Goal: Information Seeking & Learning: Learn about a topic

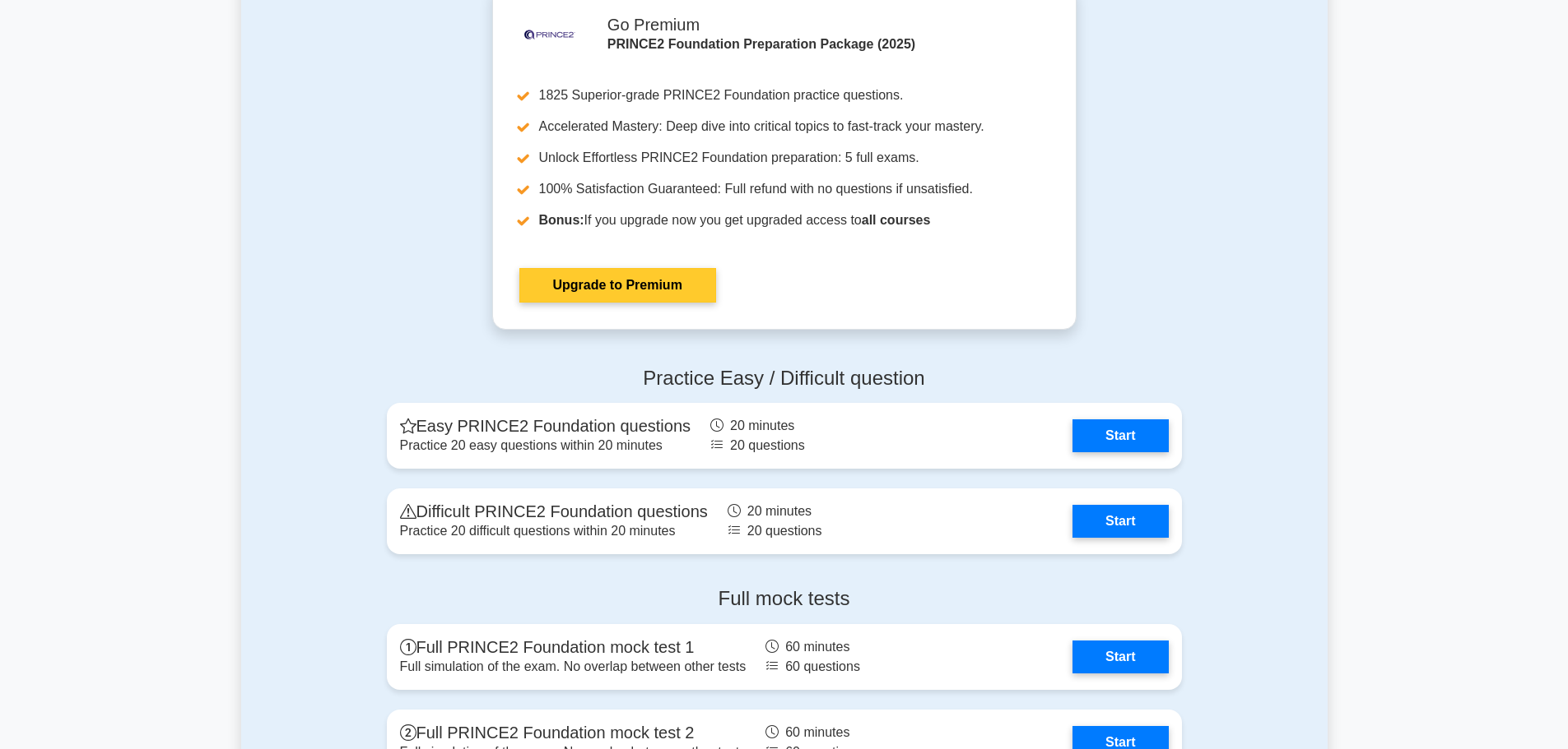
scroll to position [1891, 0]
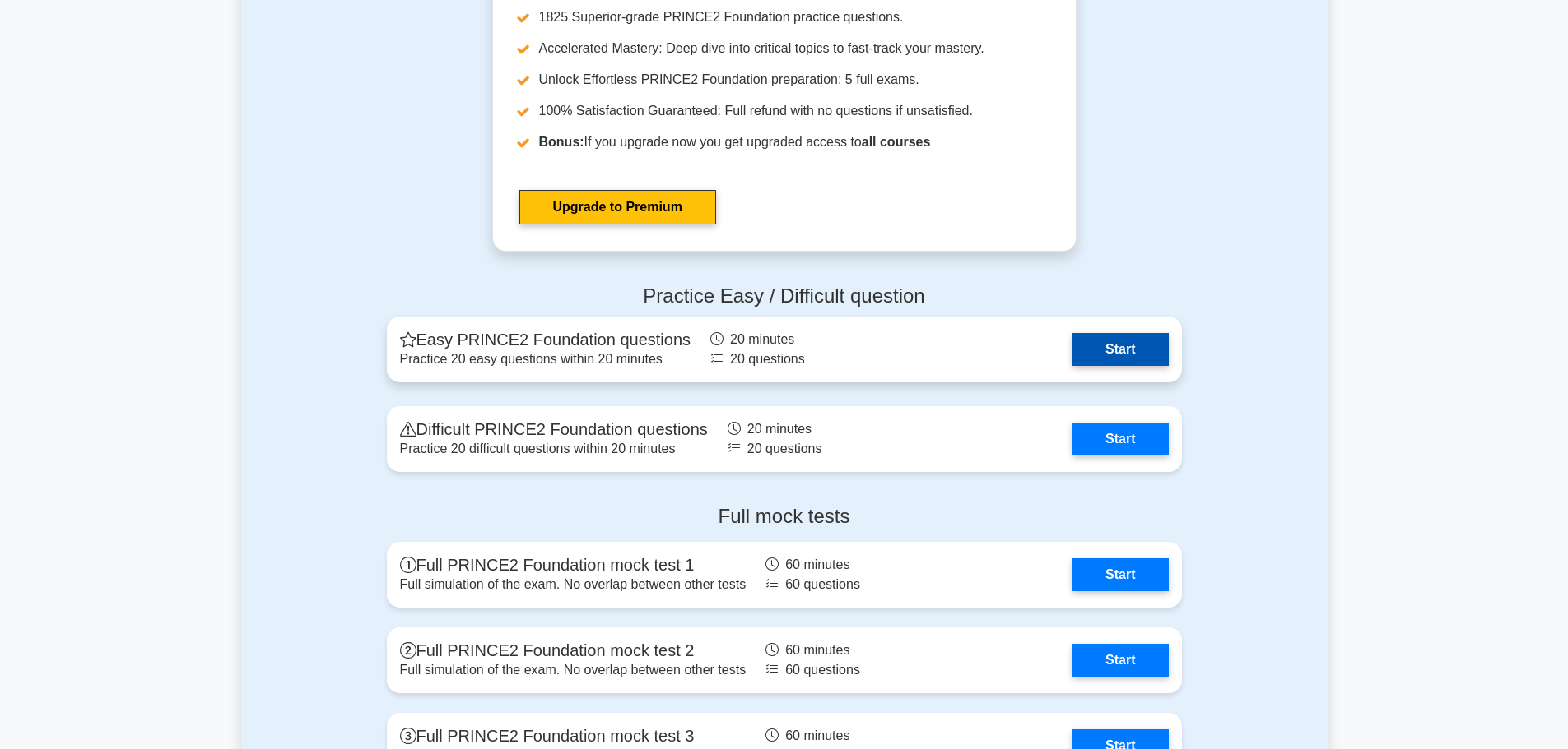
click at [1112, 350] on link "Start" at bounding box center [1119, 349] width 95 height 33
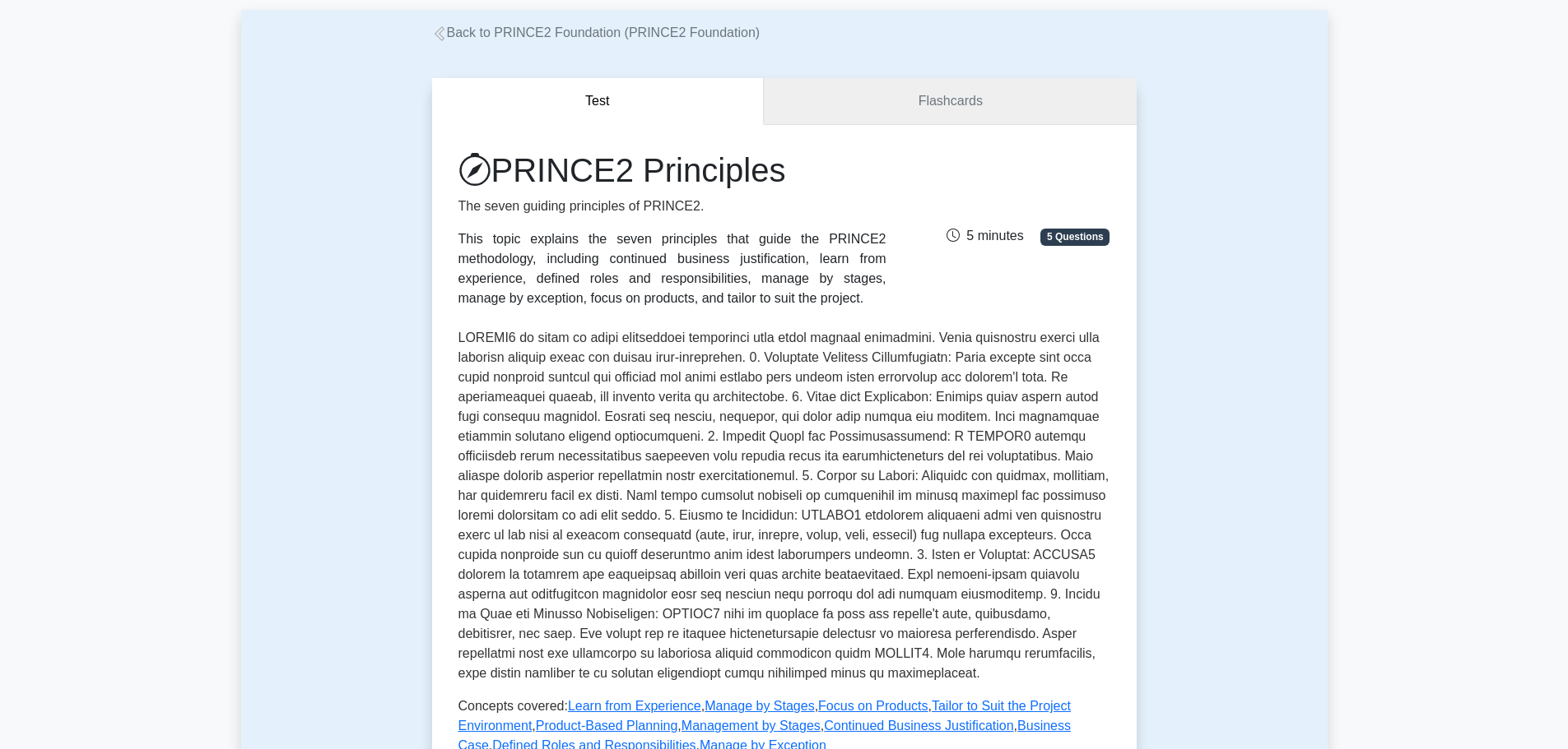
scroll to position [165, 0]
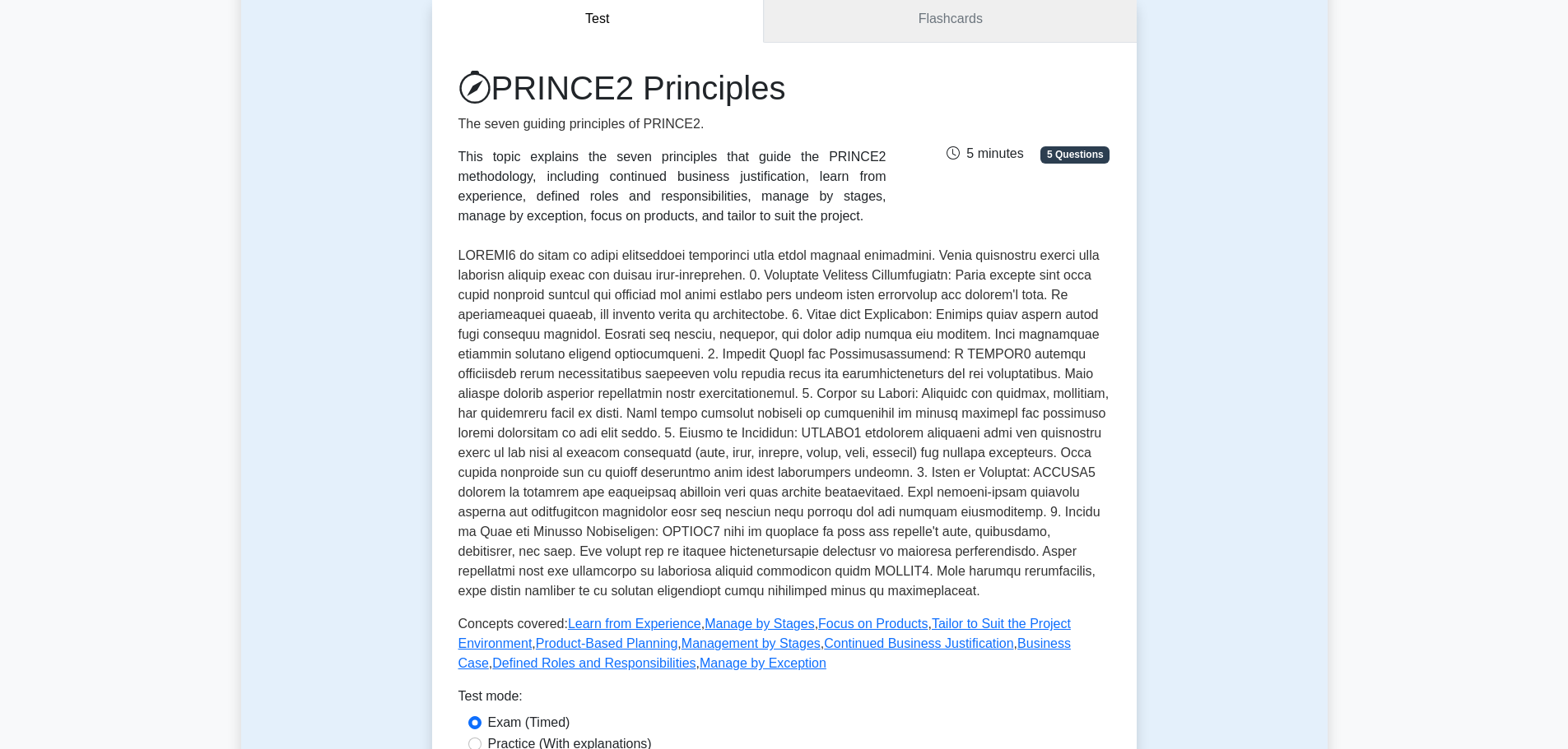
click at [947, 26] on link "Flashcards" at bounding box center [950, 19] width 372 height 47
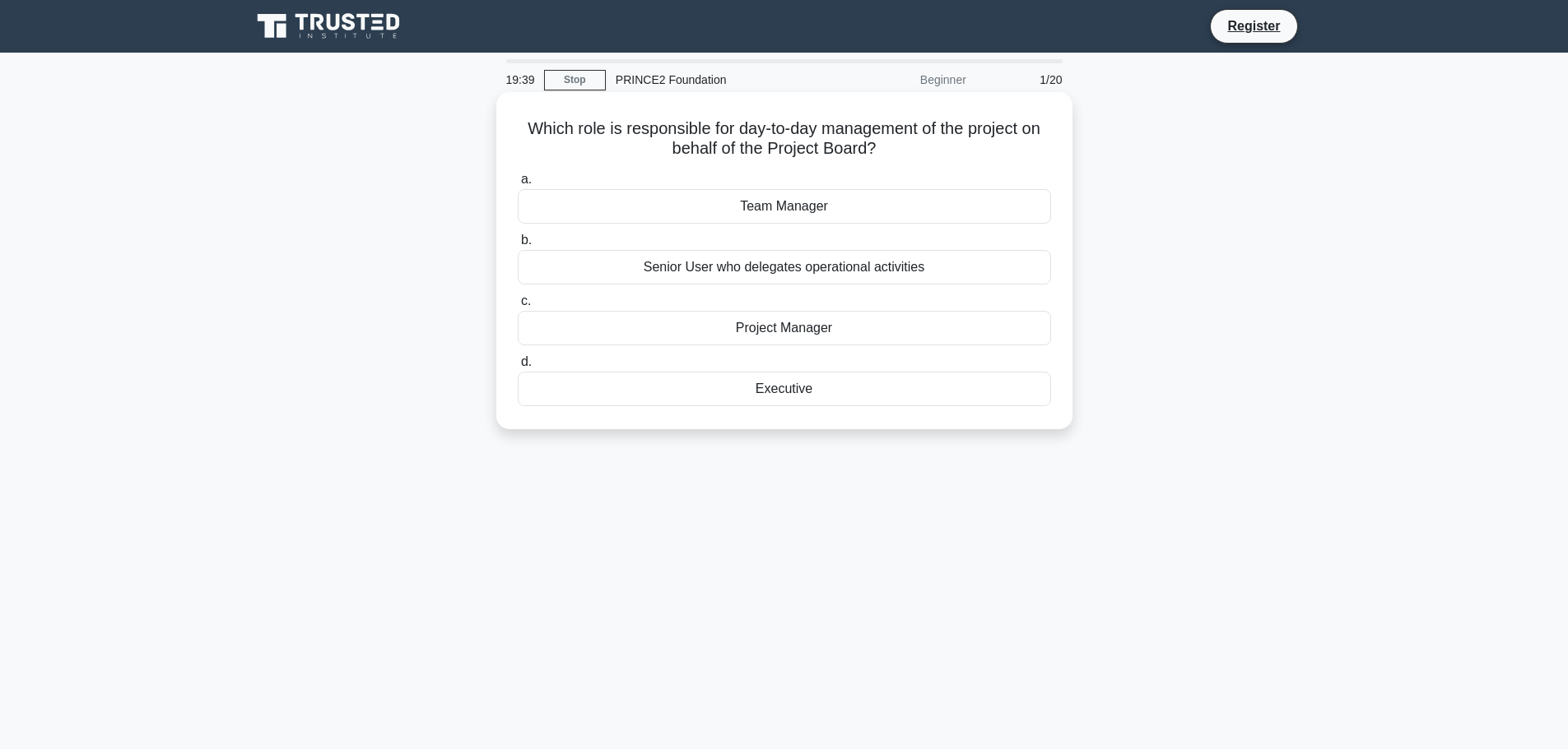
click at [802, 217] on div "Team Manager" at bounding box center [784, 206] width 534 height 35
click at [517, 185] on input "a. Team Manager" at bounding box center [517, 179] width 0 height 11
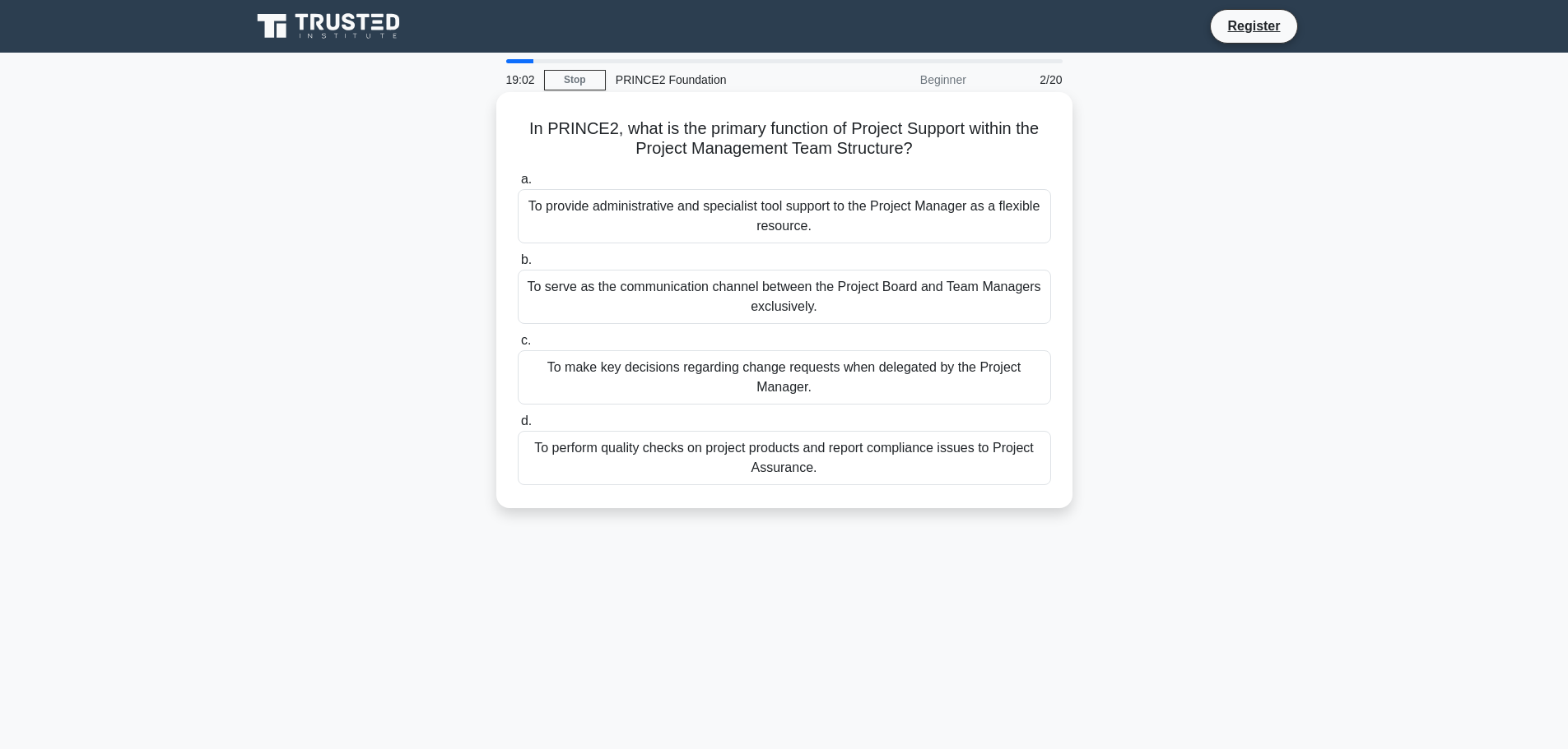
click at [803, 233] on div "To provide administrative and specialist tool support to the Project Manager as…" at bounding box center [784, 216] width 534 height 55
click at [517, 185] on input "a. To provide administrative and specialist tool support to the Project Manager…" at bounding box center [517, 179] width 0 height 11
click at [846, 371] on div "Based on the issue's impact on project objectives, time, cost, quality, scope, …" at bounding box center [784, 377] width 534 height 55
click at [517, 346] on input "c. Based on the issue's impact on project objectives, time, cost, quality, scop…" at bounding box center [517, 340] width 0 height 11
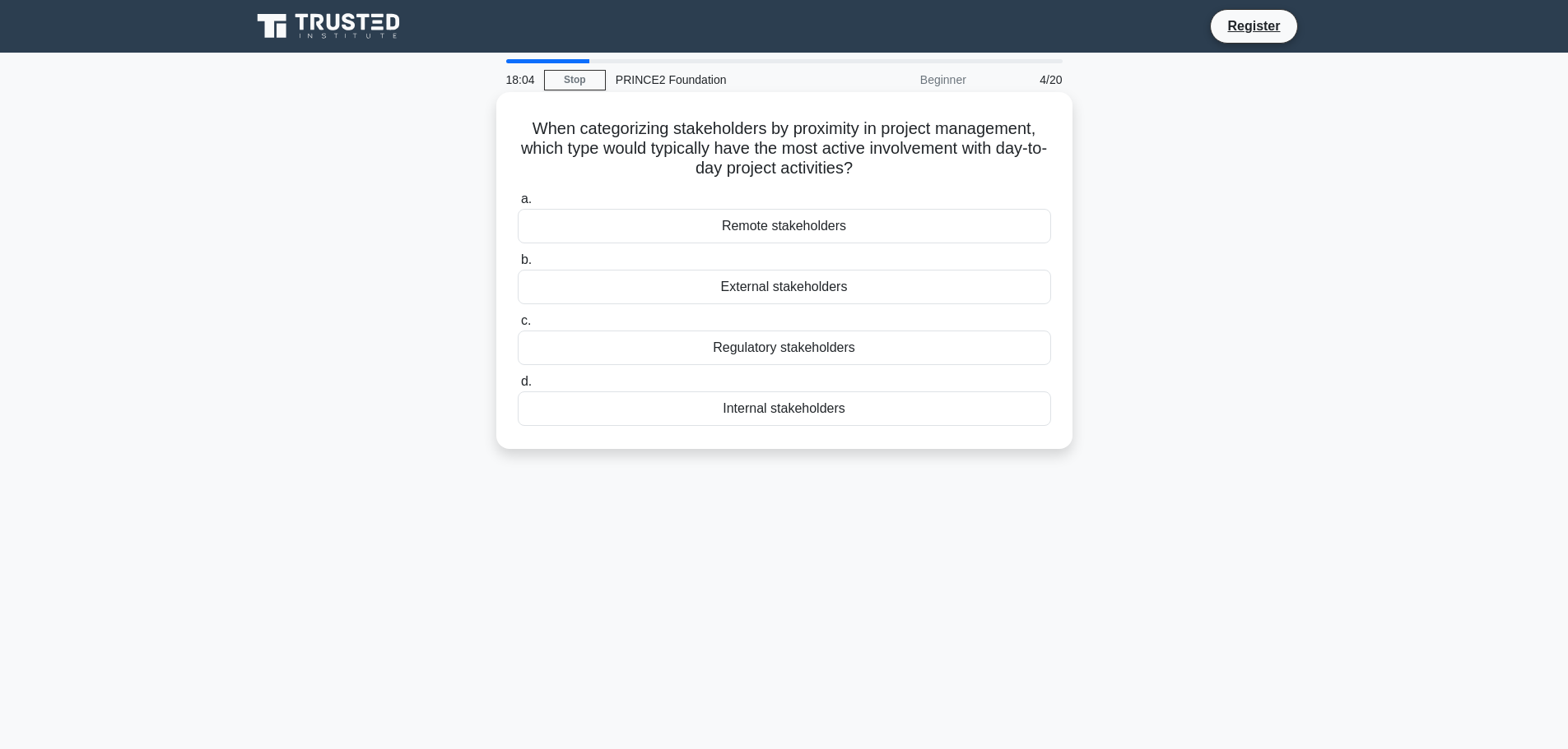
click at [784, 412] on div "Internal stakeholders" at bounding box center [784, 409] width 534 height 35
click at [517, 387] on input "d. Internal stakeholders" at bounding box center [517, 382] width 0 height 11
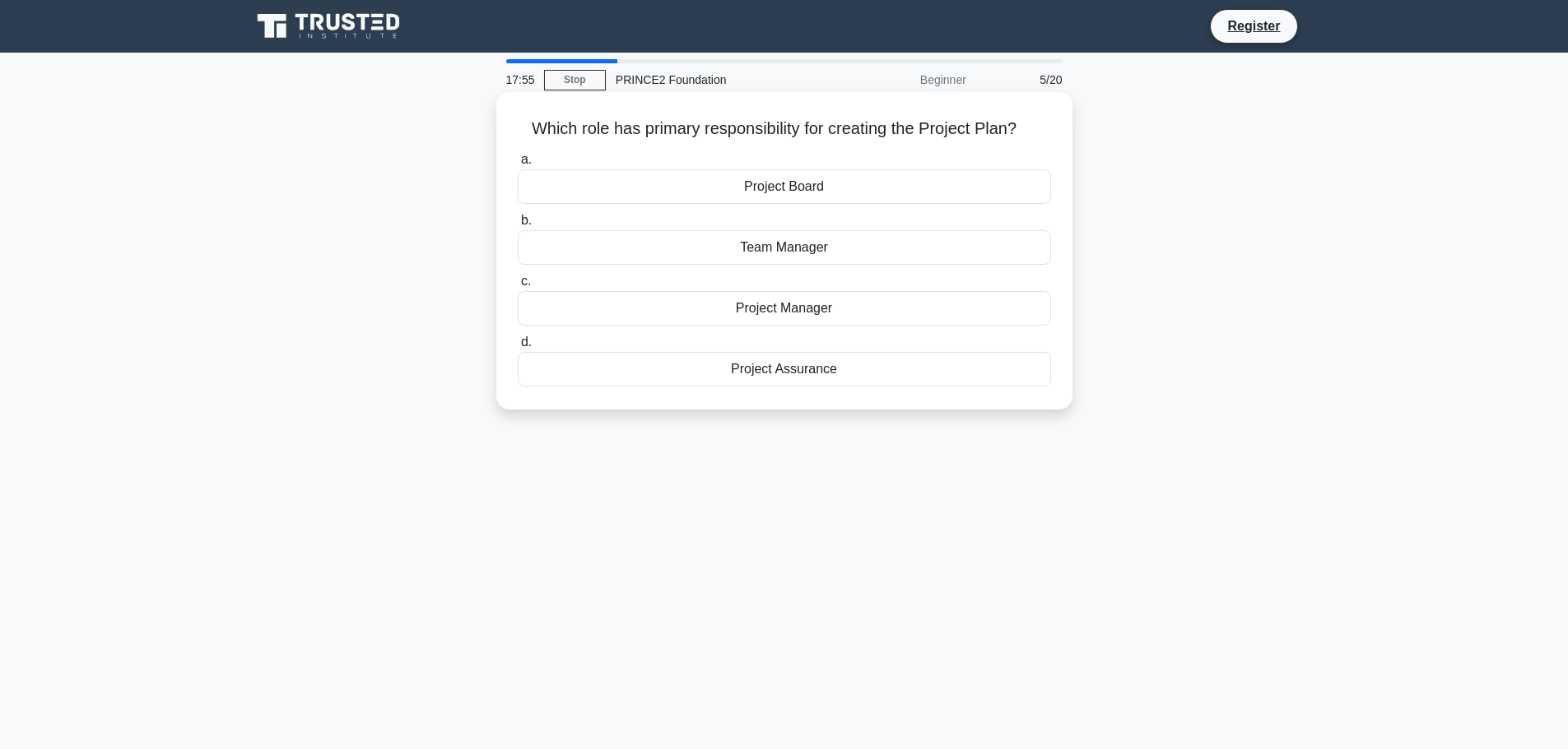
click at [860, 313] on div "Project Manager" at bounding box center [784, 309] width 534 height 35
click at [517, 287] on input "c. Project Manager" at bounding box center [517, 281] width 0 height 11
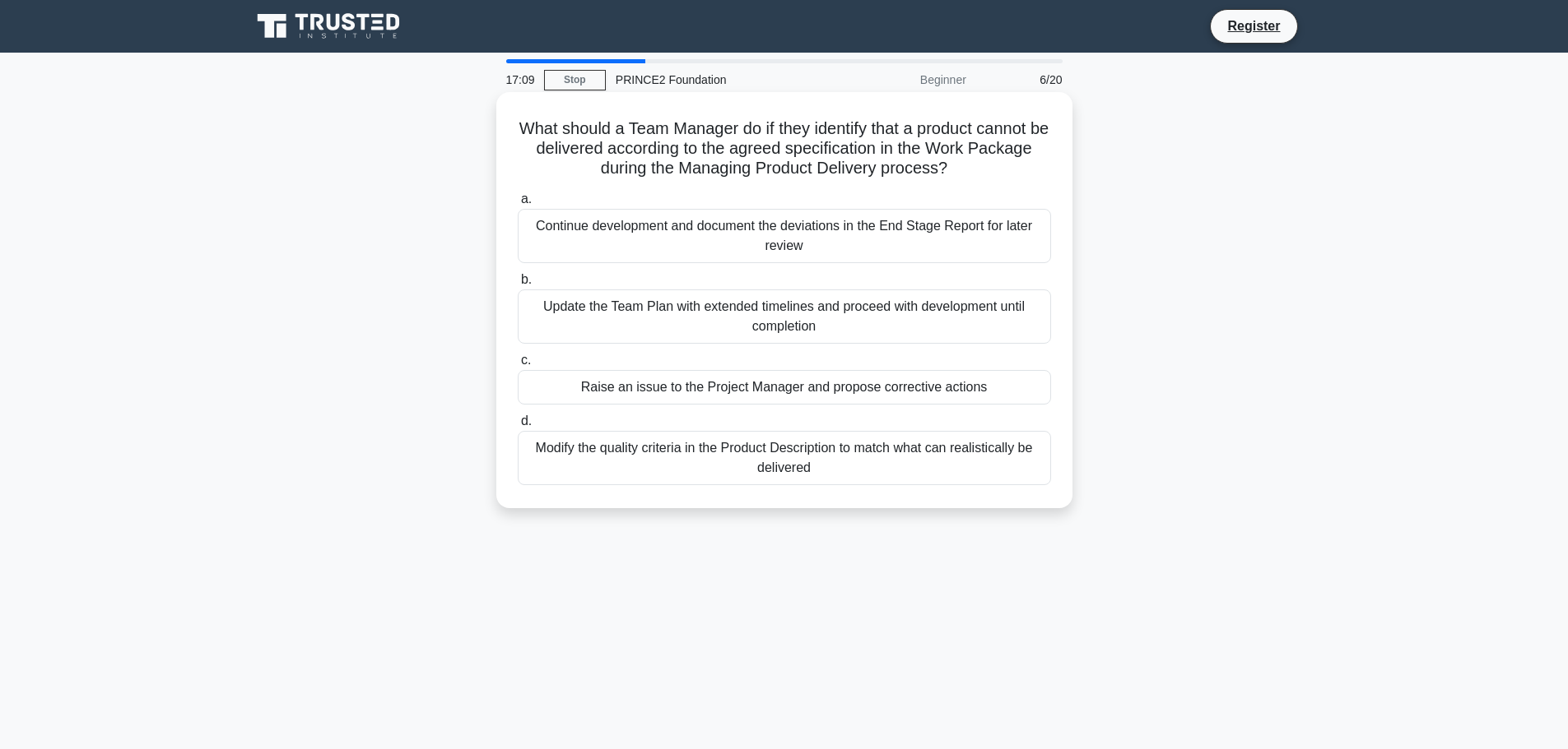
click at [876, 404] on div "Raise an issue to the Project Manager and propose corrective actions" at bounding box center [784, 387] width 534 height 35
click at [517, 366] on input "c. Raise an issue to the Project Manager and propose corrective actions" at bounding box center [517, 360] width 0 height 11
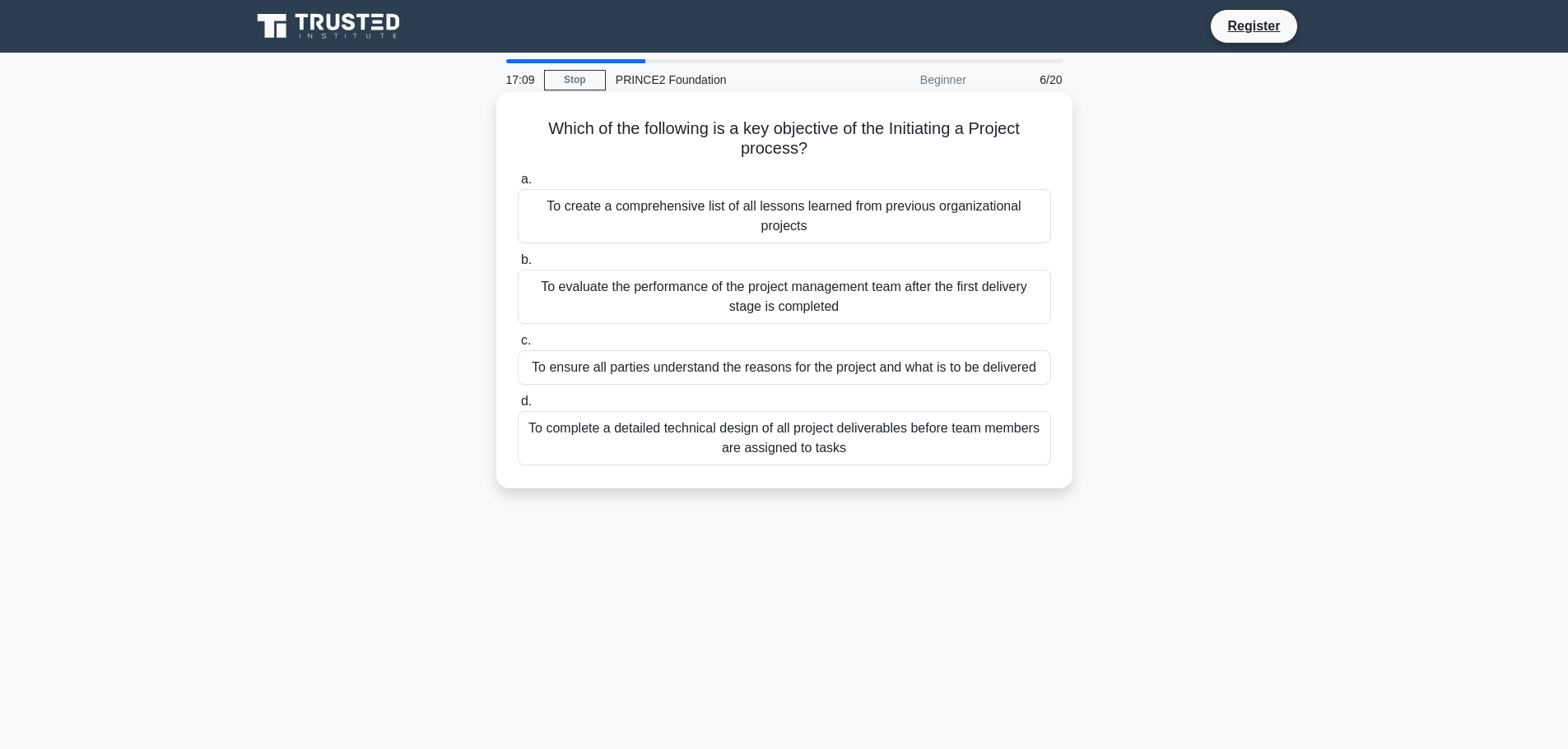
click at [878, 391] on div "a. To create a comprehensive list of all lessons learned from previous organiza…" at bounding box center [784, 317] width 553 height 303
click at [727, 362] on div "To ensure all parties understand the reasons for the project and what is to be …" at bounding box center [784, 367] width 534 height 35
click at [517, 346] on input "c. To ensure all parties understand the reasons for the project and what is to …" at bounding box center [517, 340] width 0 height 11
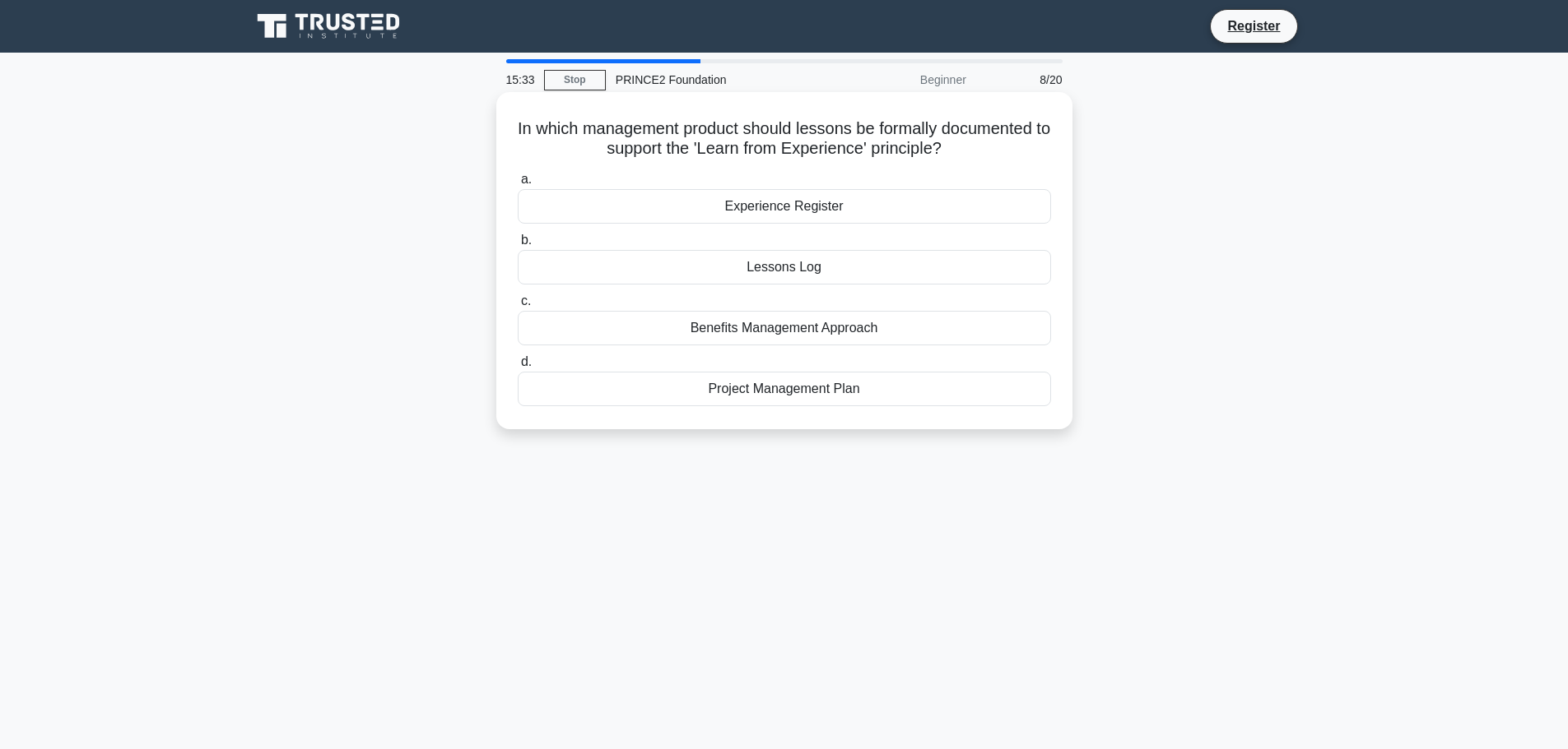
click at [765, 274] on div "Lessons Log" at bounding box center [784, 268] width 534 height 35
click at [517, 246] on input "b. Lessons Log" at bounding box center [517, 240] width 0 height 11
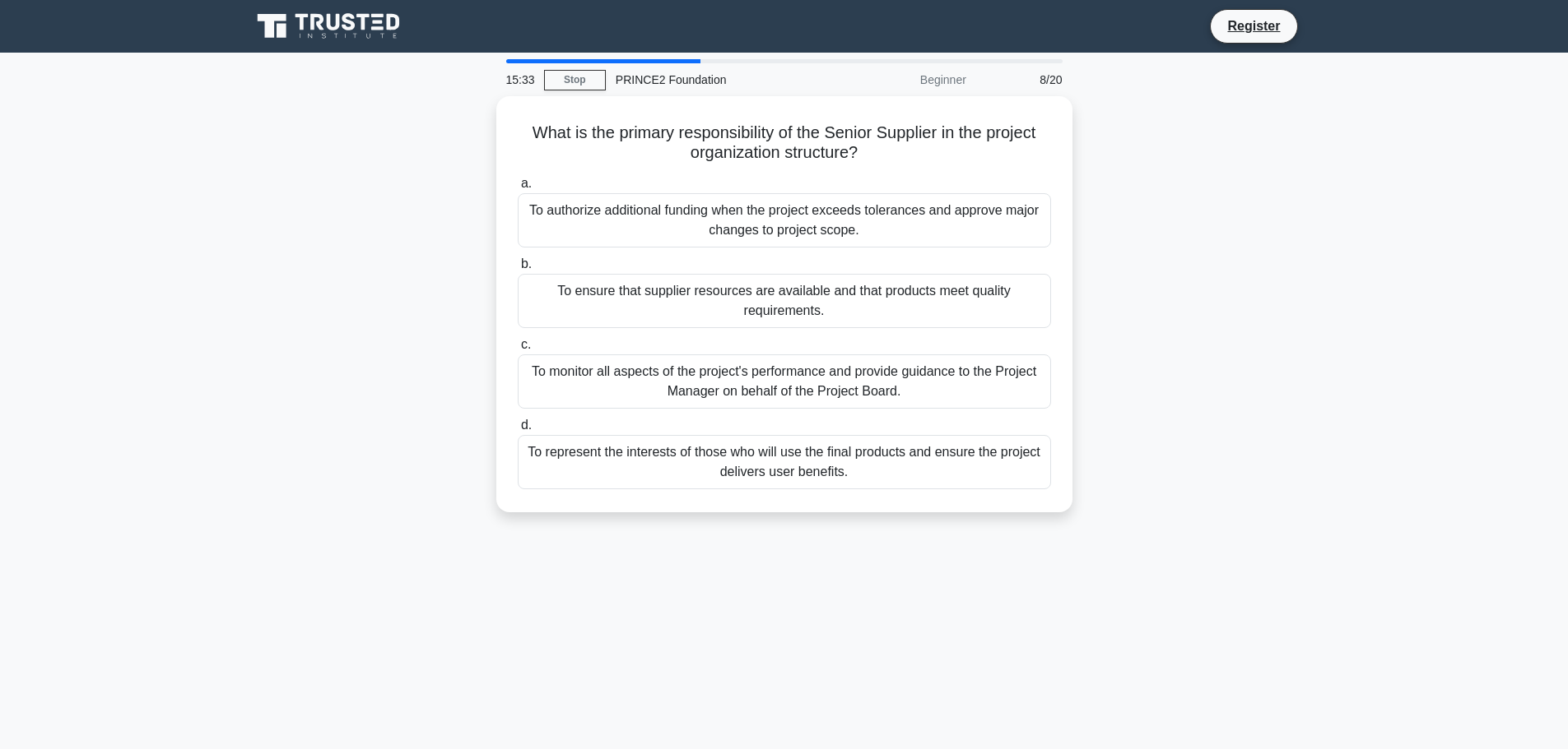
click at [765, 274] on div "To ensure that supplier resources are available and that products meet quality …" at bounding box center [784, 301] width 534 height 55
click at [517, 269] on input "b. To ensure that supplier resources are available and that products meet quali…" at bounding box center [517, 264] width 0 height 11
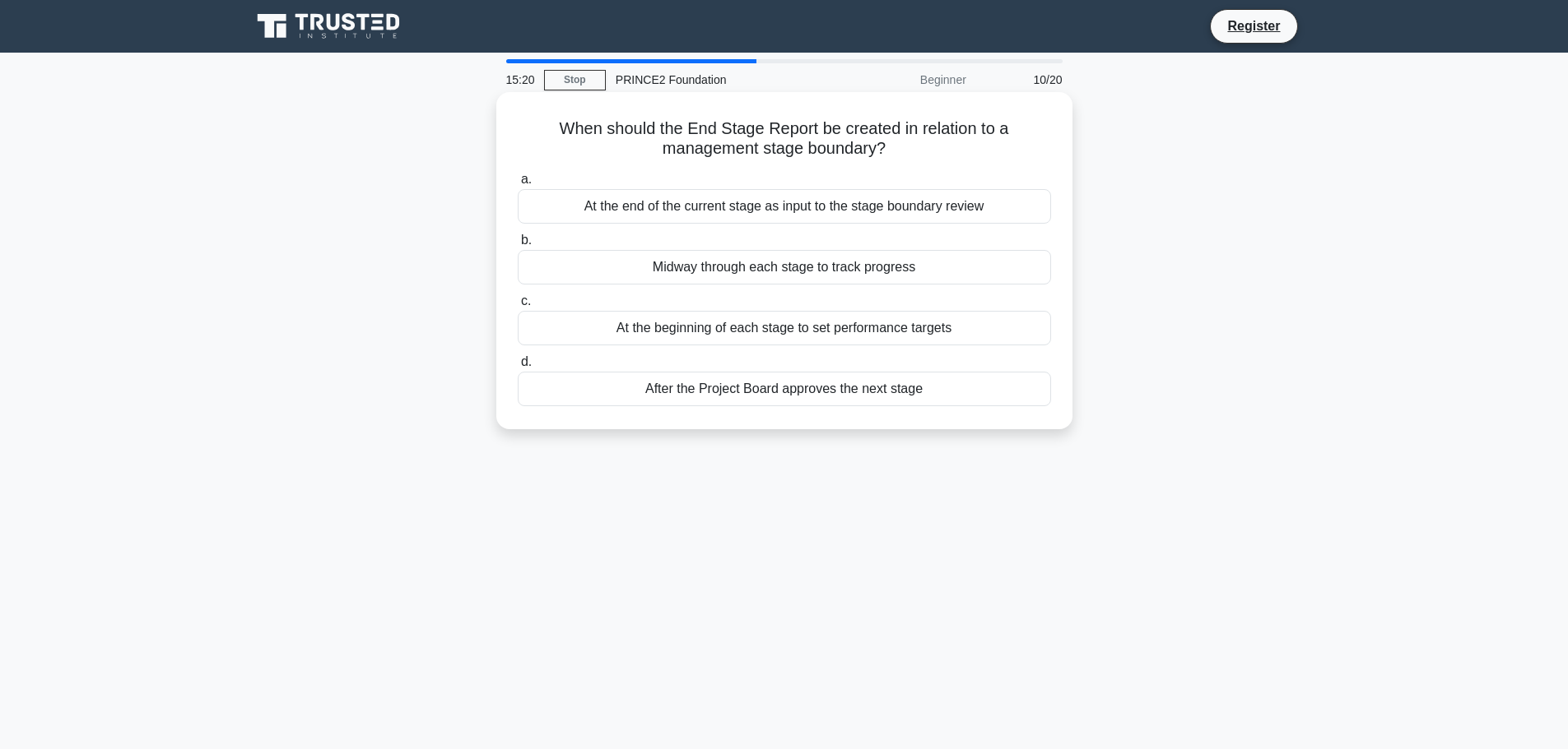
click at [692, 214] on div "At the end of the current stage as input to the stage boundary review" at bounding box center [784, 206] width 534 height 35
click at [517, 185] on input "a. At the end of the current stage as input to the stage boundary review" at bounding box center [517, 179] width 0 height 11
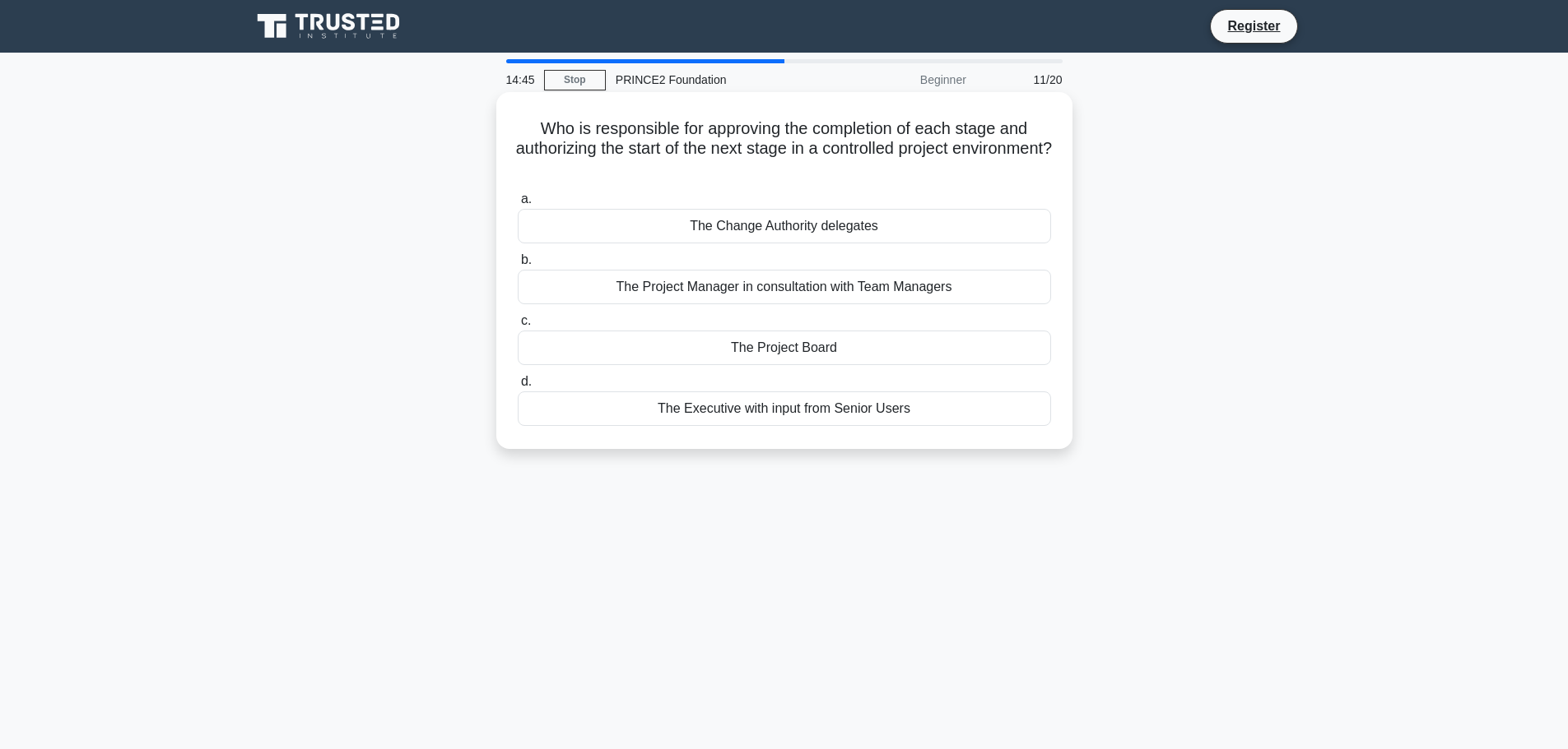
click at [855, 287] on div "The Project Manager in consultation with Team Managers" at bounding box center [784, 287] width 534 height 35
click at [517, 266] on input "b. The Project Manager in consultation with Team Managers" at bounding box center [517, 260] width 0 height 11
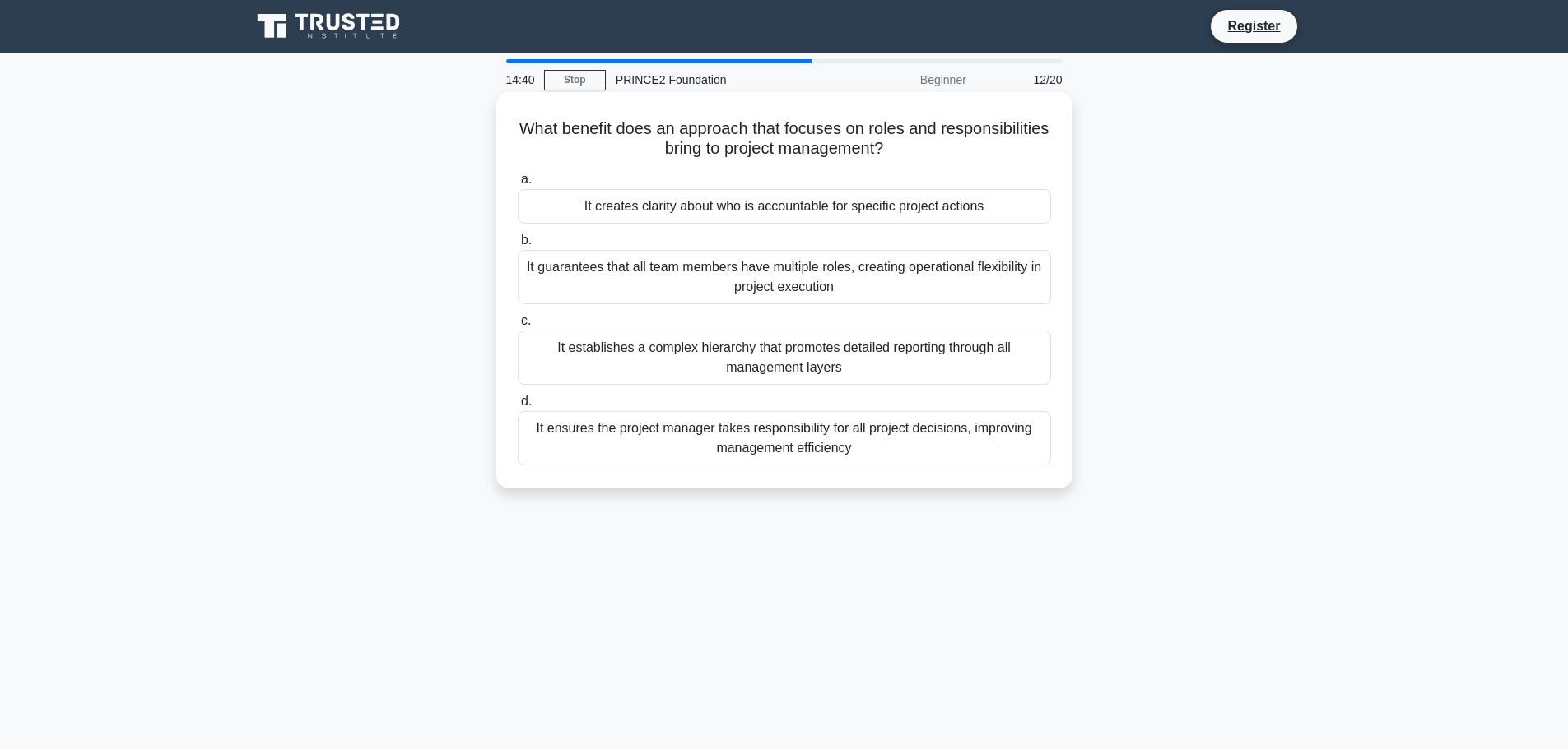
click at [923, 218] on div "It creates clarity about who is accountable for specific project actions" at bounding box center [784, 206] width 534 height 35
click at [517, 185] on input "a. It creates clarity about who is accountable for specific project actions" at bounding box center [517, 179] width 0 height 11
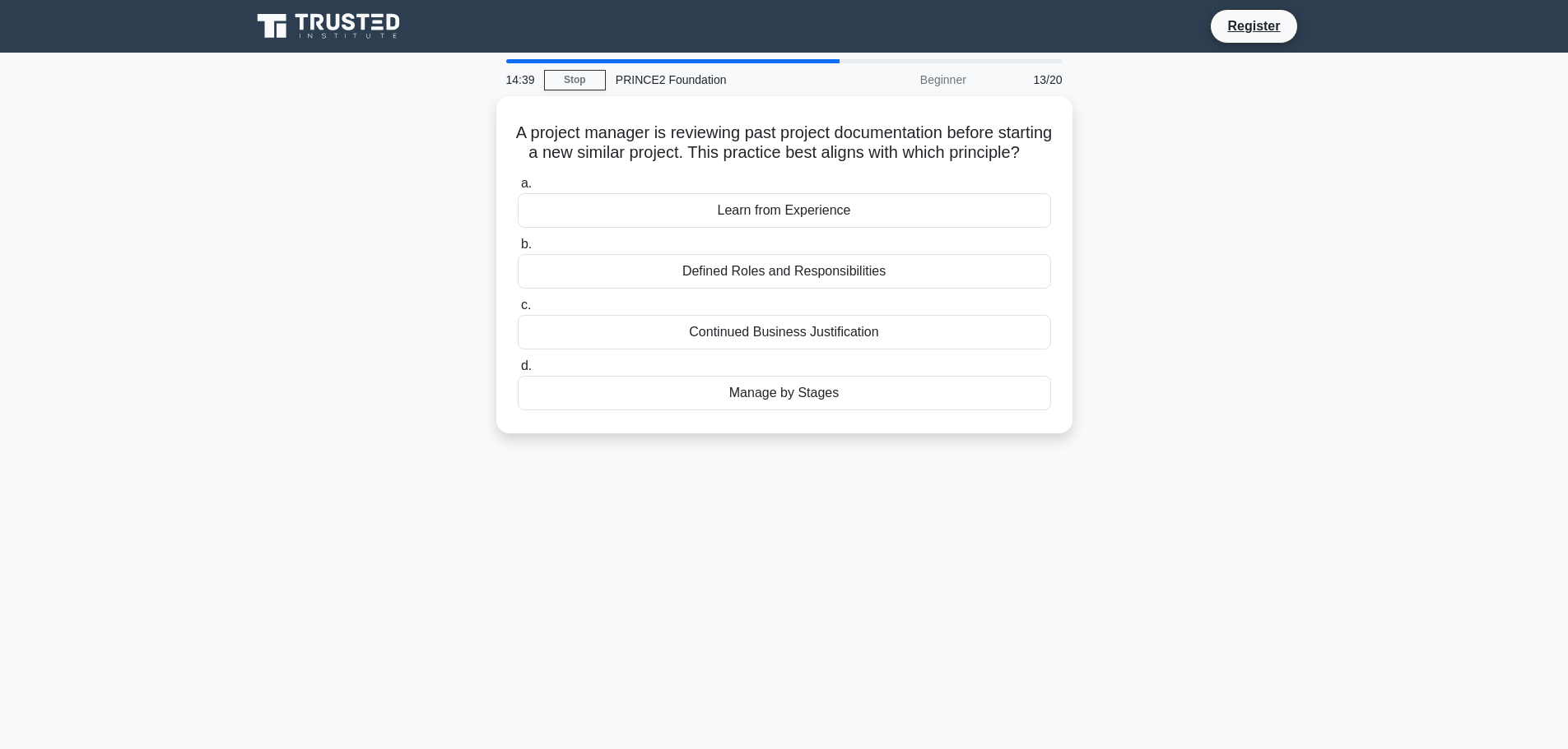
click at [923, 218] on div "Learn from Experience" at bounding box center [784, 211] width 534 height 35
click at [517, 189] on input "a. Learn from Experience" at bounding box center [517, 183] width 0 height 11
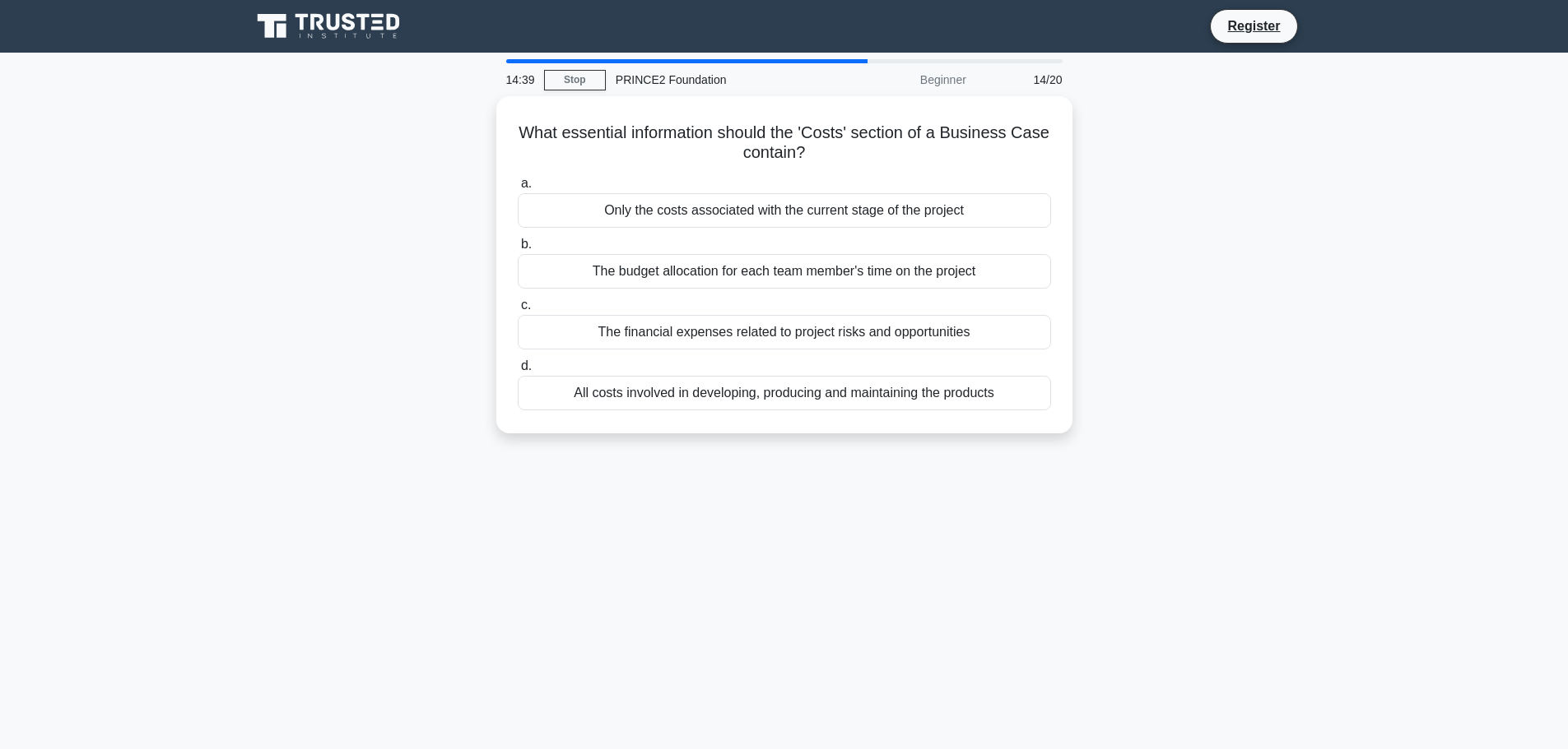
click at [923, 218] on div "Only the costs associated with the current stage of the project" at bounding box center [784, 211] width 534 height 35
click at [517, 189] on input "a. Only the costs associated with the current stage of the project" at bounding box center [517, 183] width 0 height 11
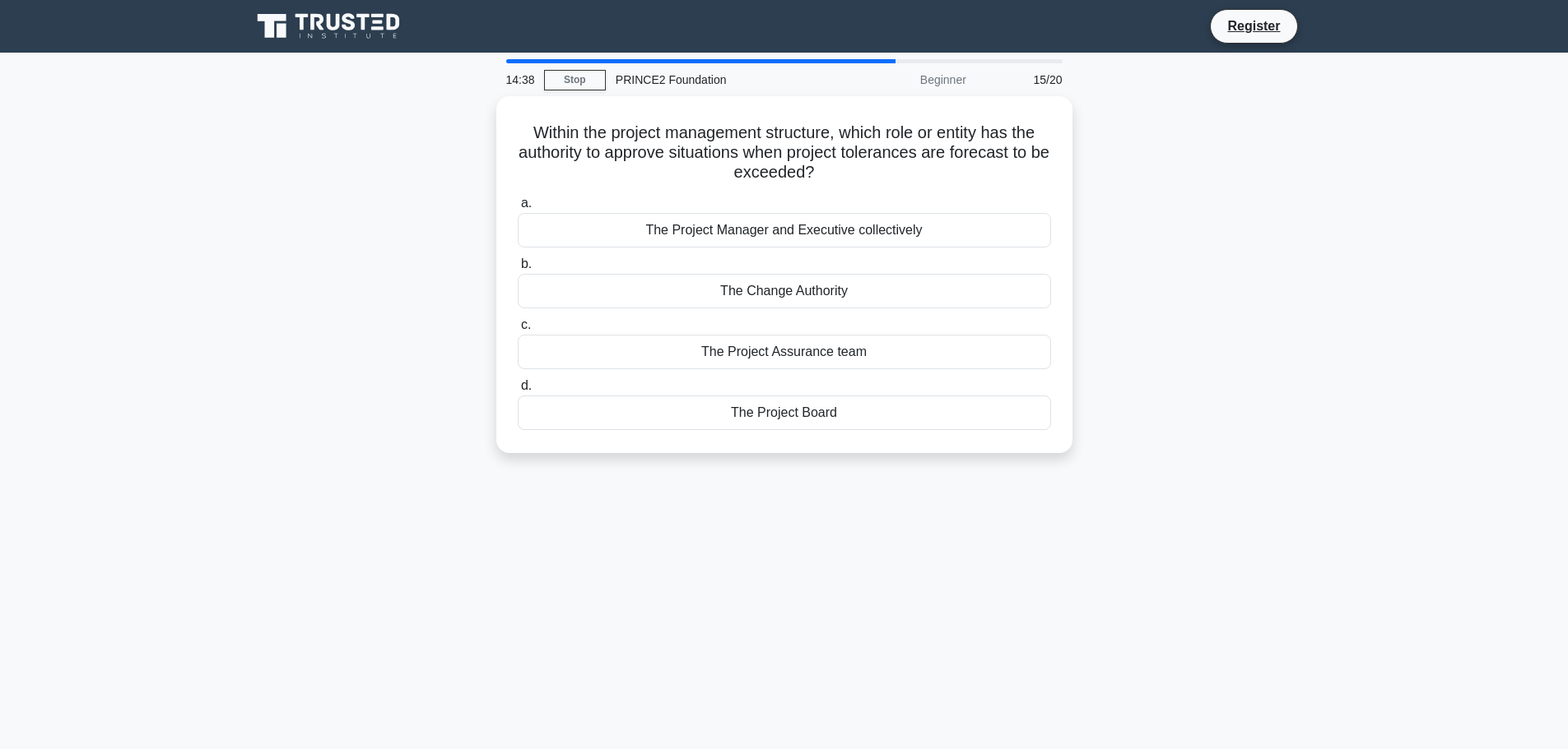
click at [923, 218] on div "The Project Manager and Executive collectively" at bounding box center [784, 230] width 534 height 35
click at [517, 209] on input "a. The Project Manager and Executive collectively" at bounding box center [517, 203] width 0 height 11
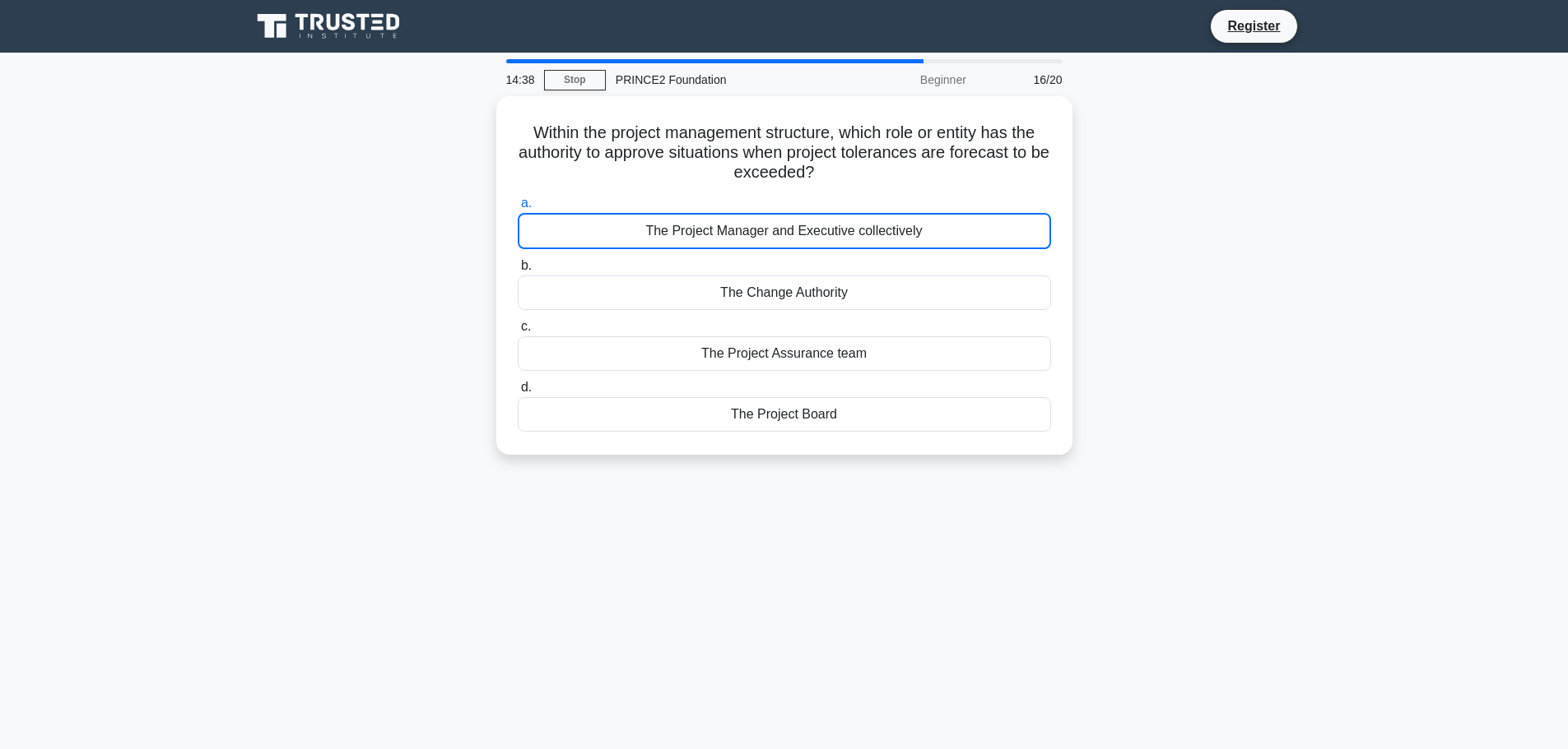
click at [923, 218] on div "The Project Manager and Executive collectively" at bounding box center [784, 231] width 534 height 36
click at [517, 209] on input "a. The Project Manager and Executive collectively" at bounding box center [517, 203] width 0 height 11
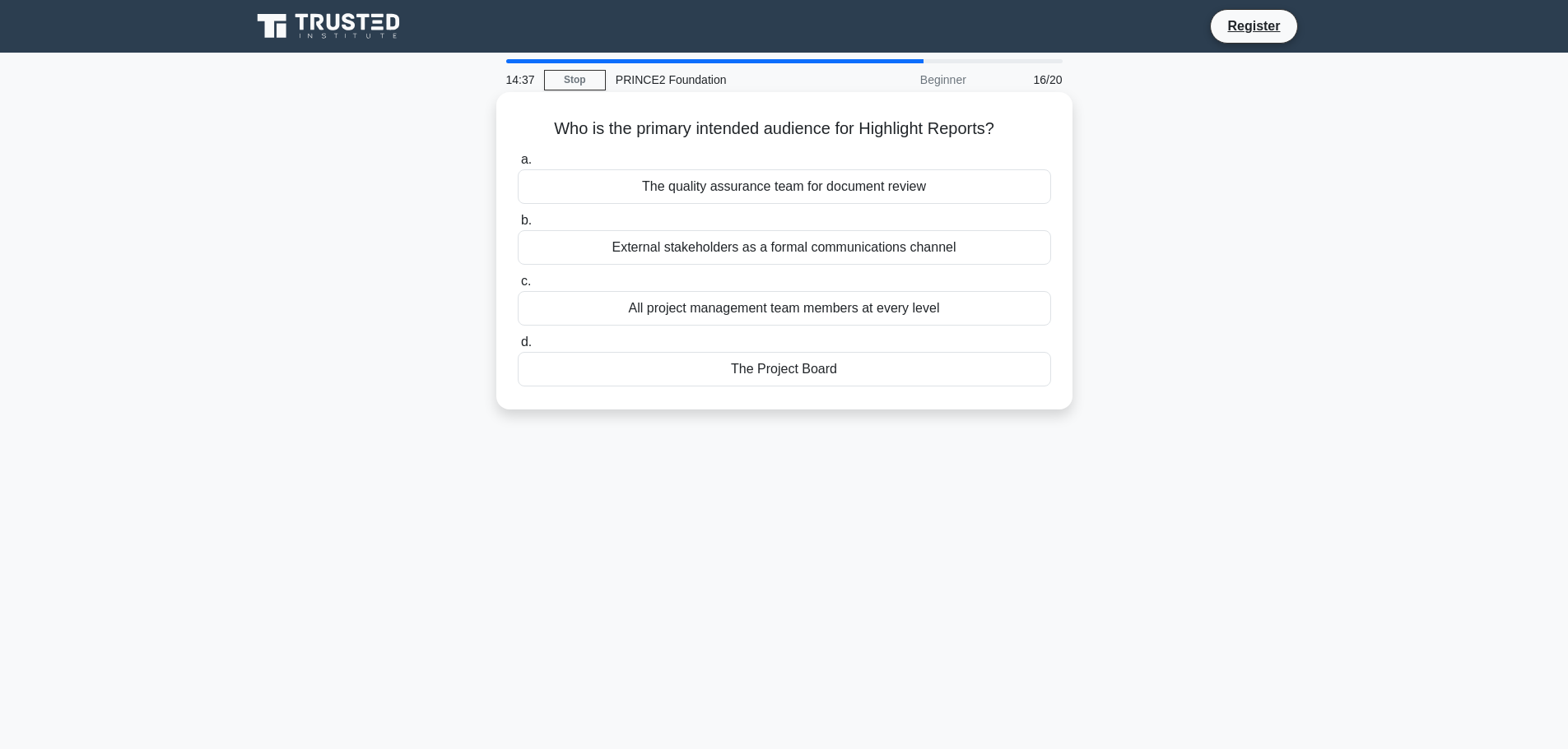
click at [934, 207] on div "a. The quality assurance team for document review b. External stakeholders as a…" at bounding box center [784, 269] width 553 height 244
click at [942, 202] on div "The quality assurance team for document review" at bounding box center [784, 187] width 534 height 35
click at [517, 165] on input "a. The quality assurance team for document review" at bounding box center [517, 159] width 0 height 11
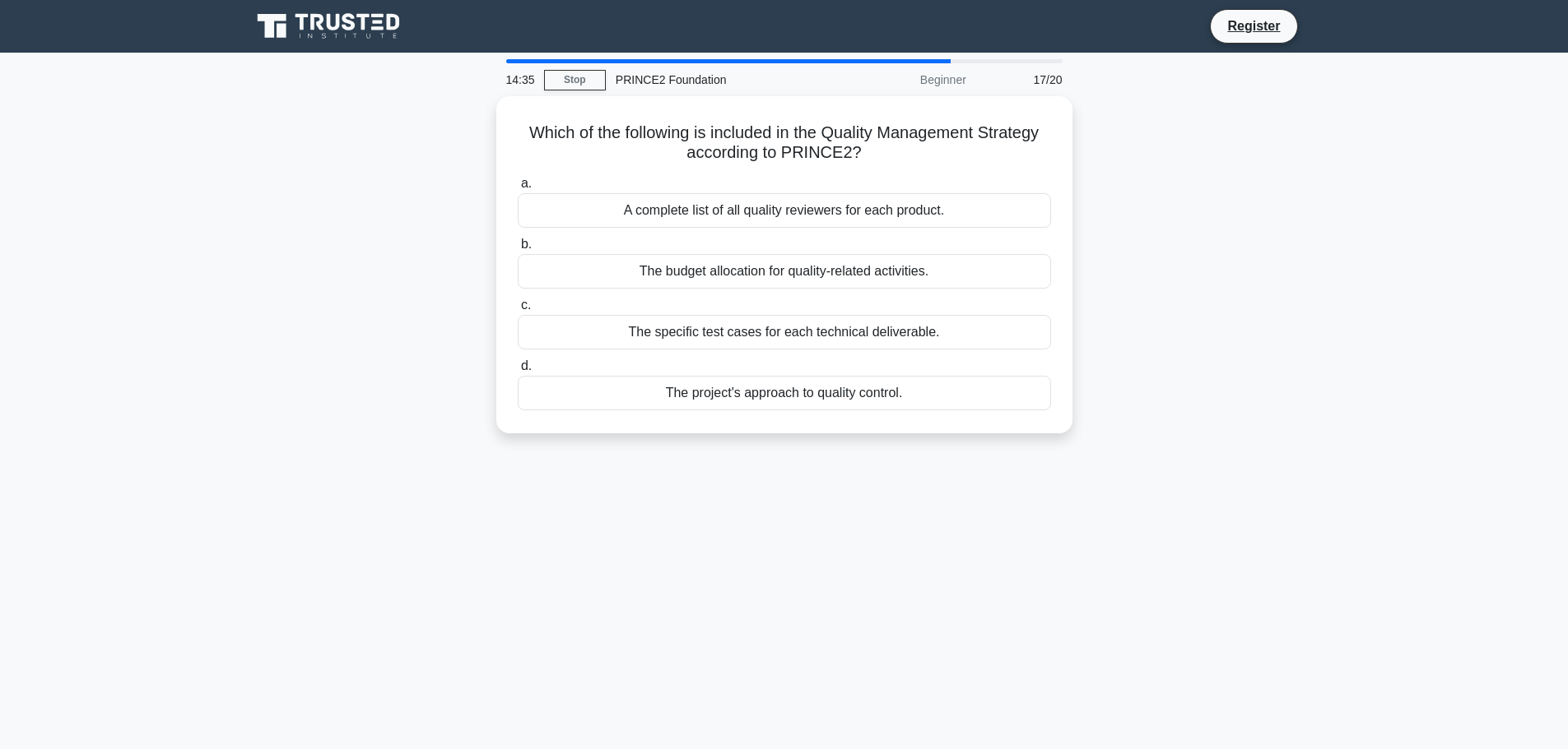
click at [942, 202] on div "A complete list of all quality reviewers for each product." at bounding box center [784, 211] width 534 height 35
click at [517, 189] on input "a. A complete list of all quality reviewers for each product." at bounding box center [517, 183] width 0 height 11
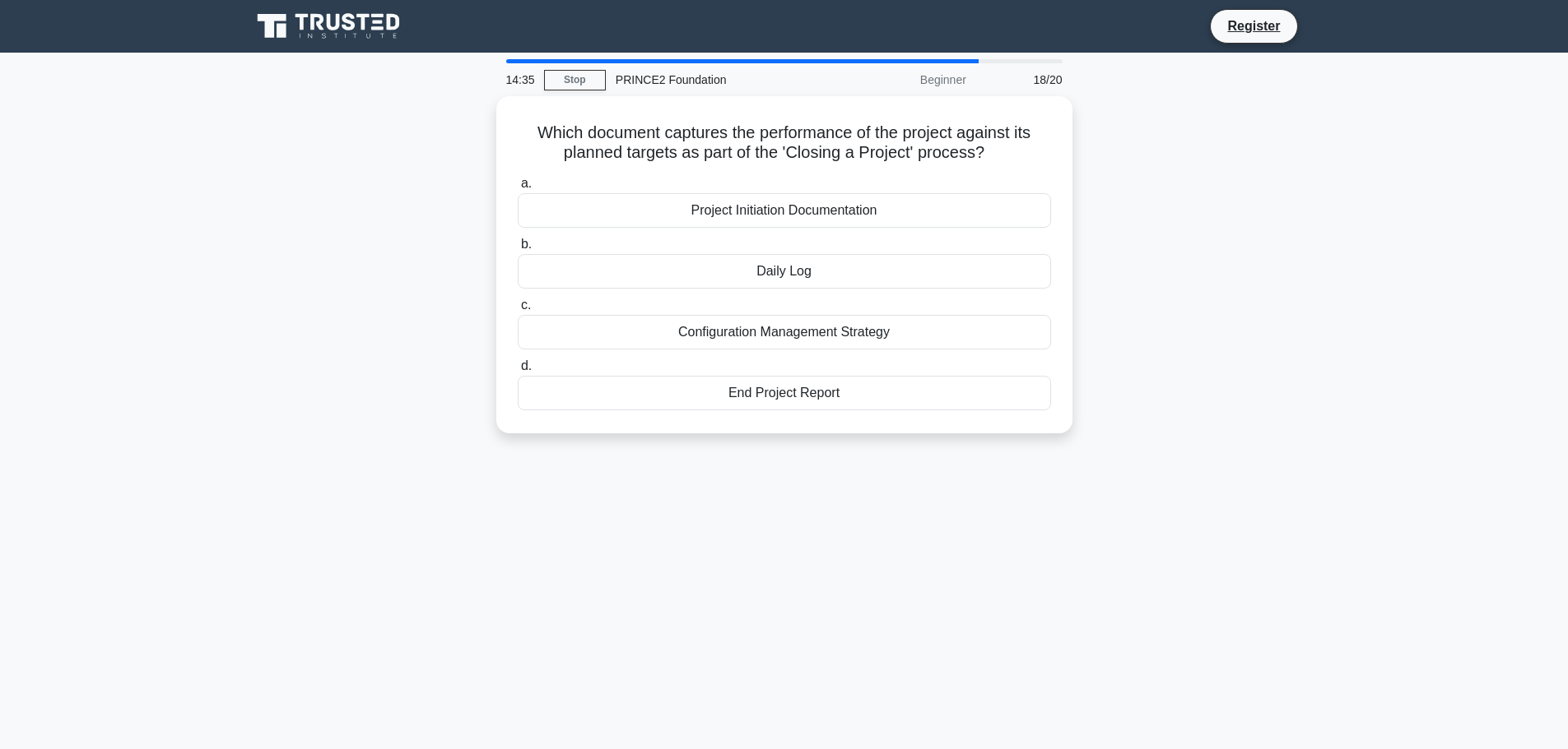
click at [942, 202] on div "Project Initiation Documentation" at bounding box center [784, 211] width 534 height 35
click at [517, 189] on input "a. Project Initiation Documentation" at bounding box center [517, 183] width 0 height 11
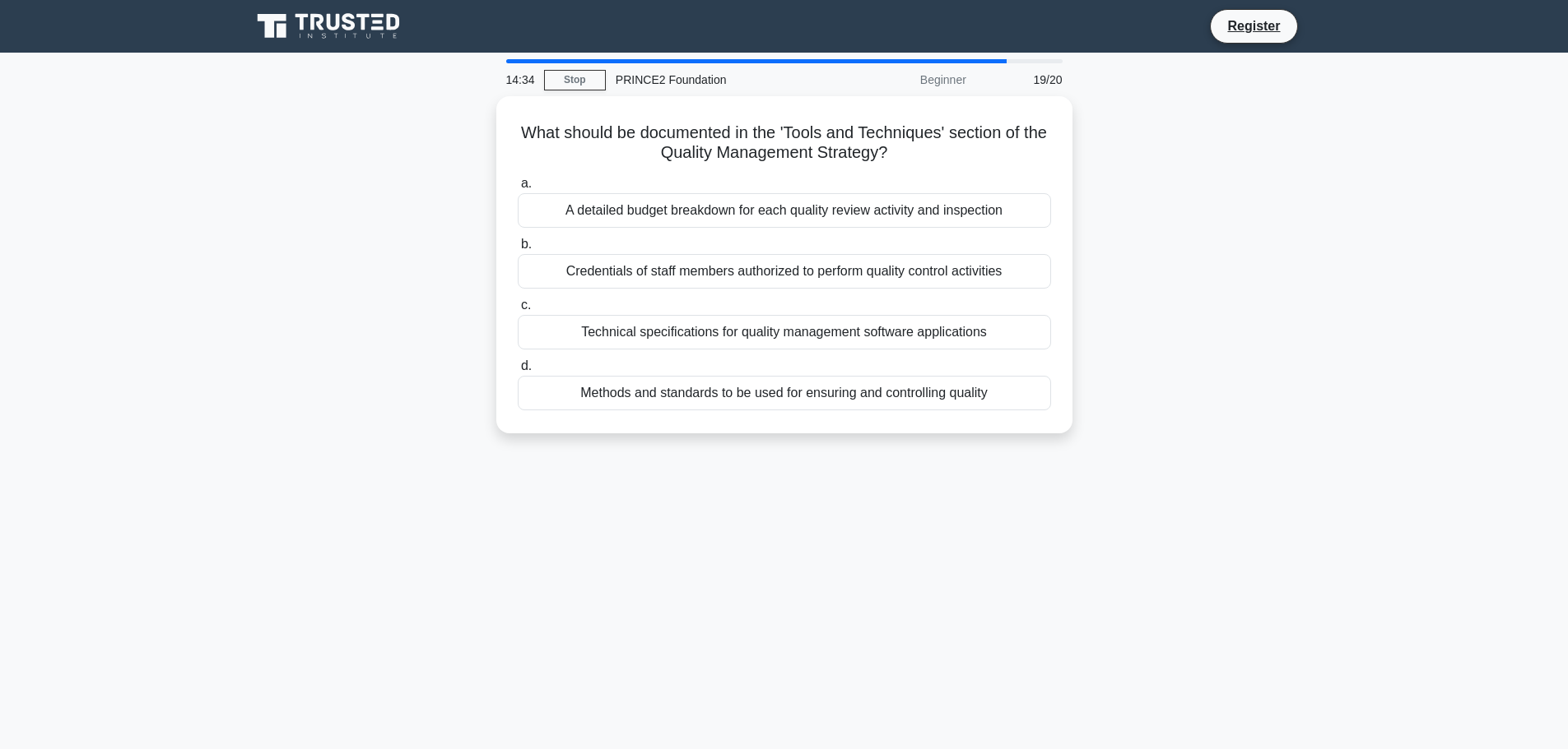
click at [942, 202] on div "A detailed budget breakdown for each quality review activity and inspection" at bounding box center [784, 211] width 534 height 35
click at [517, 189] on input "a. A detailed budget breakdown for each quality review activity and inspection" at bounding box center [517, 183] width 0 height 11
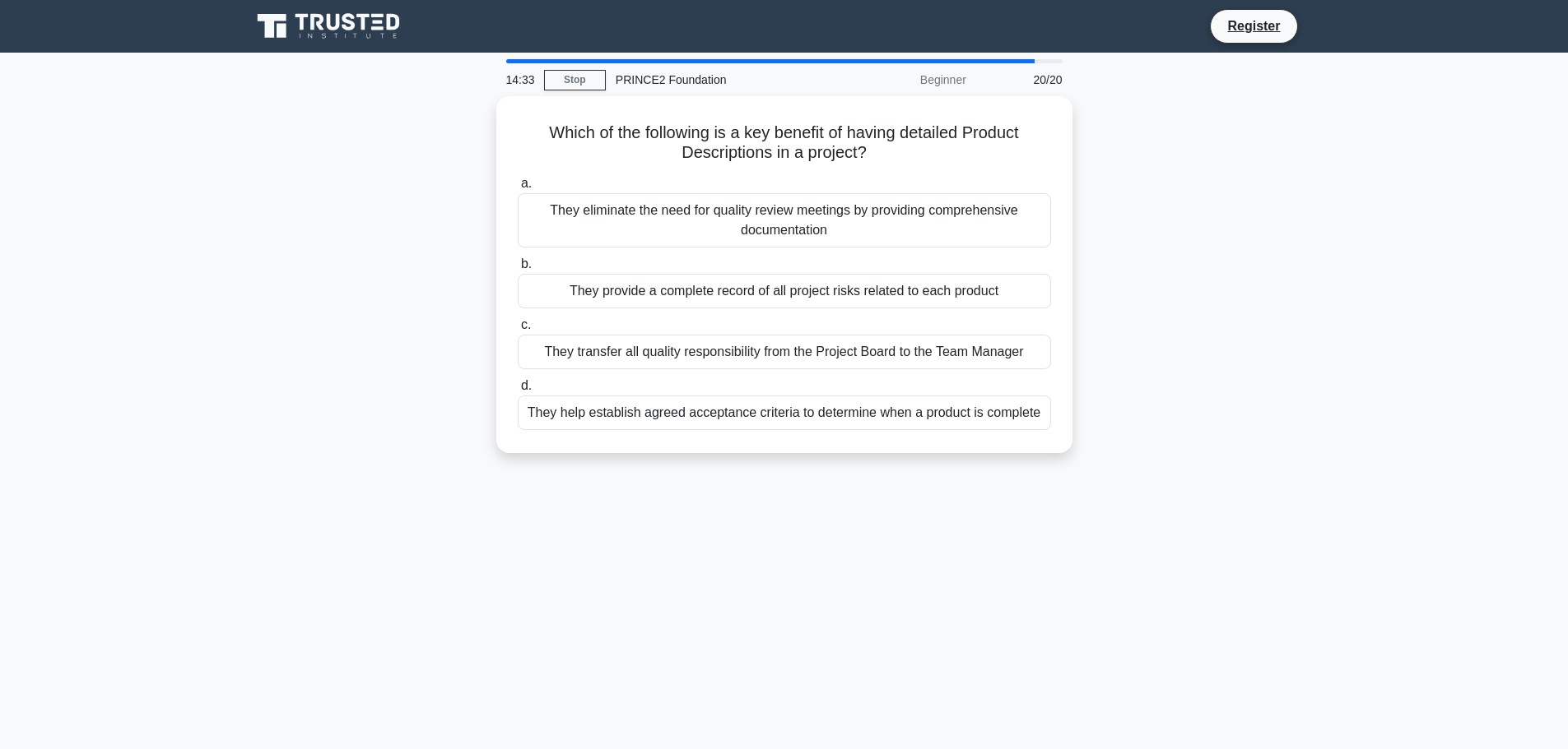
click at [942, 202] on div "They eliminate the need for quality review meetings by providing comprehensive …" at bounding box center [784, 221] width 534 height 55
click at [517, 189] on input "a. They eliminate the need for quality review meetings by providing comprehensi…" at bounding box center [517, 183] width 0 height 11
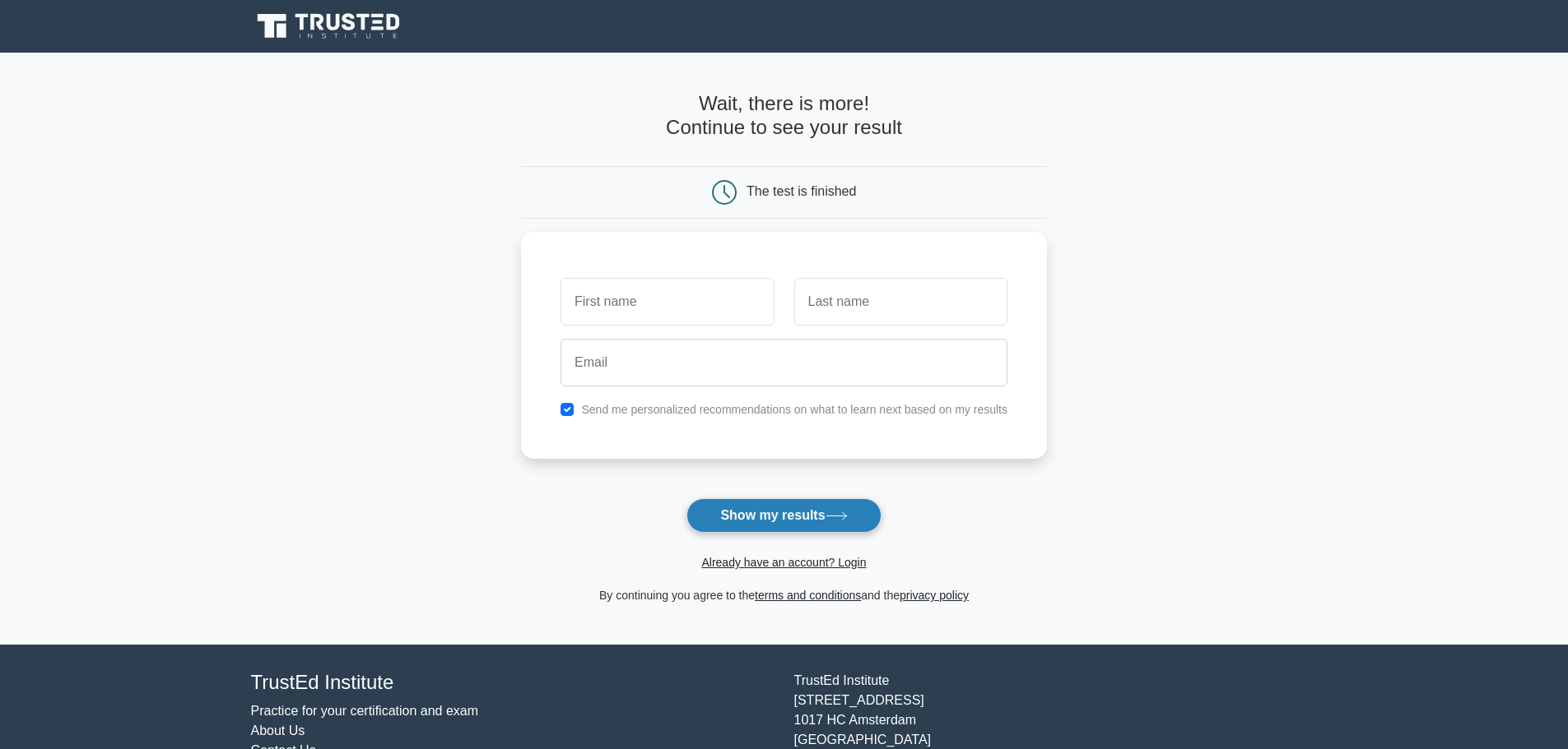
drag, startPoint x: 676, startPoint y: 519, endPoint x: 721, endPoint y: 522, distance: 45.1
click at [721, 522] on form "Wait, there is more! Continue to see your result The test is finished and the" at bounding box center [784, 348] width 526 height 513
click at [721, 522] on button "Show my results" at bounding box center [783, 516] width 194 height 35
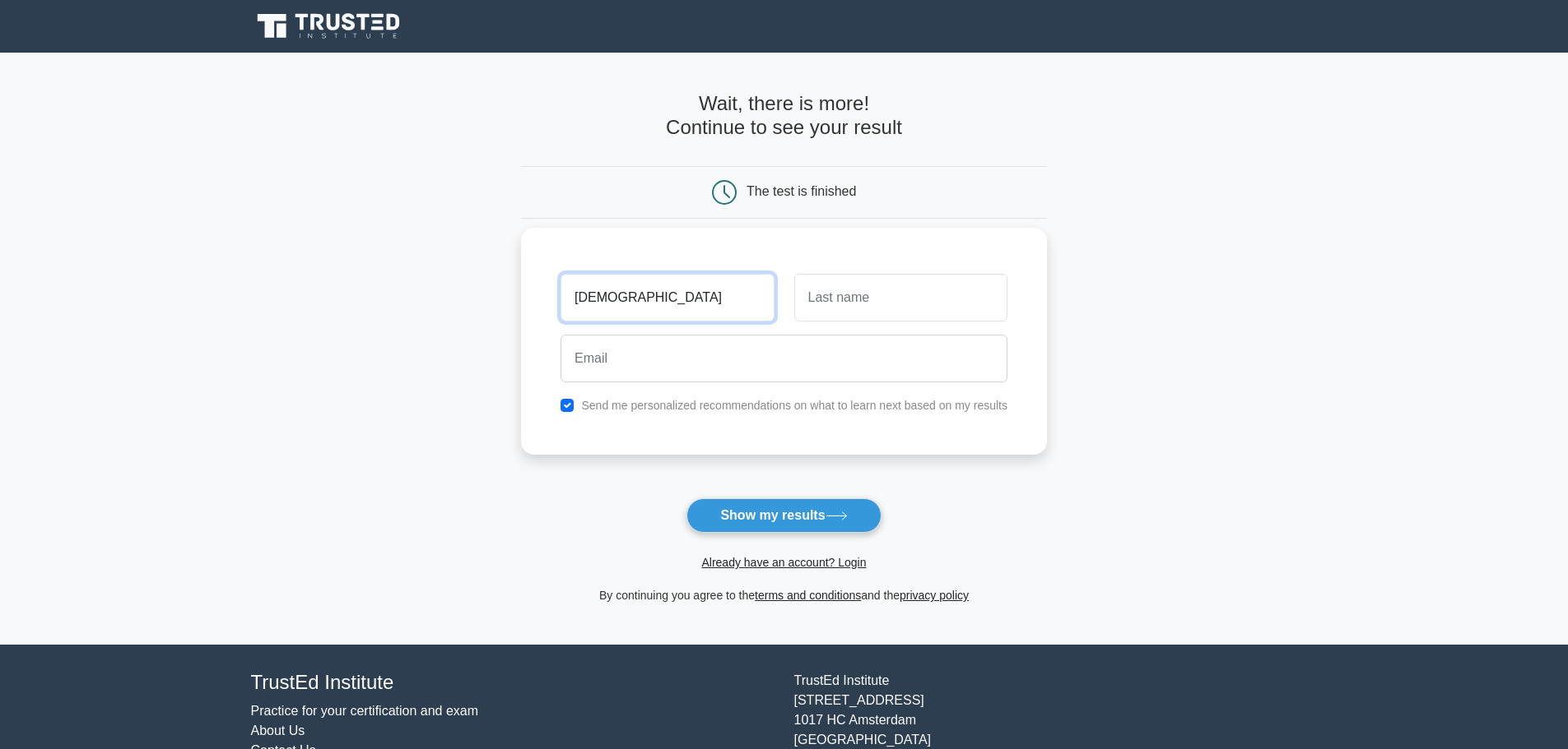
type input "dsfdsf"
click at [871, 300] on input "ds" at bounding box center [901, 298] width 213 height 48
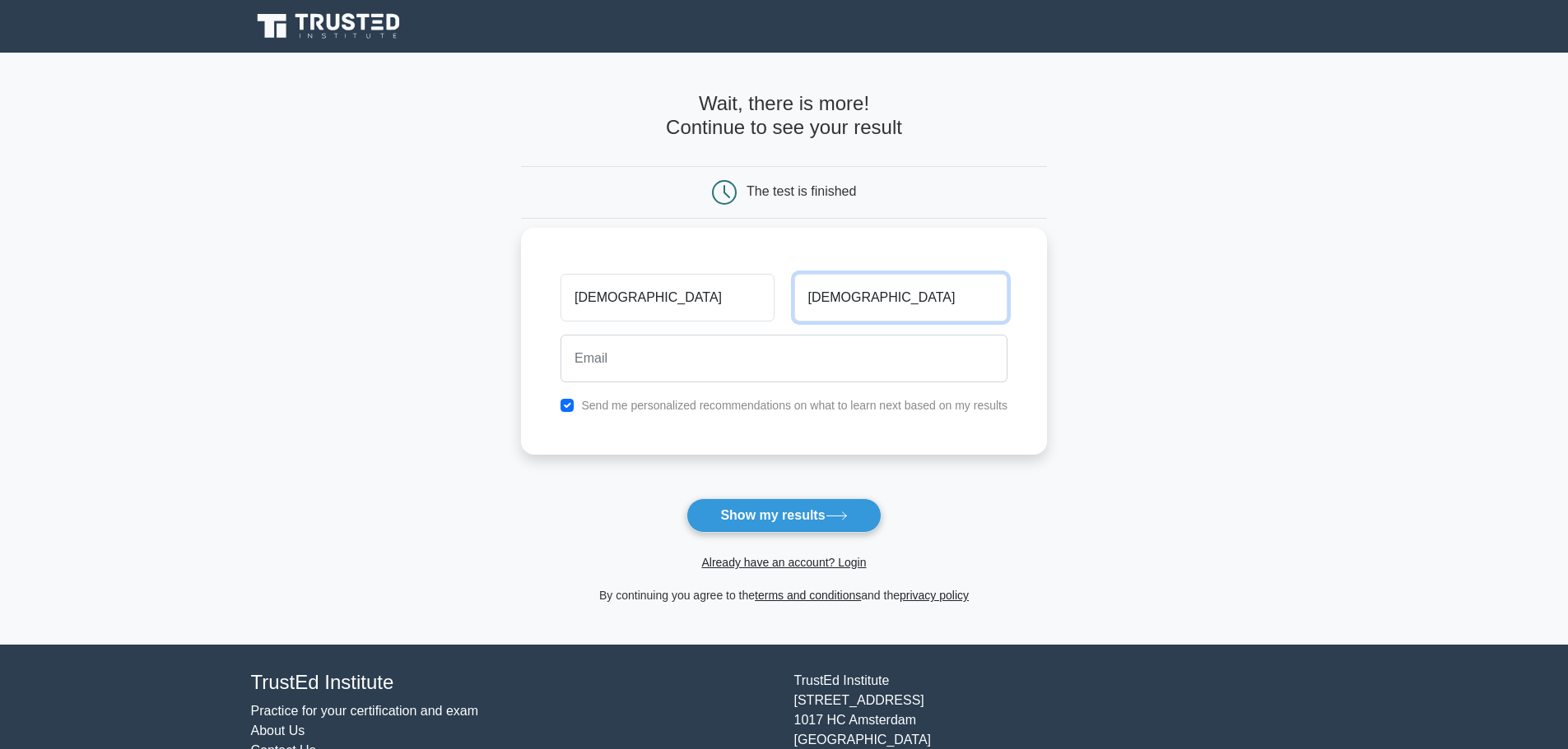
type input "dsfdsfds"
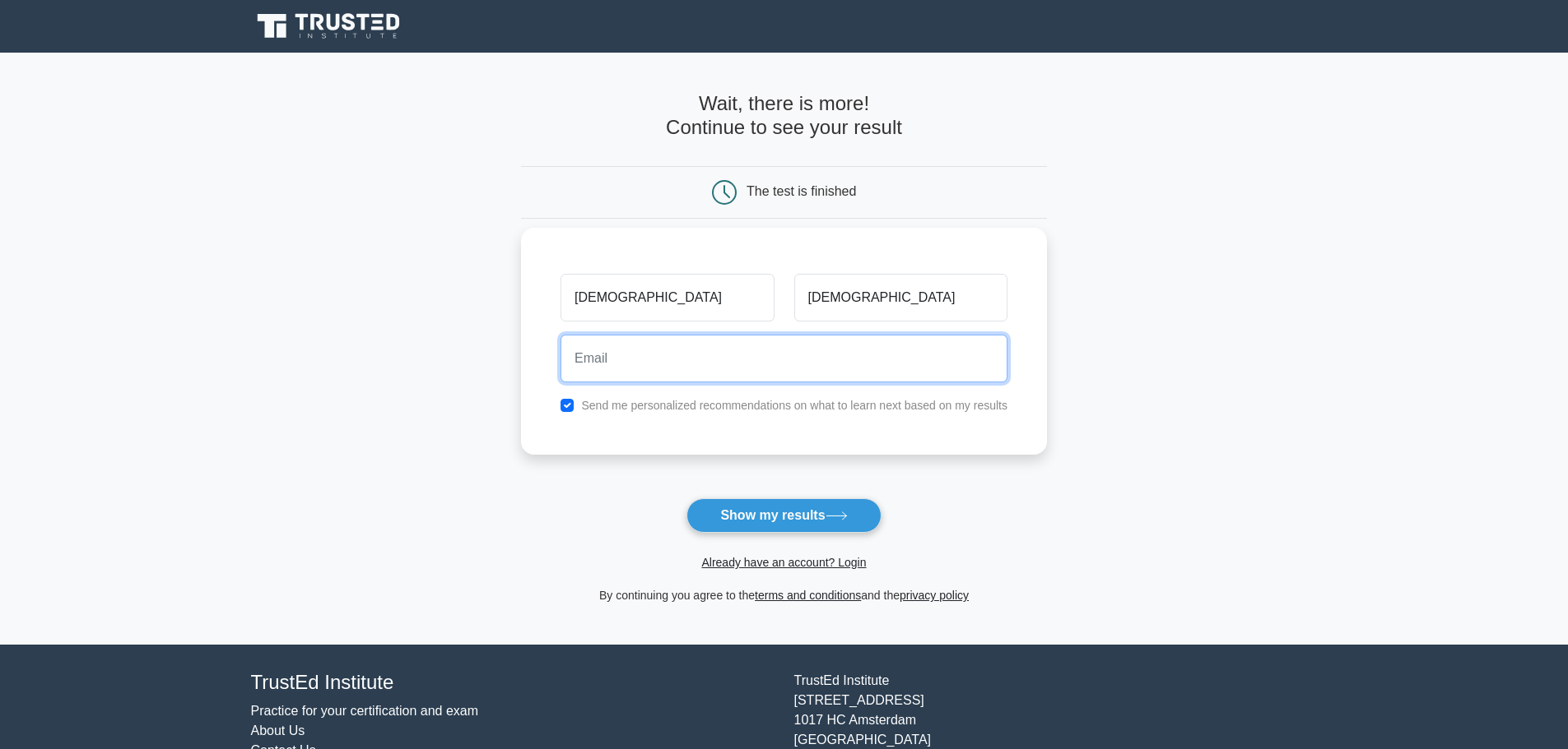
click at [829, 343] on input "email" at bounding box center [784, 359] width 447 height 48
type input "fdsfdsf@fdasdf.com"
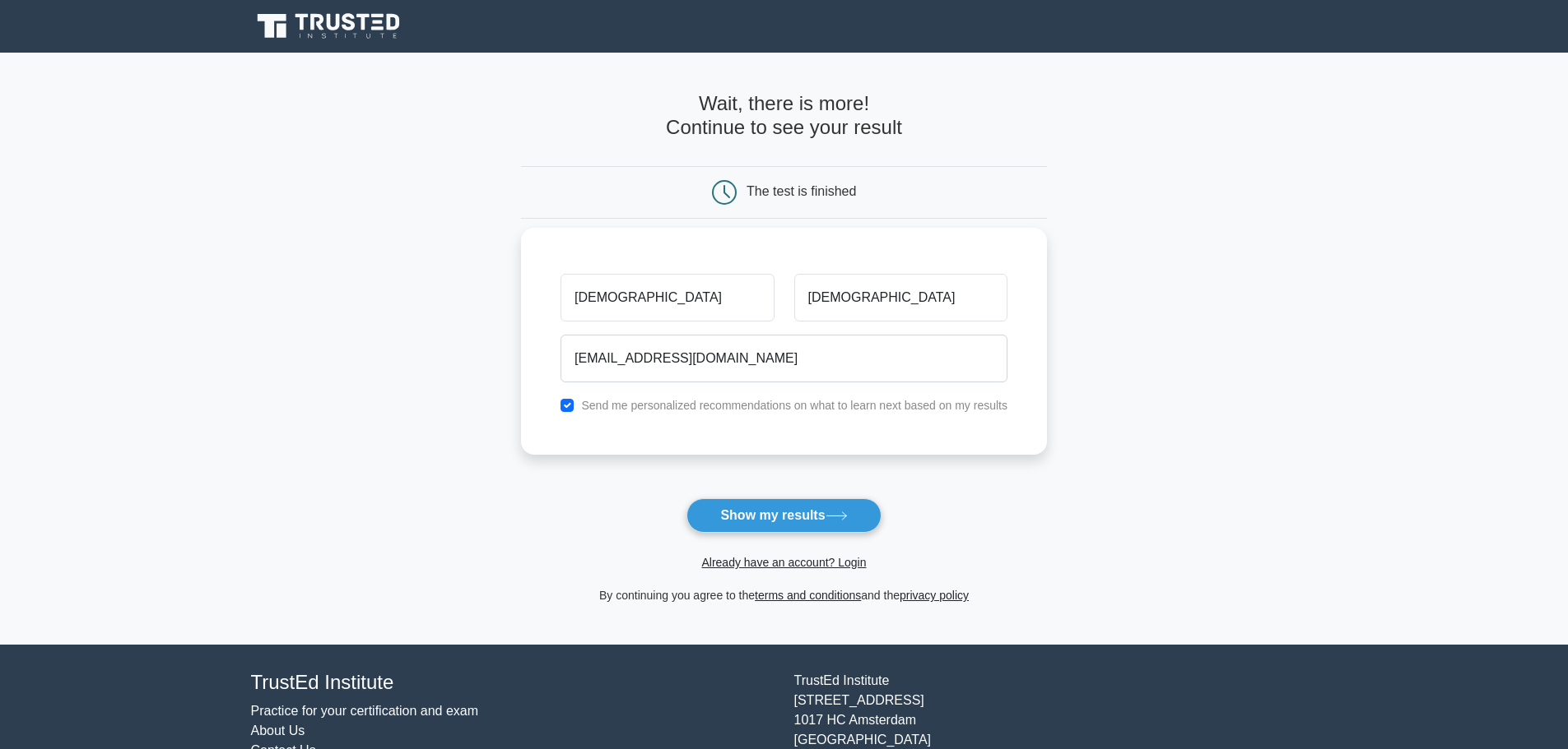
click at [753, 407] on label "Send me personalized recommendations on what to learn next based on my results" at bounding box center [794, 406] width 426 height 13
click at [558, 405] on div "Send me personalized recommendations on what to learn next based on my results" at bounding box center [784, 405] width 466 height 20
click at [563, 405] on input "checkbox" at bounding box center [567, 406] width 13 height 13
checkbox input "false"
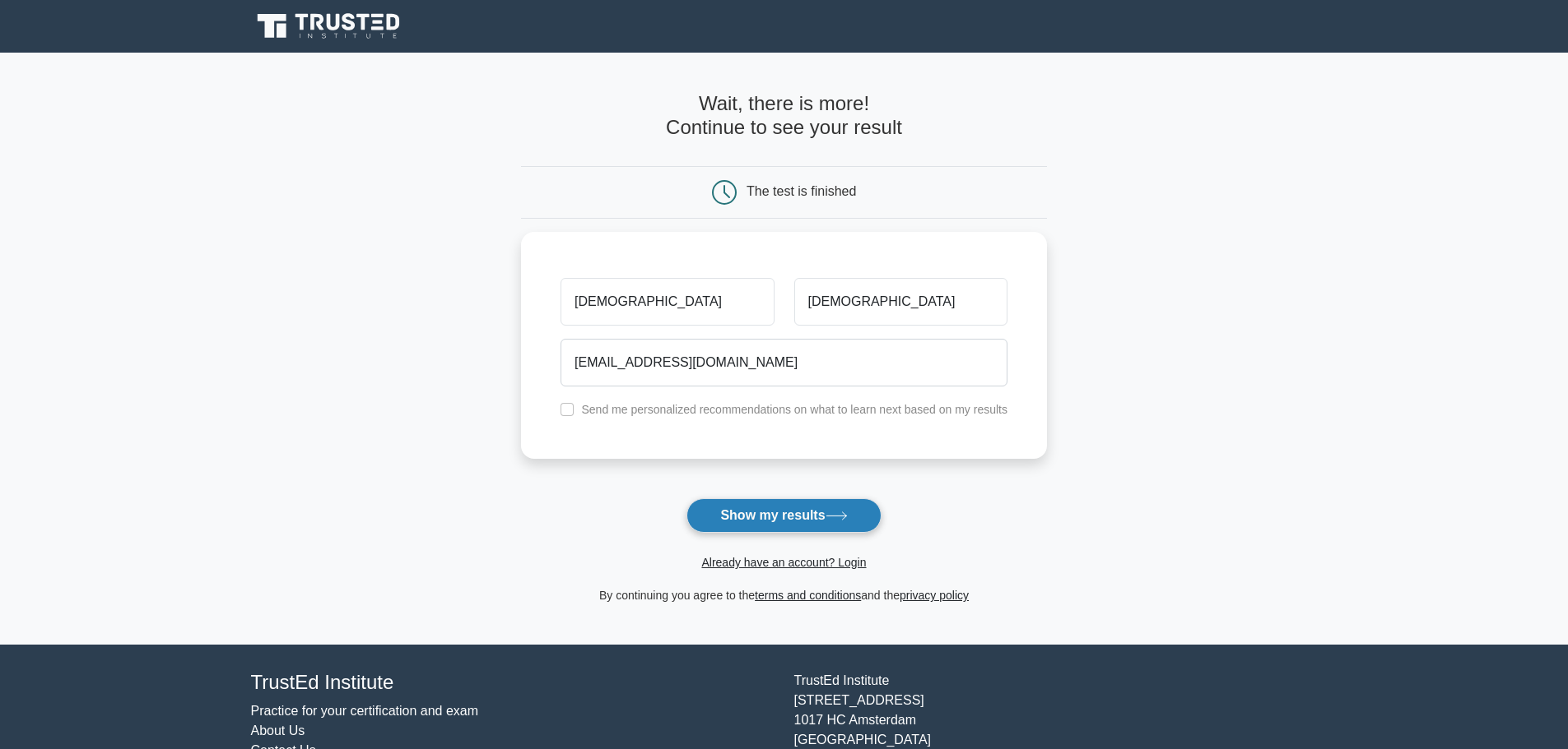
click at [793, 514] on button "Show my results" at bounding box center [783, 516] width 194 height 35
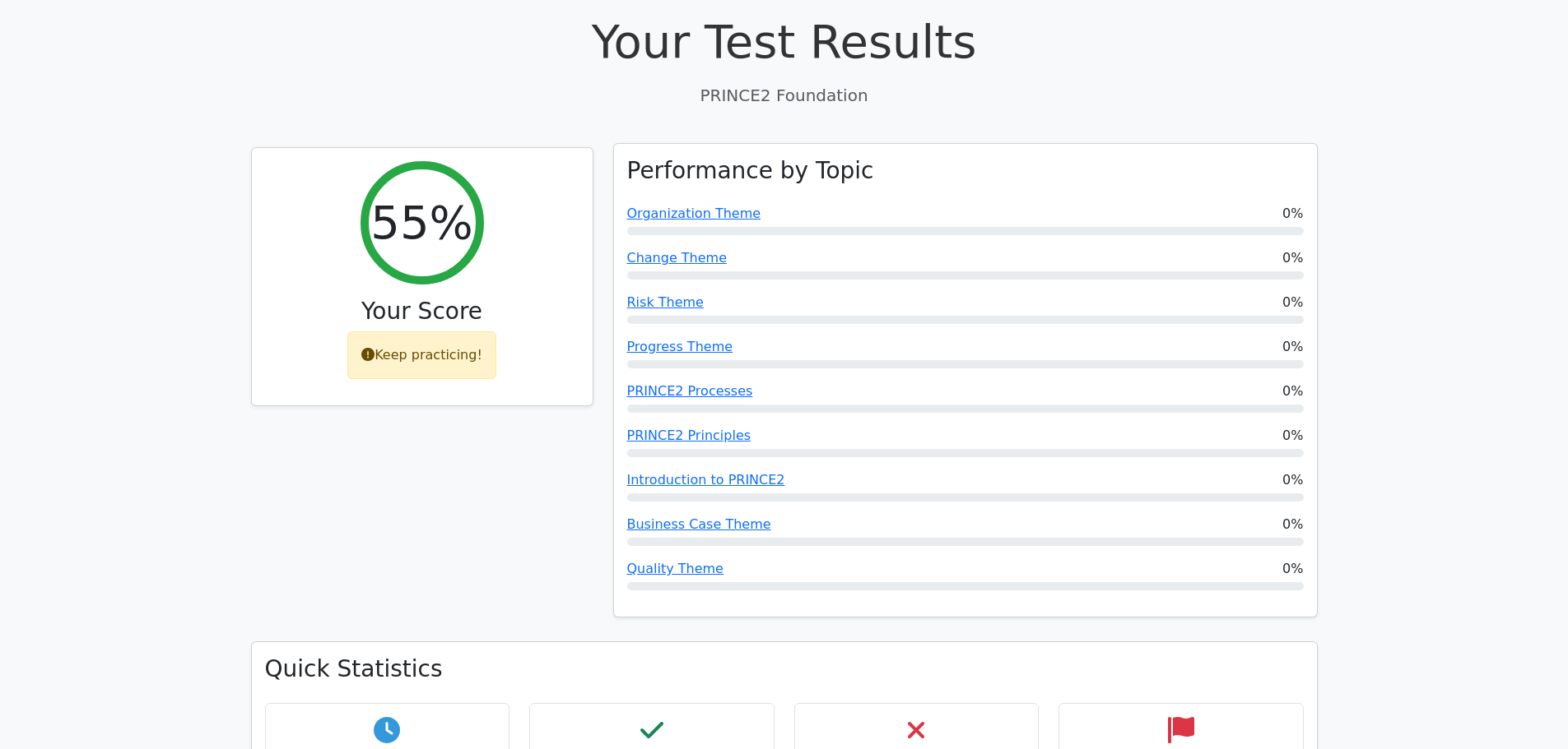
scroll to position [575, 0]
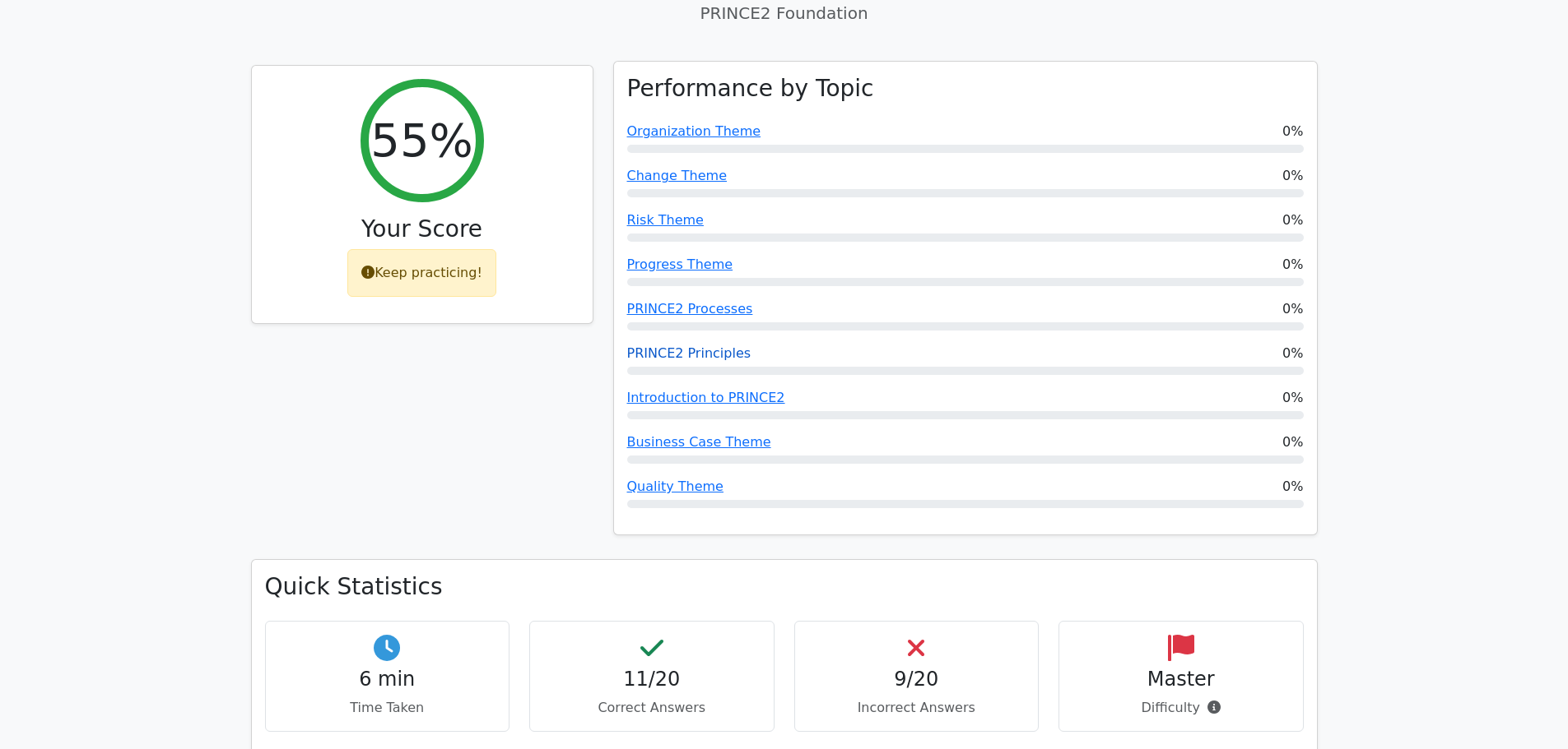
click at [669, 345] on link "PRINCE2 Principles" at bounding box center [688, 353] width 124 height 15
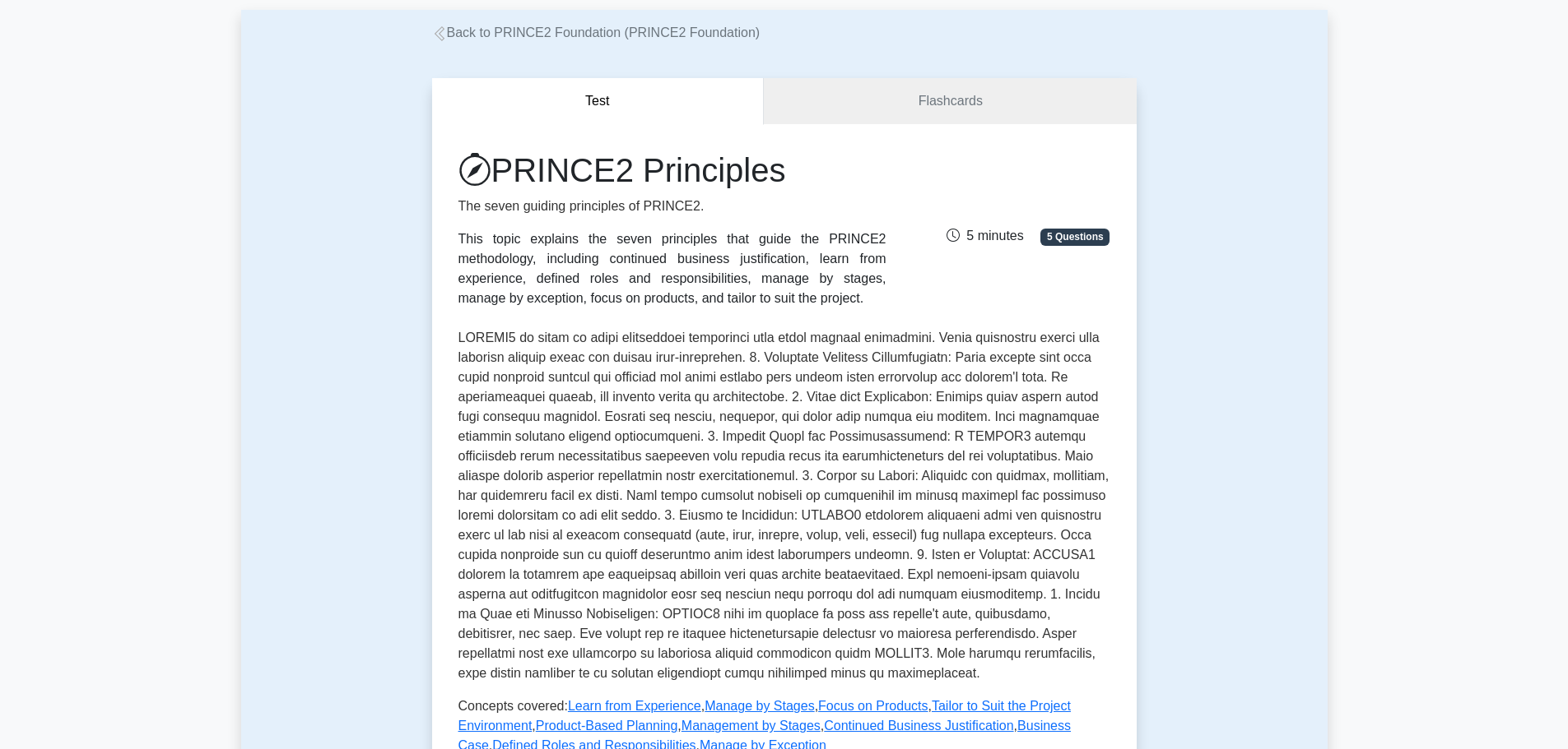
scroll to position [494, 0]
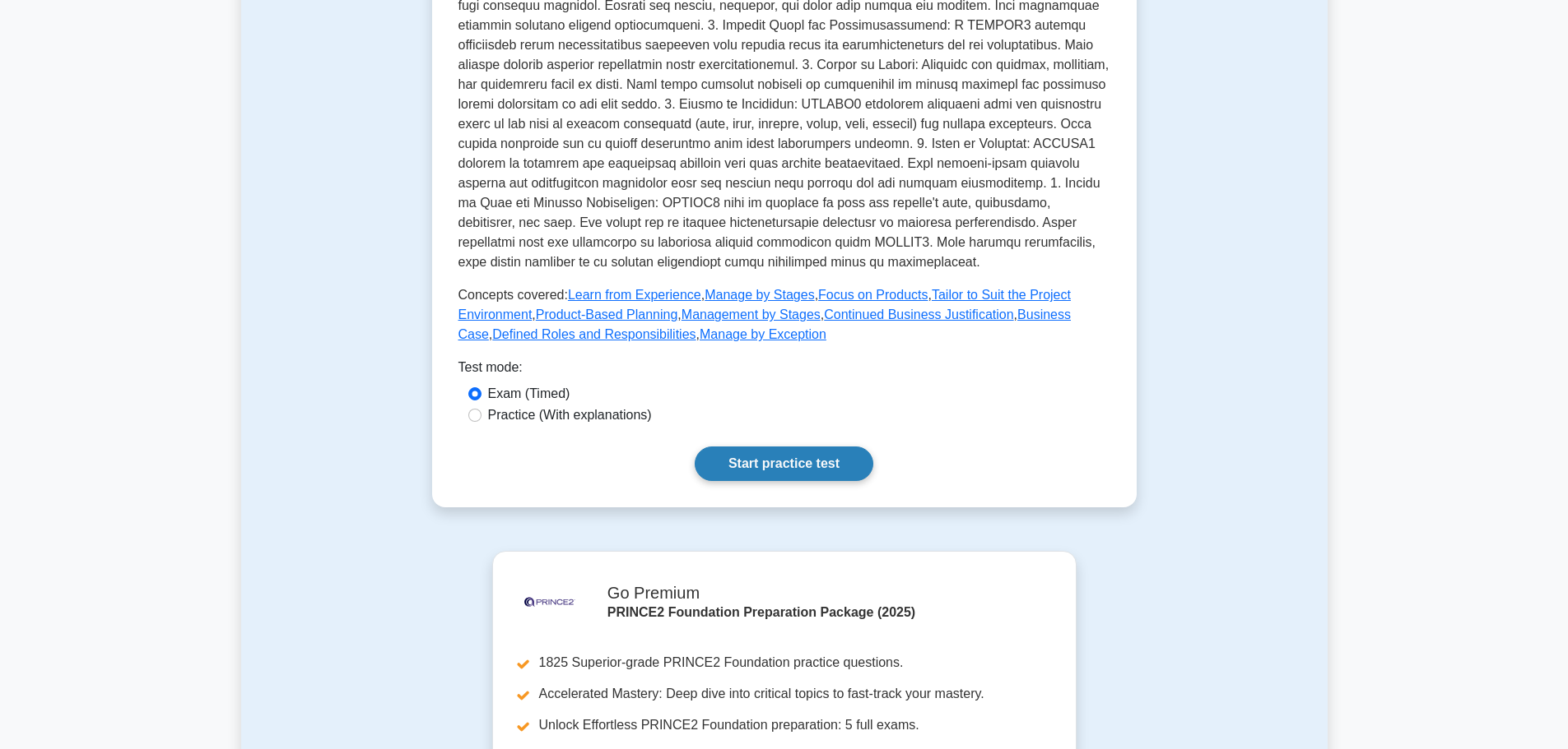
click at [853, 481] on link "Start practice test" at bounding box center [784, 464] width 178 height 35
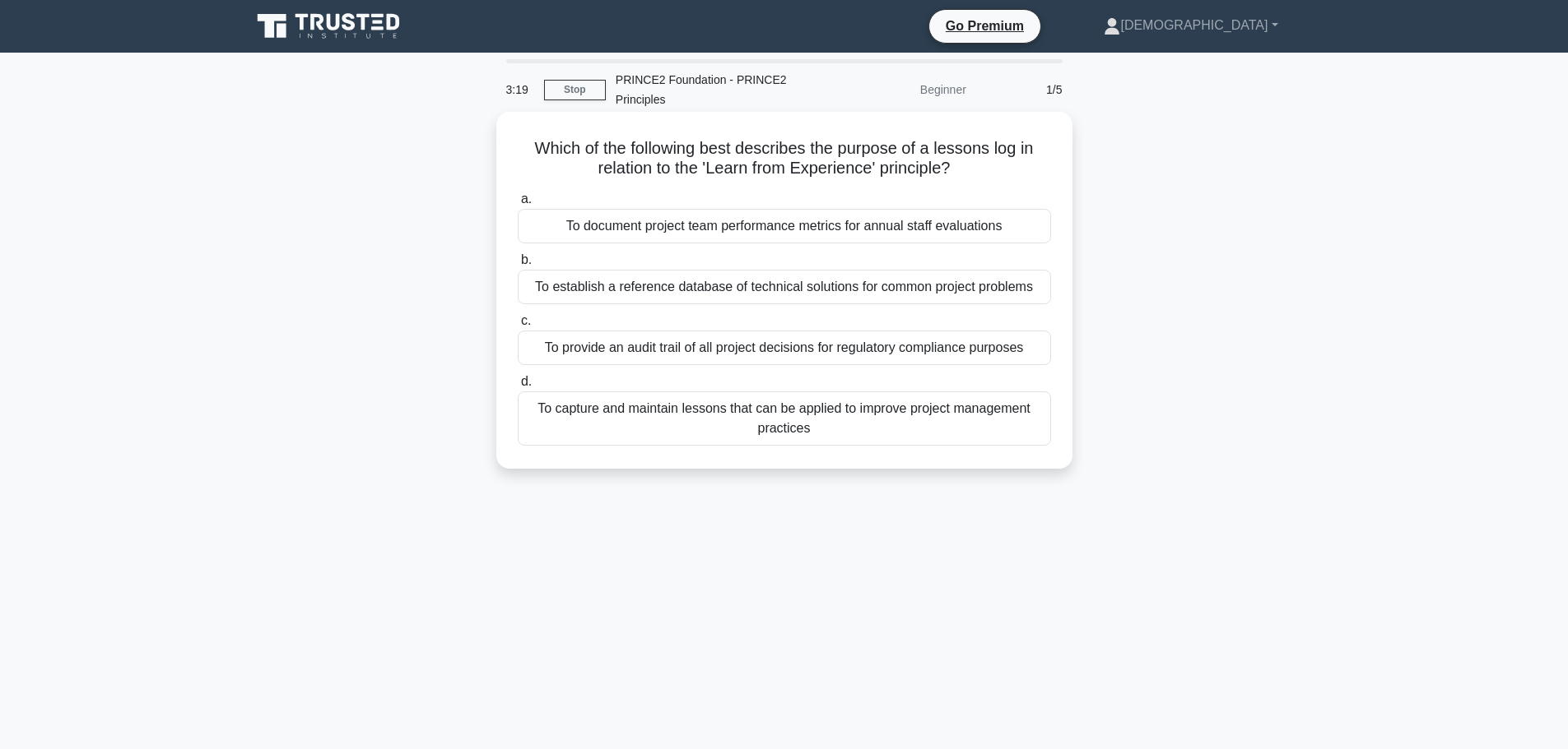
click at [809, 429] on div "To capture and maintain lessons that can be applied to improve project manageme…" at bounding box center [784, 418] width 534 height 55
click at [517, 387] on input "d. To capture and maintain lessons that can be applied to improve project manag…" at bounding box center [517, 382] width 0 height 11
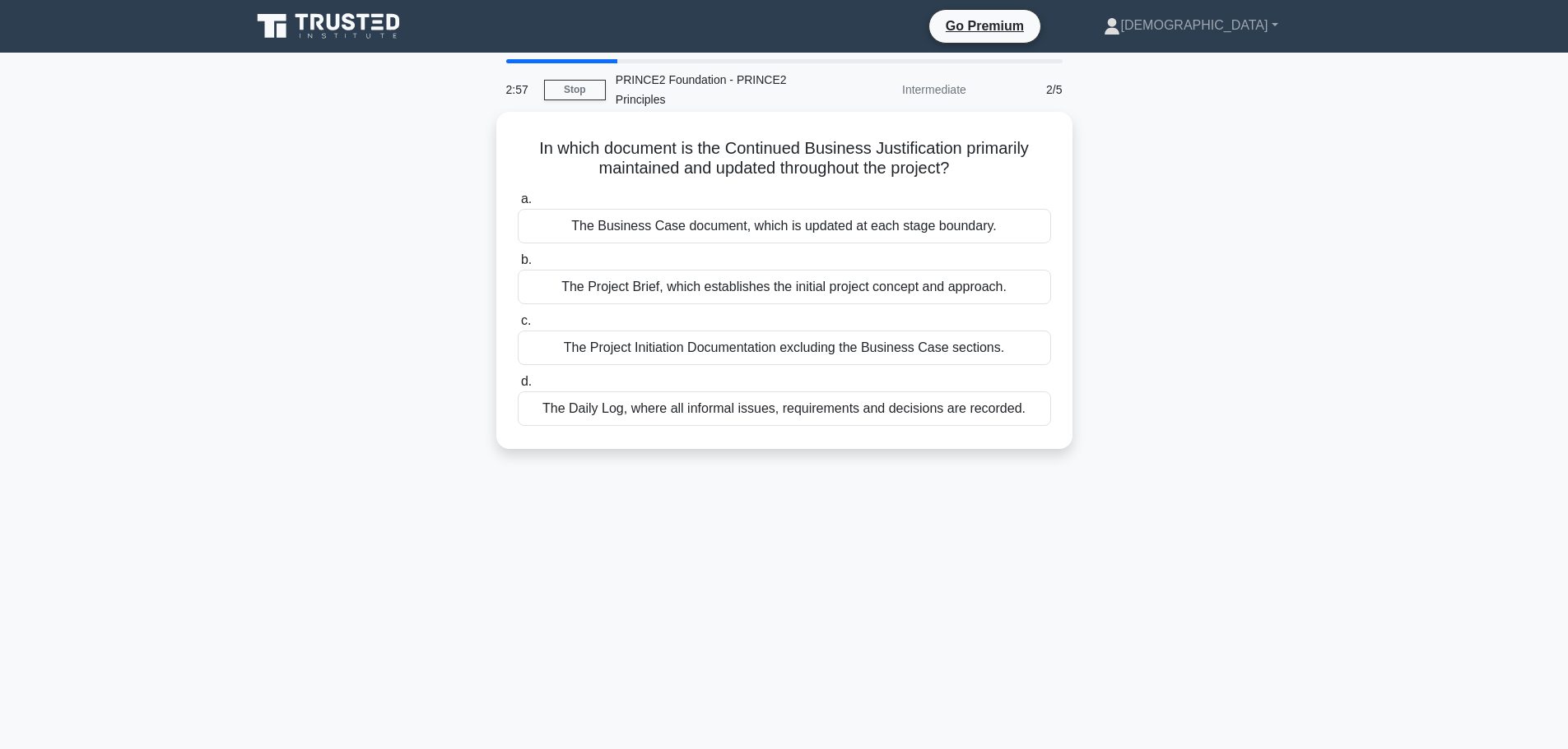
click at [703, 227] on div "The Business Case document, which is updated at each stage boundary." at bounding box center [784, 226] width 534 height 35
click at [517, 205] on input "a. The Business Case document, which is updated at each stage boundary." at bounding box center [517, 199] width 0 height 11
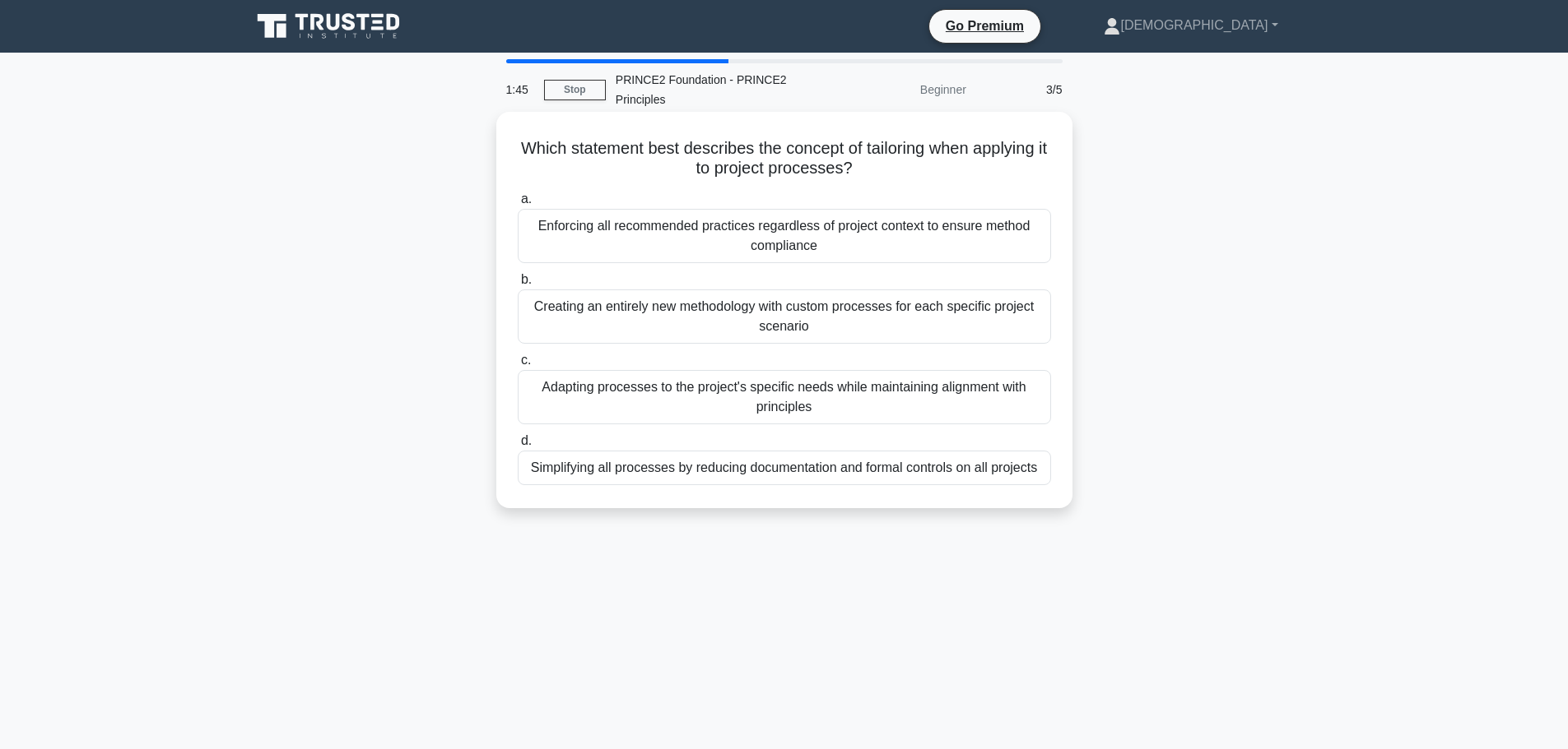
click at [701, 477] on div "Simplifying all processes by reducing documentation and formal controls on all …" at bounding box center [784, 468] width 534 height 35
click at [517, 447] on input "d. Simplifying all processes by reducing documentation and formal controls on a…" at bounding box center [517, 441] width 0 height 11
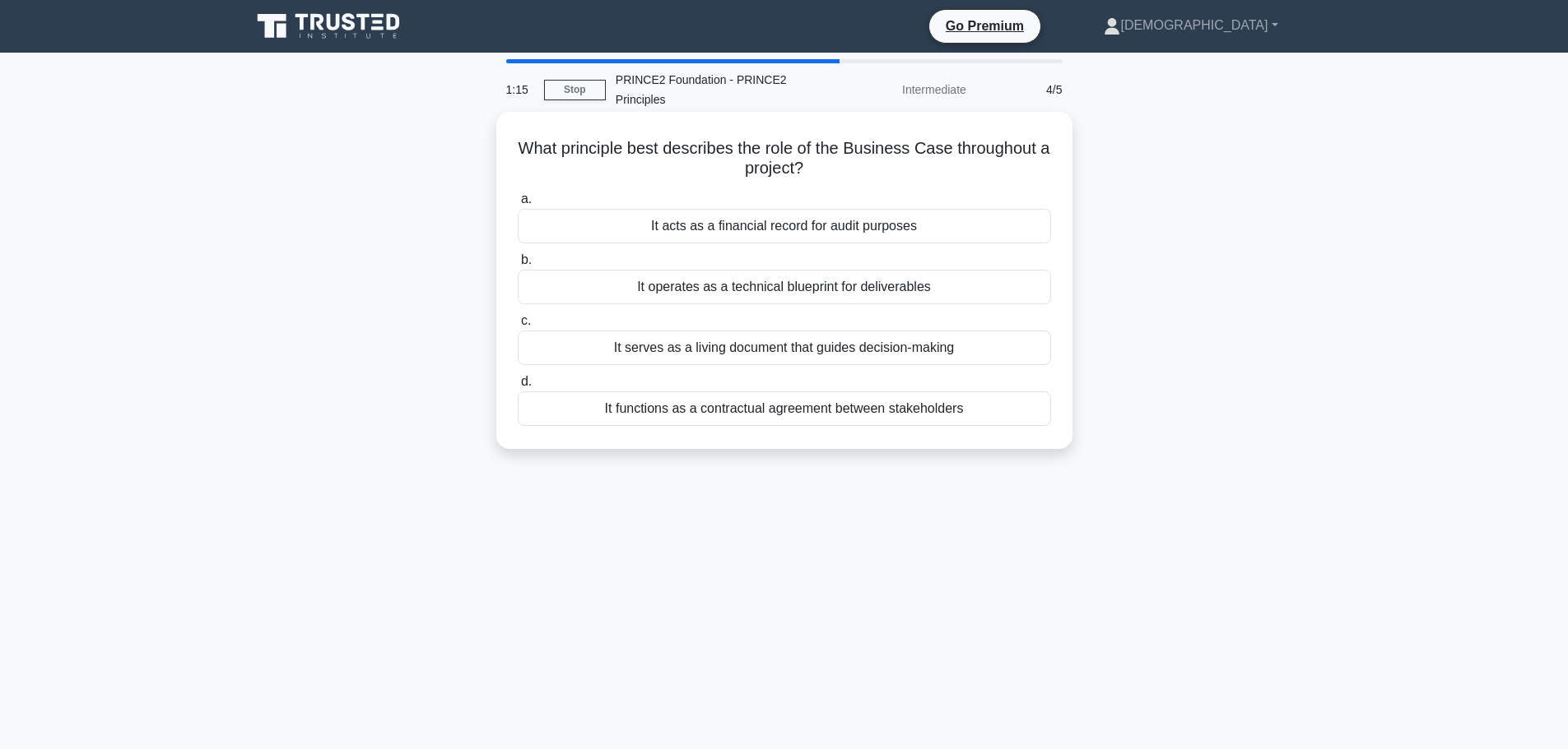
click at [716, 343] on div "It serves as a living document that guides decision-making" at bounding box center [784, 348] width 534 height 35
click at [517, 326] on input "c. It serves as a living document that guides decision-making" at bounding box center [517, 320] width 0 height 11
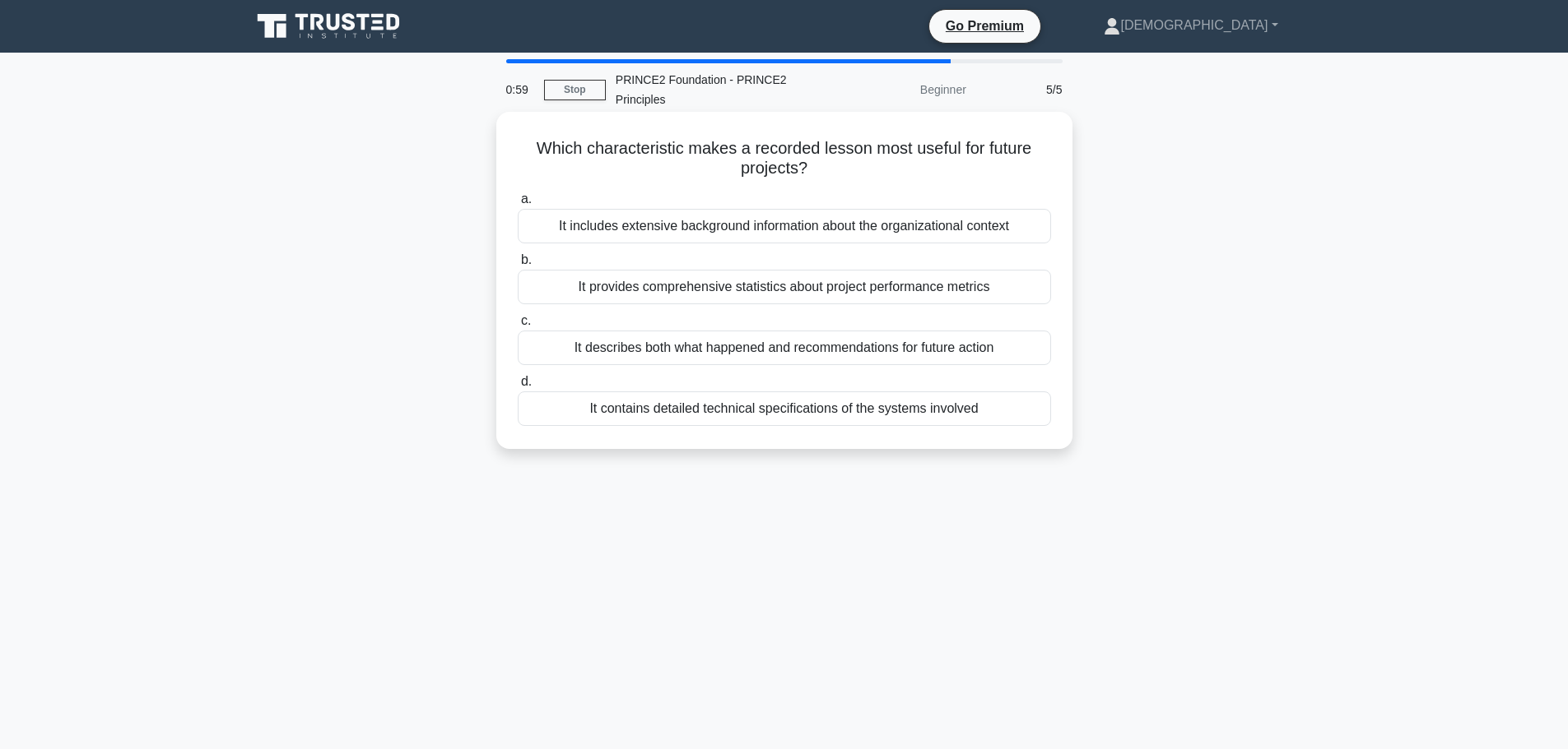
click at [773, 352] on div "It describes both what happened and recommendations for future action" at bounding box center [784, 348] width 534 height 35
click at [517, 326] on input "c. It describes both what happened and recommendations for future action" at bounding box center [517, 320] width 0 height 11
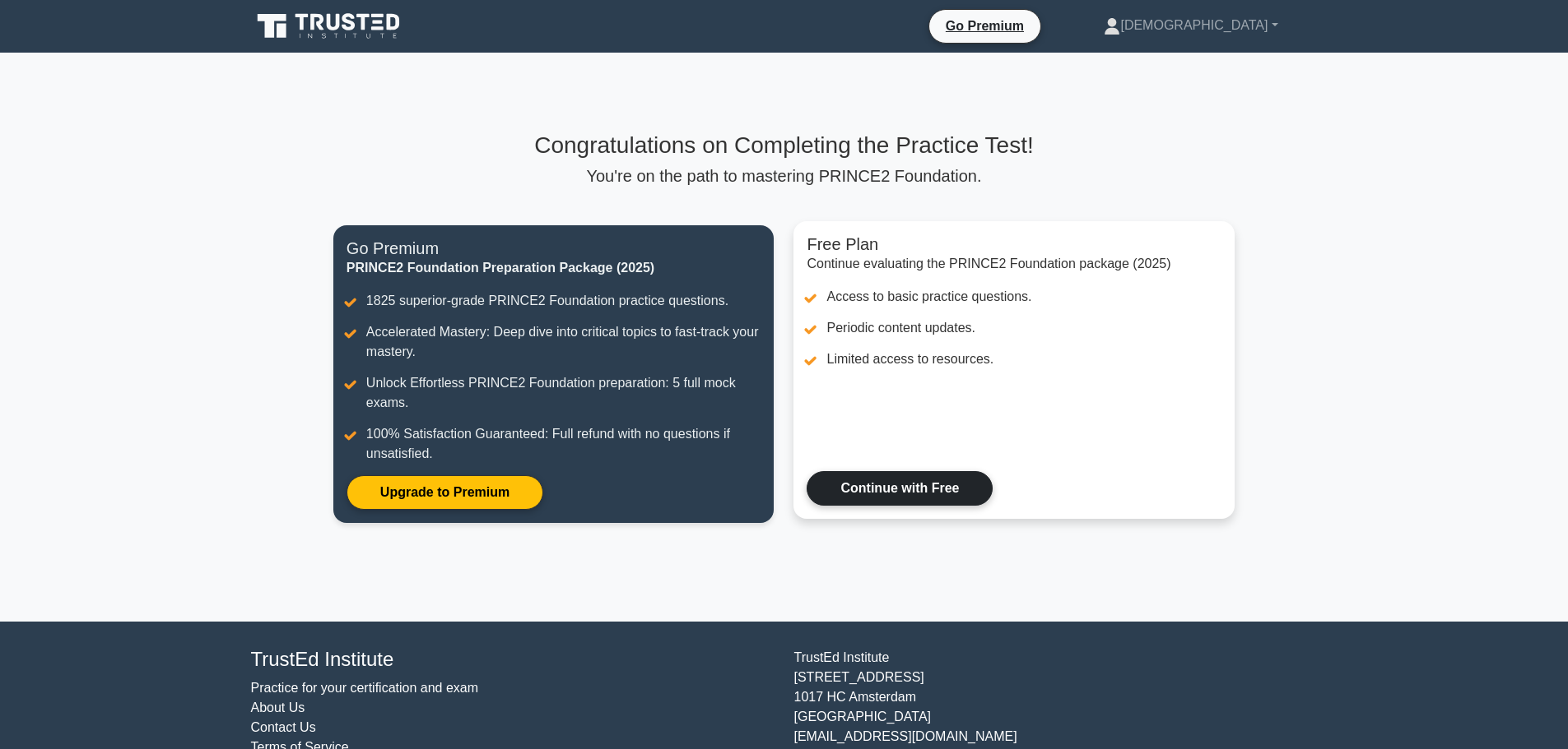
click at [888, 484] on link "Continue with Free" at bounding box center [899, 488] width 186 height 35
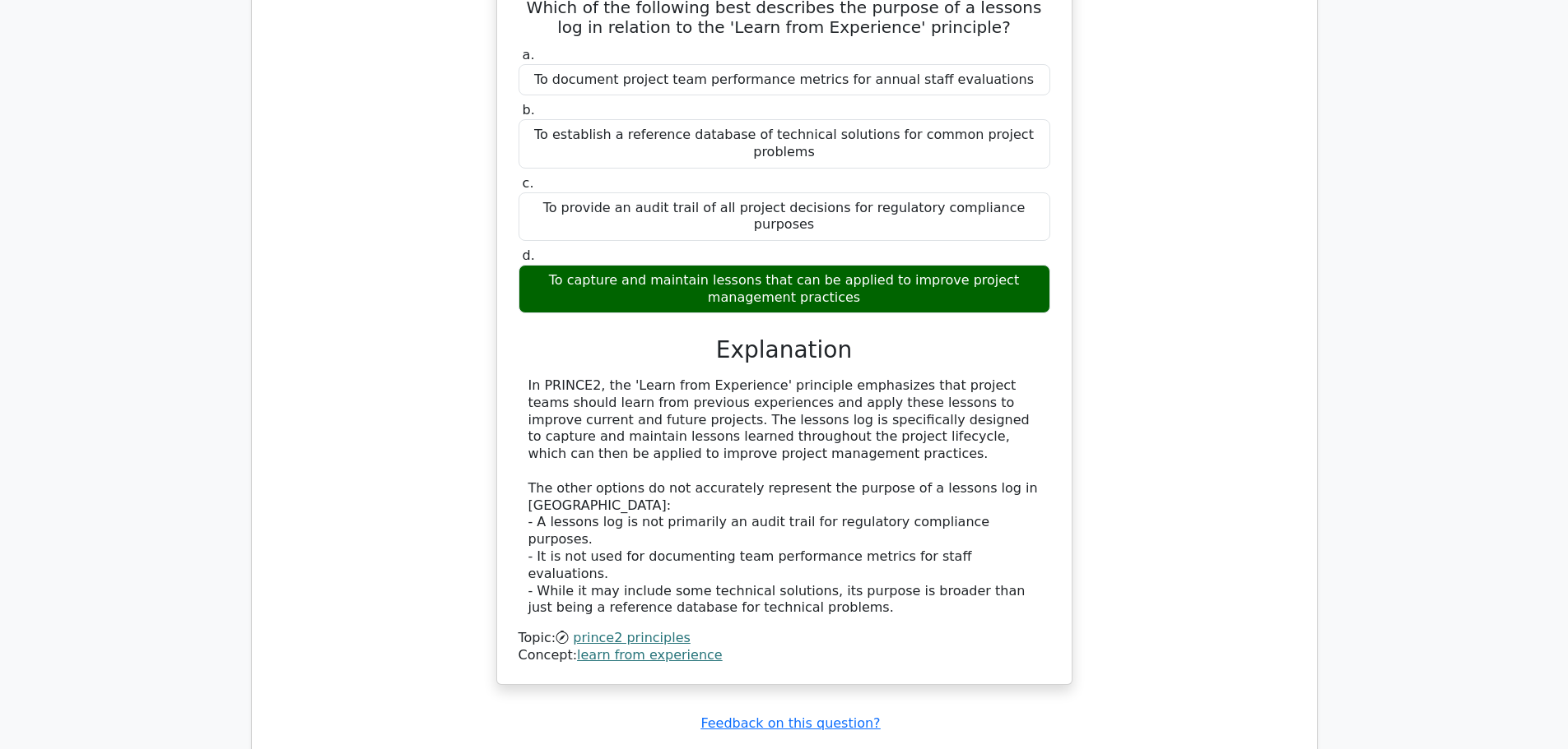
scroll to position [1481, 0]
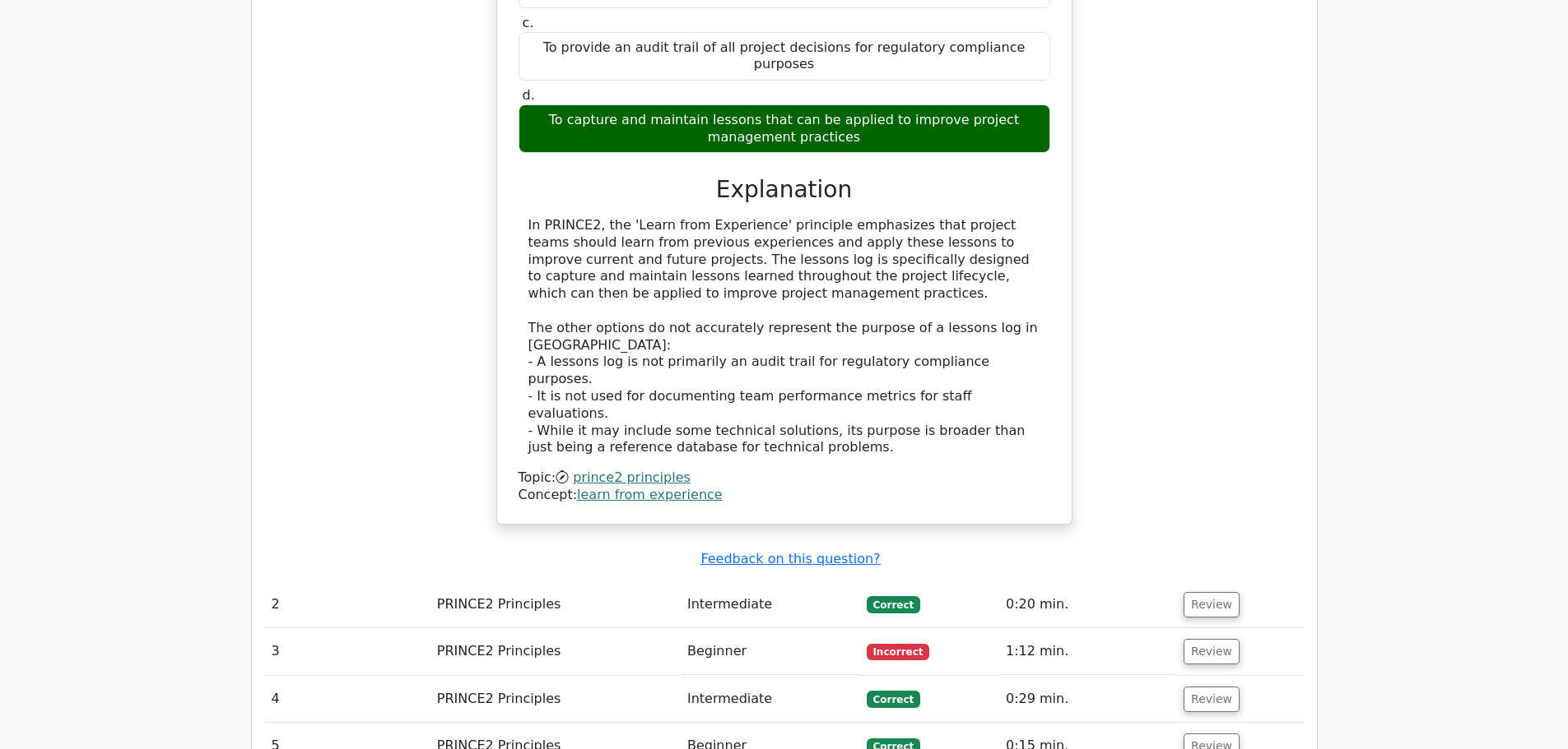
click at [1204, 628] on td "Review" at bounding box center [1239, 651] width 126 height 47
click at [1208, 639] on button "Review" at bounding box center [1211, 651] width 56 height 26
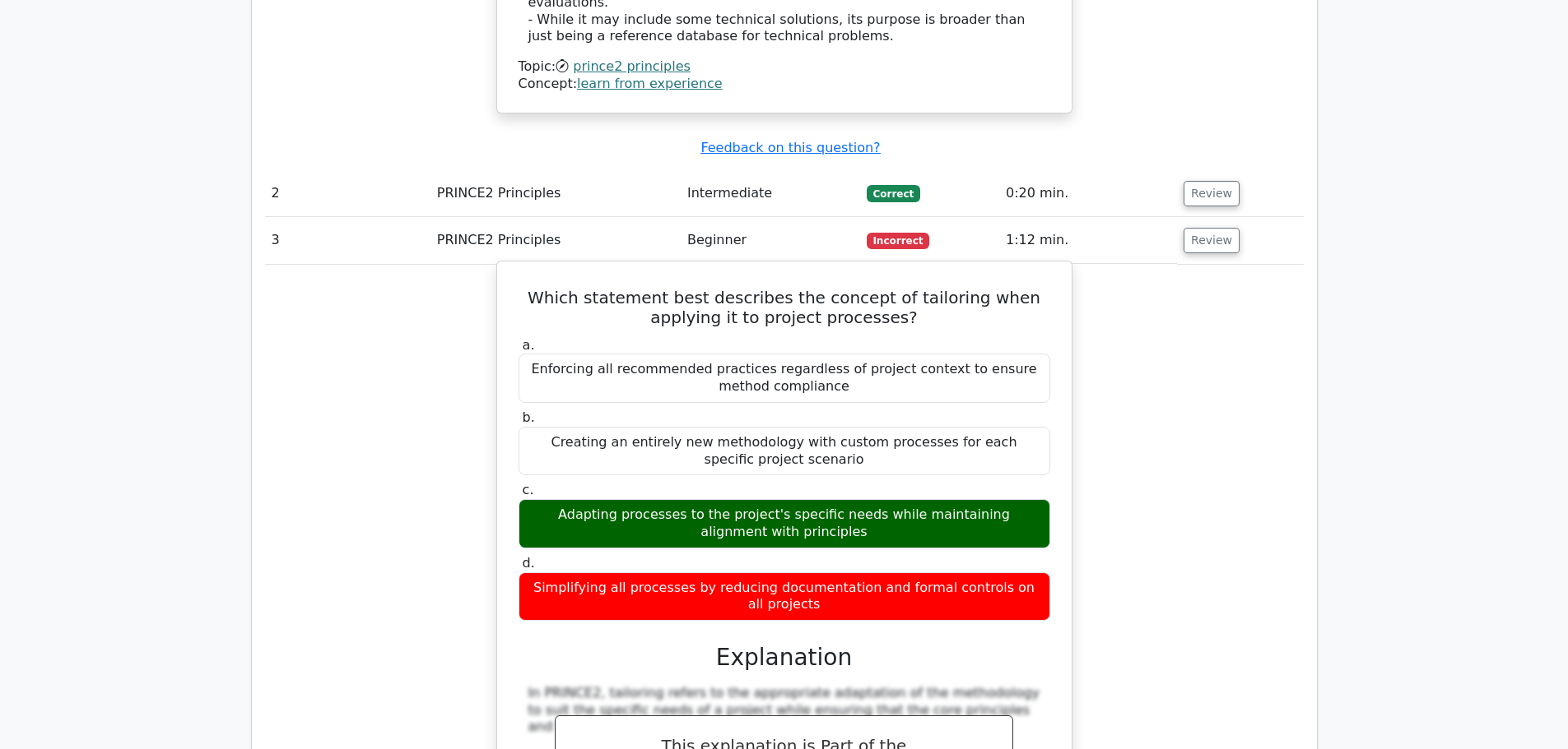
scroll to position [1727, 0]
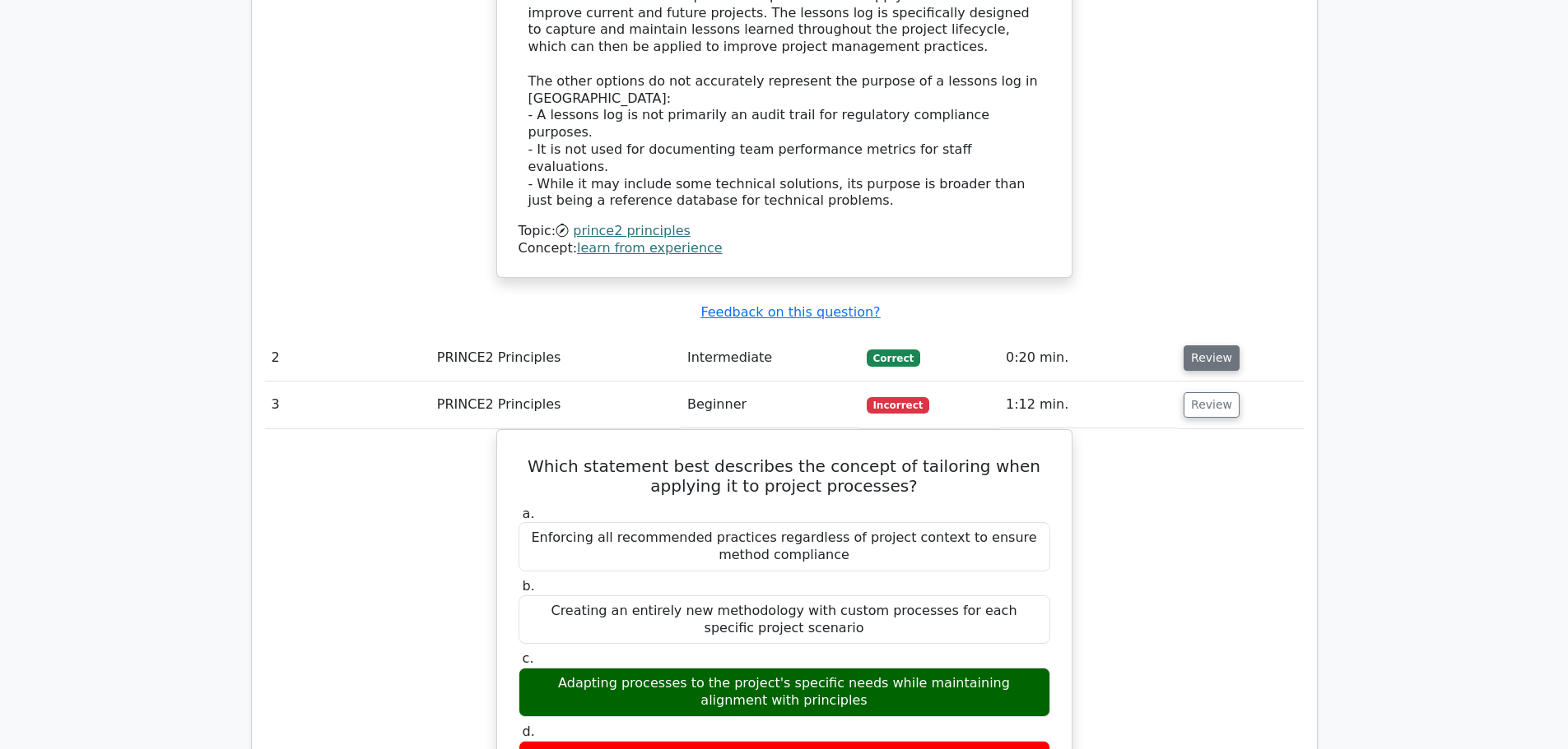
click at [1187, 345] on button "Review" at bounding box center [1211, 358] width 56 height 26
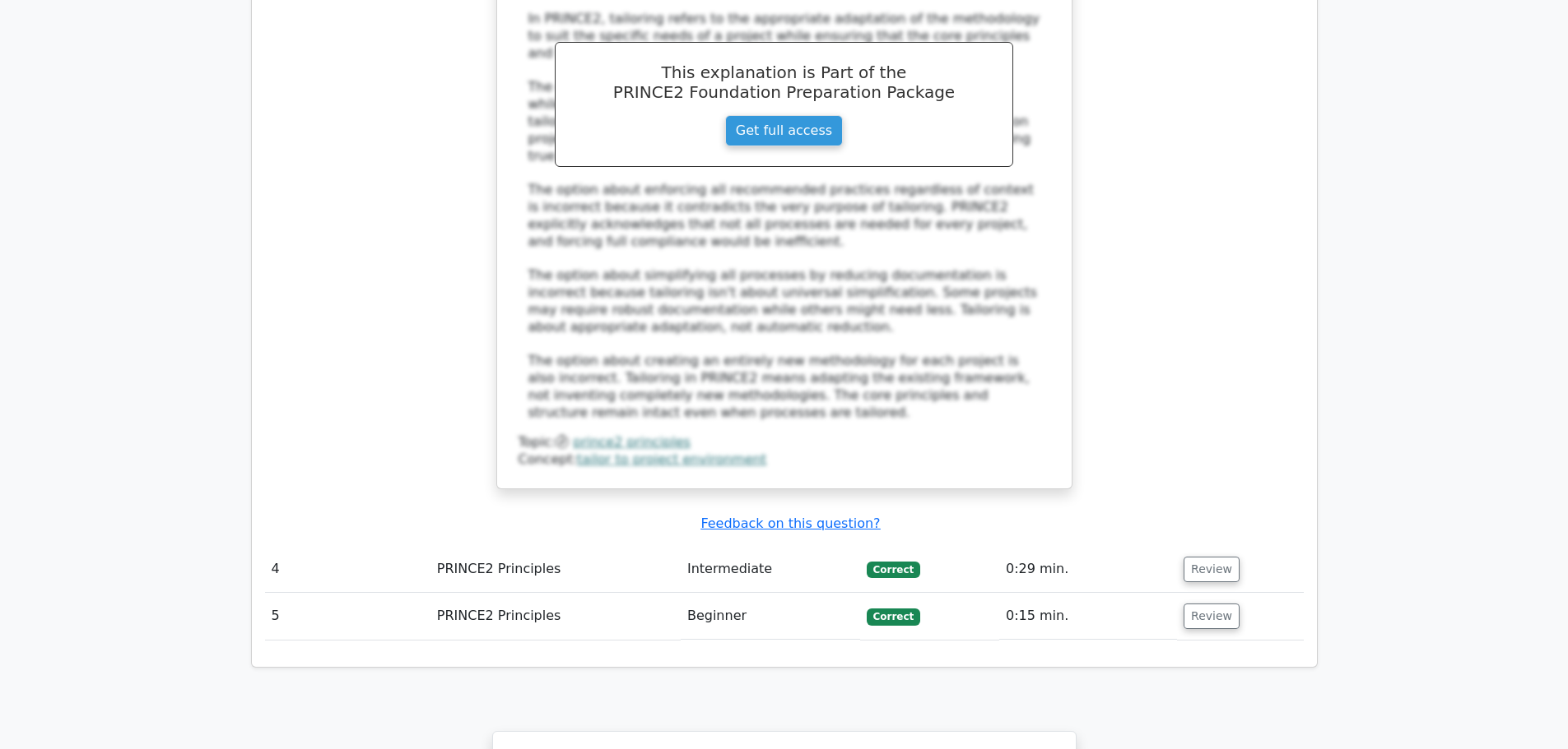
scroll to position [3372, 0]
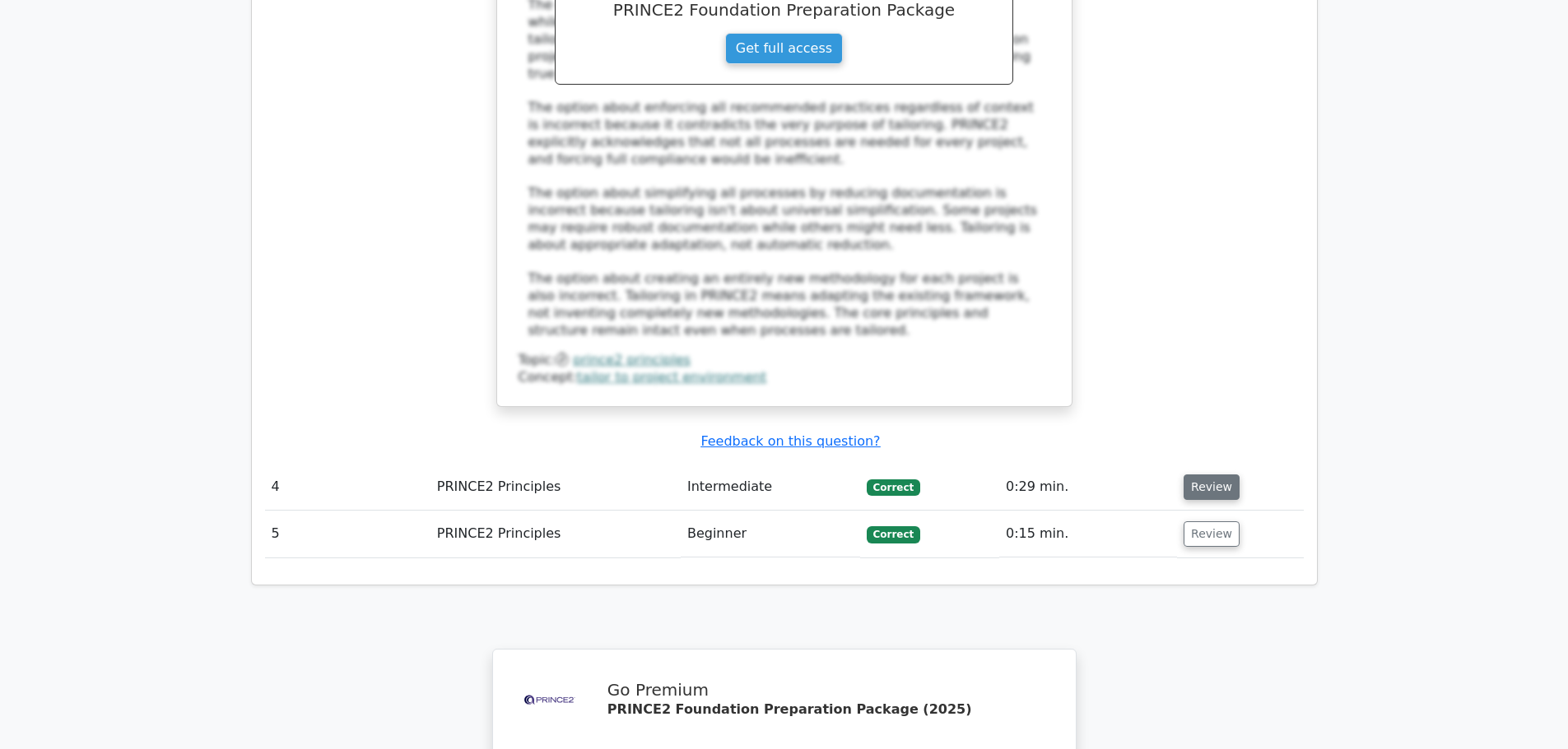
click at [1190, 475] on button "Review" at bounding box center [1211, 487] width 56 height 26
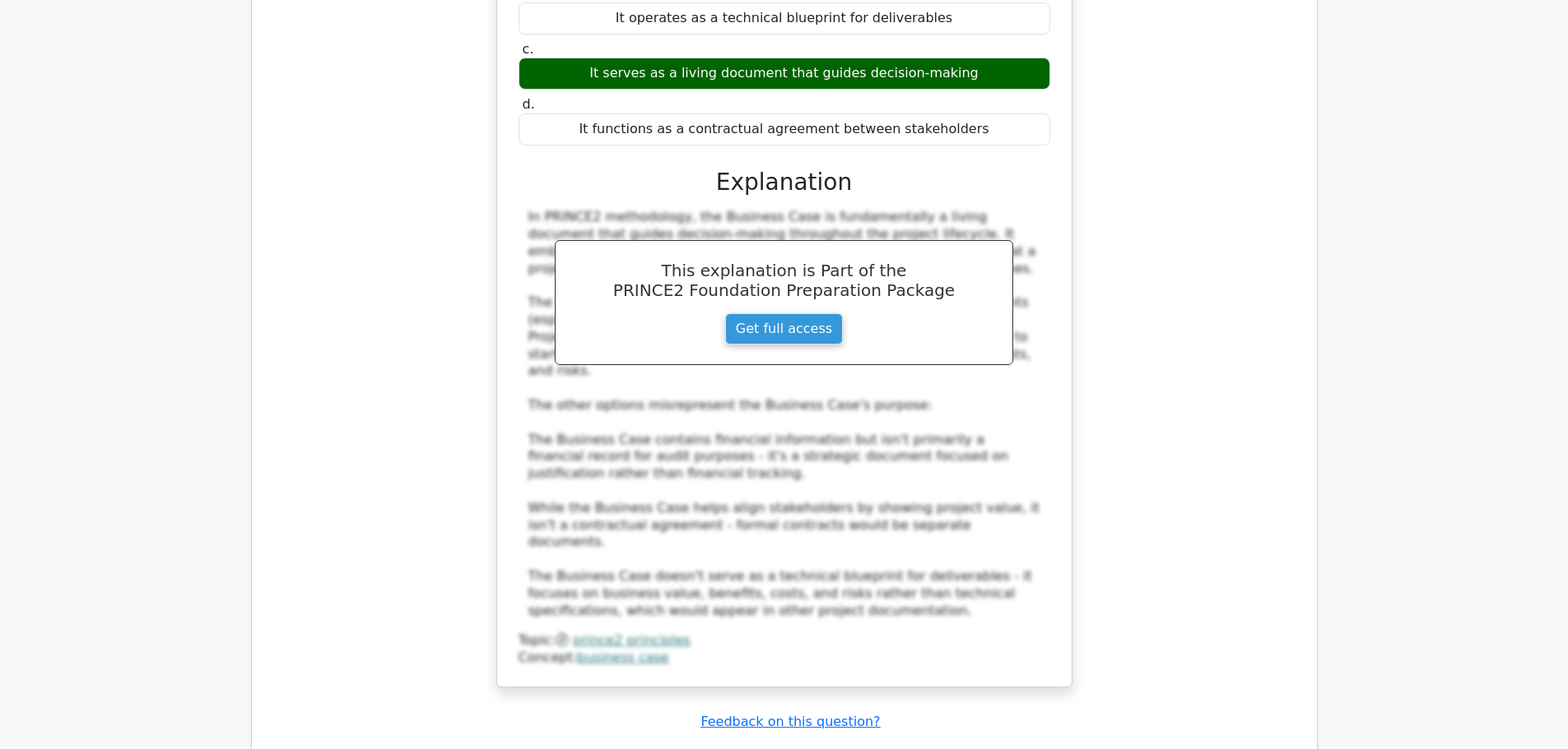
scroll to position [4276, 0]
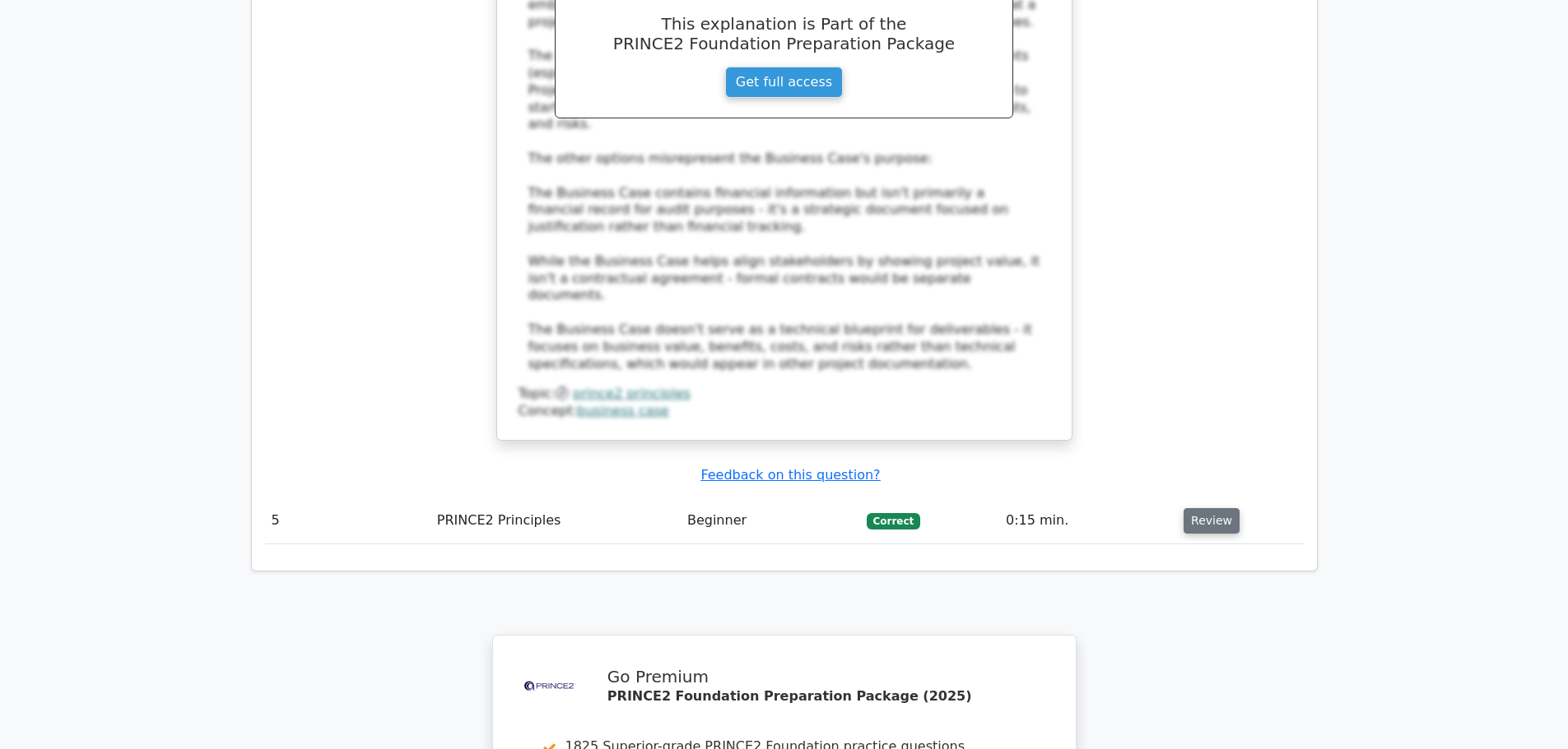
click at [1214, 508] on button "Review" at bounding box center [1211, 521] width 56 height 26
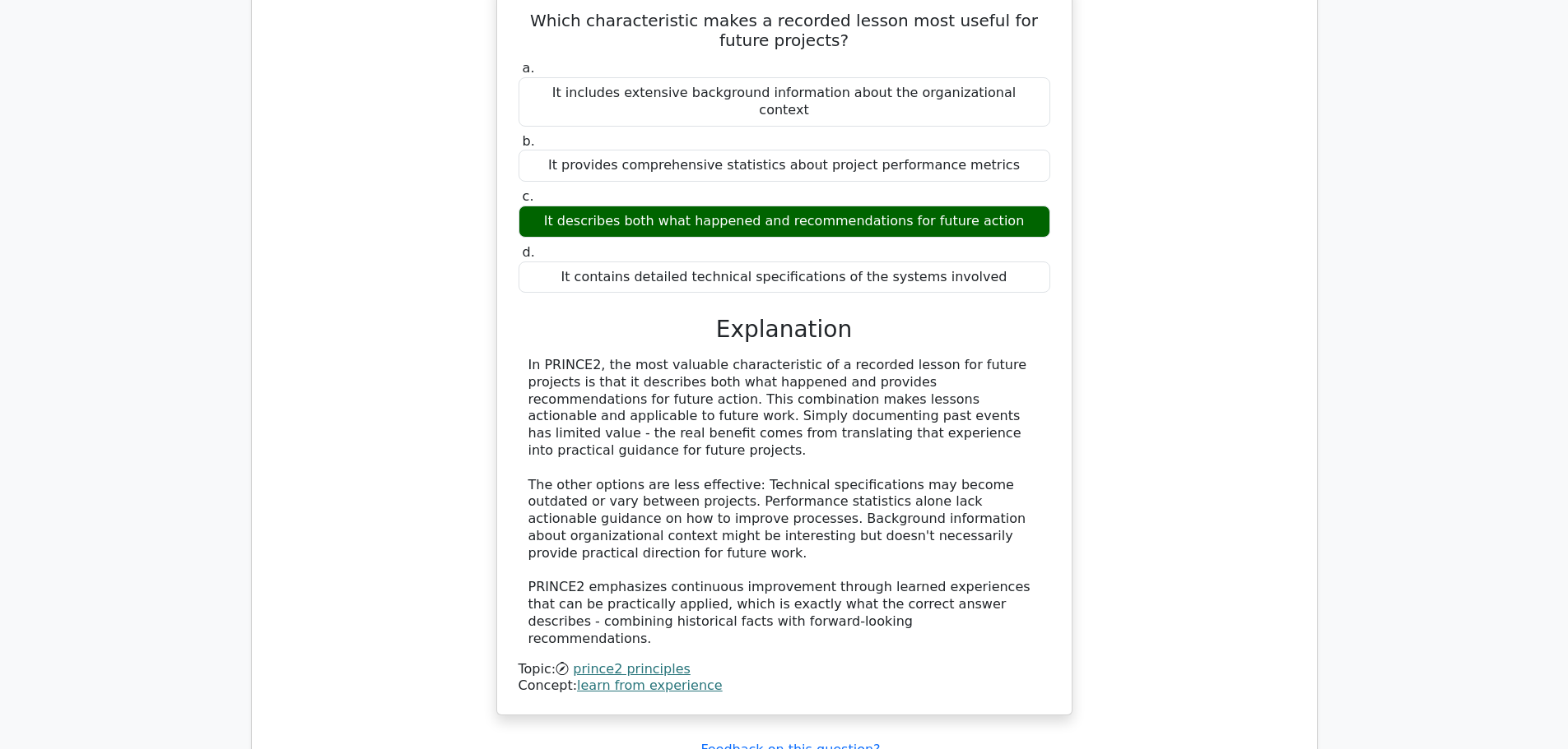
scroll to position [5170, 0]
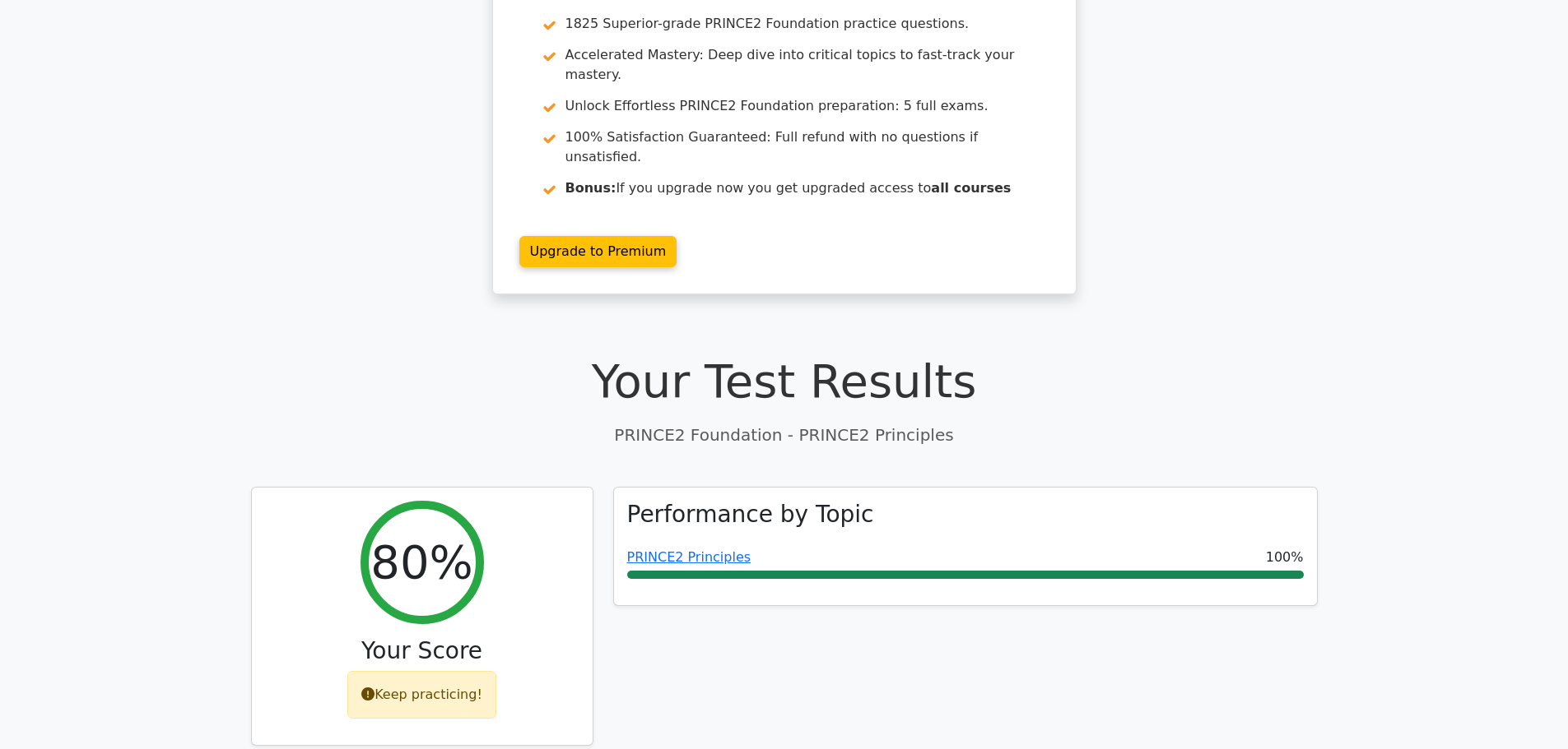
scroll to position [0, 0]
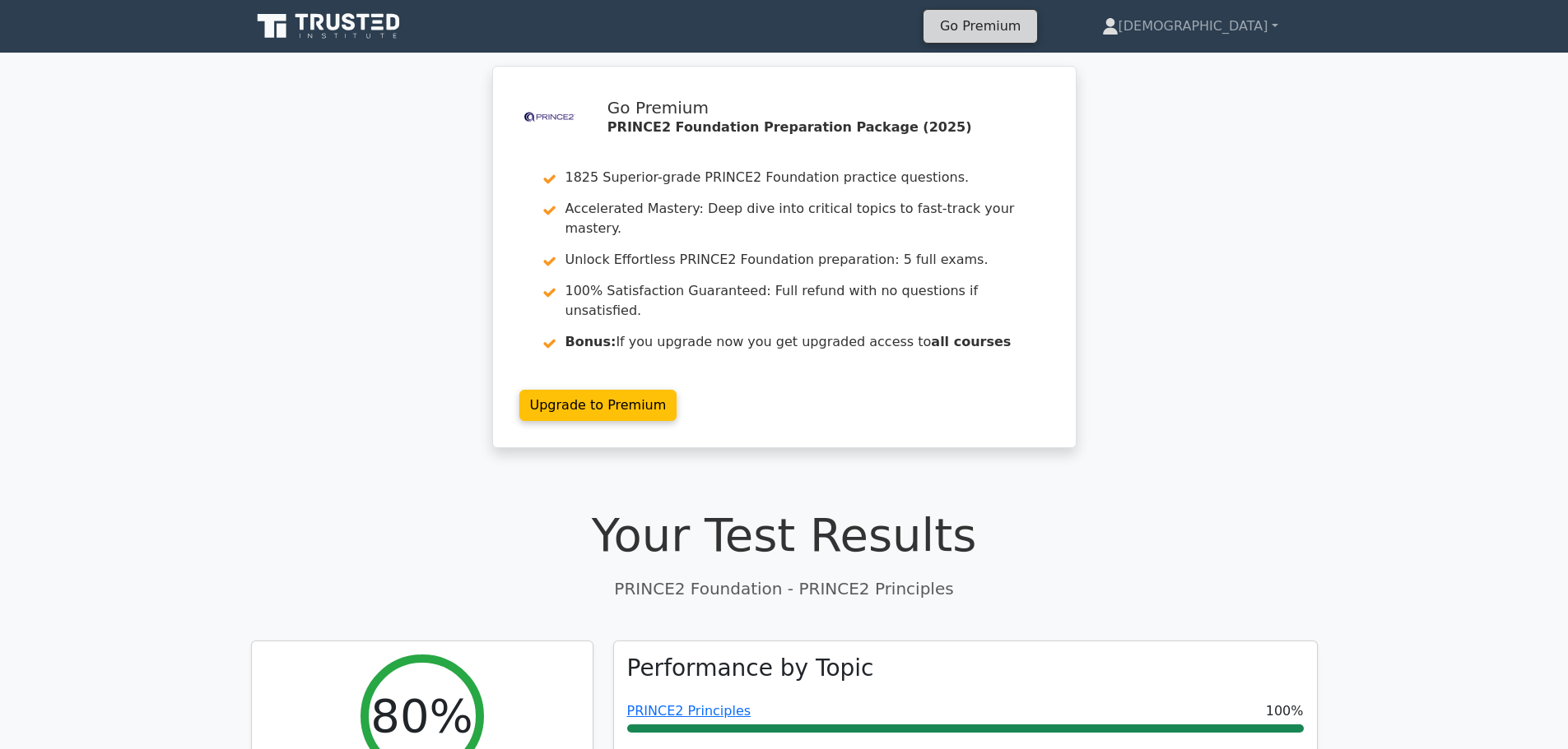
click at [1031, 32] on link "Go Premium" at bounding box center [980, 25] width 101 height 22
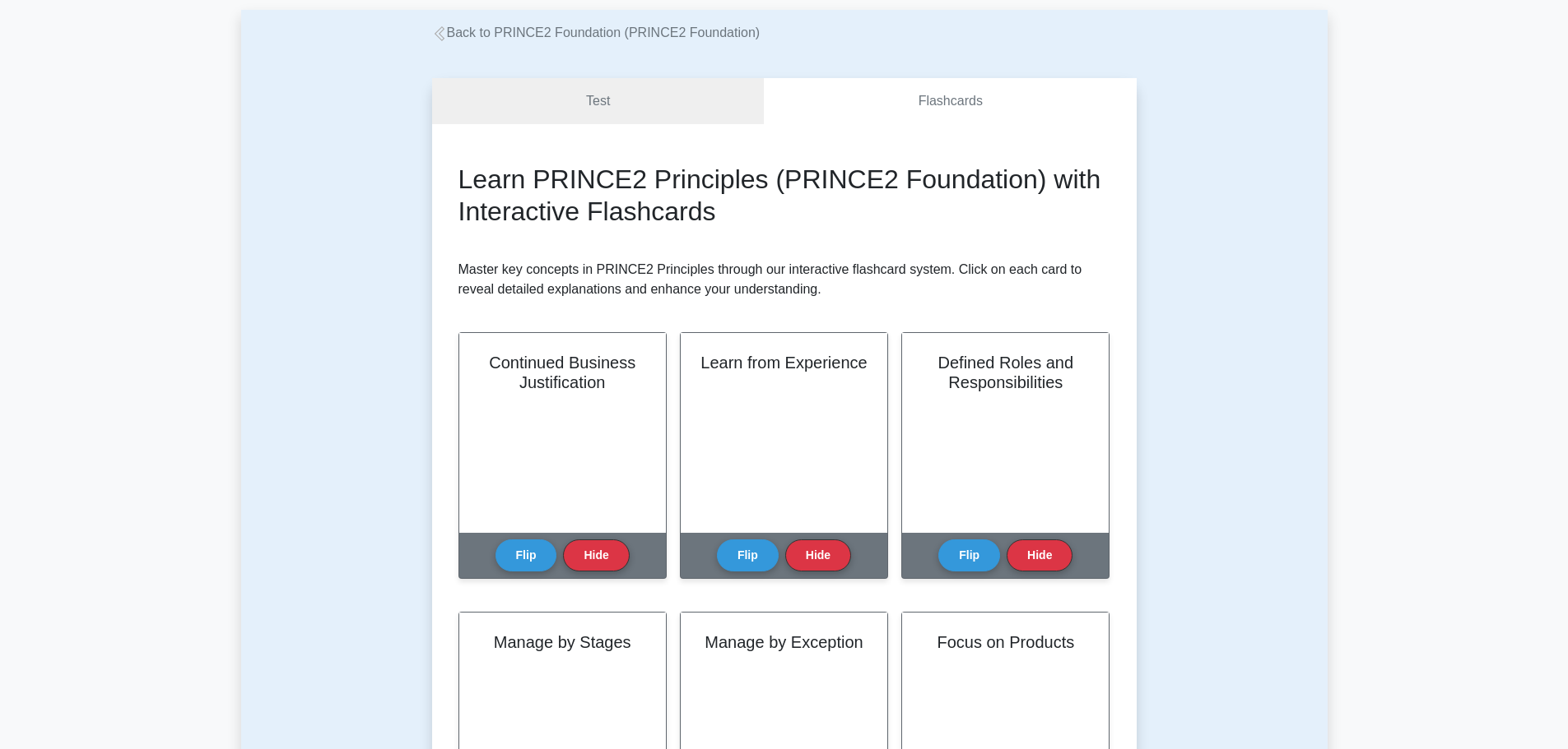
scroll to position [165, 0]
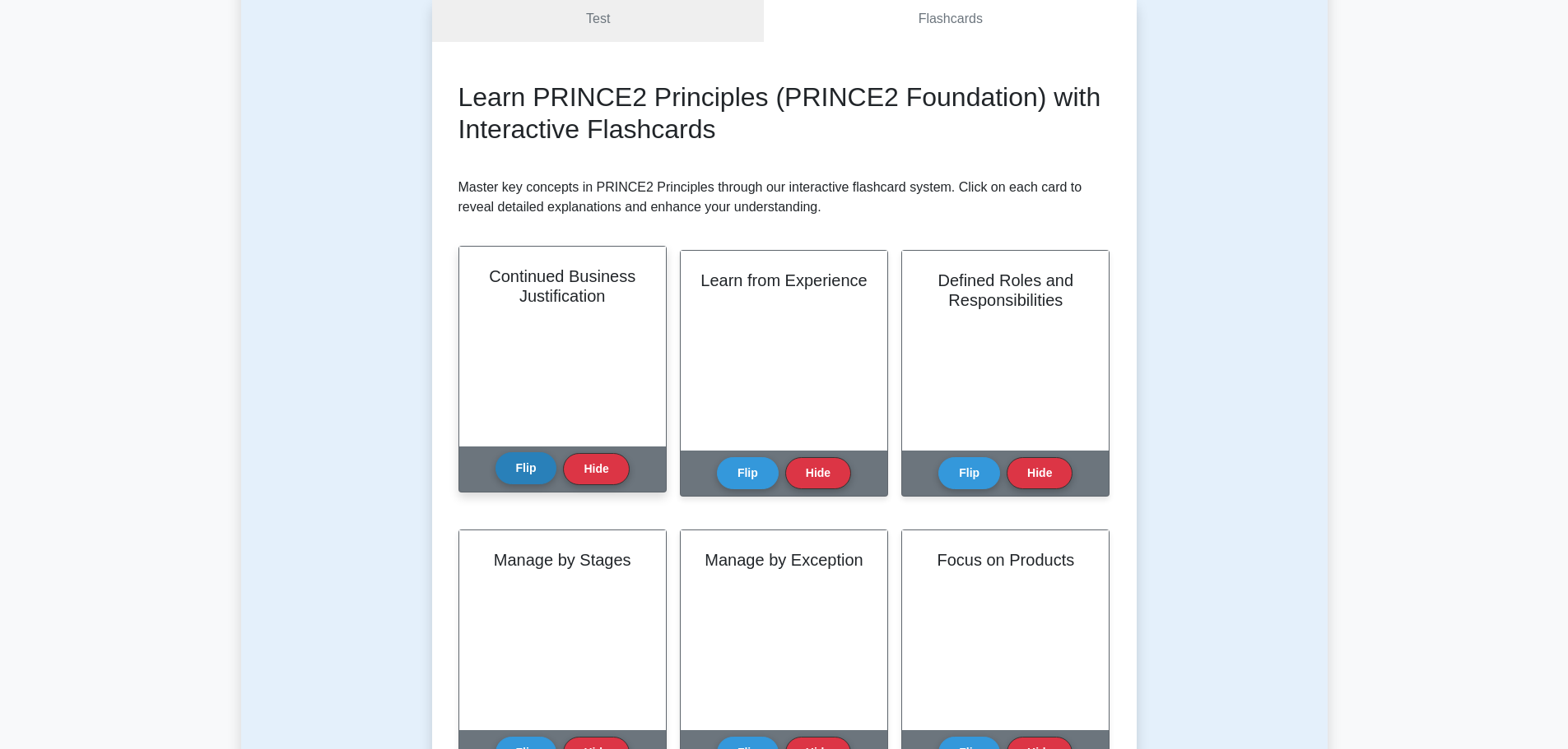
click at [535, 477] on button "Flip" at bounding box center [526, 468] width 61 height 32
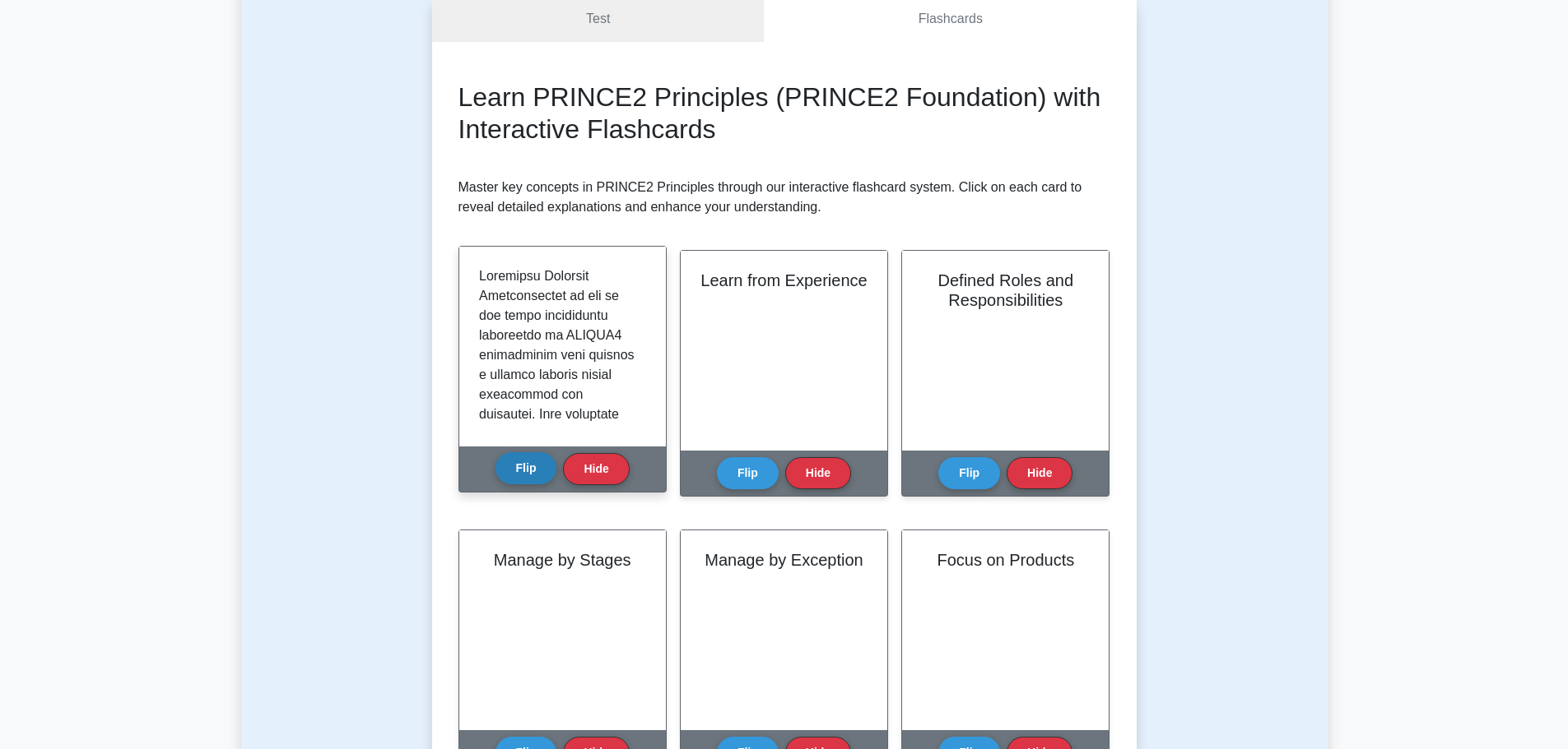
click at [535, 477] on button "Flip" at bounding box center [526, 468] width 61 height 32
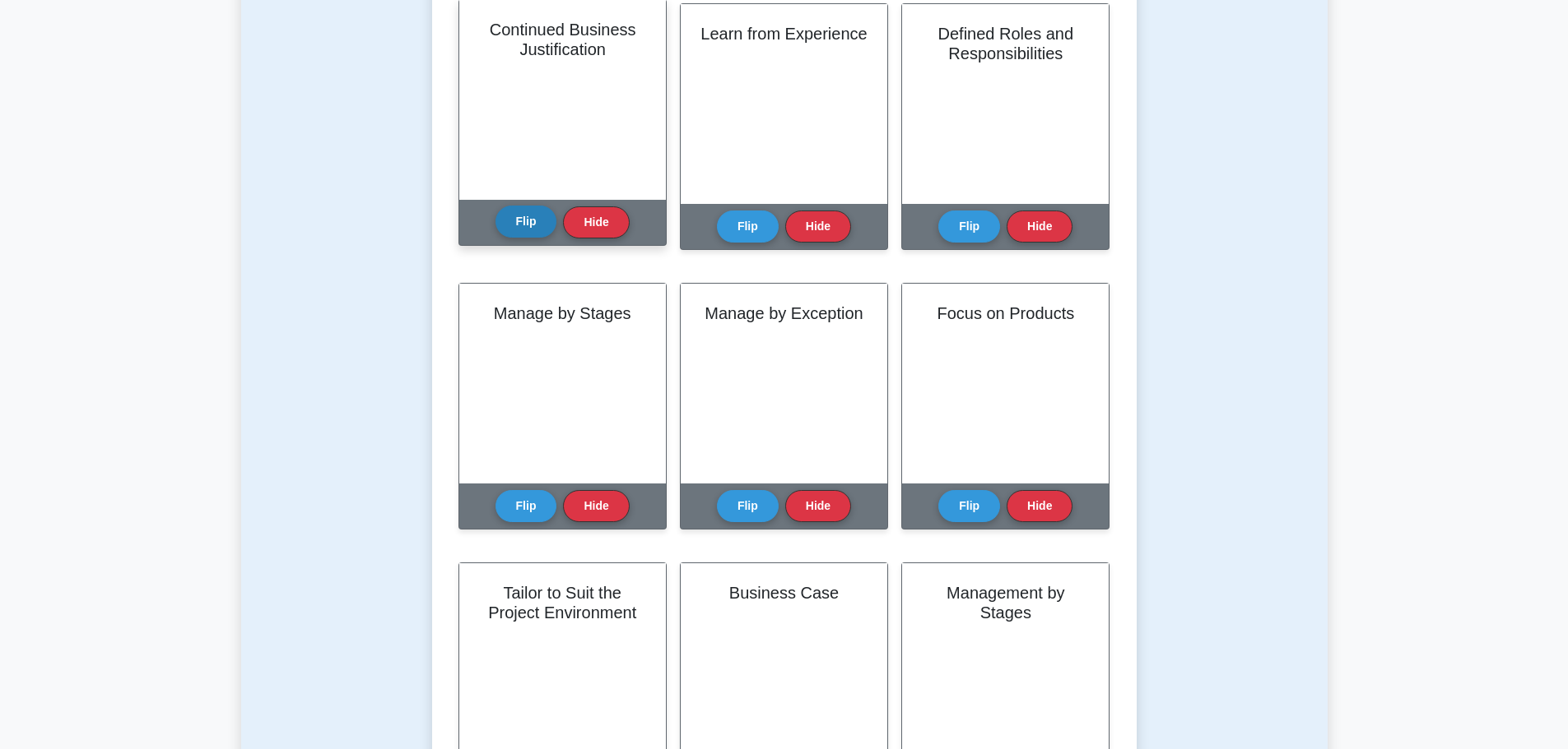
scroll to position [329, 0]
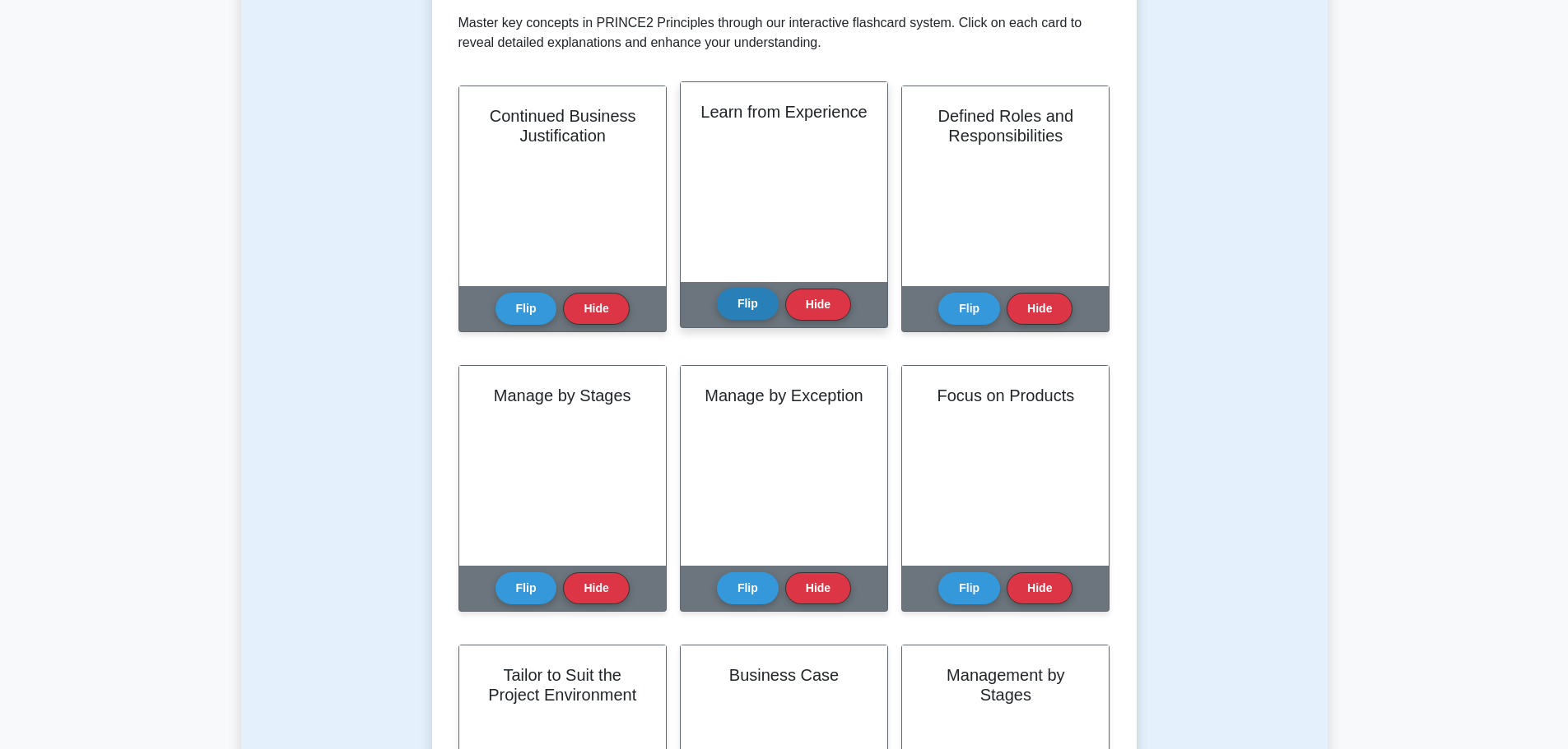
click at [733, 313] on button "Flip" at bounding box center [748, 303] width 61 height 32
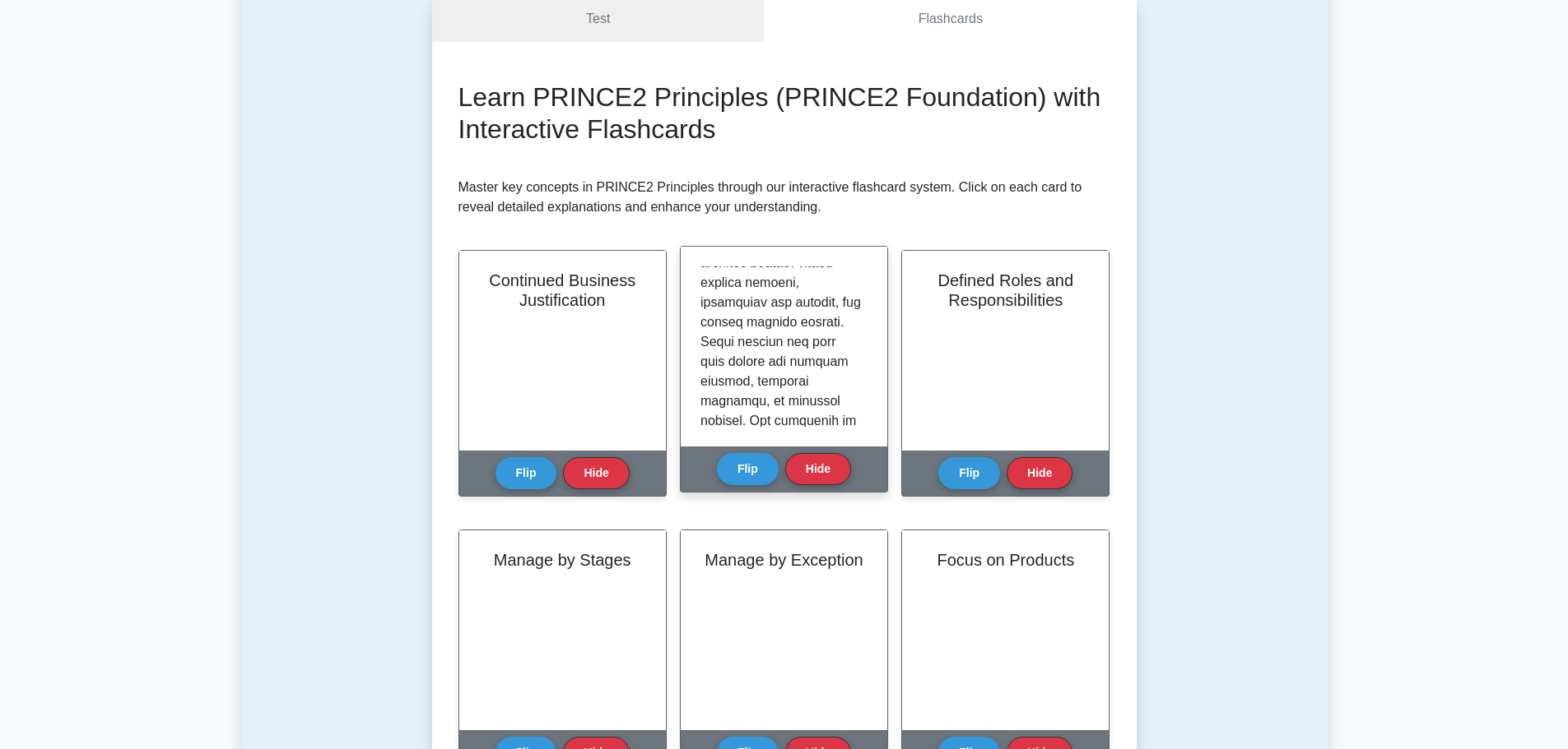
scroll to position [411, 0]
click at [757, 470] on button "Flip" at bounding box center [748, 468] width 61 height 32
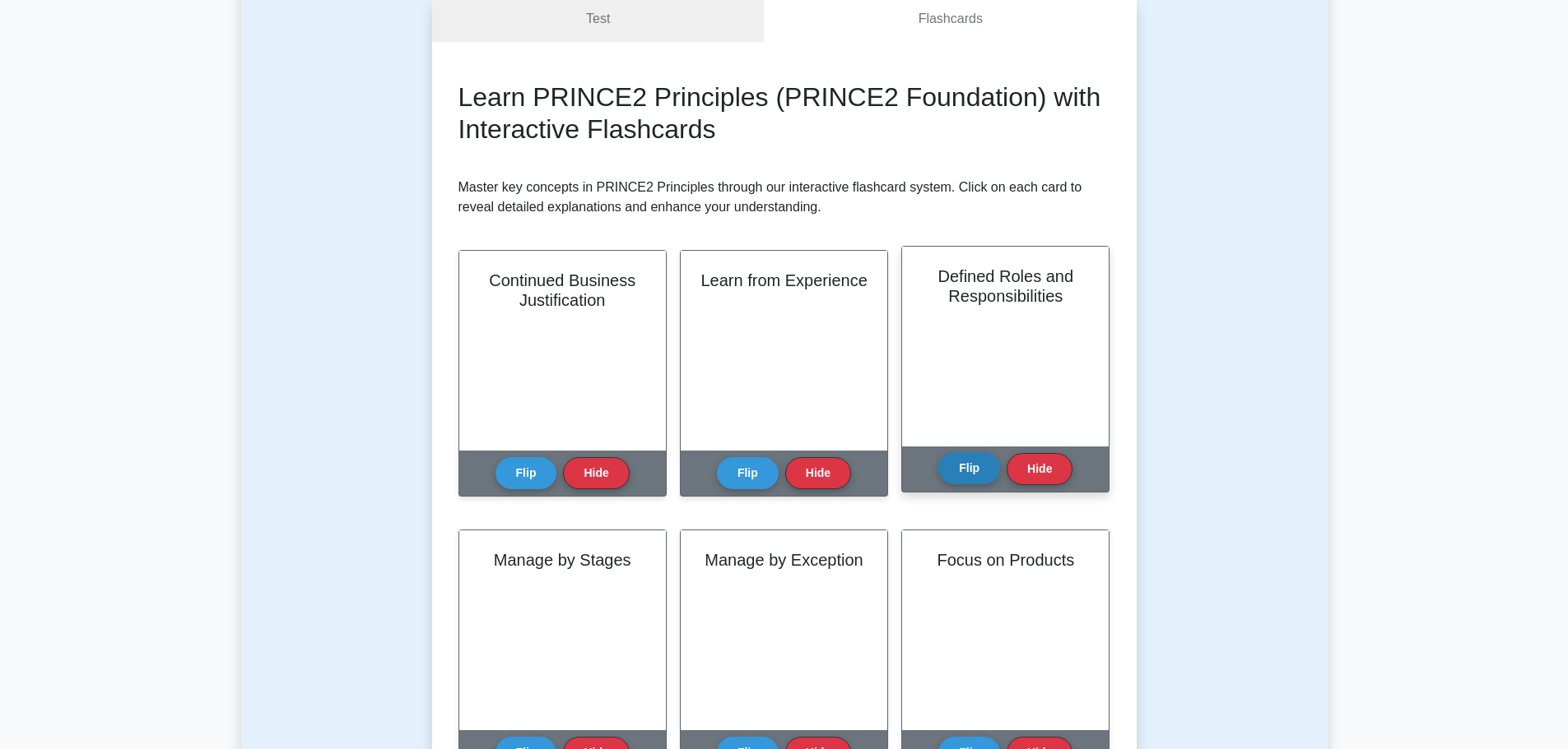
click at [962, 461] on button "Flip" at bounding box center [969, 468] width 61 height 32
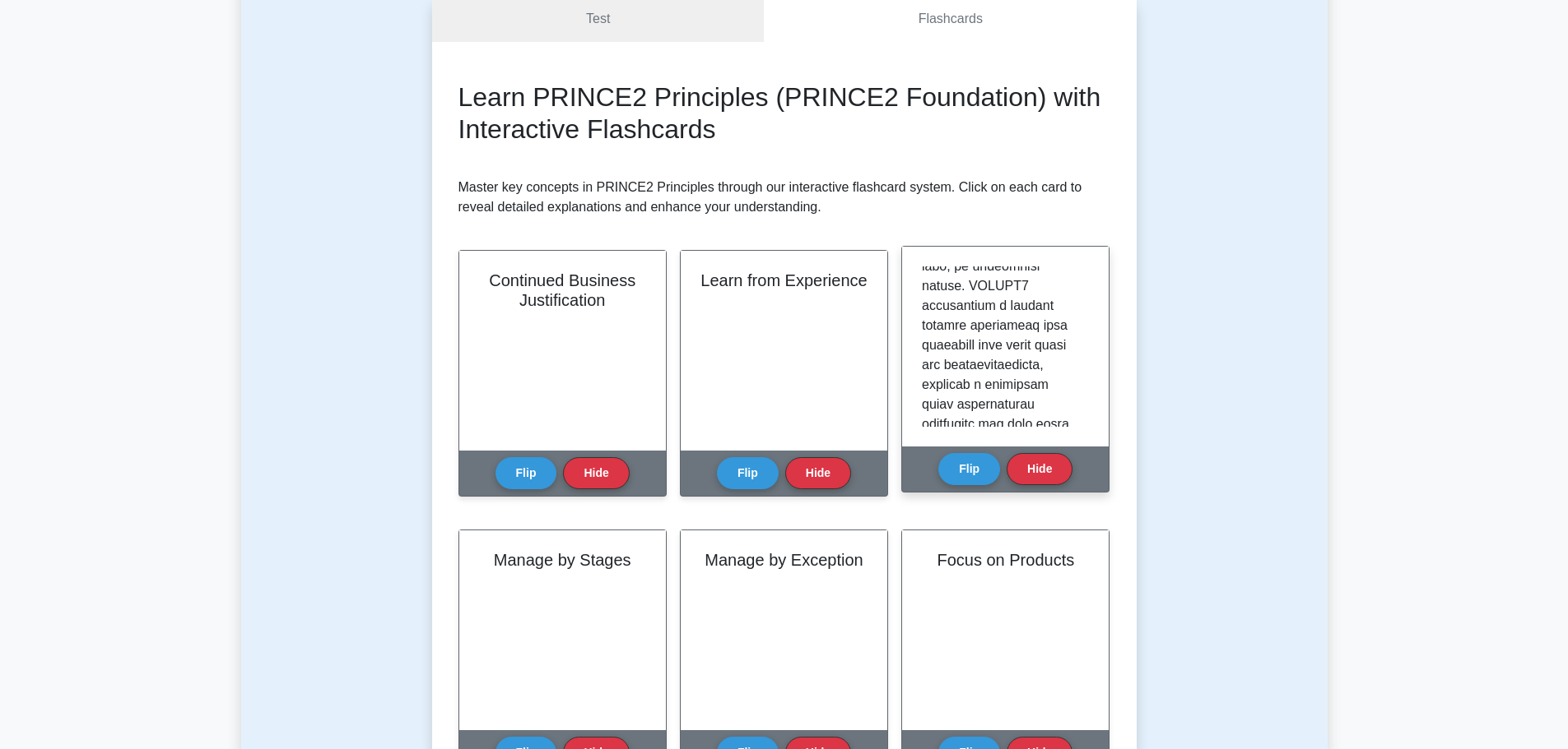
scroll to position [329, 0]
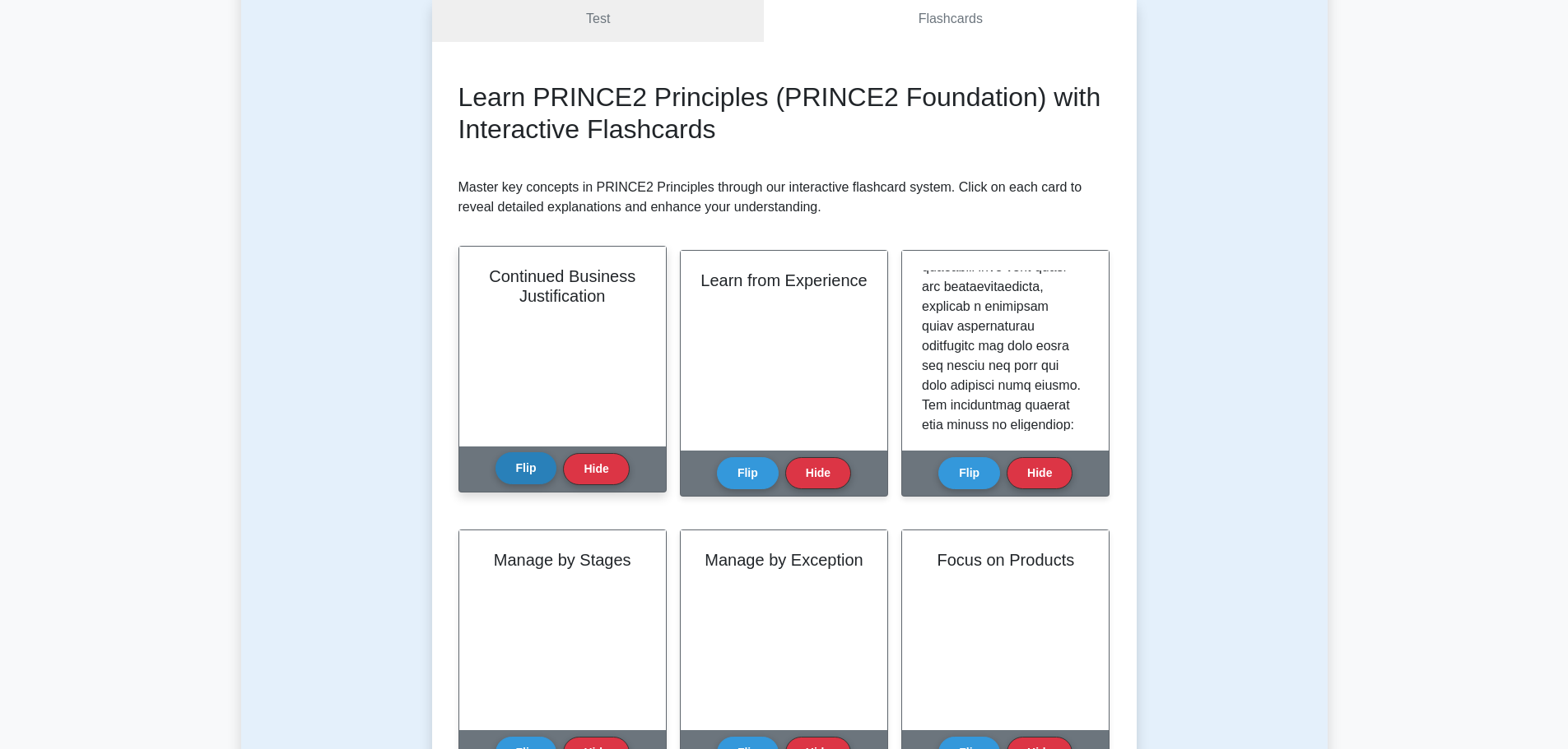
click at [543, 471] on button "Flip" at bounding box center [526, 468] width 61 height 32
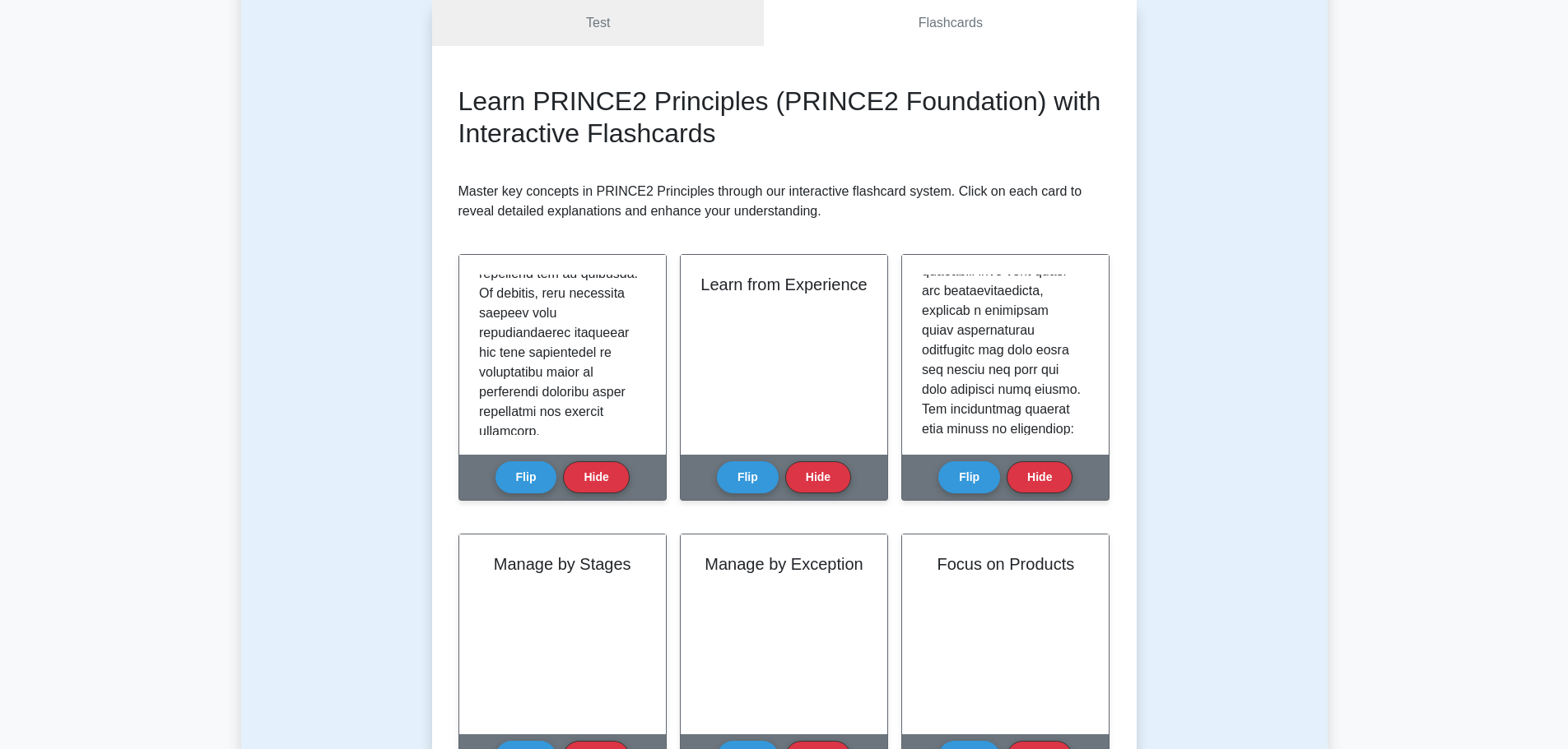
scroll to position [411, 0]
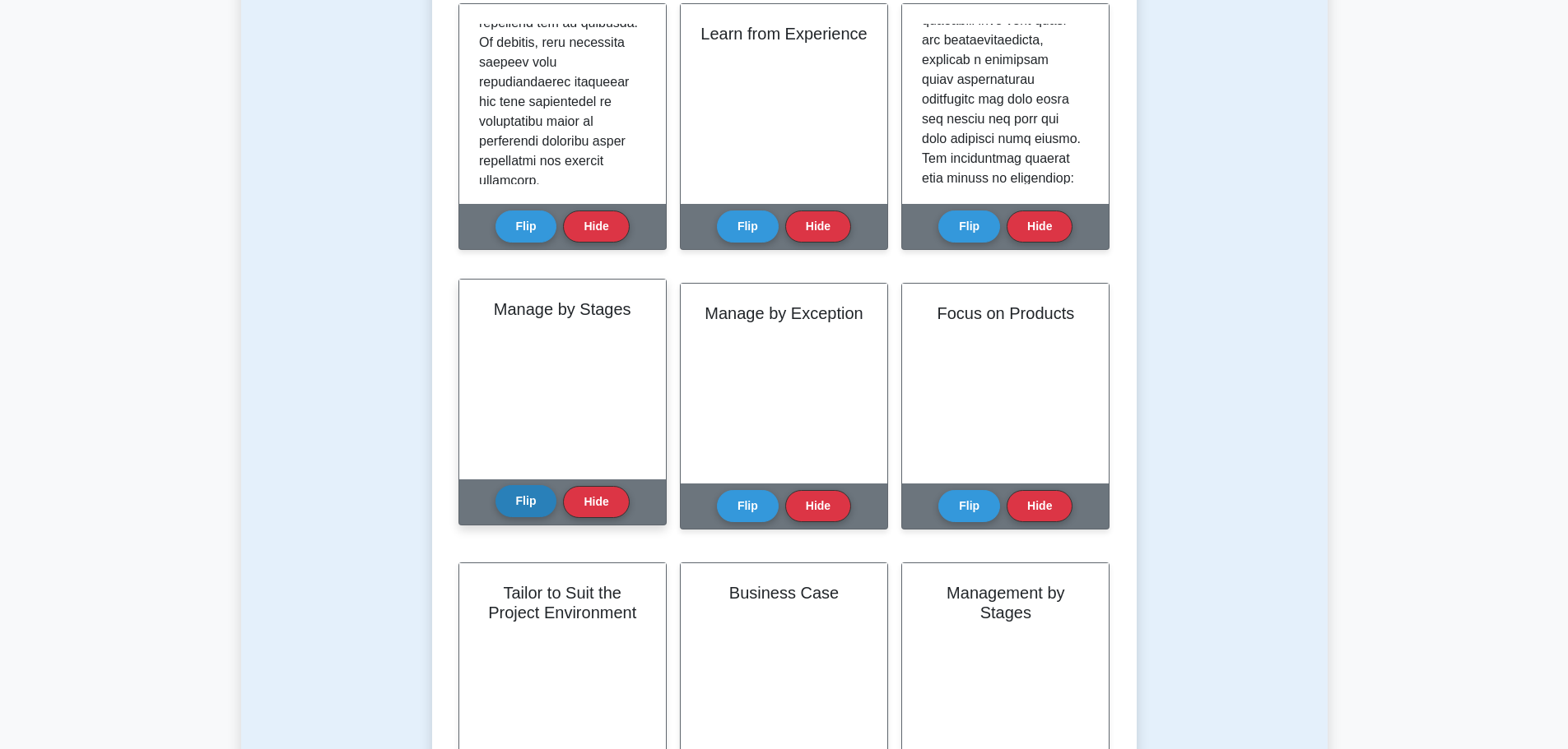
click at [536, 515] on button "Flip" at bounding box center [526, 501] width 61 height 32
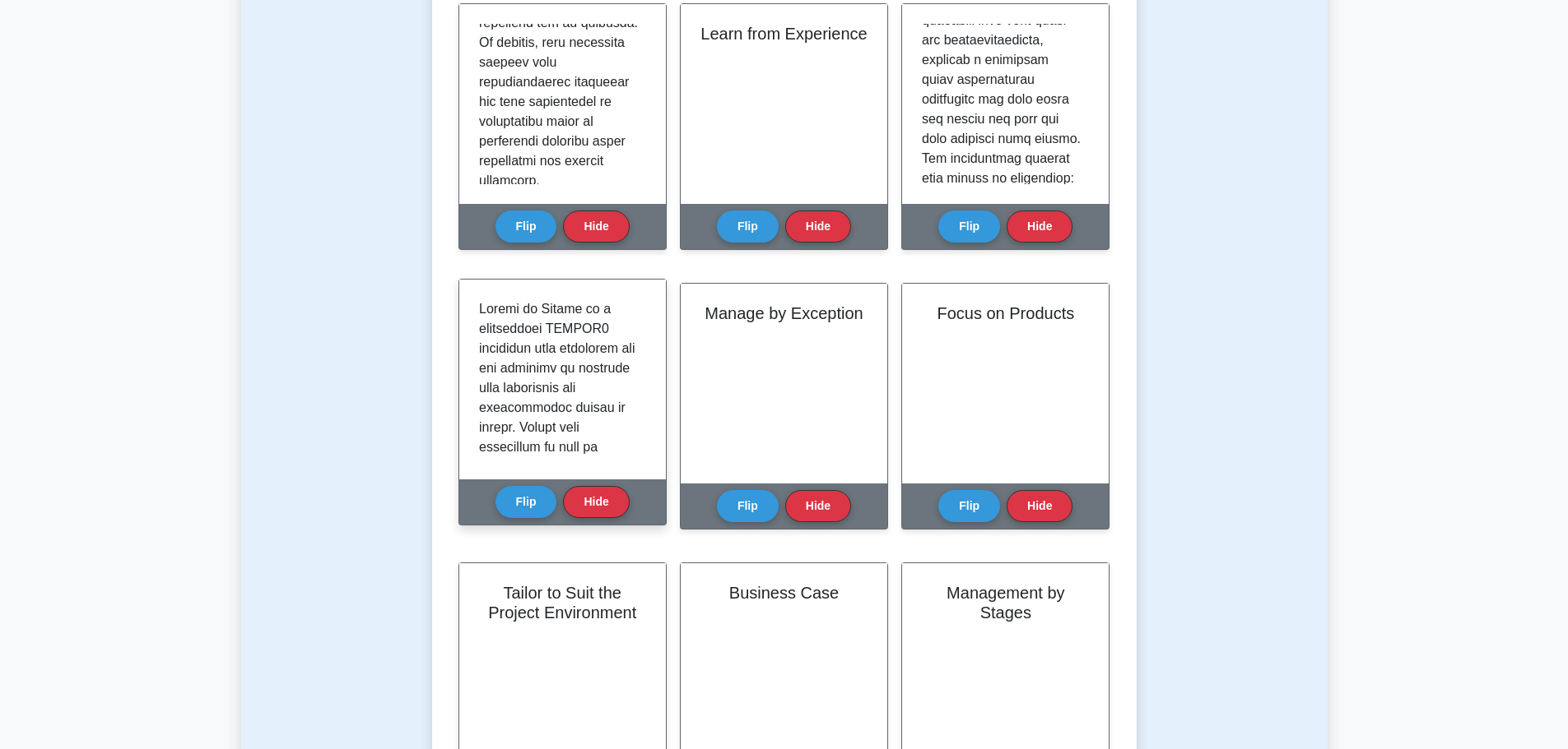
scroll to position [82, 0]
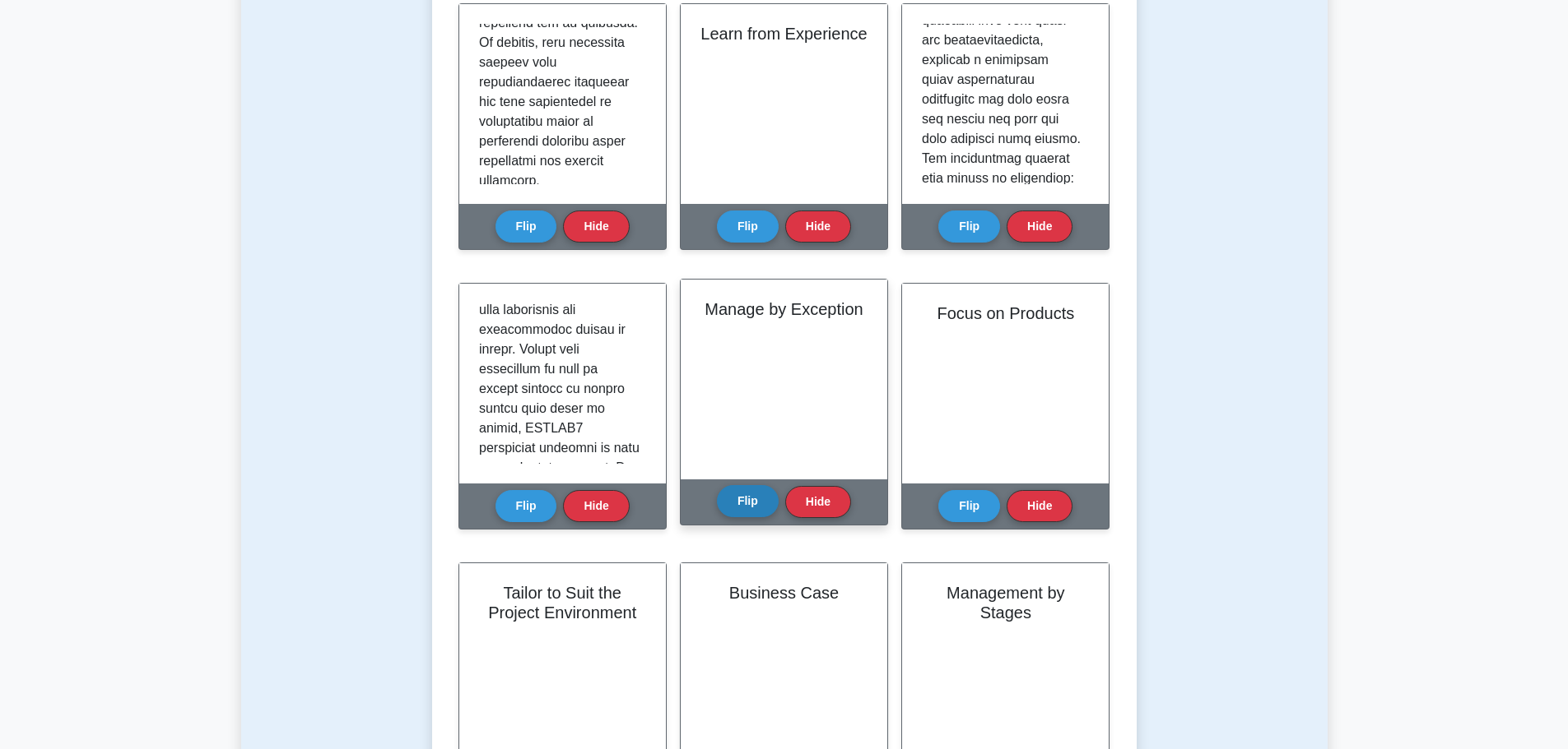
click at [738, 495] on button "Flip" at bounding box center [748, 501] width 61 height 32
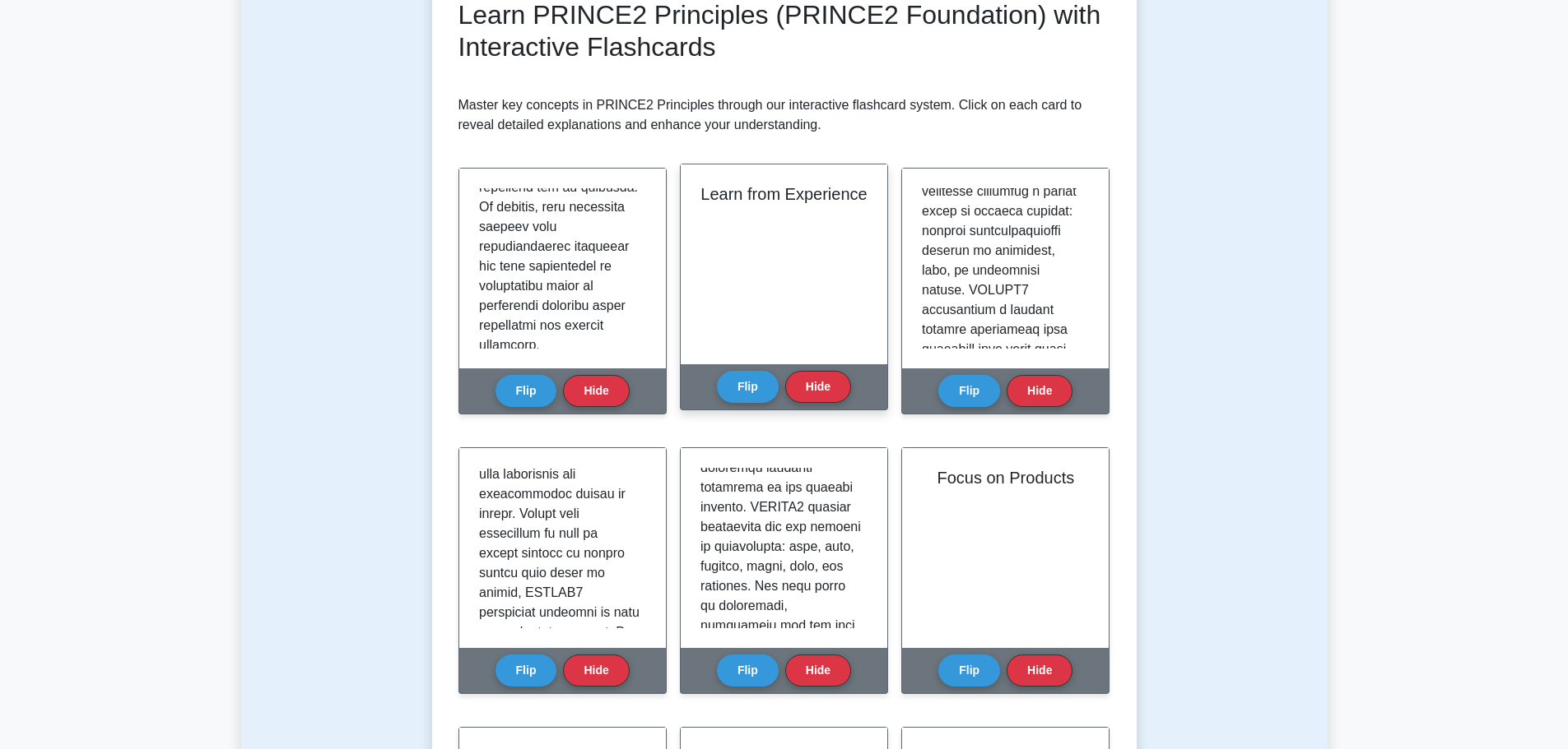
scroll to position [0, 0]
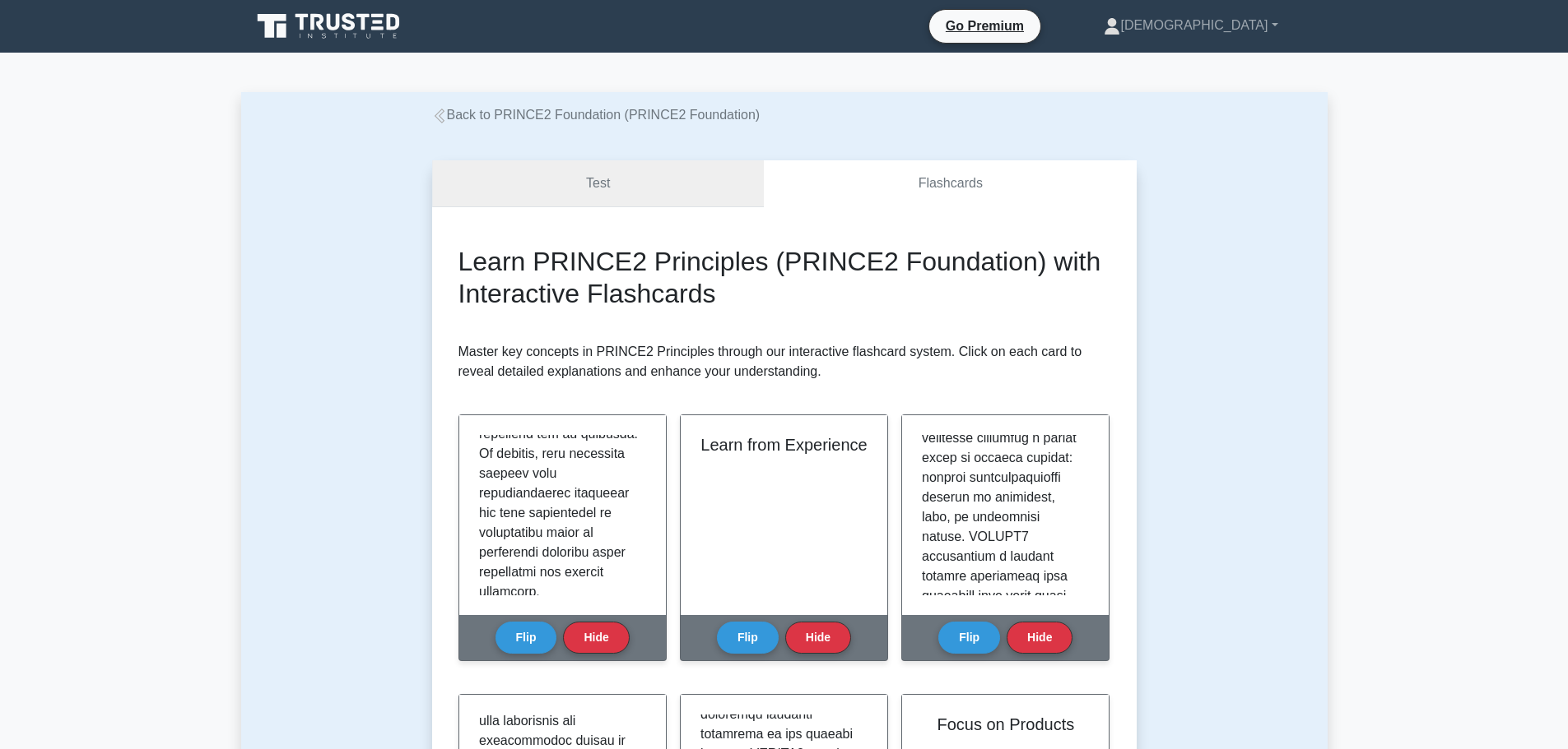
click at [667, 195] on link "Test" at bounding box center [598, 183] width 332 height 47
click at [687, 181] on link "Test" at bounding box center [598, 183] width 332 height 47
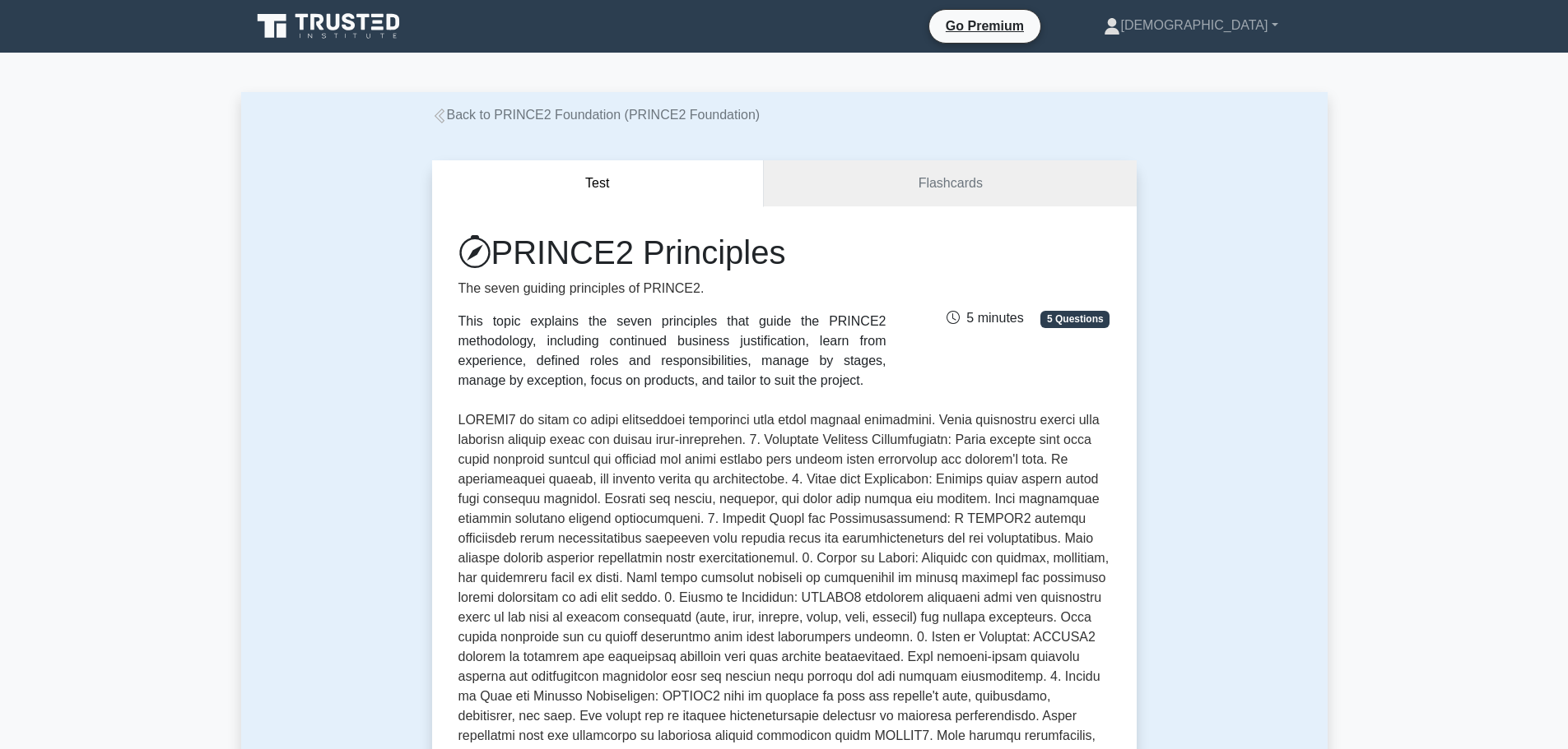
scroll to position [329, 0]
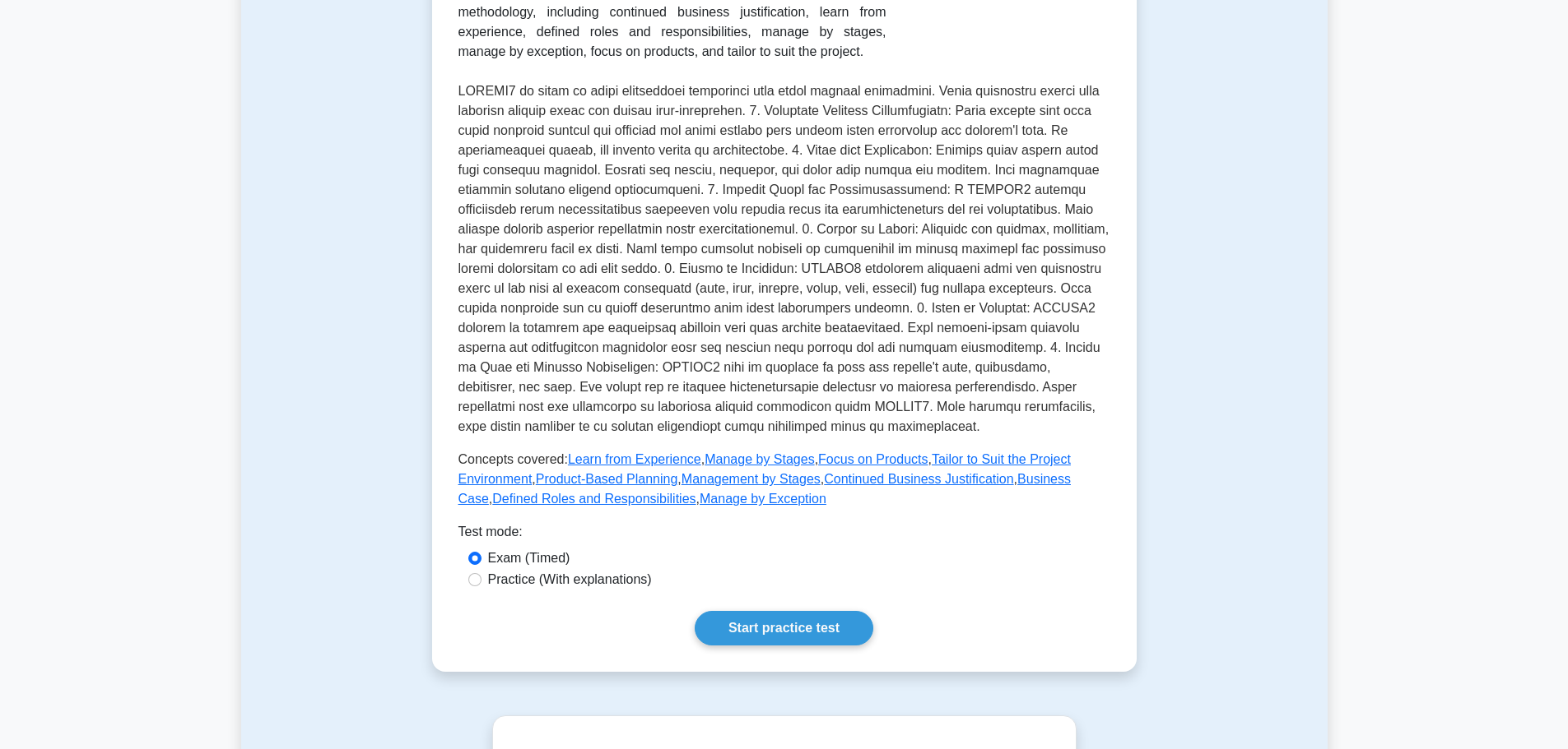
click at [492, 577] on label "Practice (With explanations)" at bounding box center [570, 579] width 164 height 20
click at [482, 577] on input "Practice (With explanations)" at bounding box center [475, 580] width 13 height 13
radio input "true"
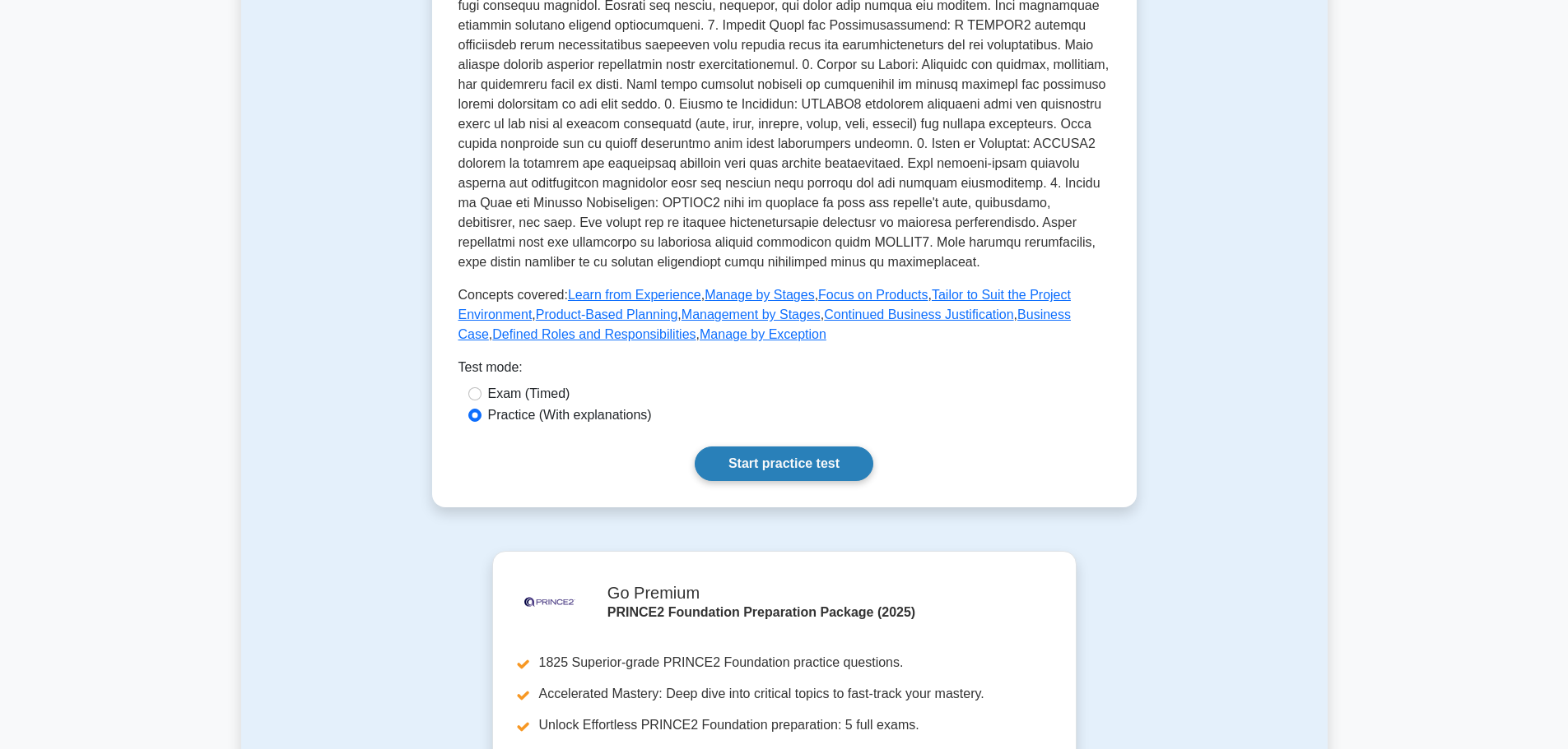
click at [813, 465] on link "Start practice test" at bounding box center [784, 464] width 178 height 35
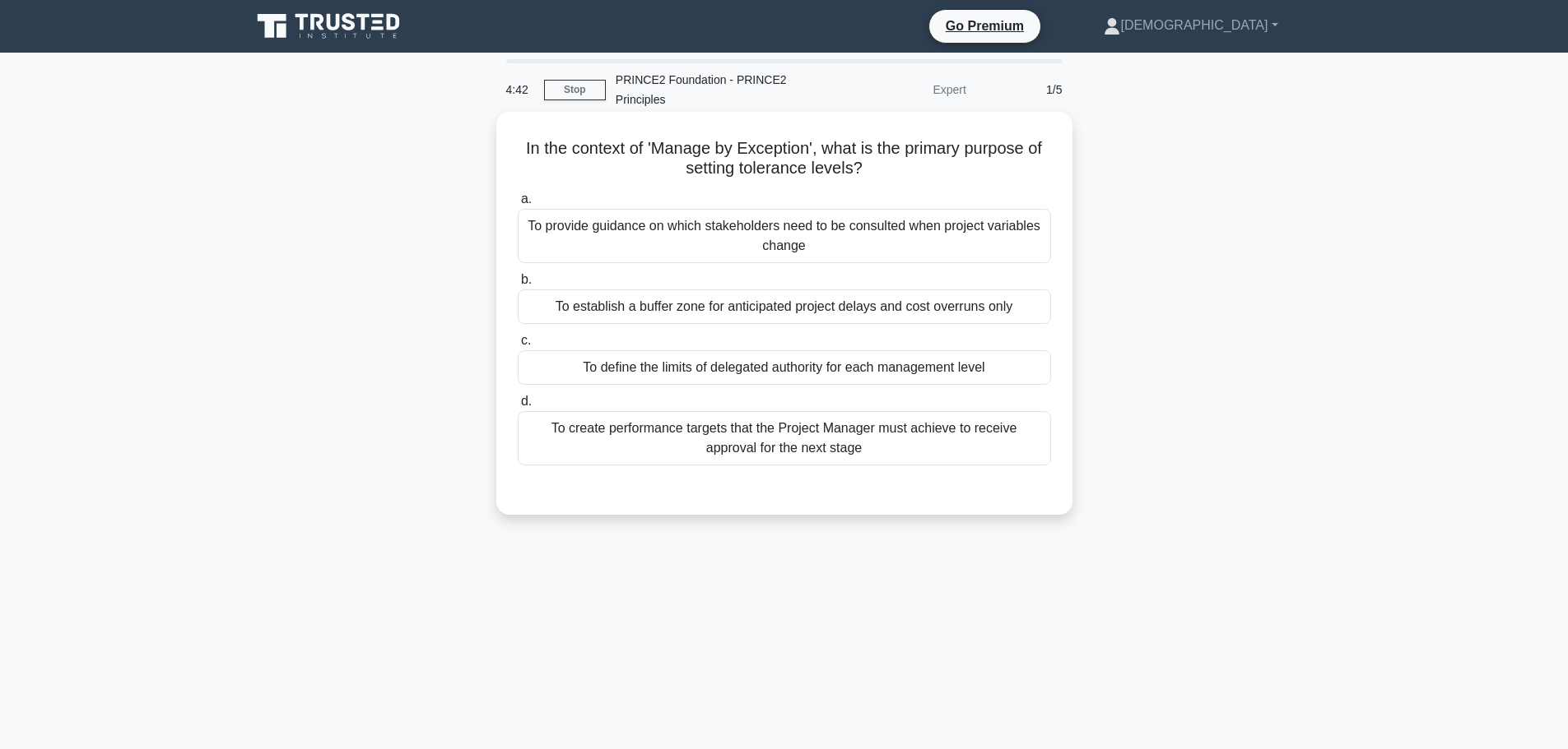
click at [877, 316] on div "To establish a buffer zone for anticipated project delays and cost overruns only" at bounding box center [784, 307] width 534 height 35
click at [517, 286] on input "b. To establish a buffer zone for anticipated project delays and cost overruns …" at bounding box center [517, 279] width 0 height 11
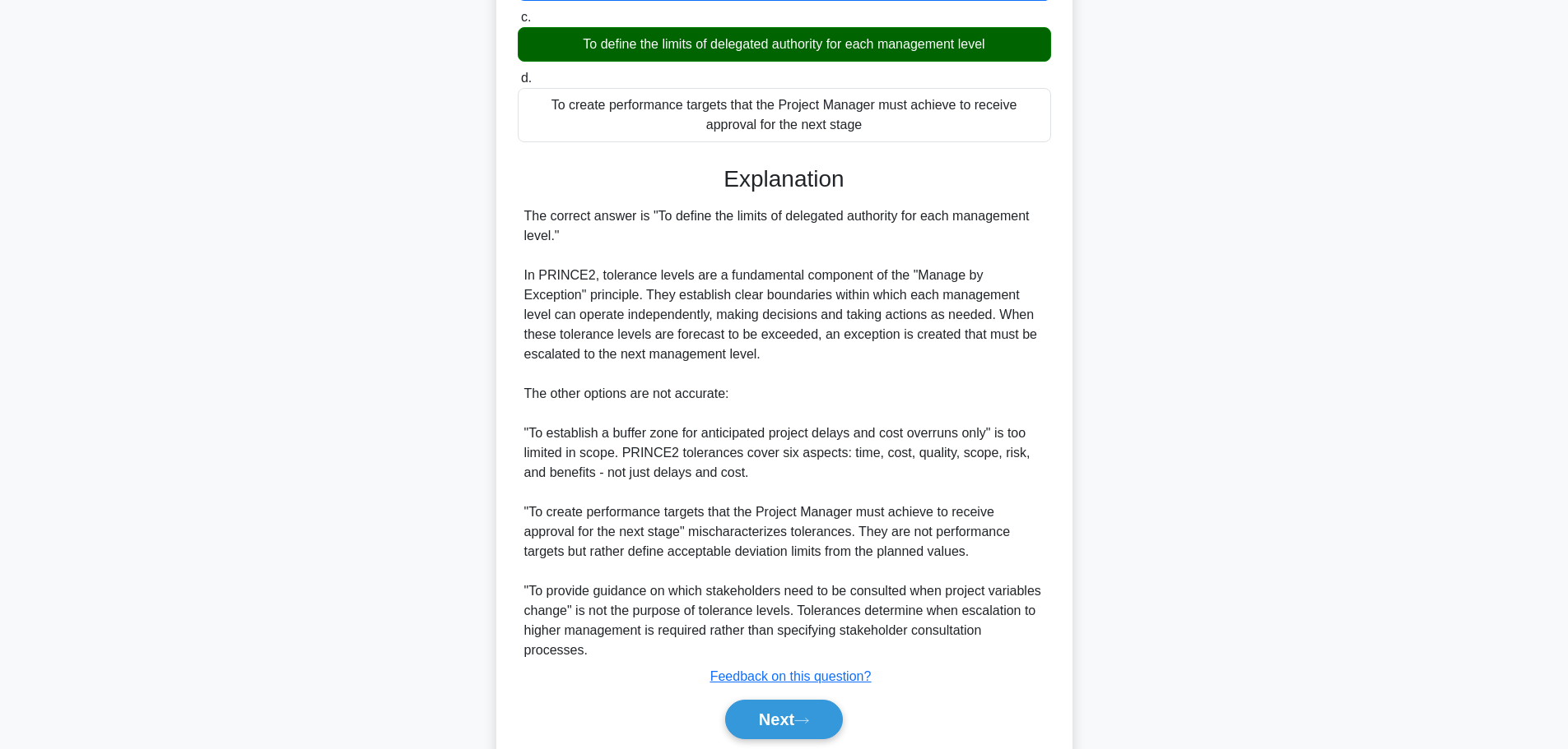
scroll to position [386, 0]
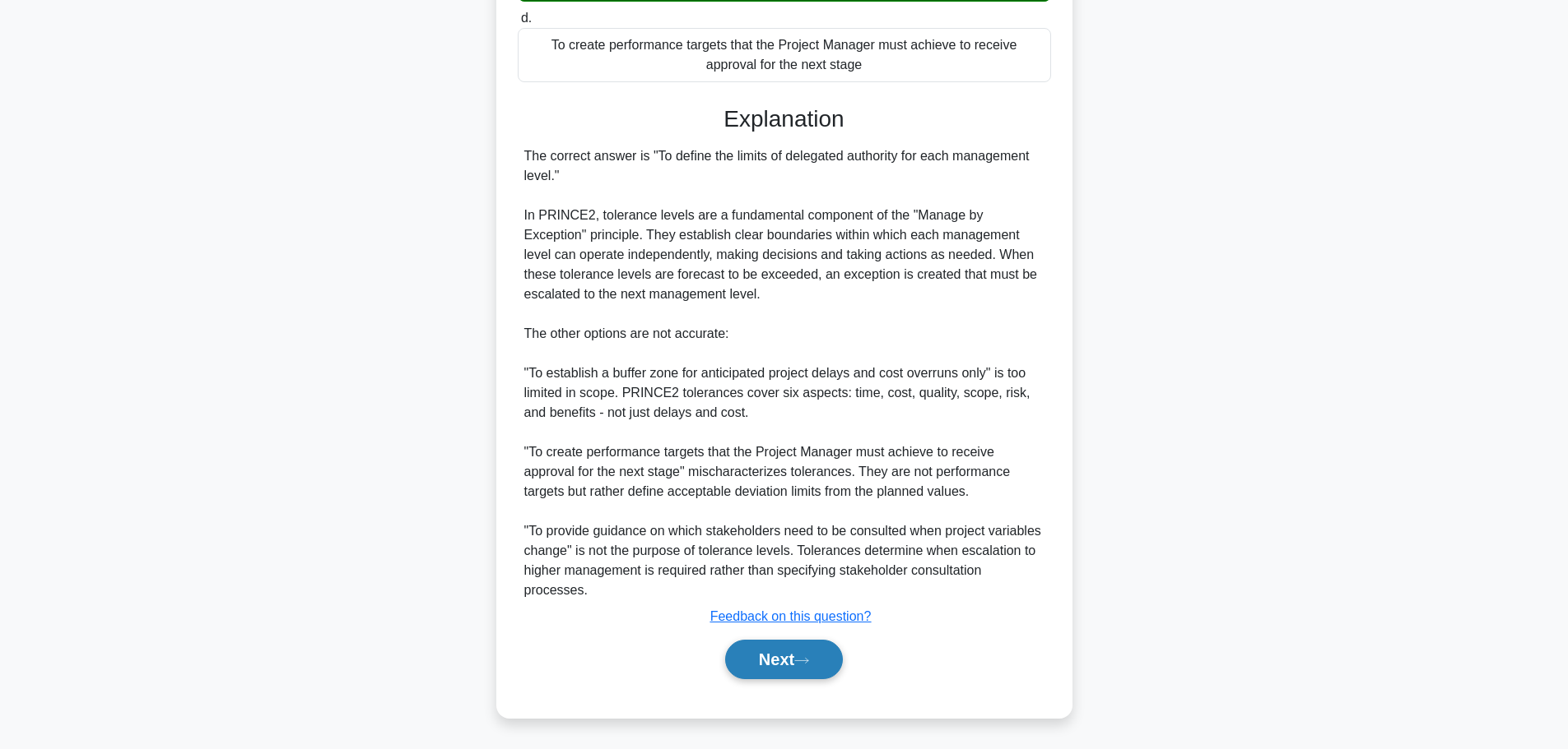
click at [760, 666] on button "Next" at bounding box center [784, 659] width 118 height 39
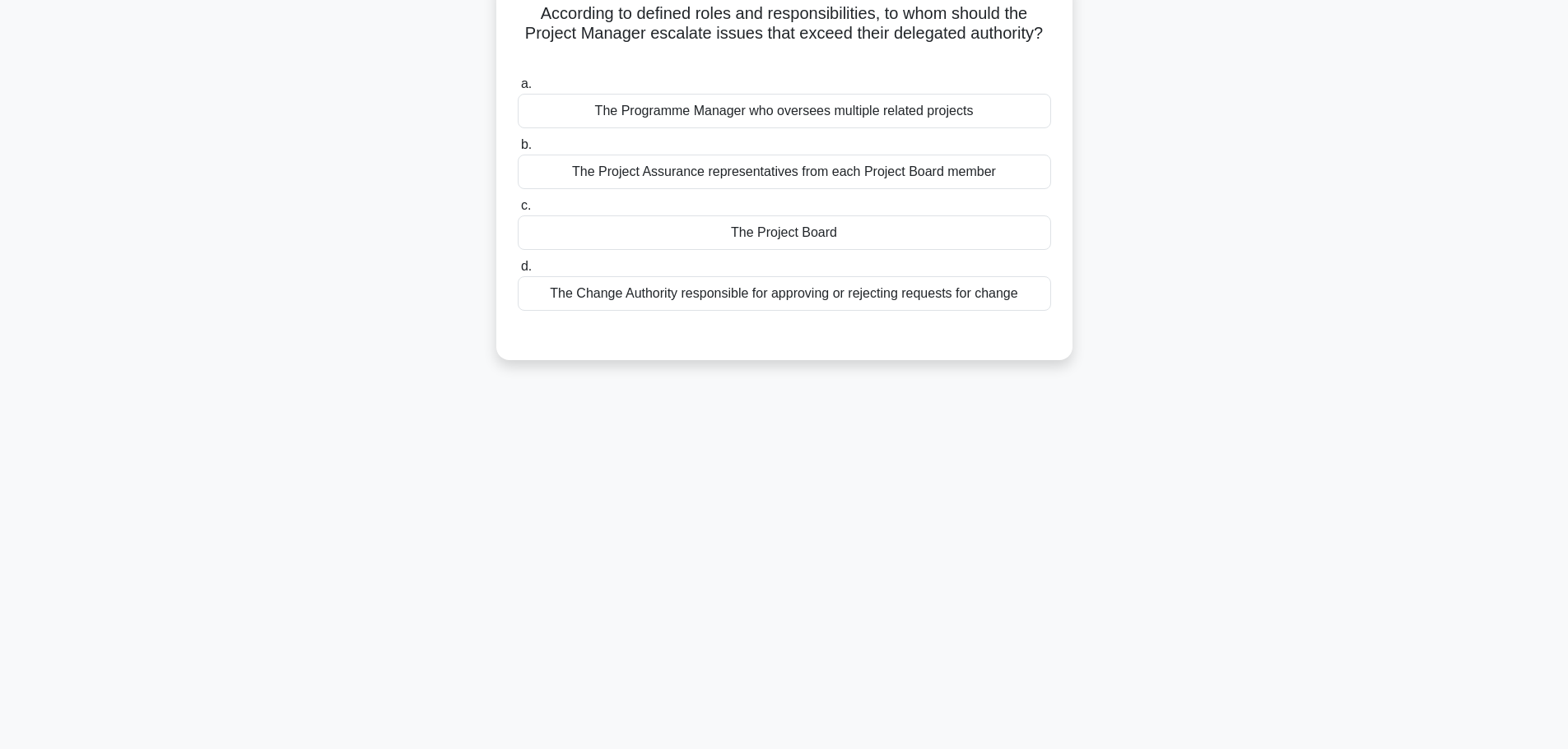
scroll to position [0, 0]
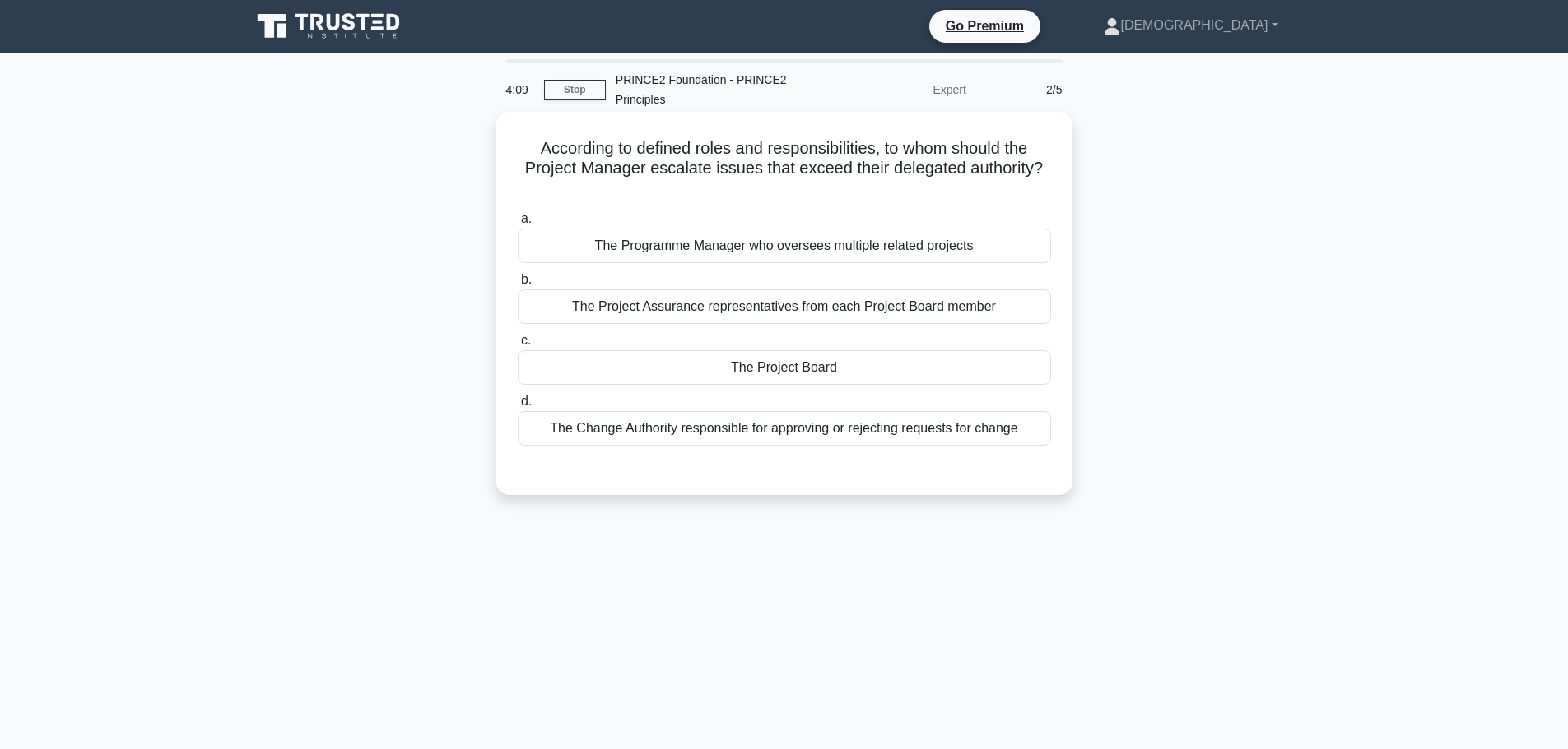
click at [783, 240] on div "The Programme Manager who oversees multiple related projects" at bounding box center [784, 246] width 534 height 35
click at [517, 224] on input "a. The Programme Manager who oversees multiple related projects" at bounding box center [517, 219] width 0 height 11
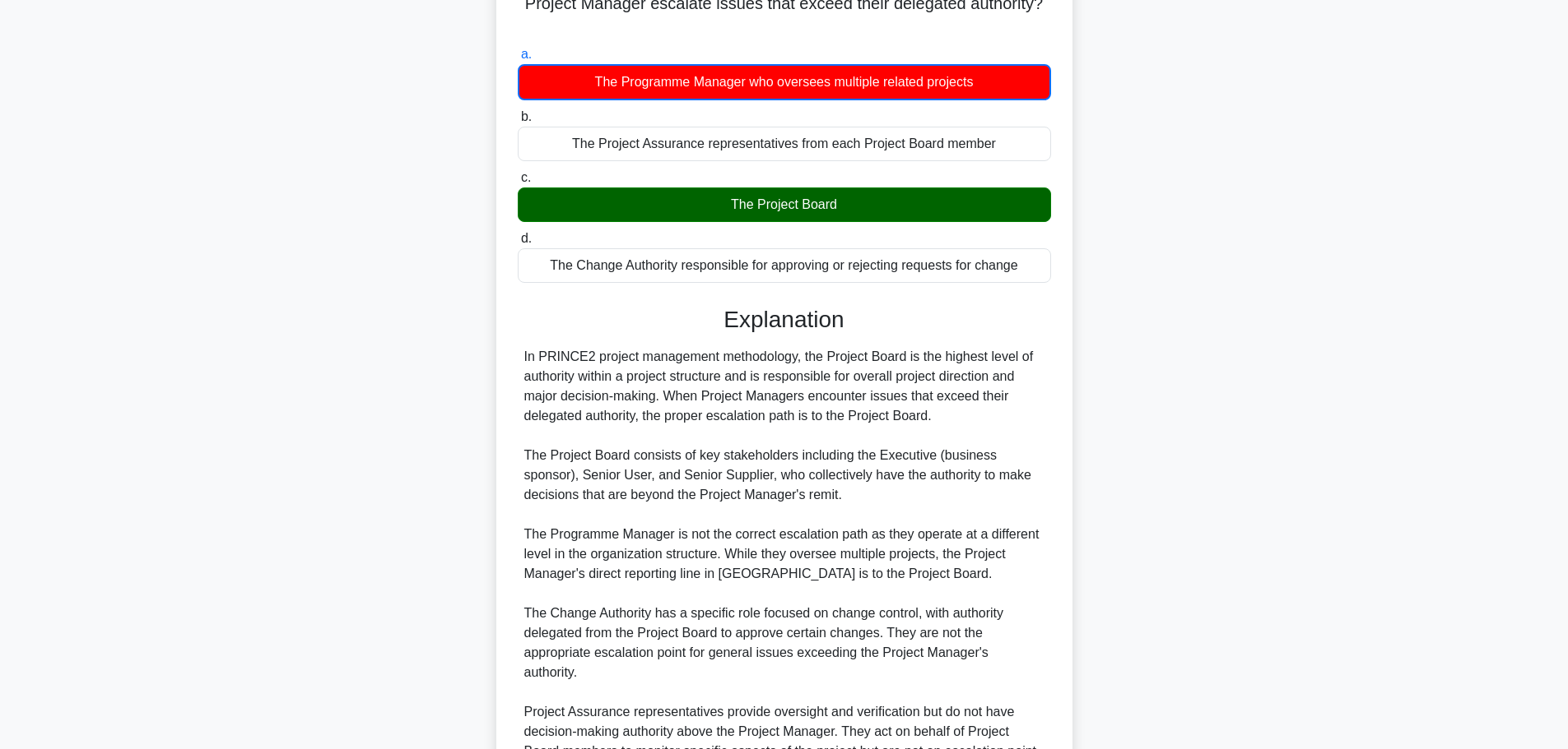
scroll to position [246, 0]
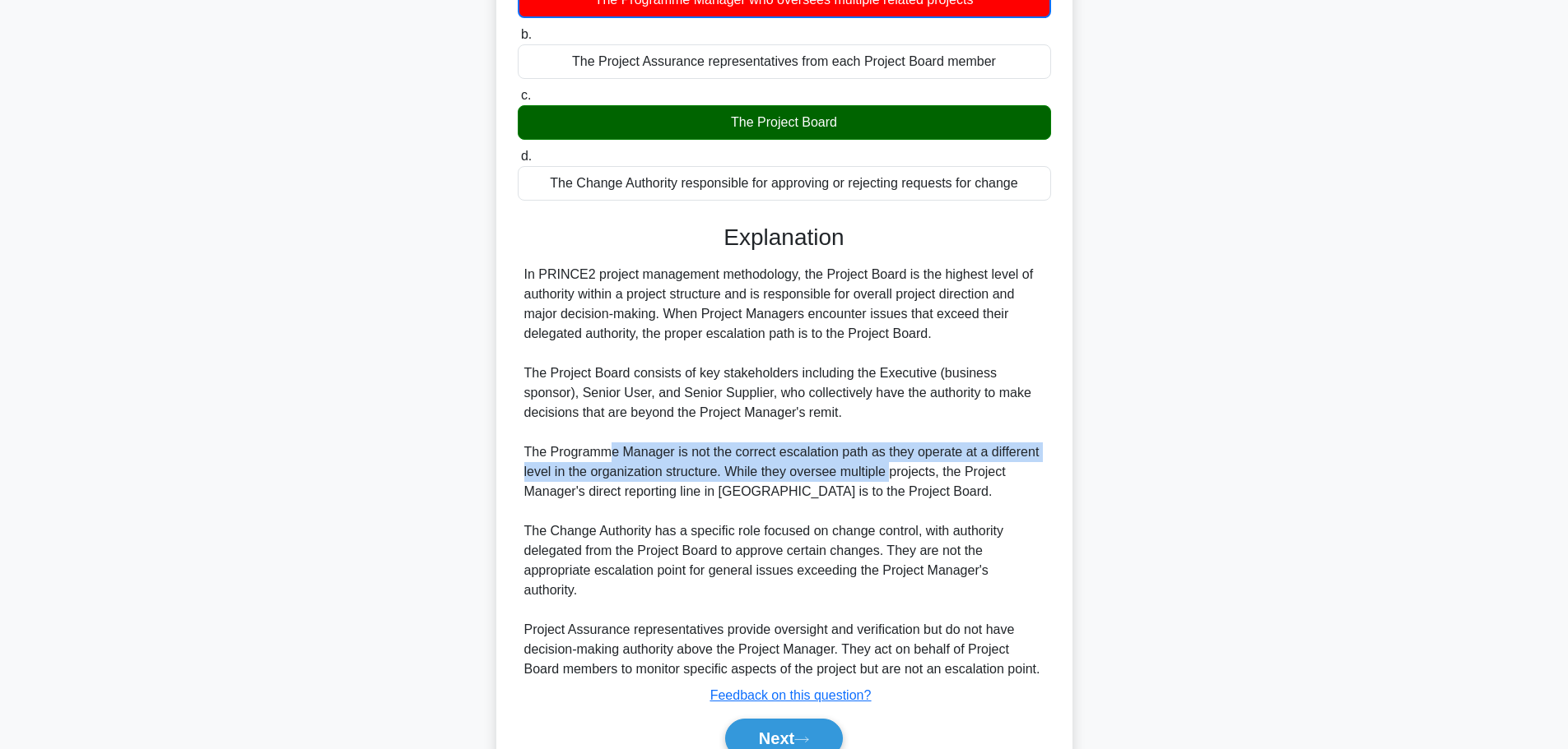
drag, startPoint x: 607, startPoint y: 459, endPoint x: 892, endPoint y: 475, distance: 285.4
click at [892, 475] on div "In PRINCE2 project management methodology, the Project Board is the highest lev…" at bounding box center [784, 472] width 520 height 414
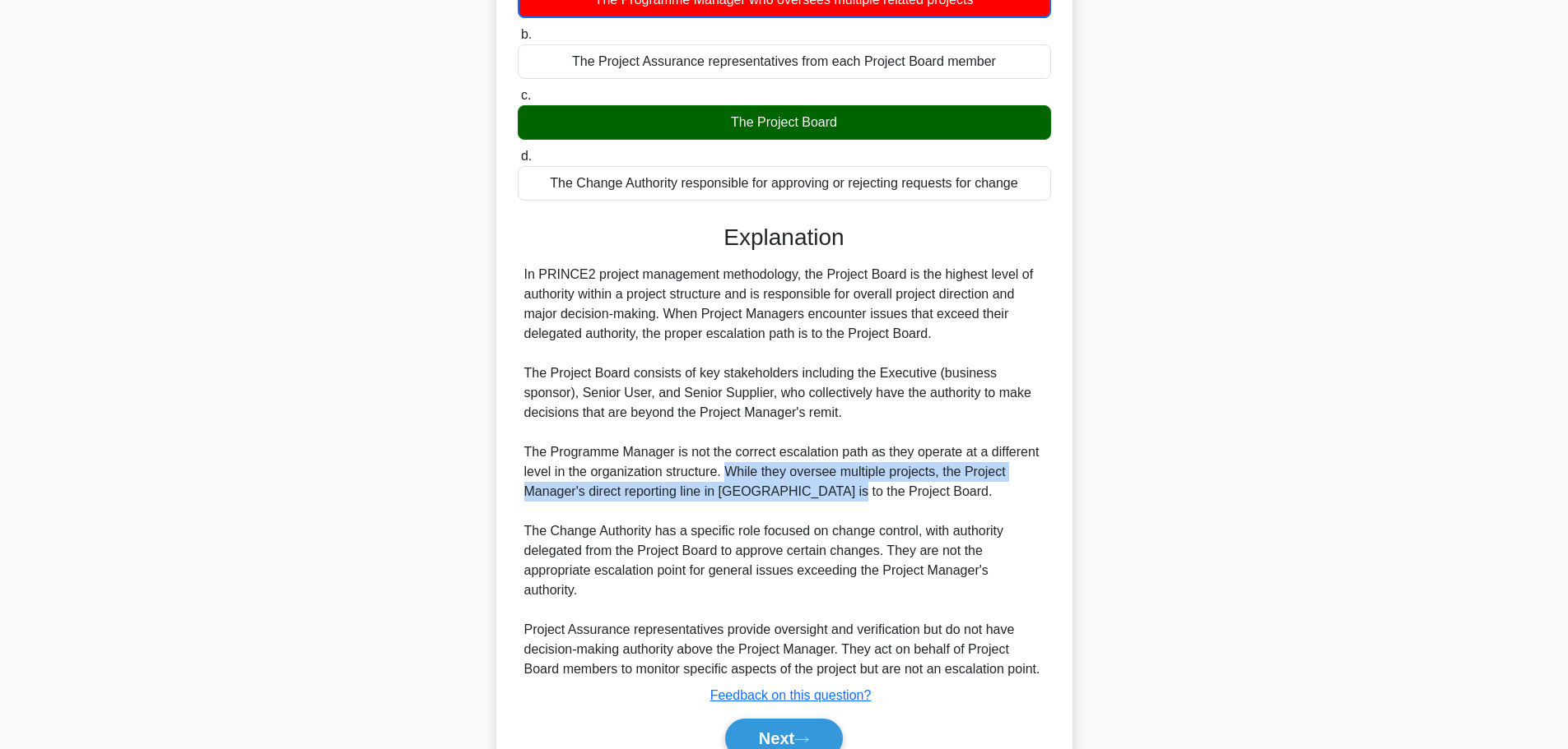
drag, startPoint x: 729, startPoint y: 477, endPoint x: 837, endPoint y: 496, distance: 109.7
click at [837, 496] on div "In PRINCE2 project management methodology, the Project Board is the highest lev…" at bounding box center [784, 472] width 520 height 414
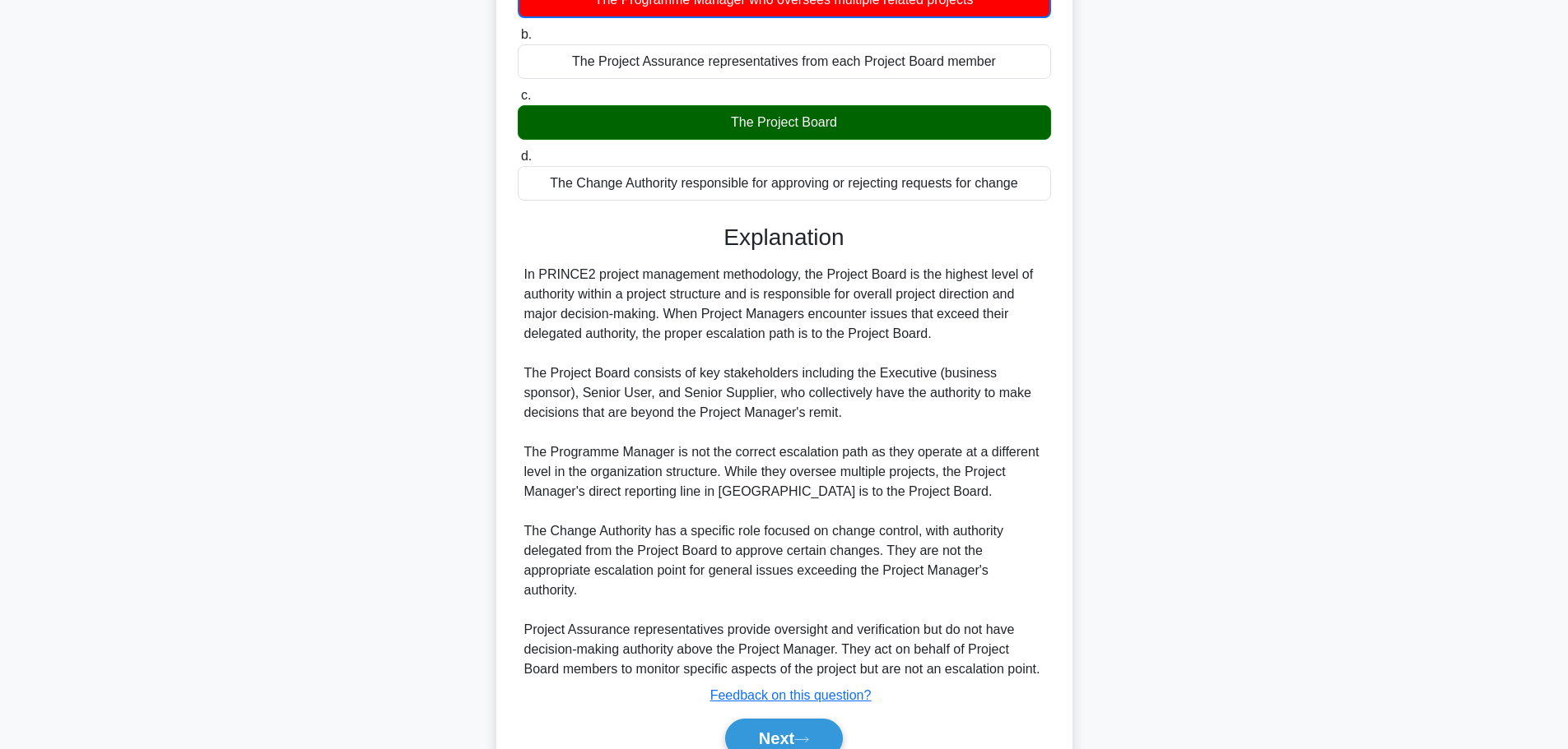
scroll to position [326, 0]
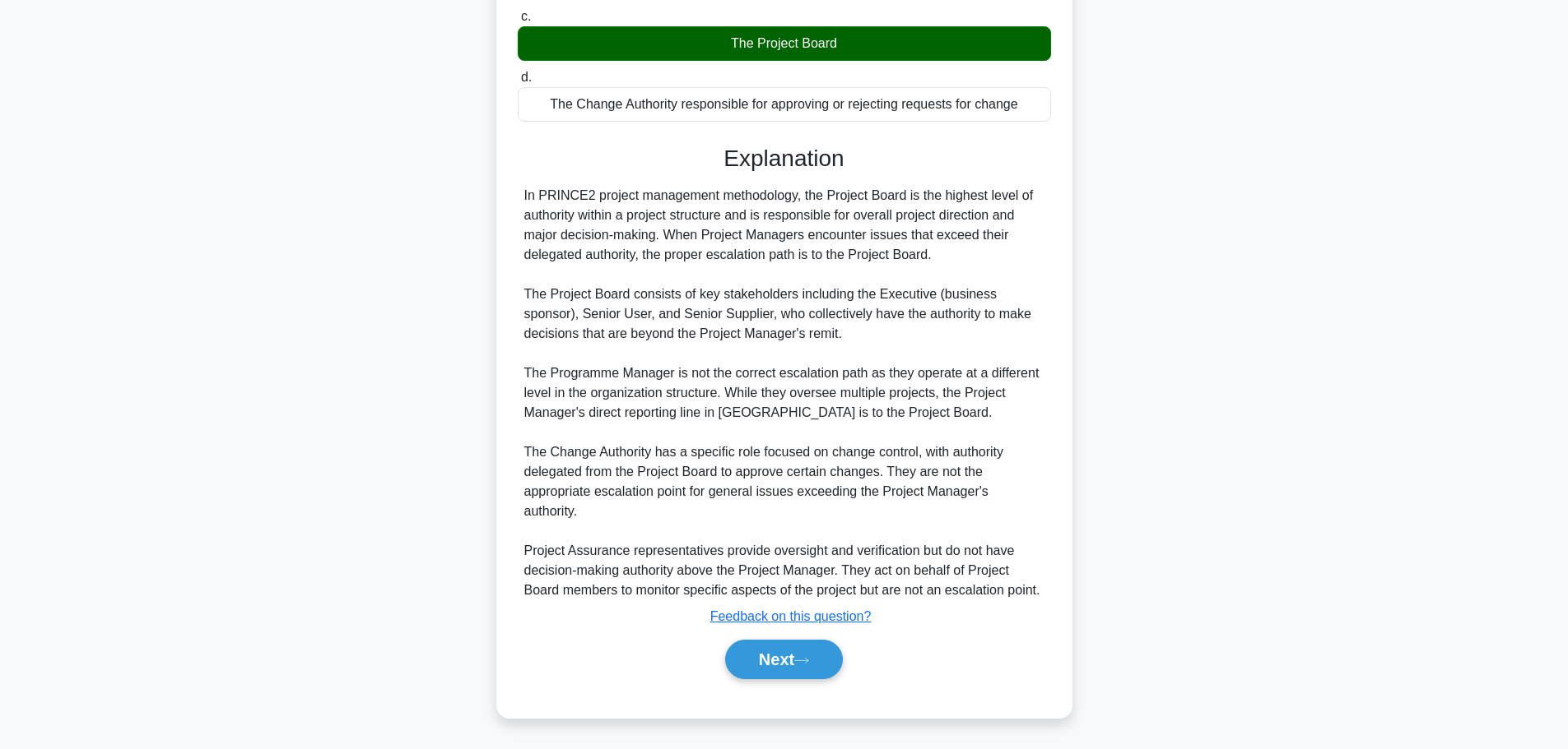
drag, startPoint x: 760, startPoint y: 666, endPoint x: 891, endPoint y: 618, distance: 139.5
click at [891, 618] on div "Explanation In PRINCE2 project management methodology, the Project Board is the…" at bounding box center [784, 415] width 534 height 541
click at [809, 648] on button "Next" at bounding box center [784, 659] width 118 height 39
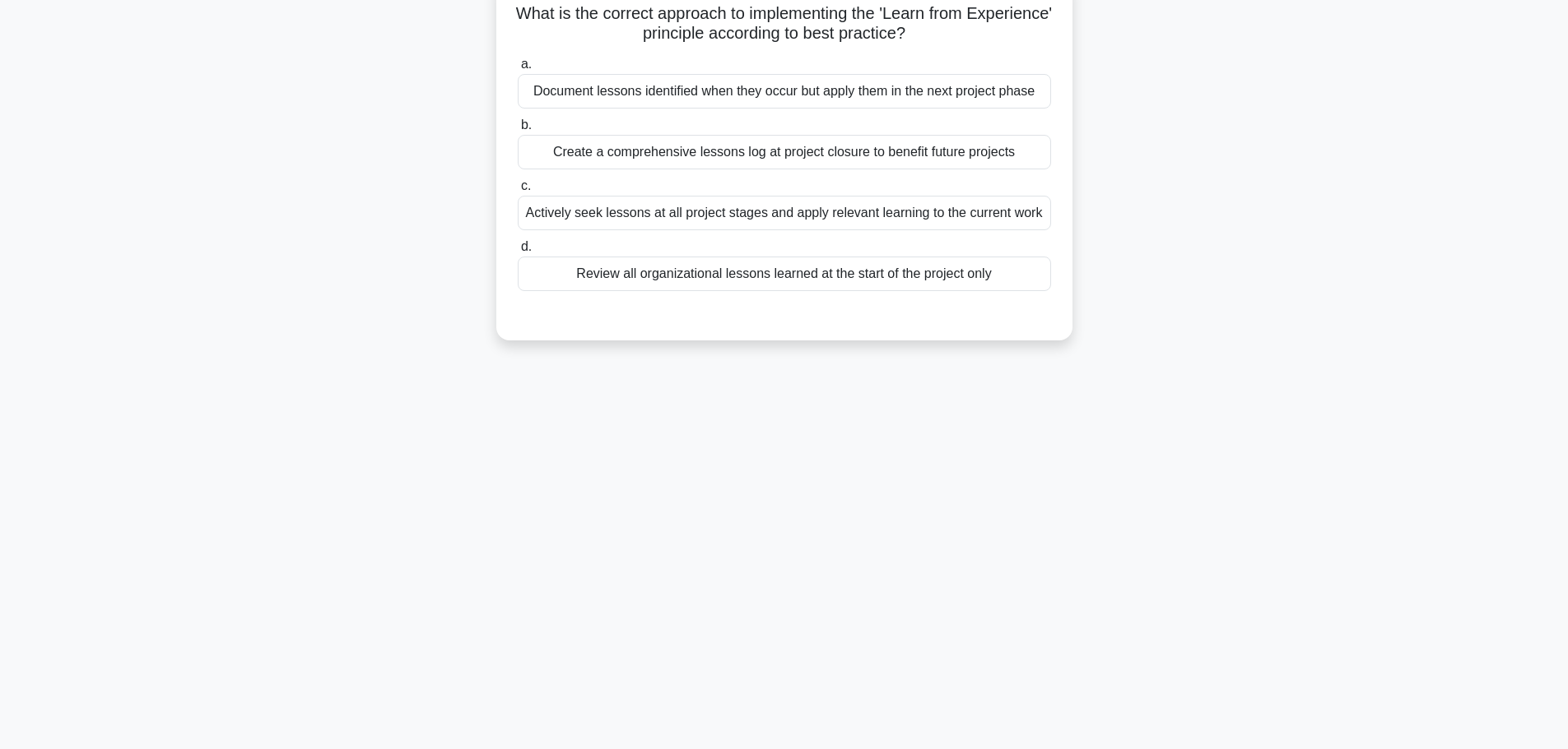
scroll to position [0, 0]
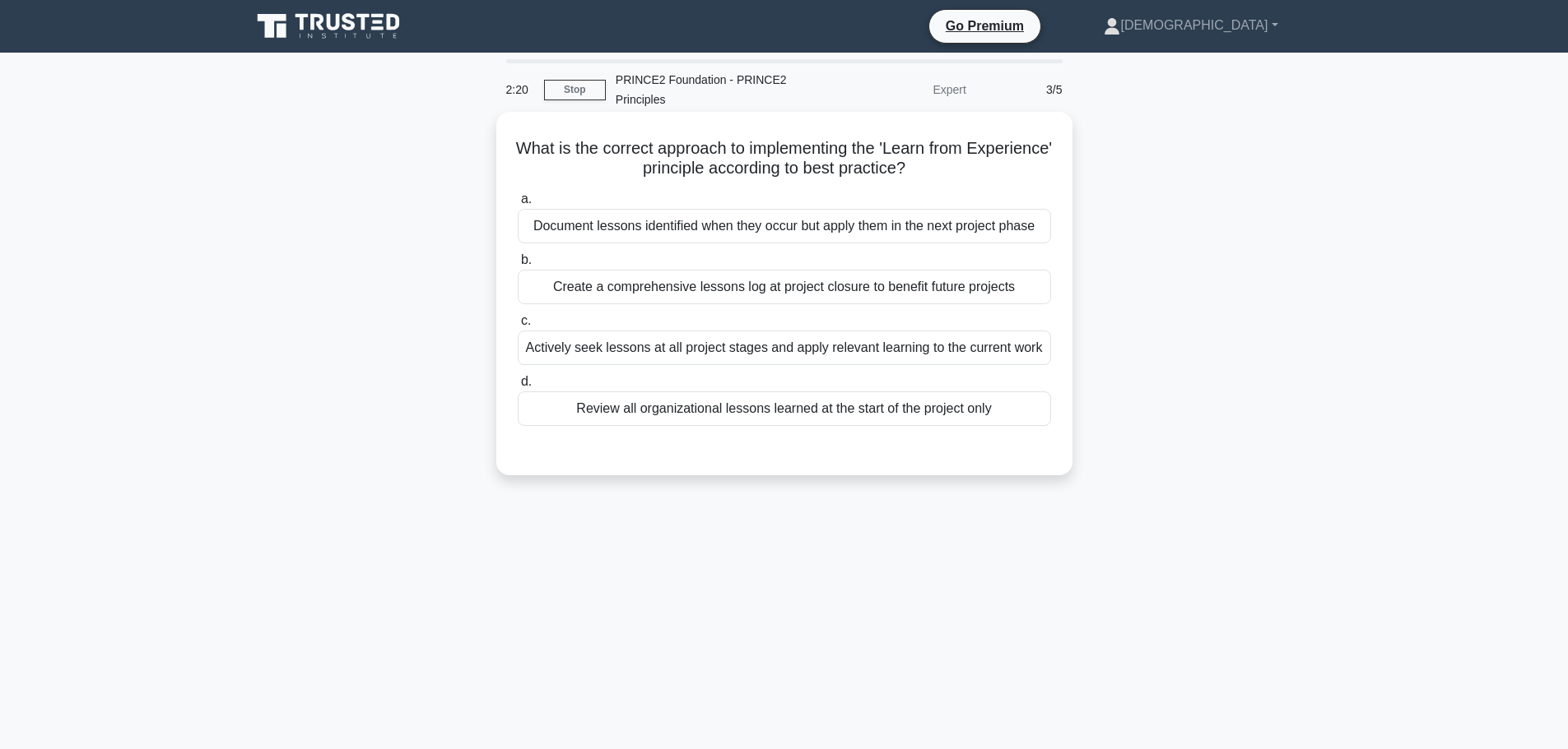
click at [635, 283] on div "Create a comprehensive lessons log at project closure to benefit future projects" at bounding box center [784, 287] width 534 height 35
click at [517, 266] on input "b. Create a comprehensive lessons log at project closure to benefit future proj…" at bounding box center [517, 260] width 0 height 11
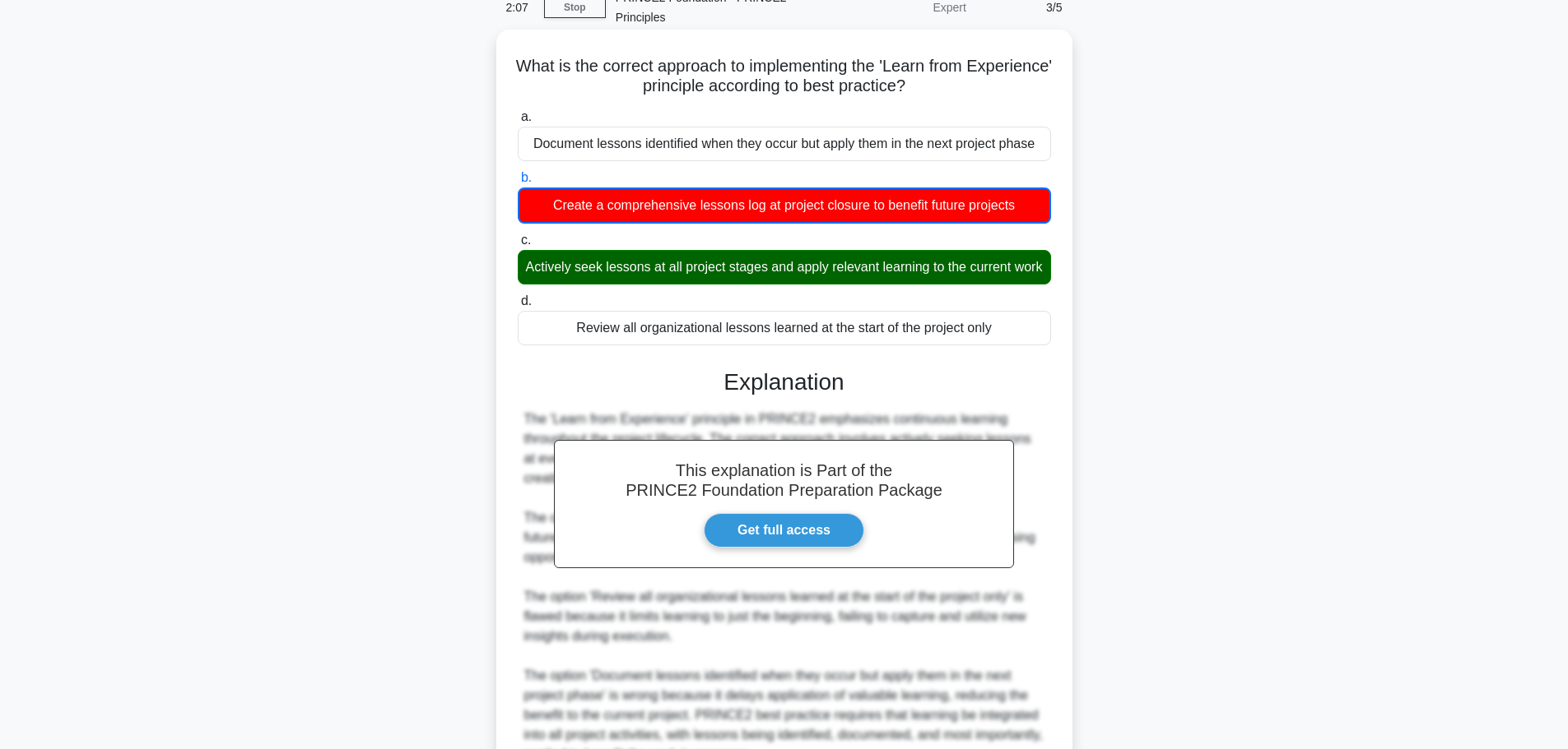
scroll to position [268, 0]
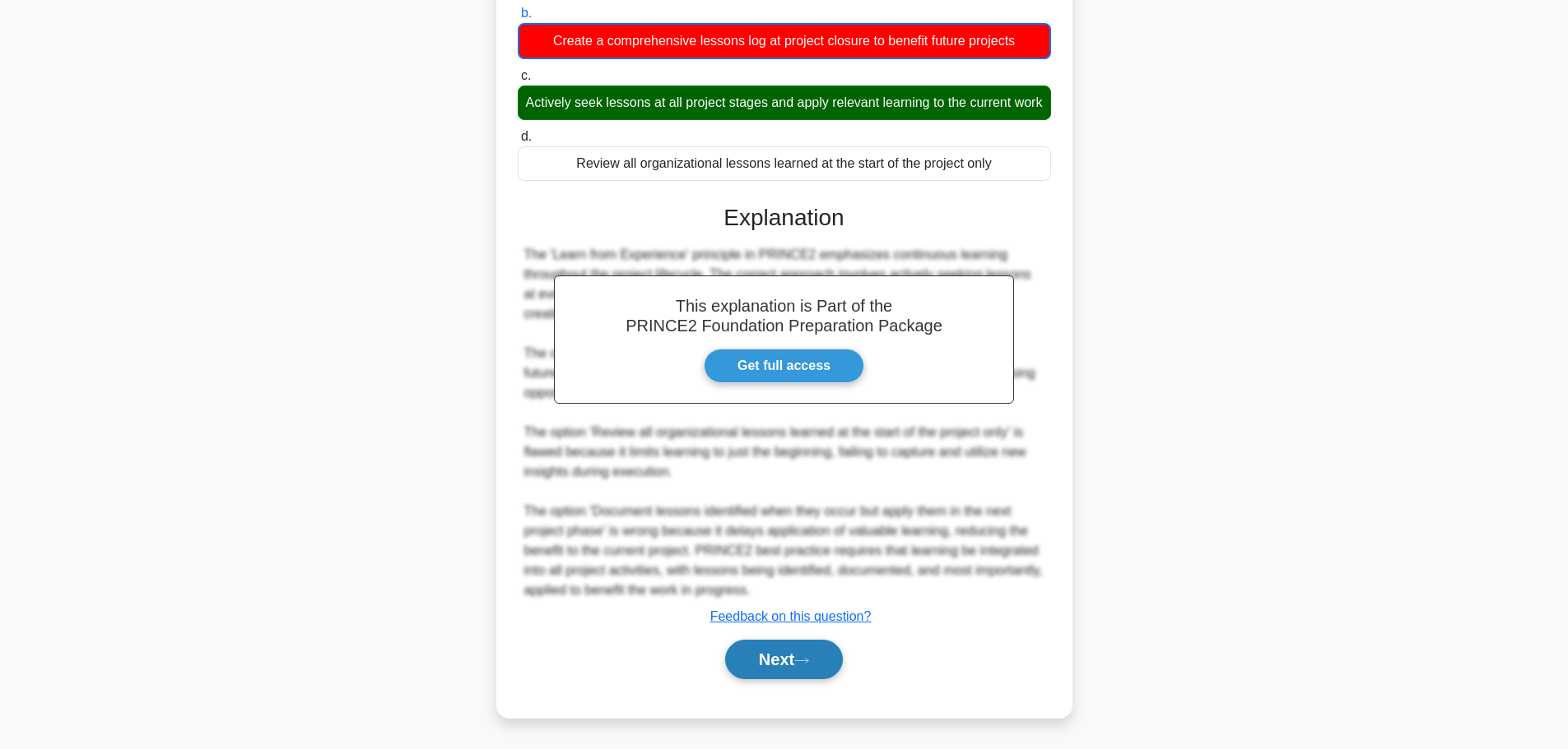
click at [800, 668] on button "Next" at bounding box center [784, 659] width 118 height 39
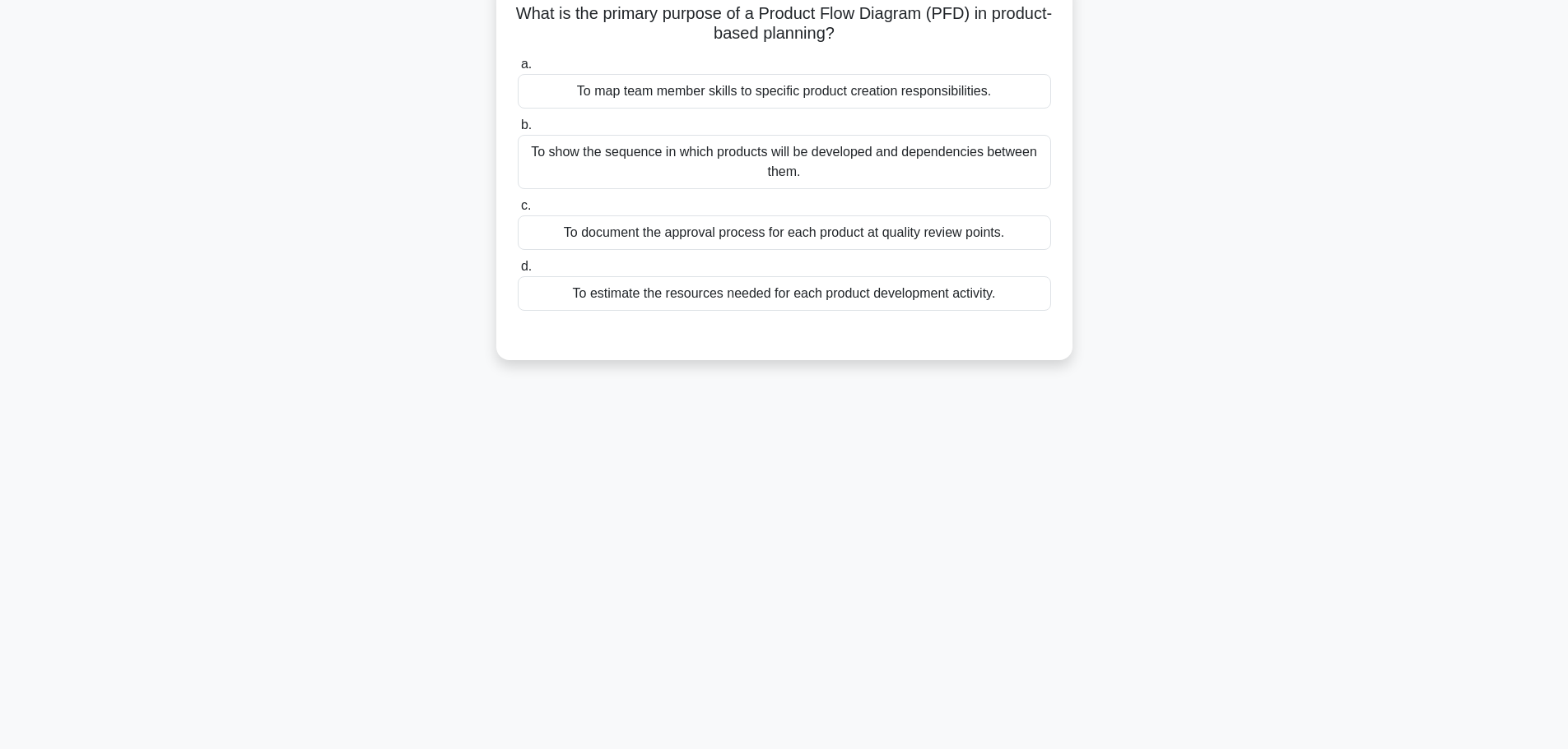
scroll to position [0, 0]
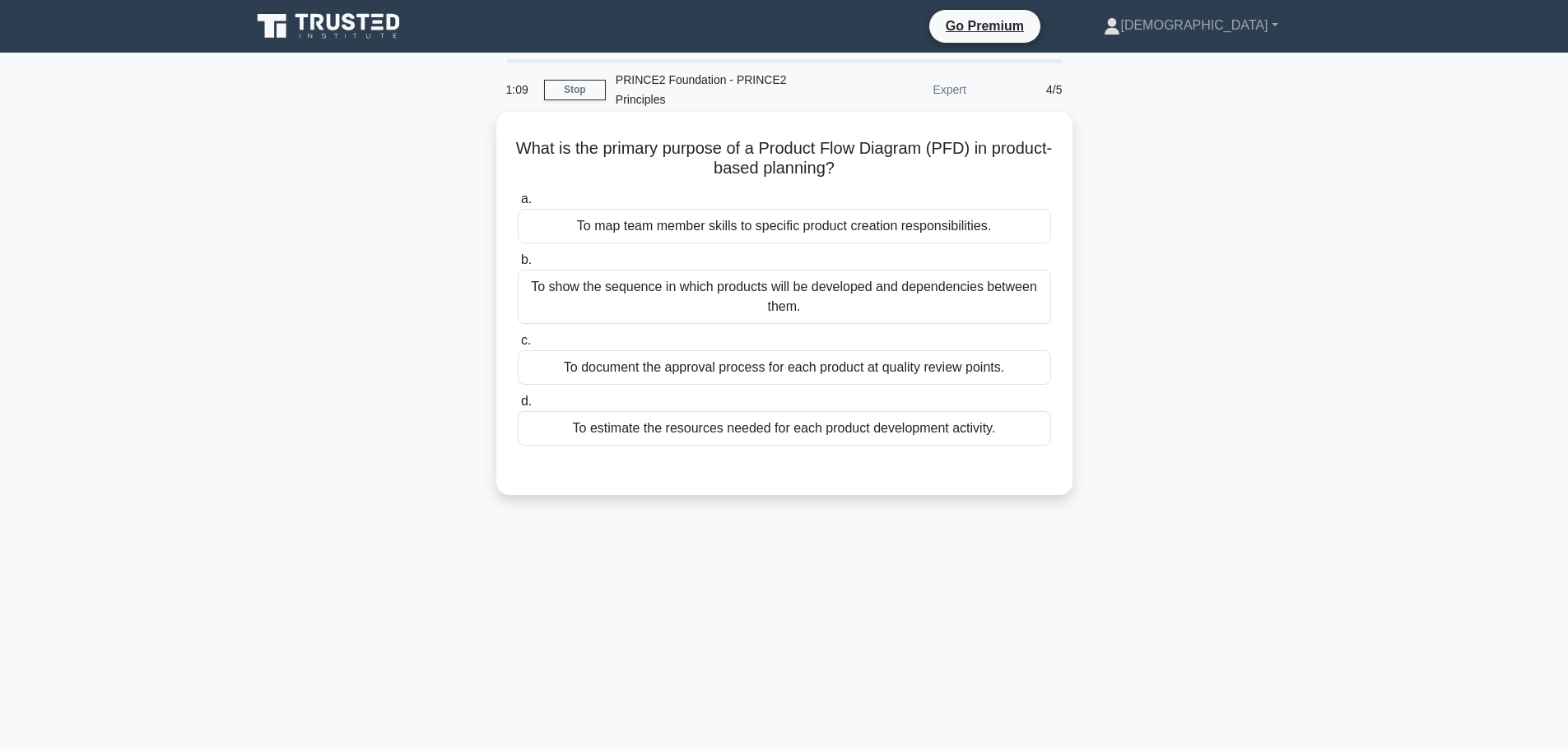
click at [707, 309] on div "To show the sequence in which products will be developed and dependencies betwe…" at bounding box center [784, 296] width 534 height 55
click at [517, 266] on input "b. To show the sequence in which products will be developed and dependencies be…" at bounding box center [517, 260] width 0 height 11
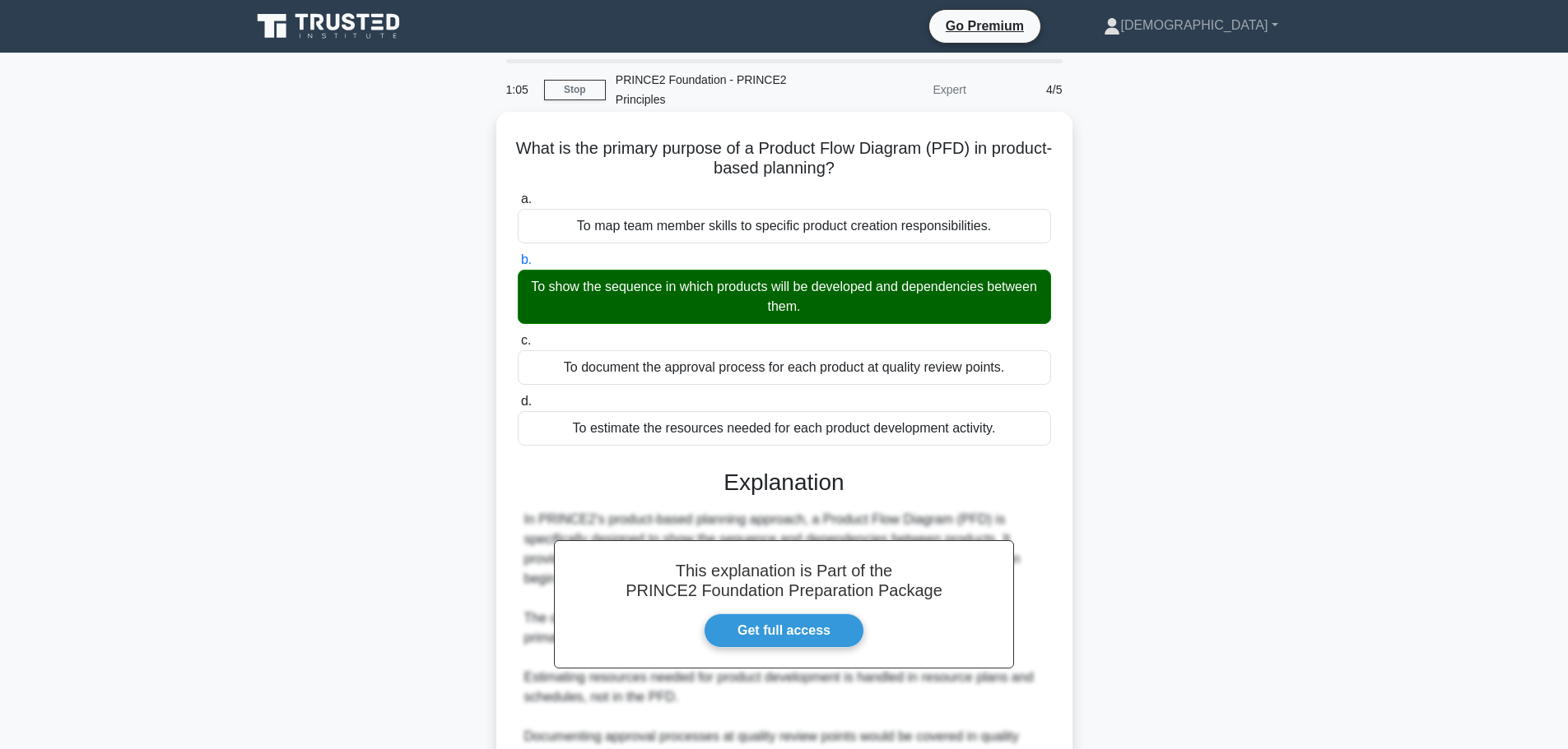
scroll to position [226, 0]
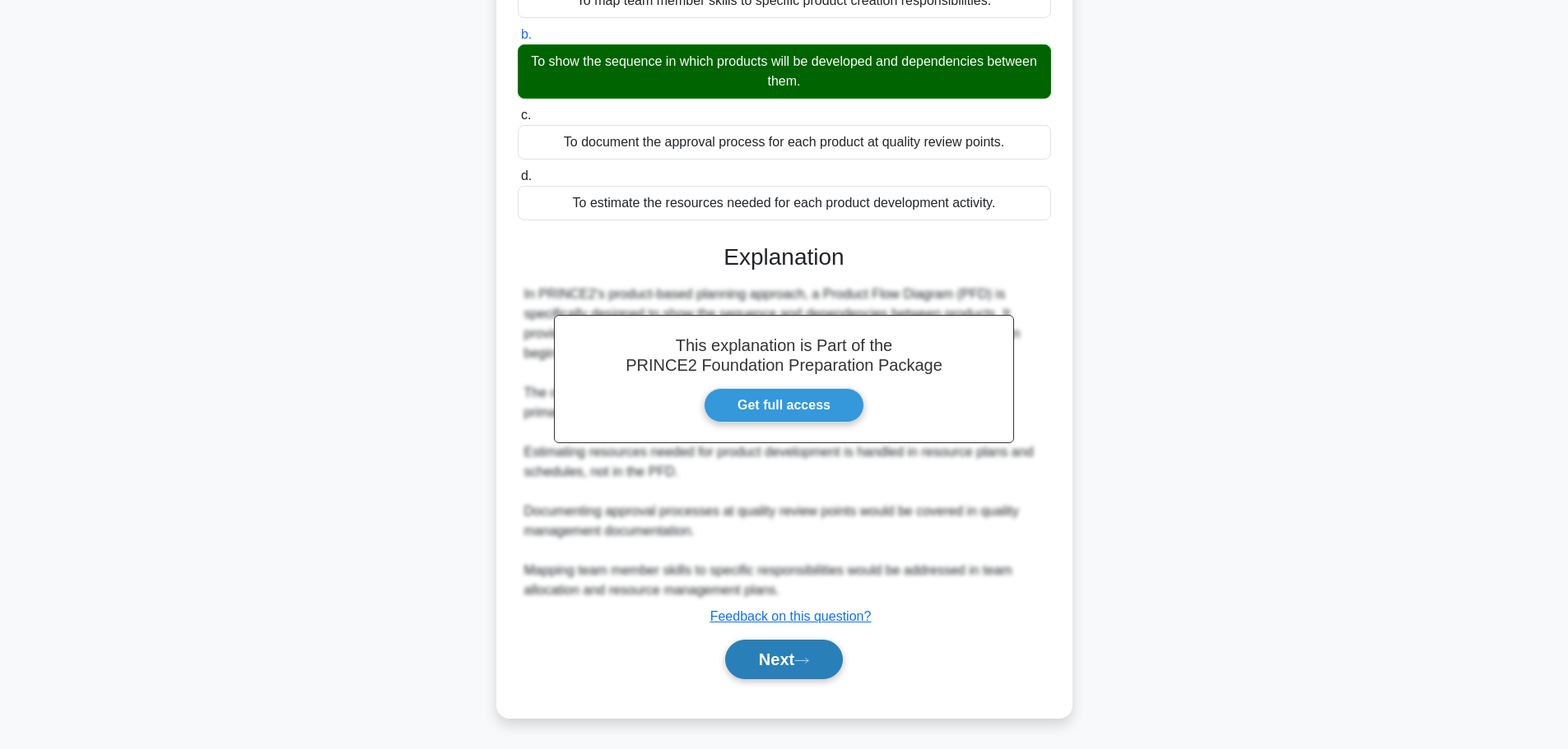
click at [736, 651] on button "Next" at bounding box center [784, 659] width 118 height 39
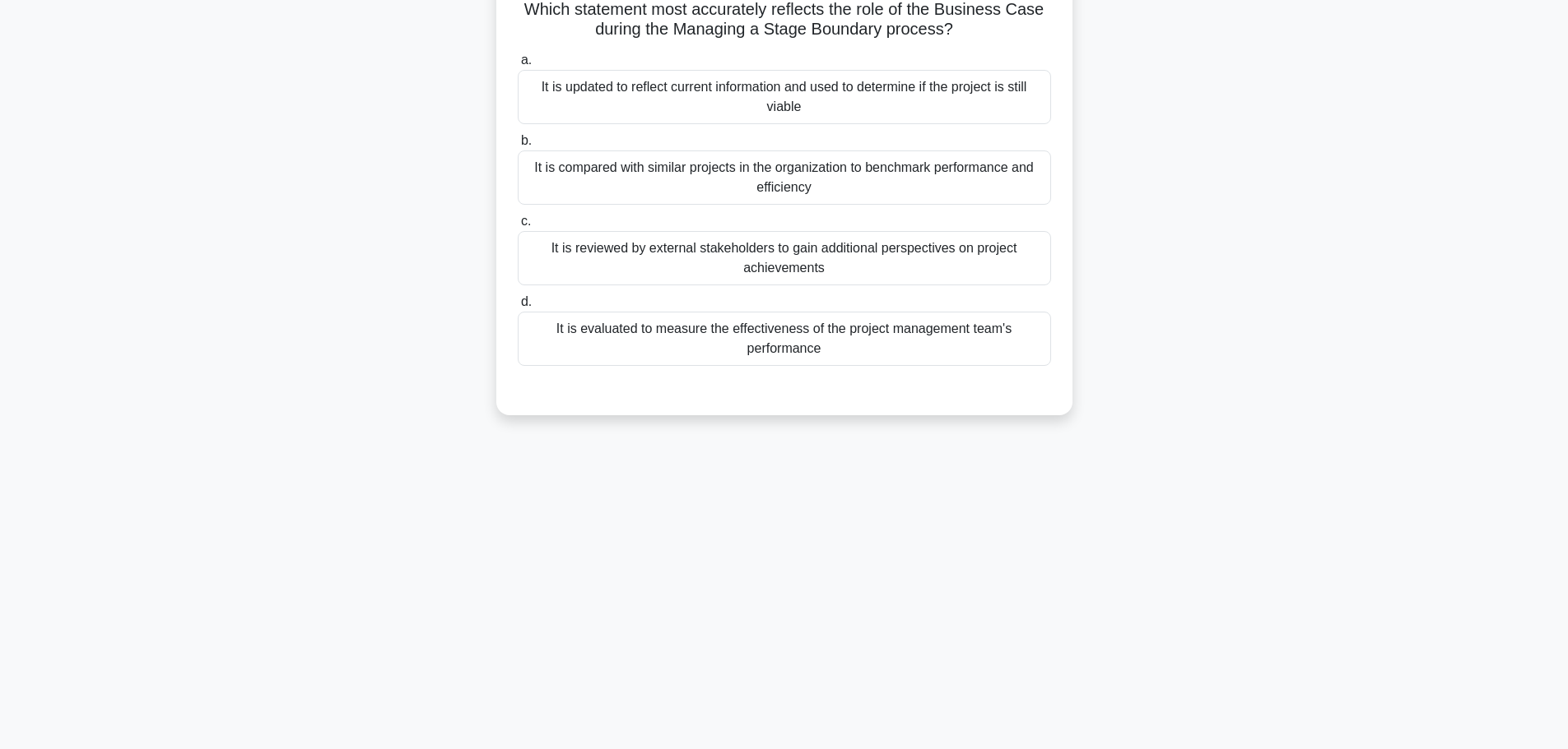
scroll to position [0, 0]
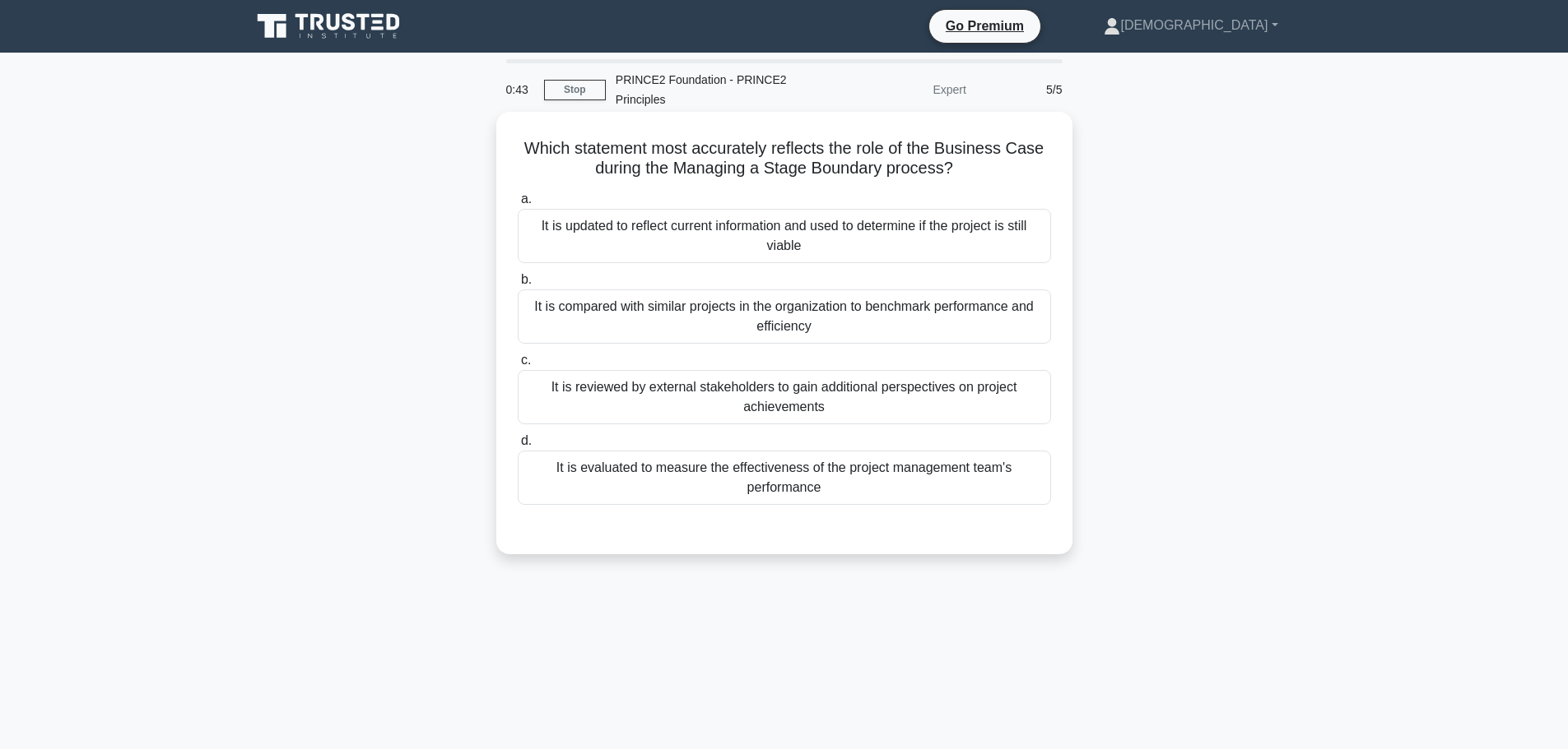
click at [677, 234] on div "It is updated to reflect current information and used to determine if the proje…" at bounding box center [784, 236] width 534 height 55
click at [517, 205] on input "a. It is updated to reflect current information and used to determine if the pr…" at bounding box center [517, 199] width 0 height 11
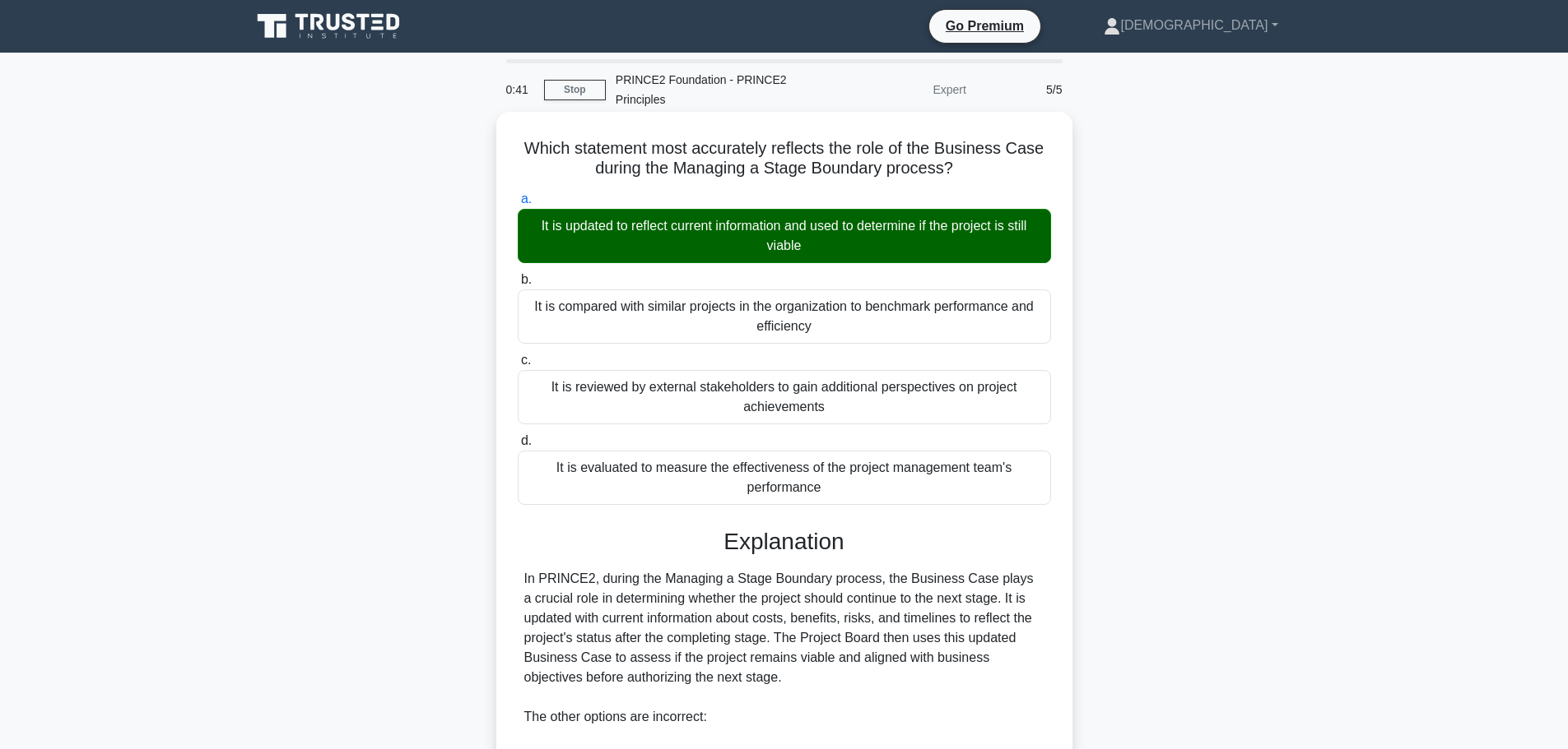
scroll to position [364, 0]
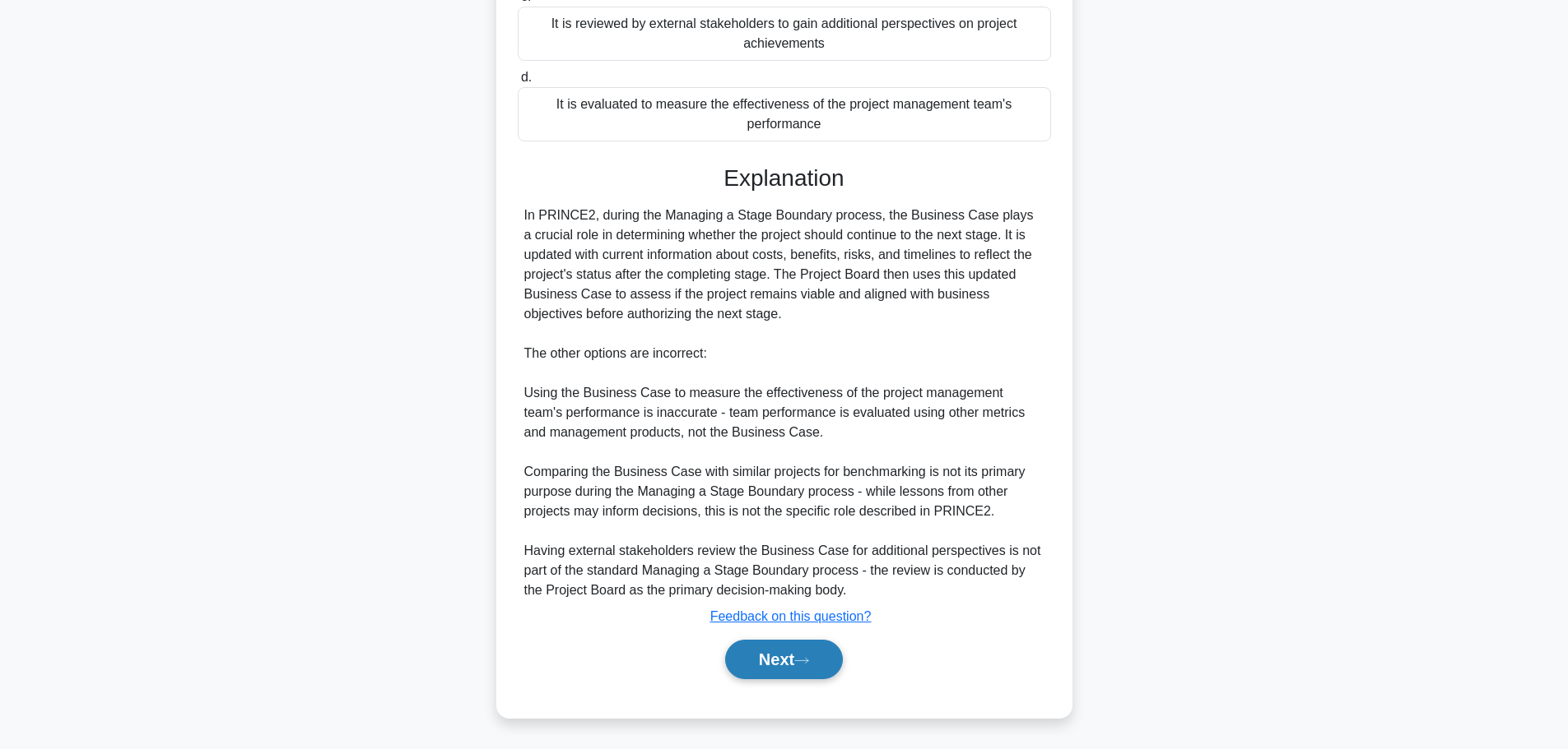
click at [780, 672] on button "Next" at bounding box center [784, 659] width 118 height 39
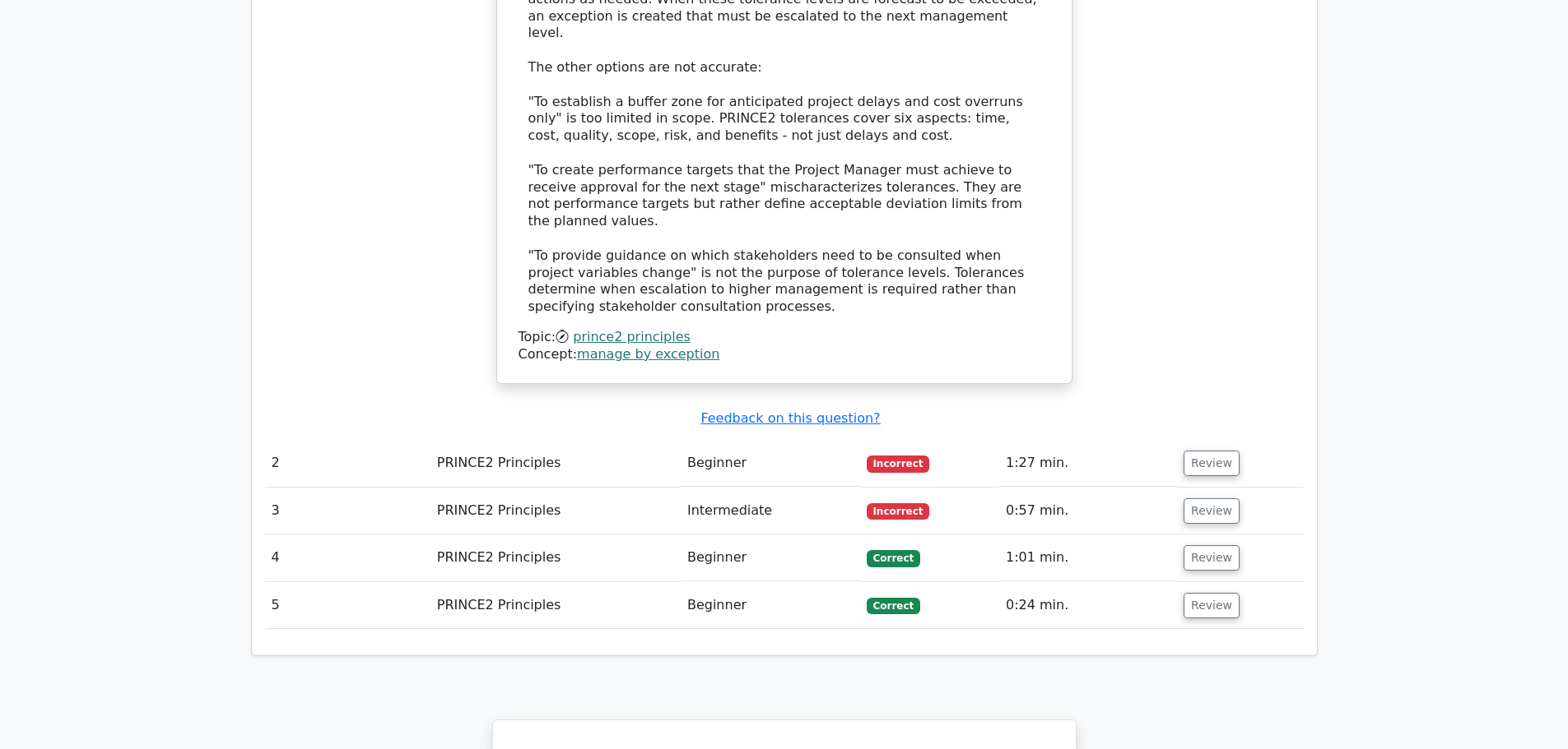
scroll to position [2220, 0]
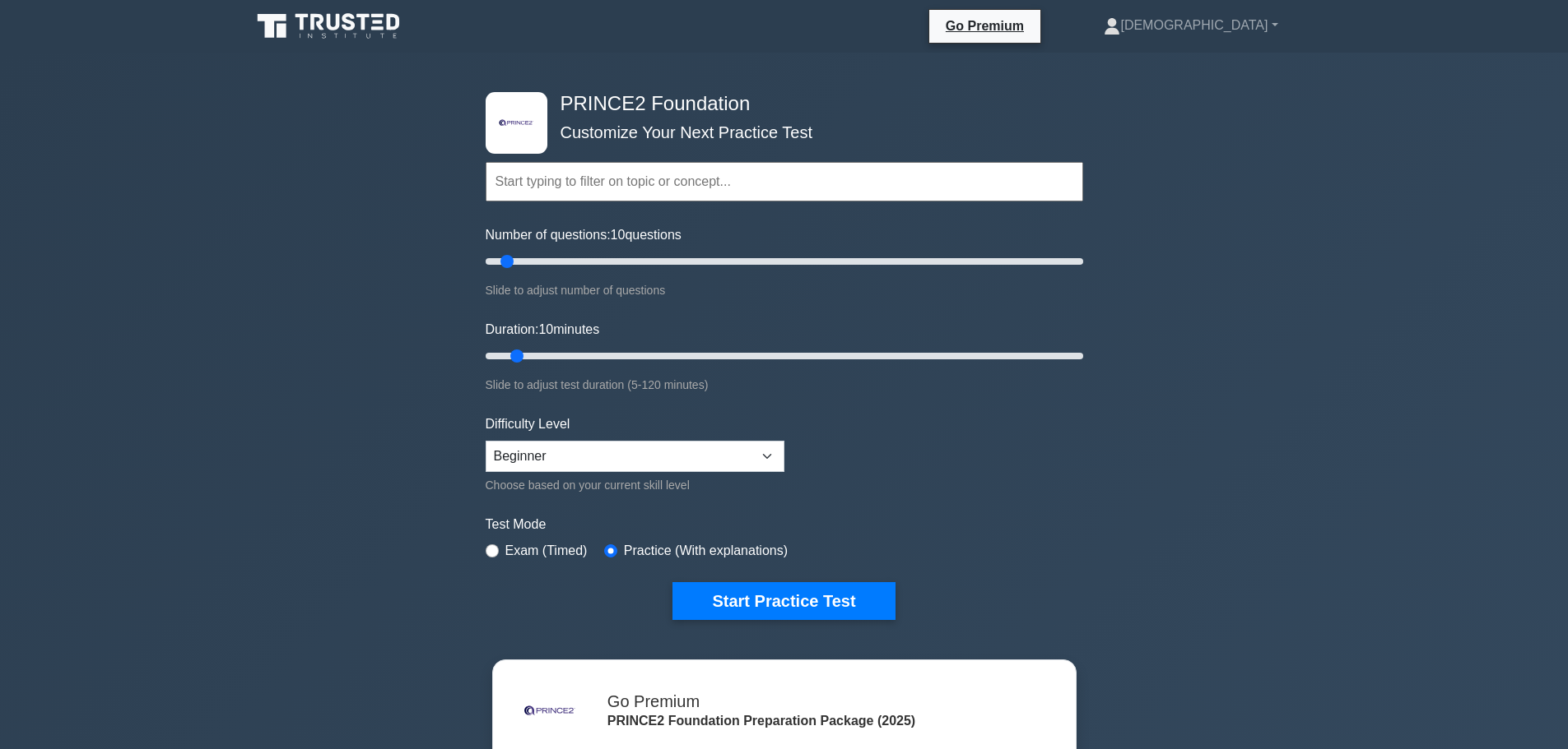
click at [663, 168] on input "text" at bounding box center [784, 181] width 598 height 39
click at [626, 442] on select "Beginner Intermediate Expert" at bounding box center [634, 456] width 298 height 32
select select "expert"
click at [486, 441] on select "Beginner Intermediate Expert" at bounding box center [634, 456] width 298 height 32
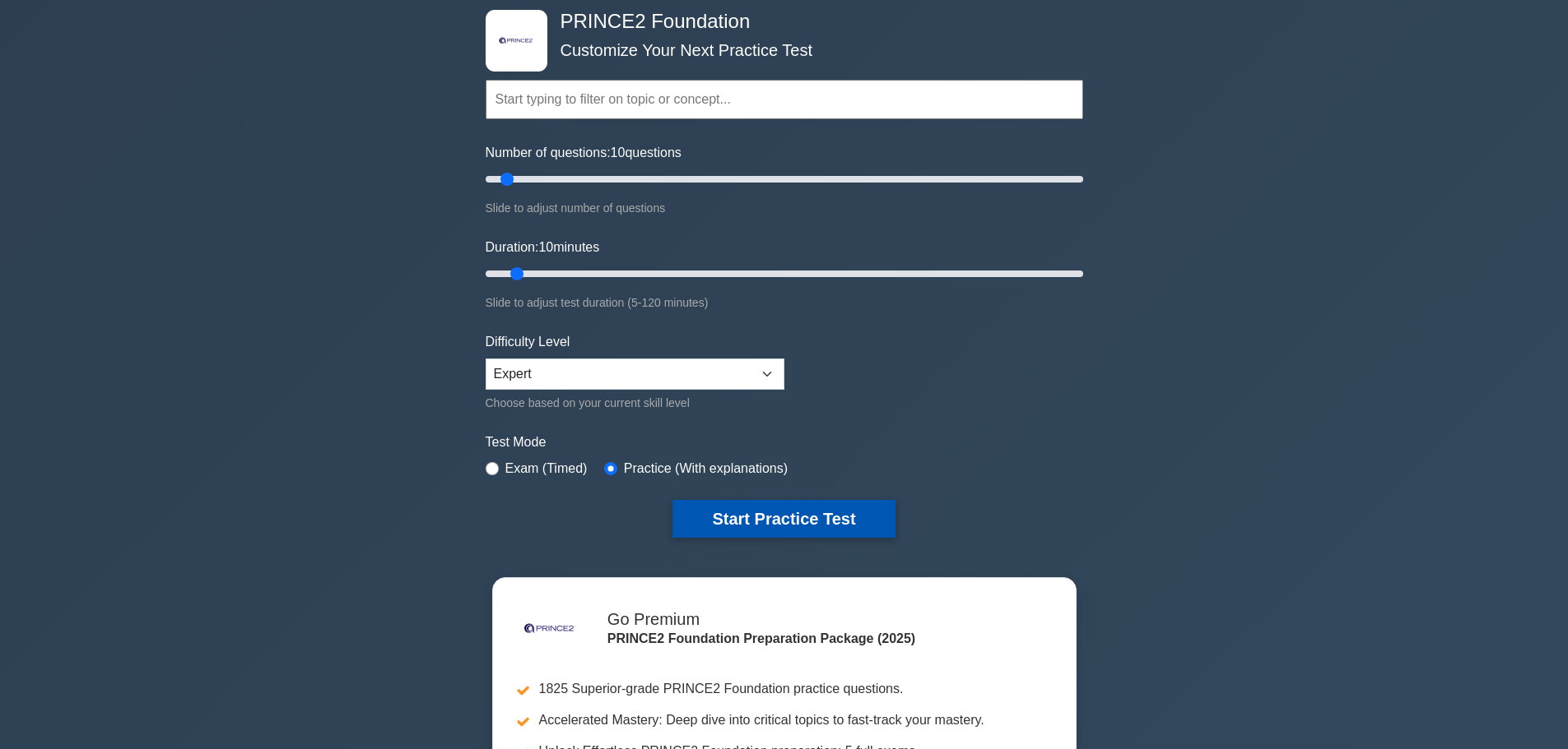
click at [757, 529] on button "Start Practice Test" at bounding box center [784, 518] width 223 height 37
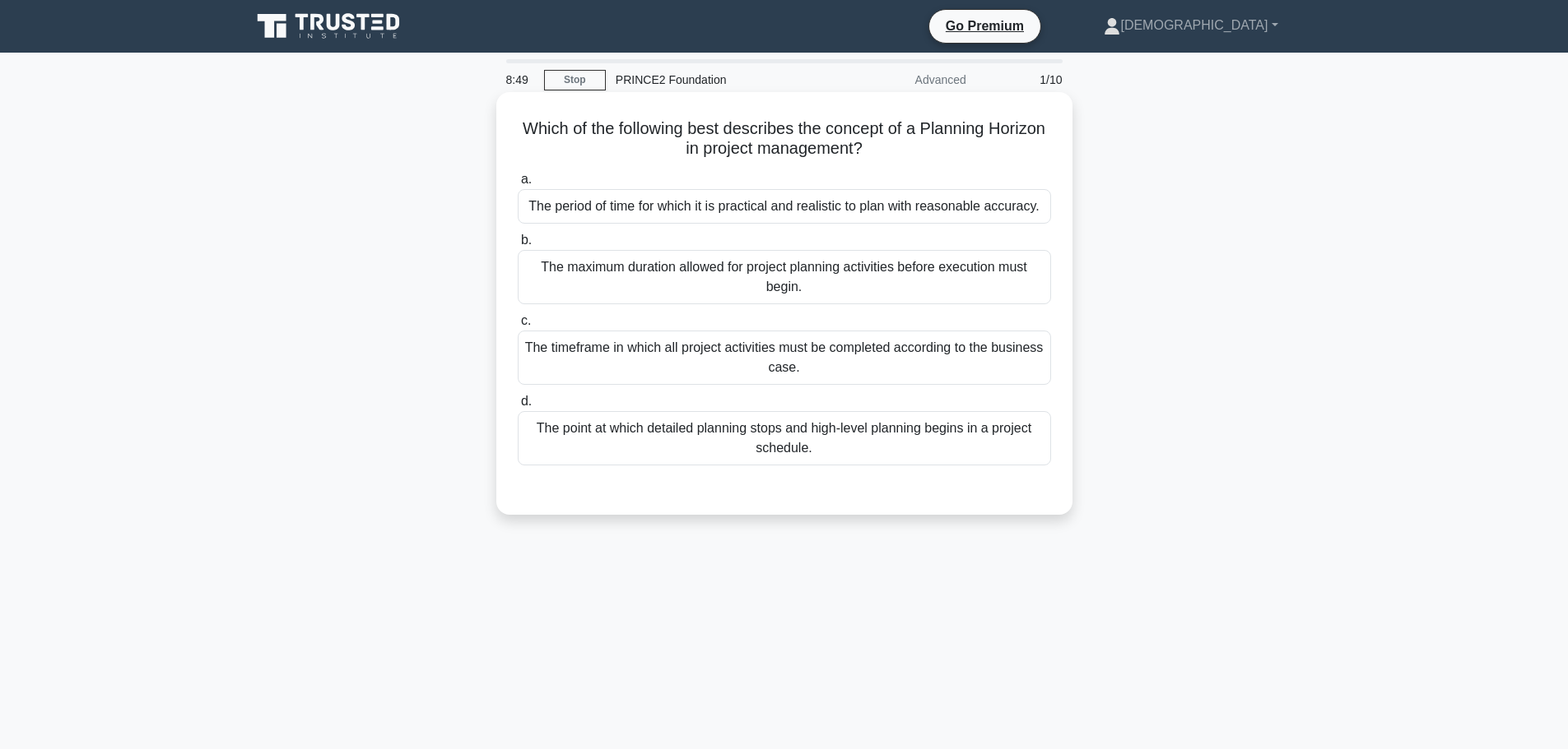
click at [702, 349] on div "The timeframe in which all project activities must be completed according to th…" at bounding box center [784, 358] width 534 height 55
click at [701, 350] on div "The timeframe in which all project activities must be completed according to th…" at bounding box center [784, 358] width 534 height 55
click at [517, 326] on input "c. The timeframe in which all project activities must be completed according to…" at bounding box center [517, 320] width 0 height 11
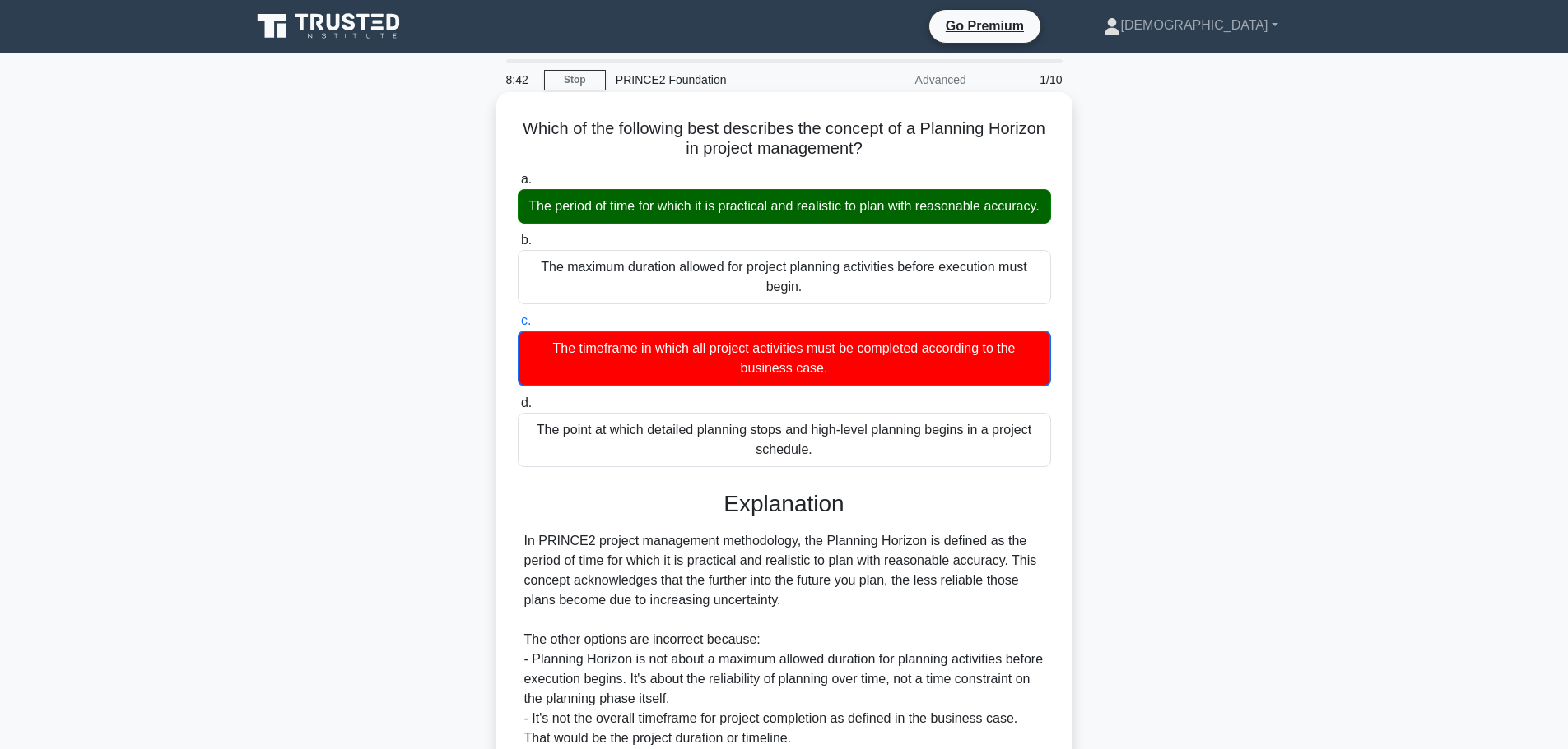
scroll to position [228, 0]
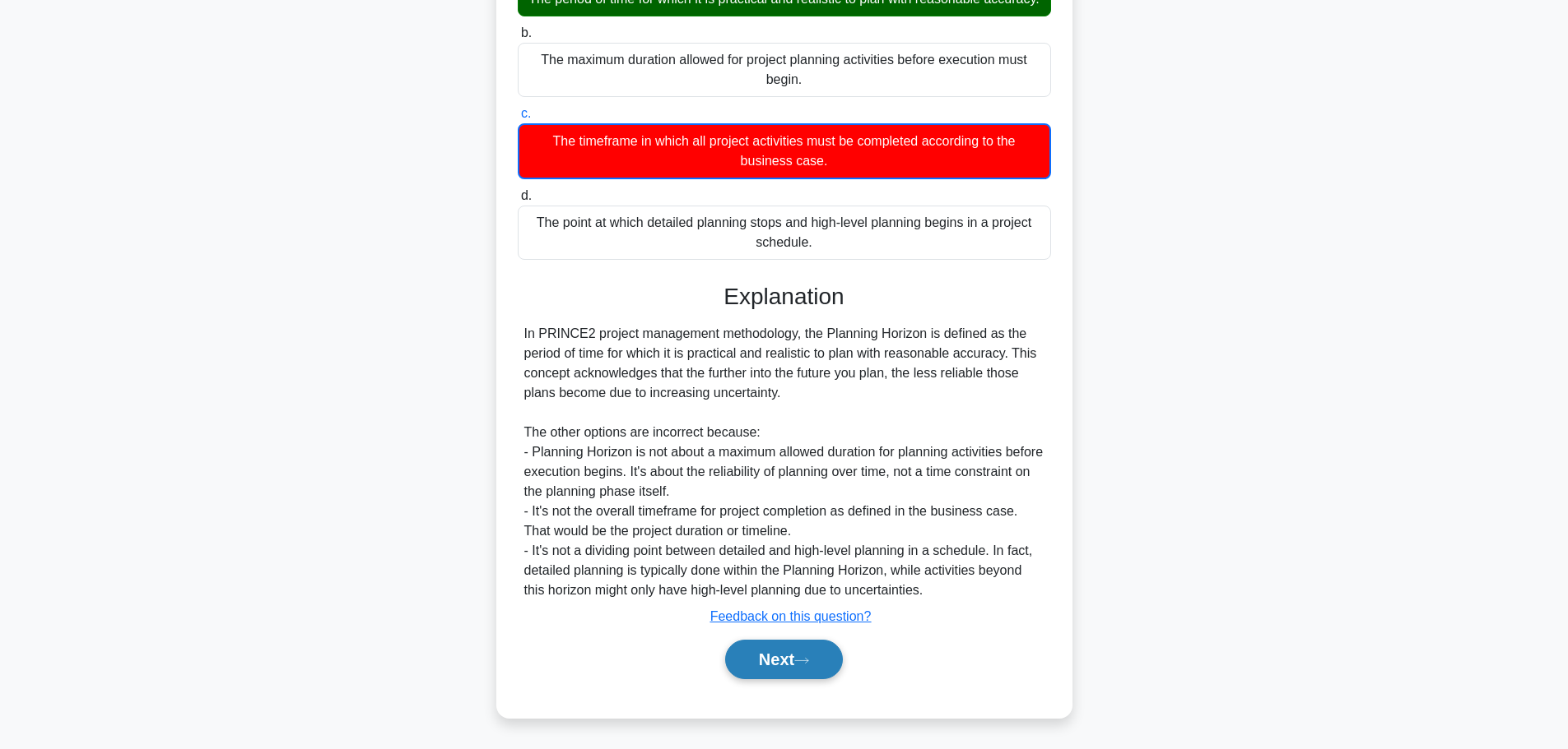
click at [748, 653] on button "Next" at bounding box center [784, 659] width 118 height 39
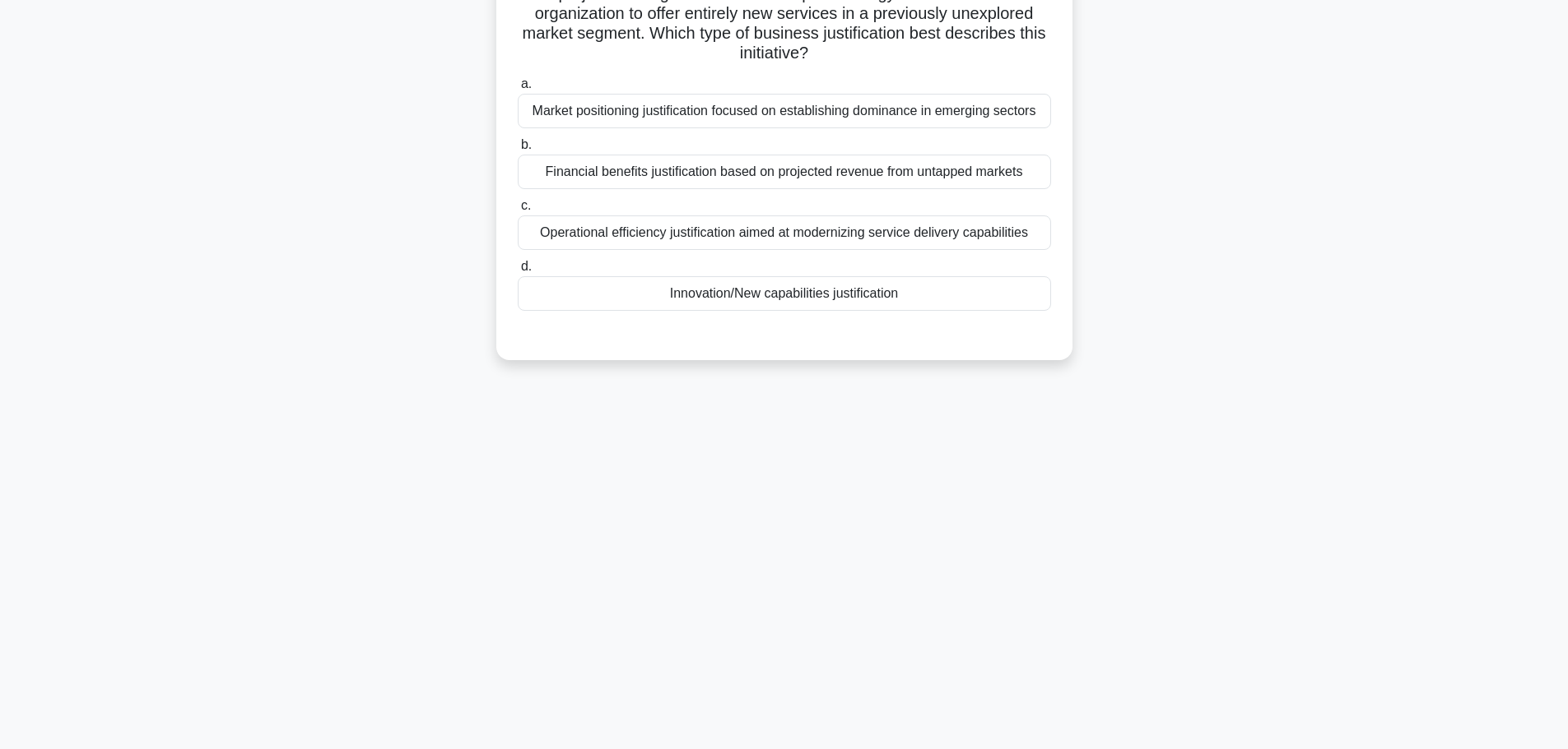
scroll to position [0, 0]
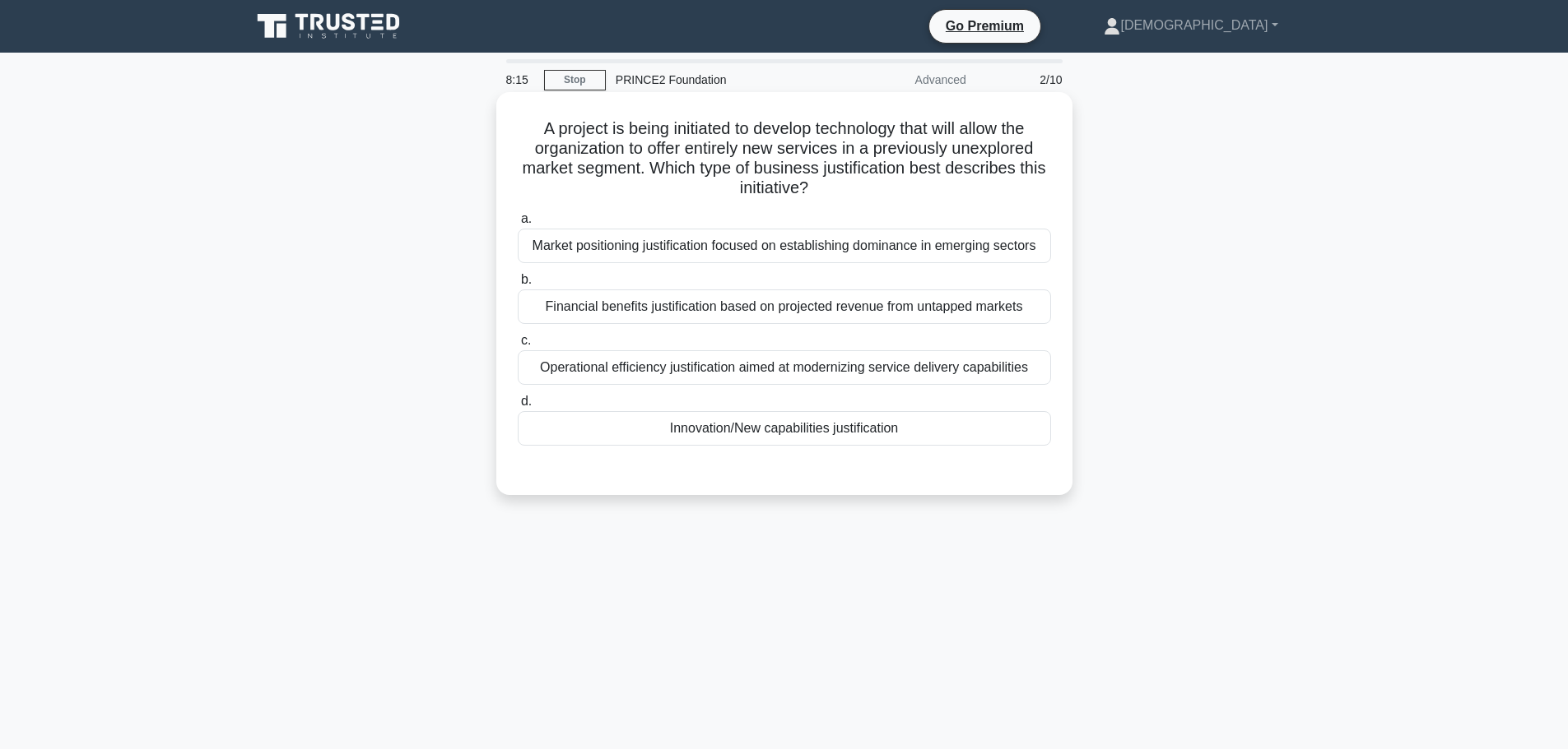
drag, startPoint x: 708, startPoint y: 442, endPoint x: 704, endPoint y: 433, distance: 9.8
click at [704, 433] on div "Innovation/New capabilities justification" at bounding box center [784, 429] width 534 height 35
click at [517, 407] on input "d. Innovation/New capabilities justification" at bounding box center [517, 401] width 0 height 11
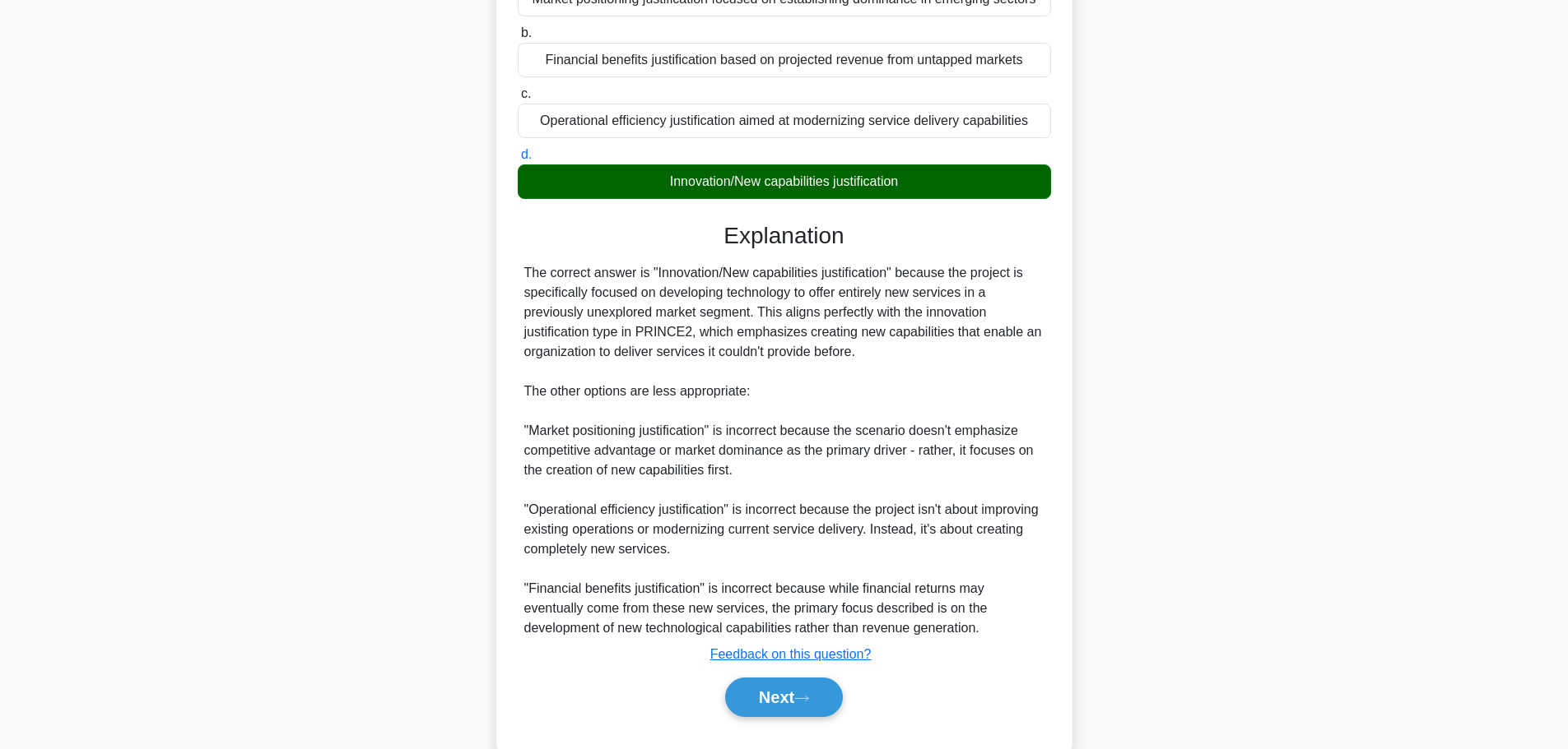
scroll to position [286, 0]
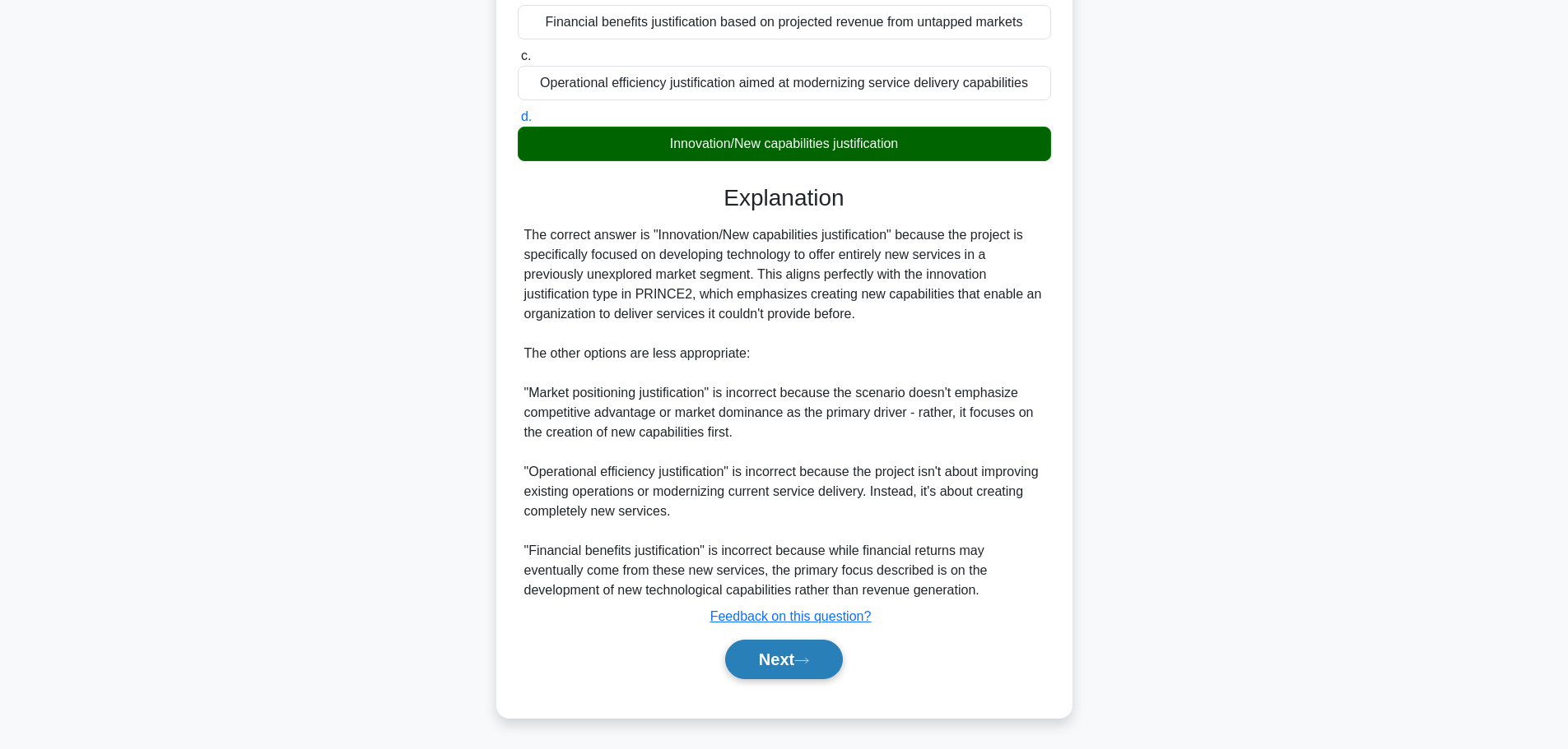
click at [769, 663] on button "Next" at bounding box center [784, 659] width 118 height 39
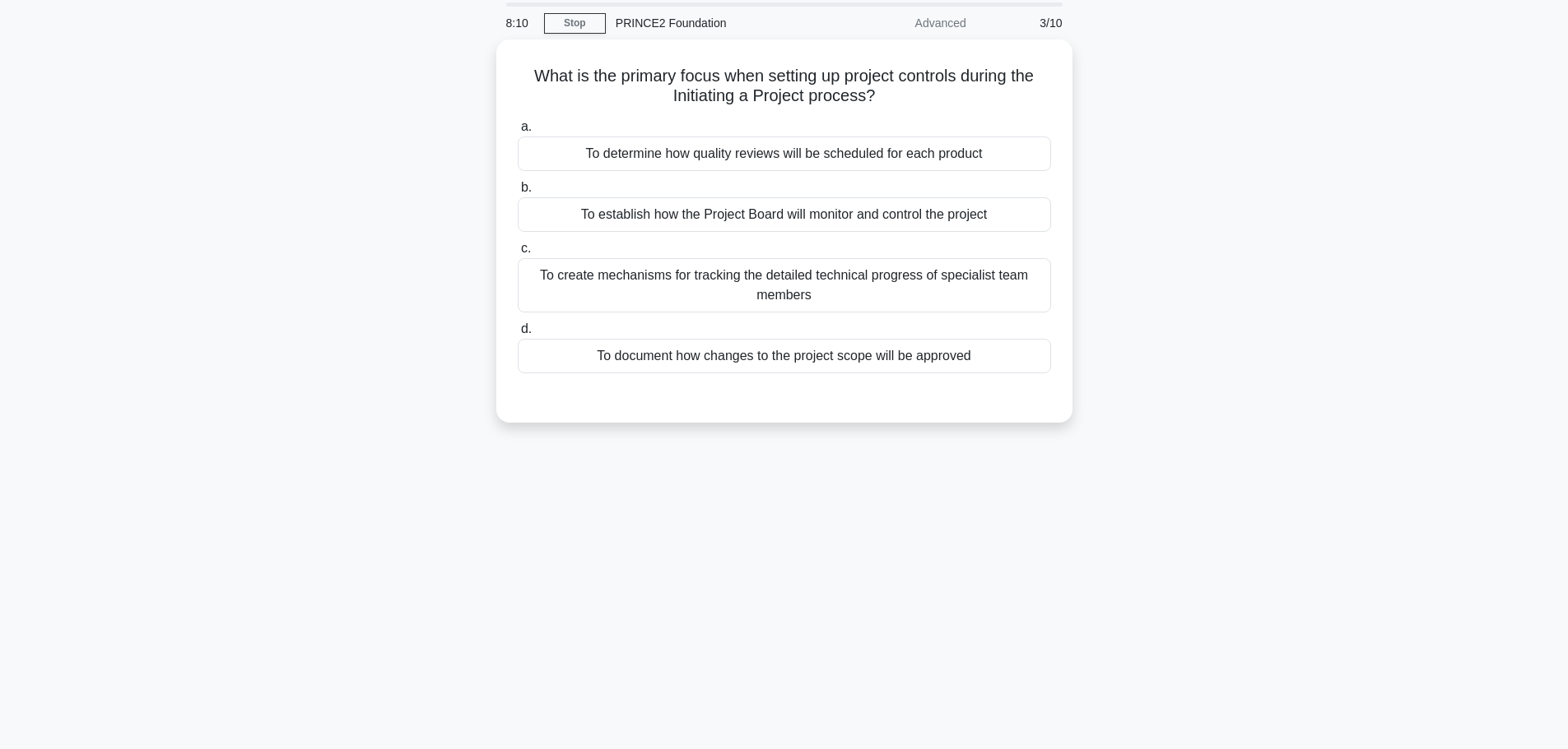
scroll to position [0, 0]
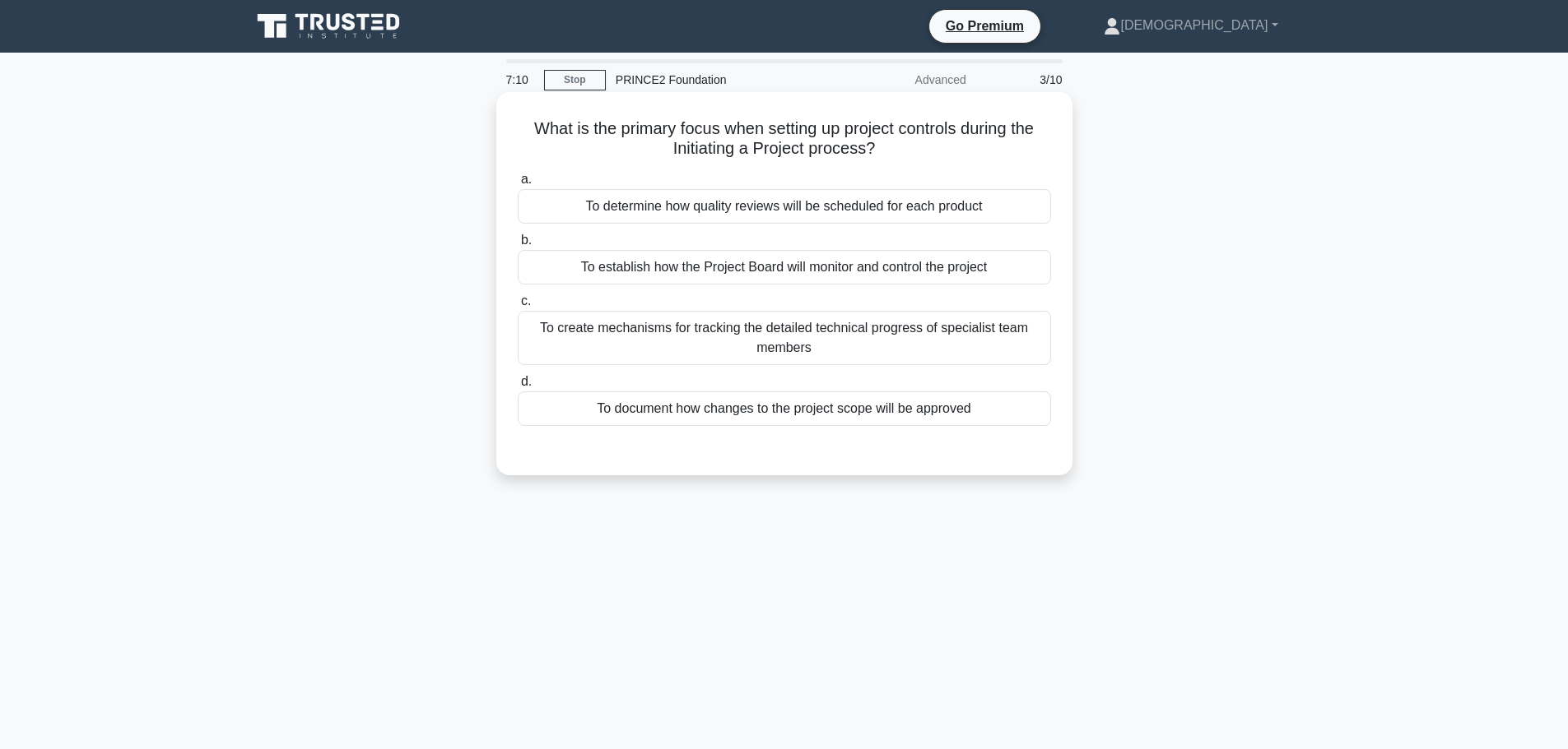
click at [737, 215] on div "To determine how quality reviews will be scheduled for each product" at bounding box center [784, 206] width 534 height 35
click at [517, 185] on input "a. To determine how quality reviews will be scheduled for each product" at bounding box center [517, 179] width 0 height 11
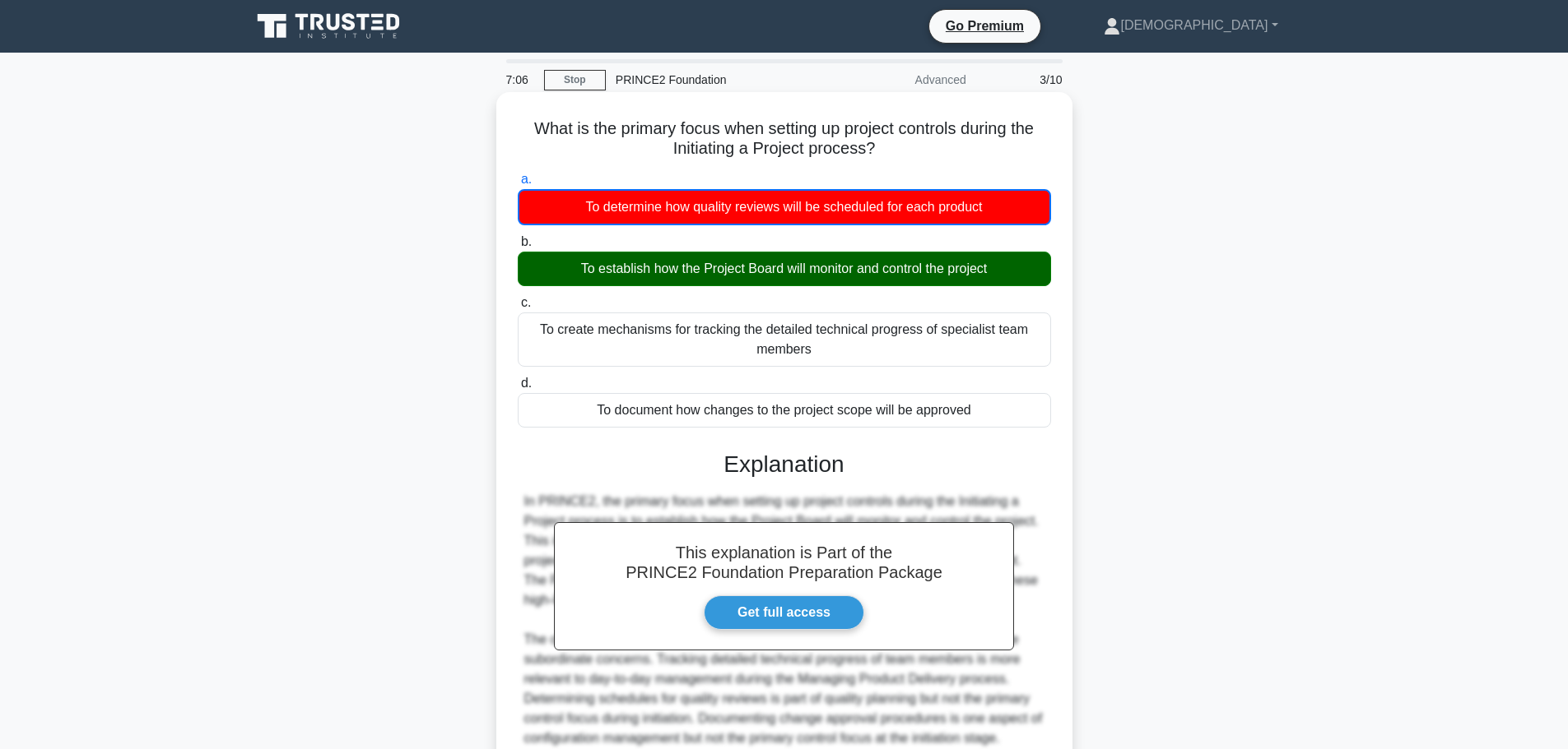
scroll to position [149, 0]
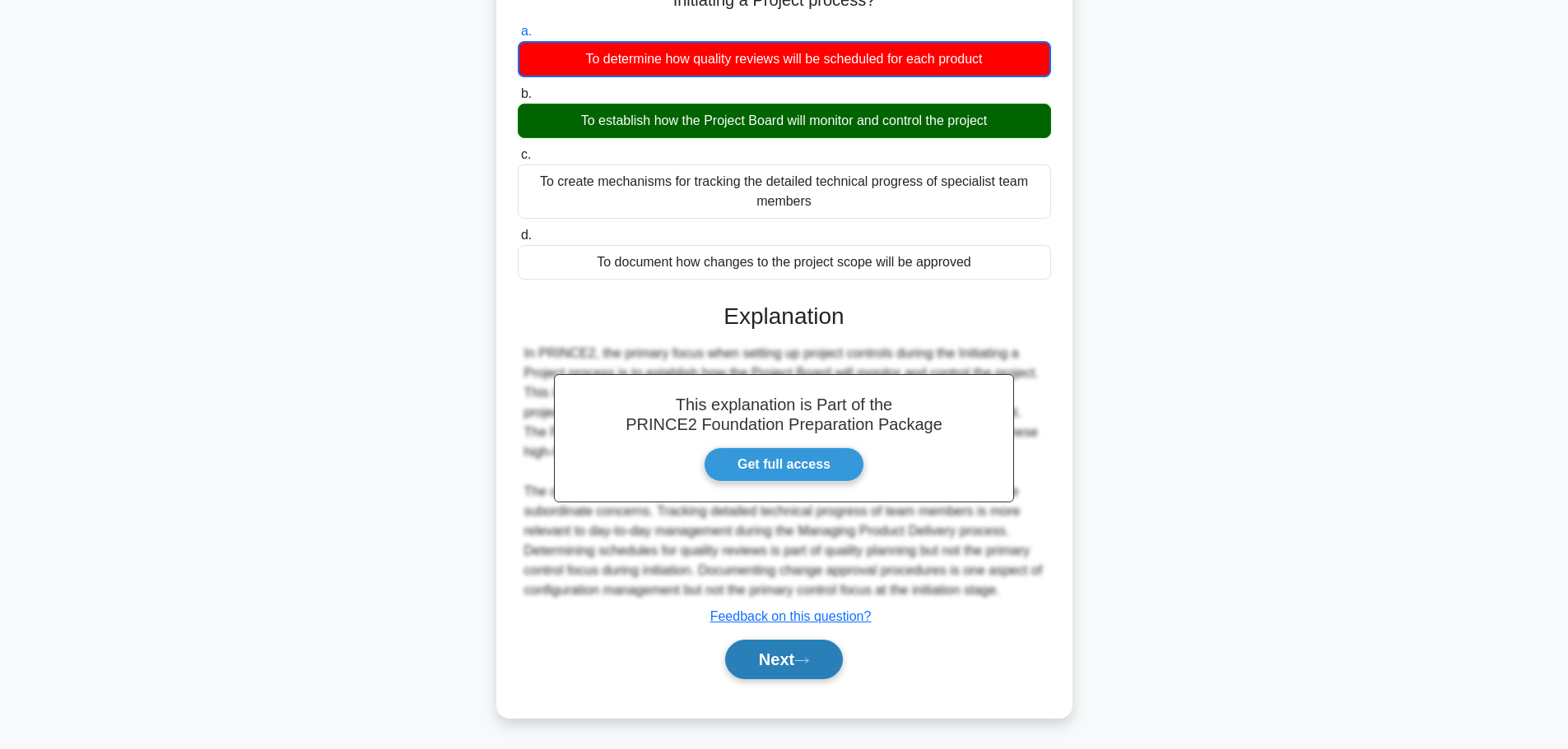
click at [838, 652] on button "Next" at bounding box center [784, 659] width 118 height 39
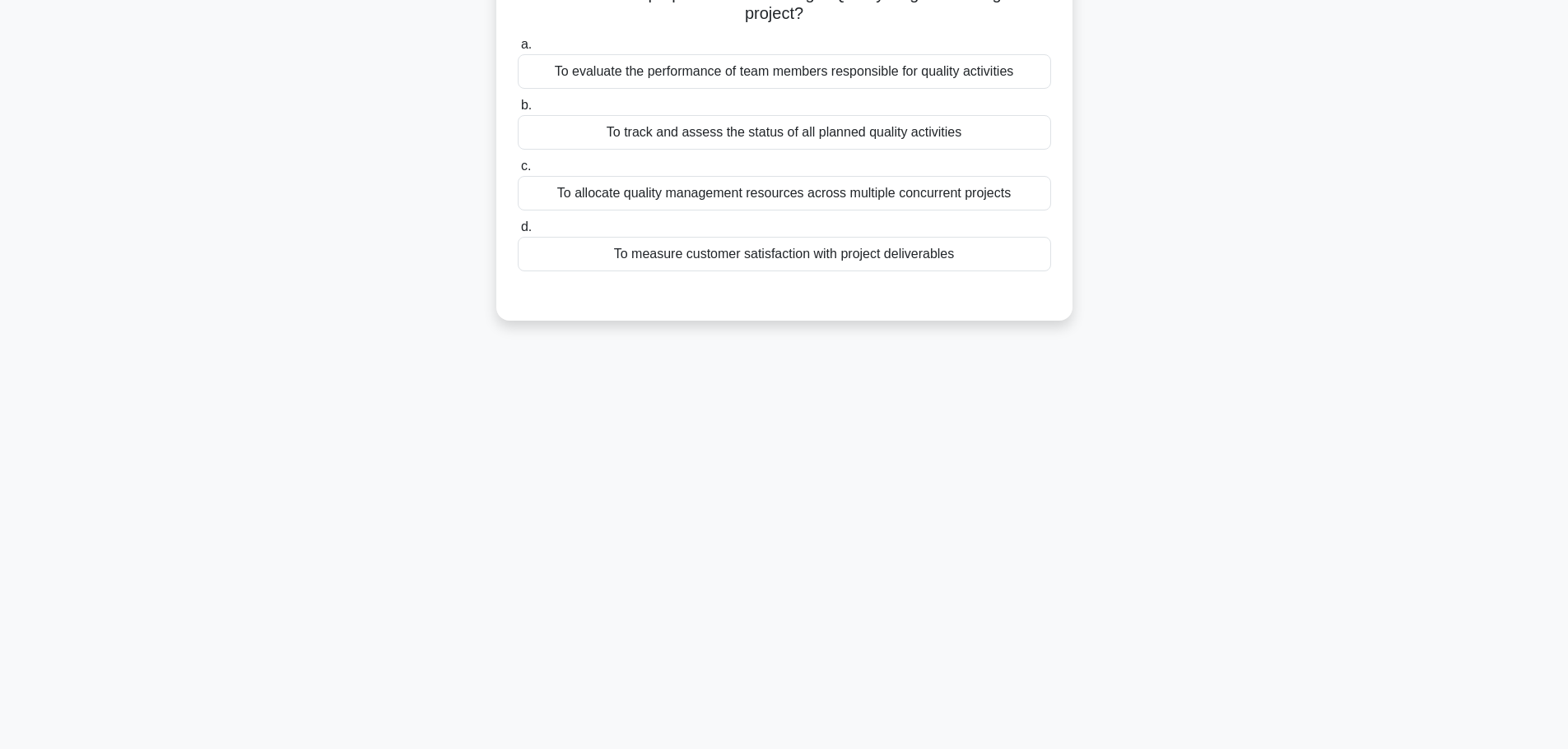
scroll to position [0, 0]
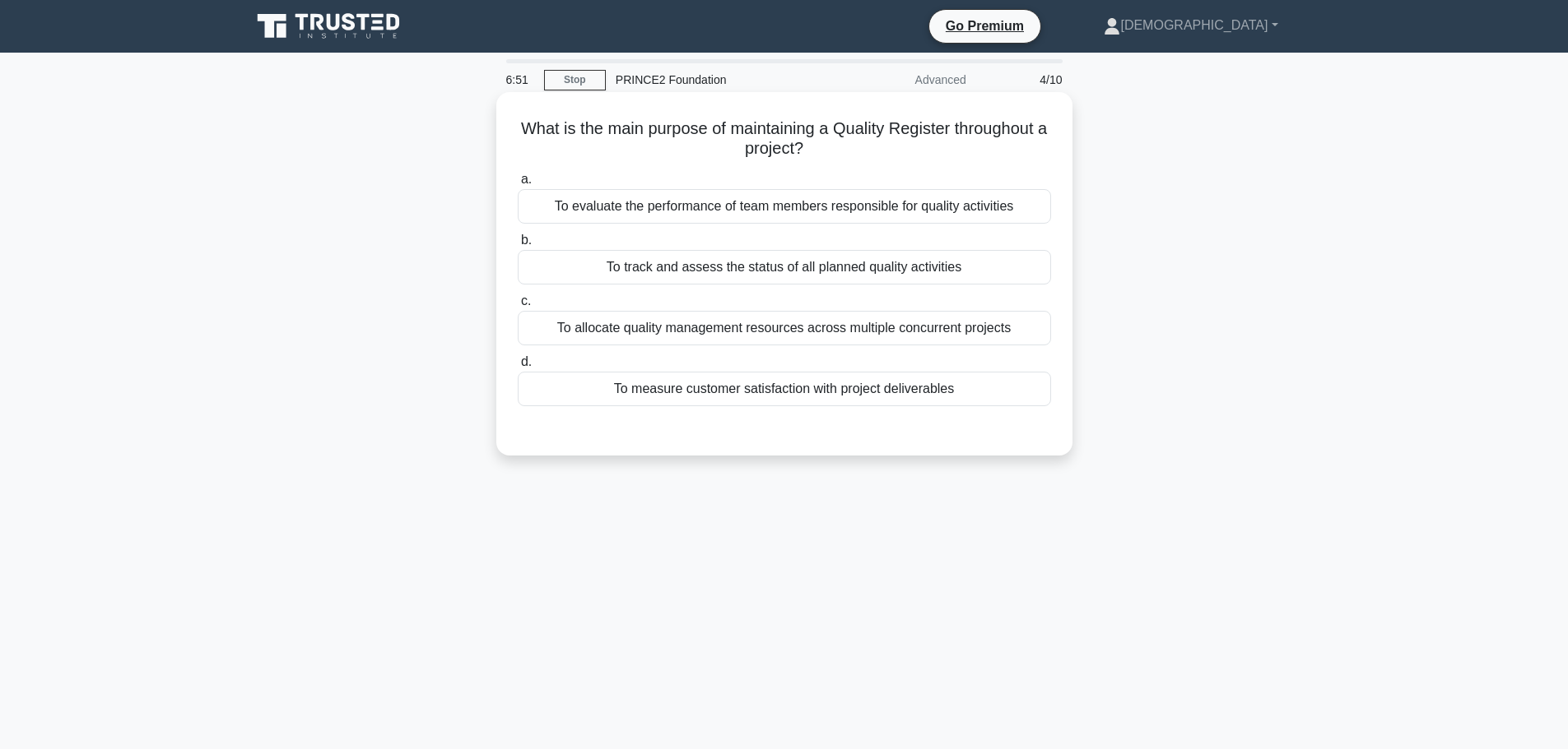
click at [856, 276] on div "To track and assess the status of all planned quality activities" at bounding box center [784, 268] width 534 height 35
click at [517, 246] on input "b. To track and assess the status of all planned quality activities" at bounding box center [517, 240] width 0 height 11
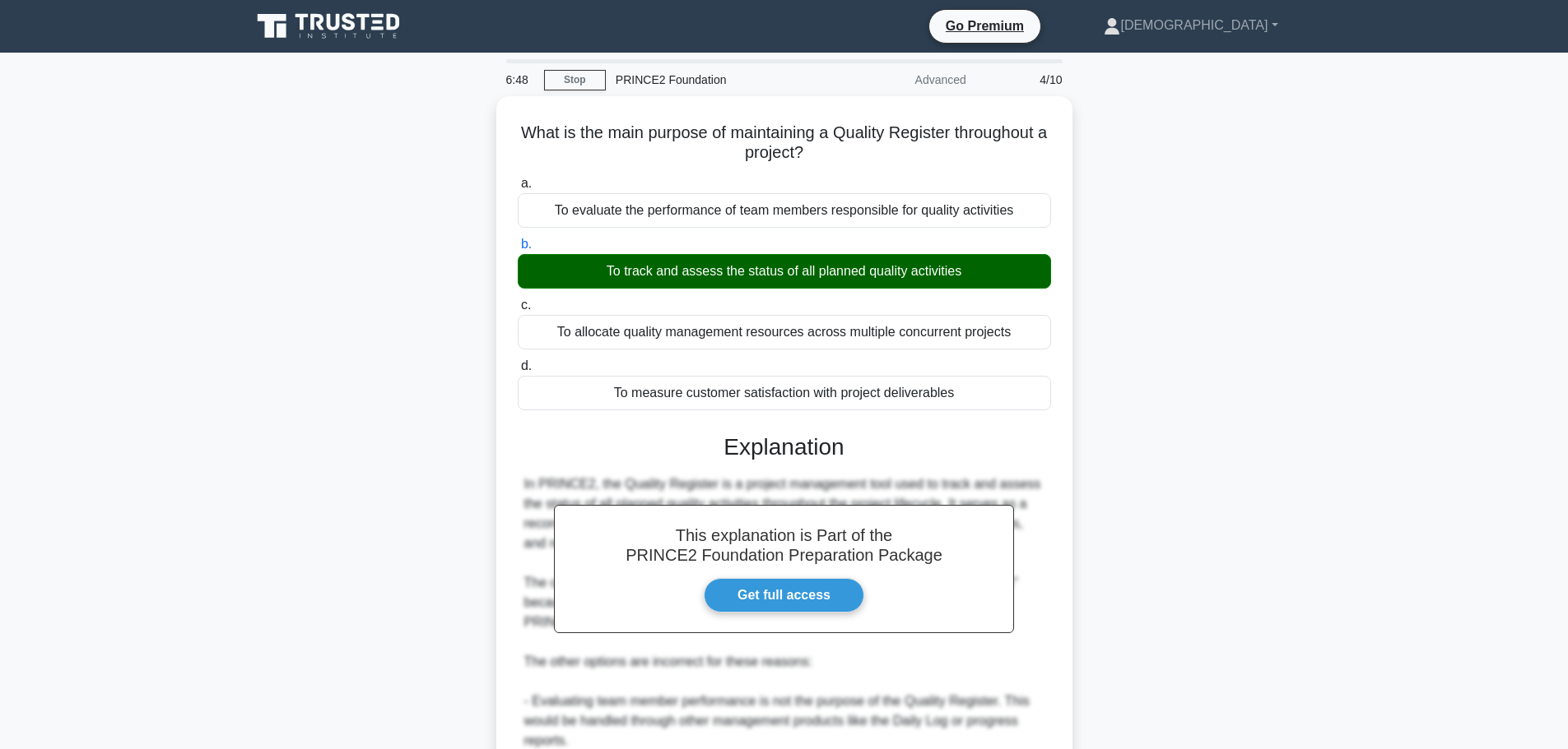
scroll to position [246, 0]
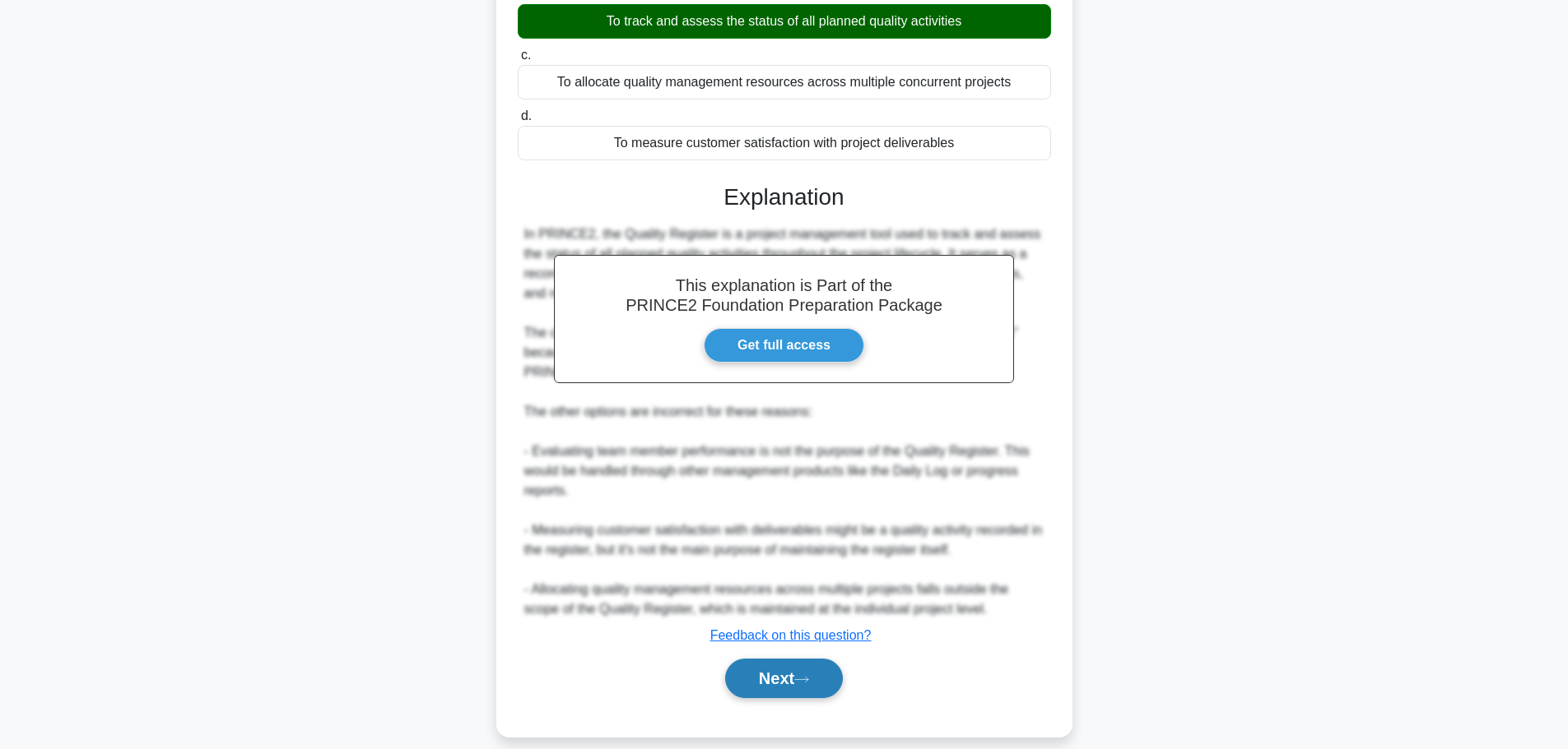
click at [770, 669] on button "Next" at bounding box center [784, 678] width 118 height 39
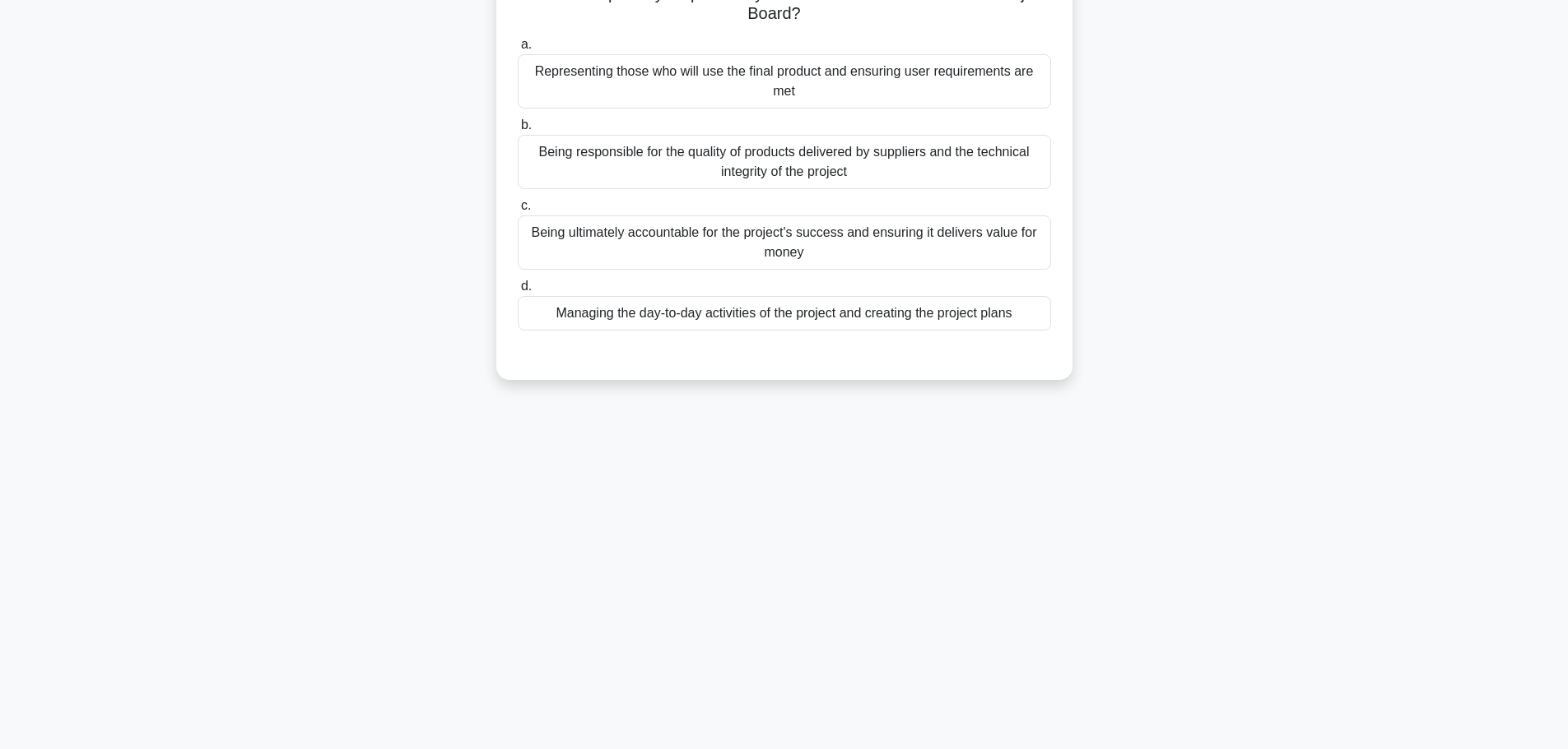
scroll to position [0, 0]
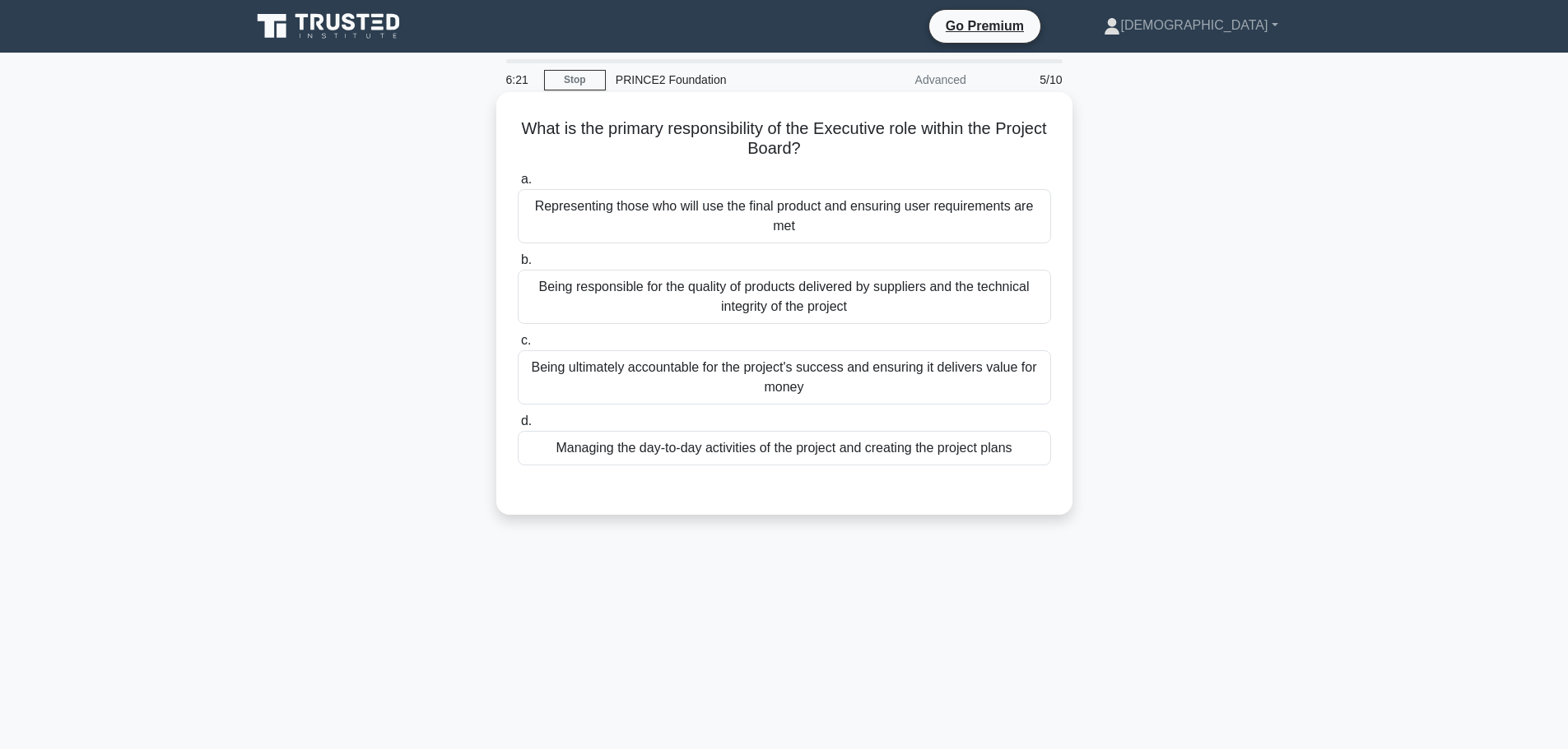
click at [824, 459] on div "Managing the day-to-day activities of the project and creating the project plans" at bounding box center [784, 448] width 534 height 35
click at [517, 427] on input "d. Managing the day-to-day activities of the project and creating the project p…" at bounding box center [517, 421] width 0 height 11
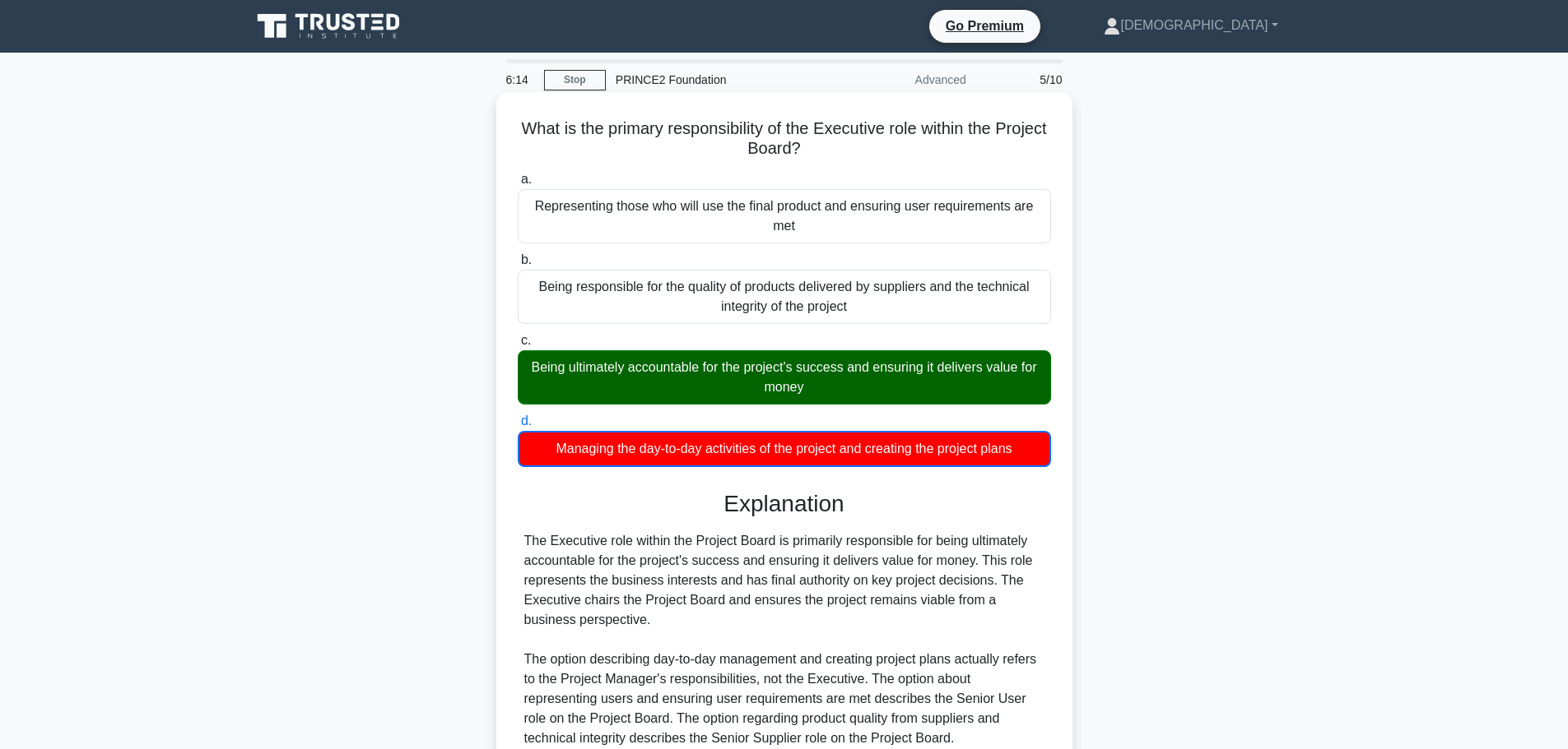
scroll to position [149, 0]
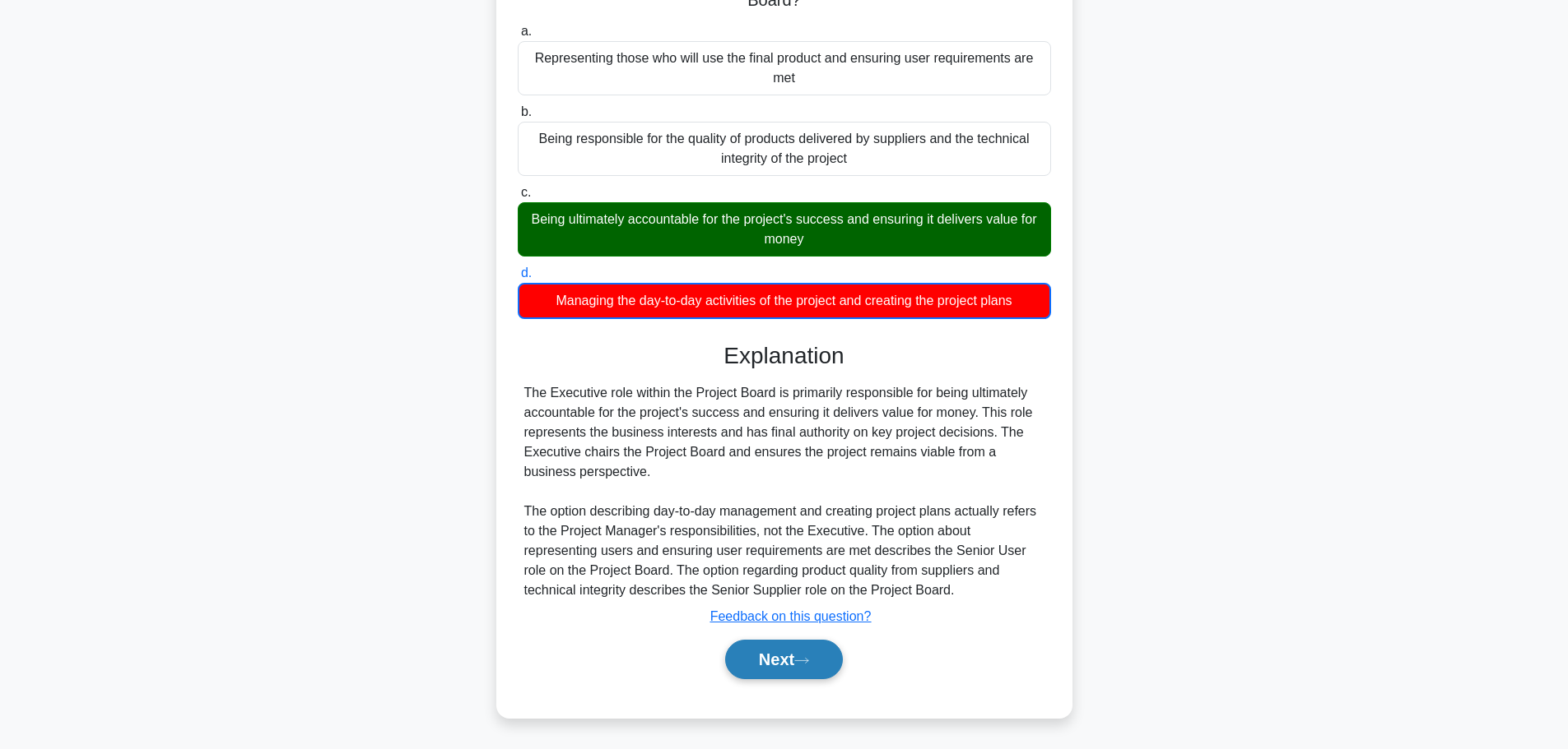
click at [773, 665] on button "Next" at bounding box center [784, 659] width 118 height 39
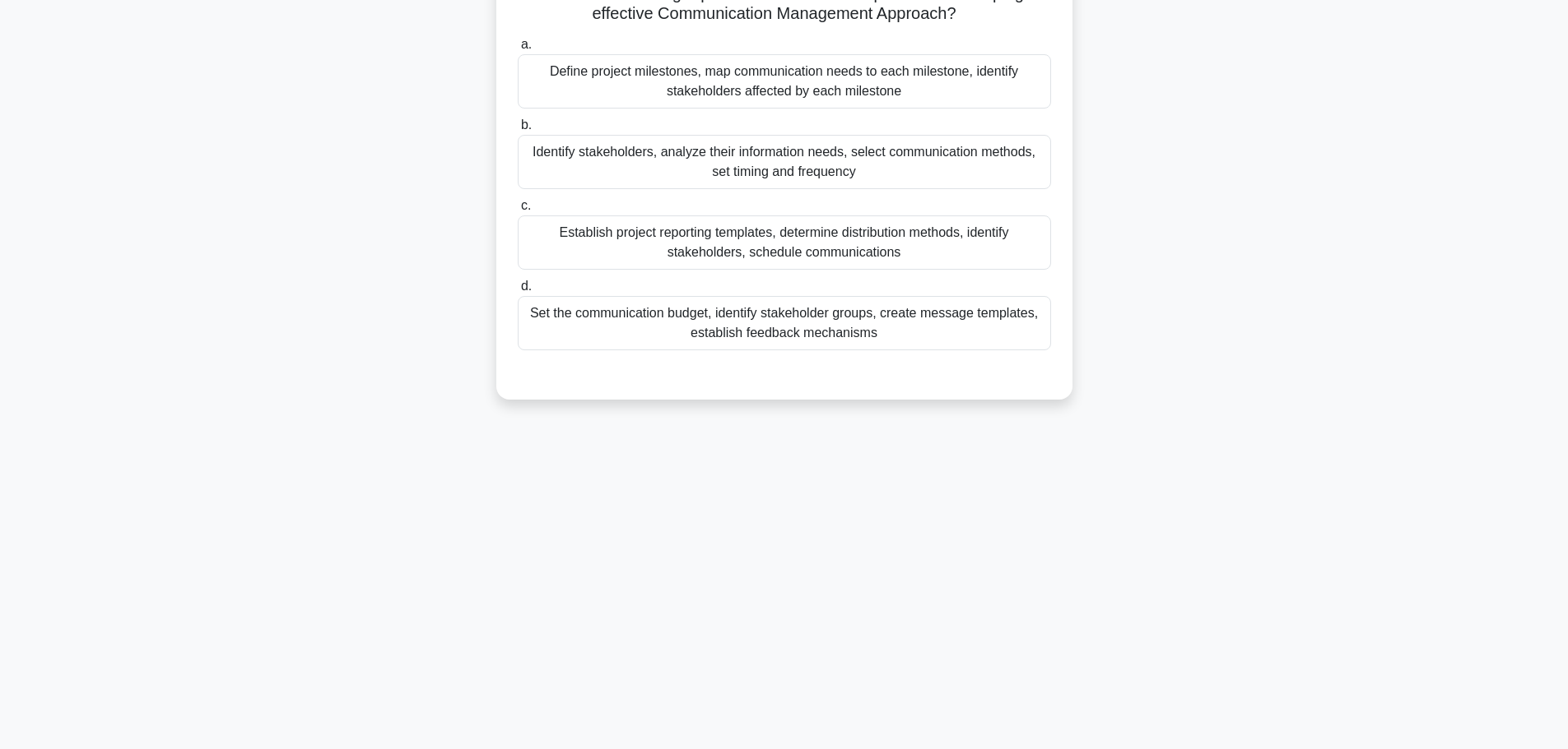
scroll to position [0, 0]
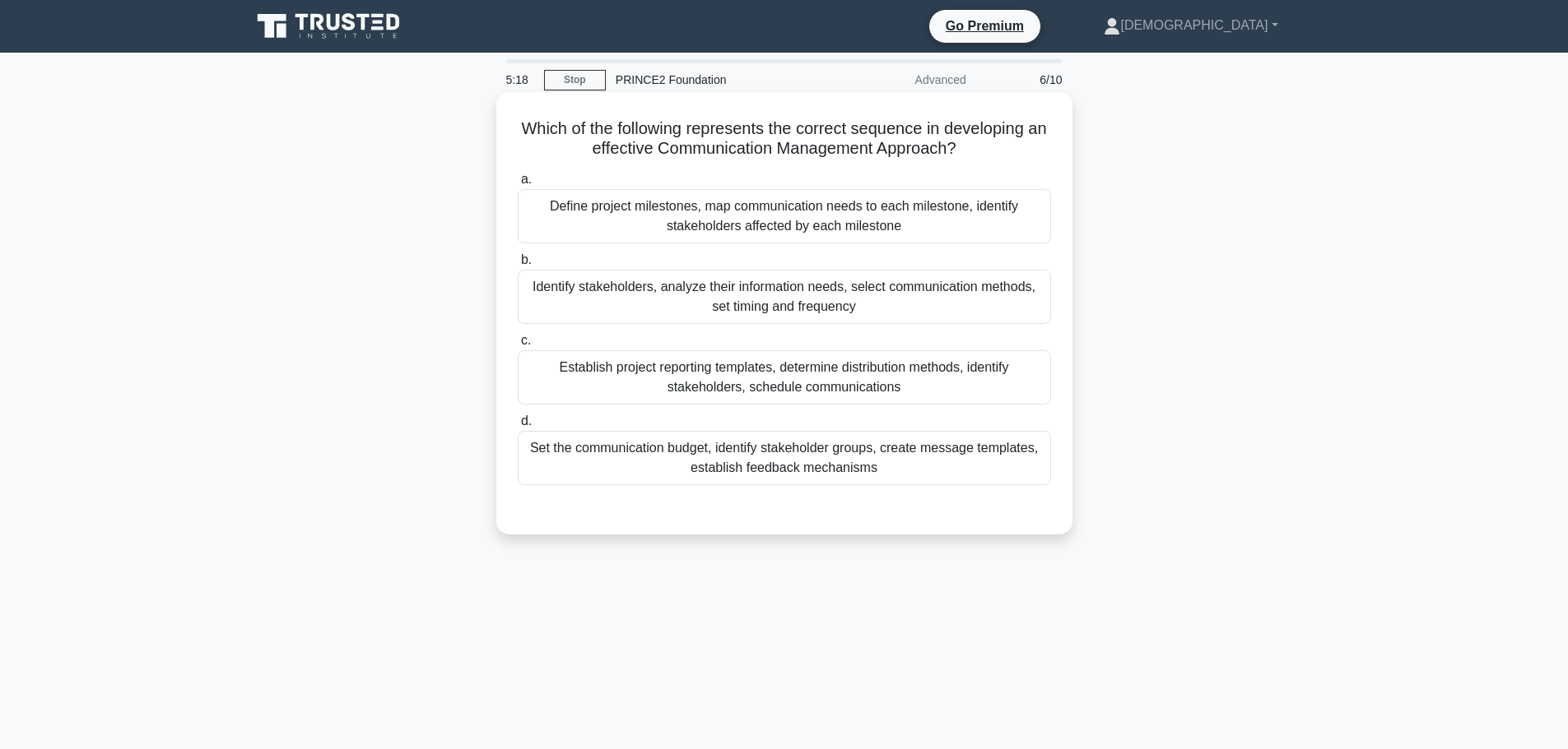
click at [1010, 482] on div "Set the communication budget, identify stakeholder groups, create message templ…" at bounding box center [784, 457] width 534 height 55
click at [517, 427] on input "d. Set the communication budget, identify stakeholder groups, create message te…" at bounding box center [517, 421] width 0 height 11
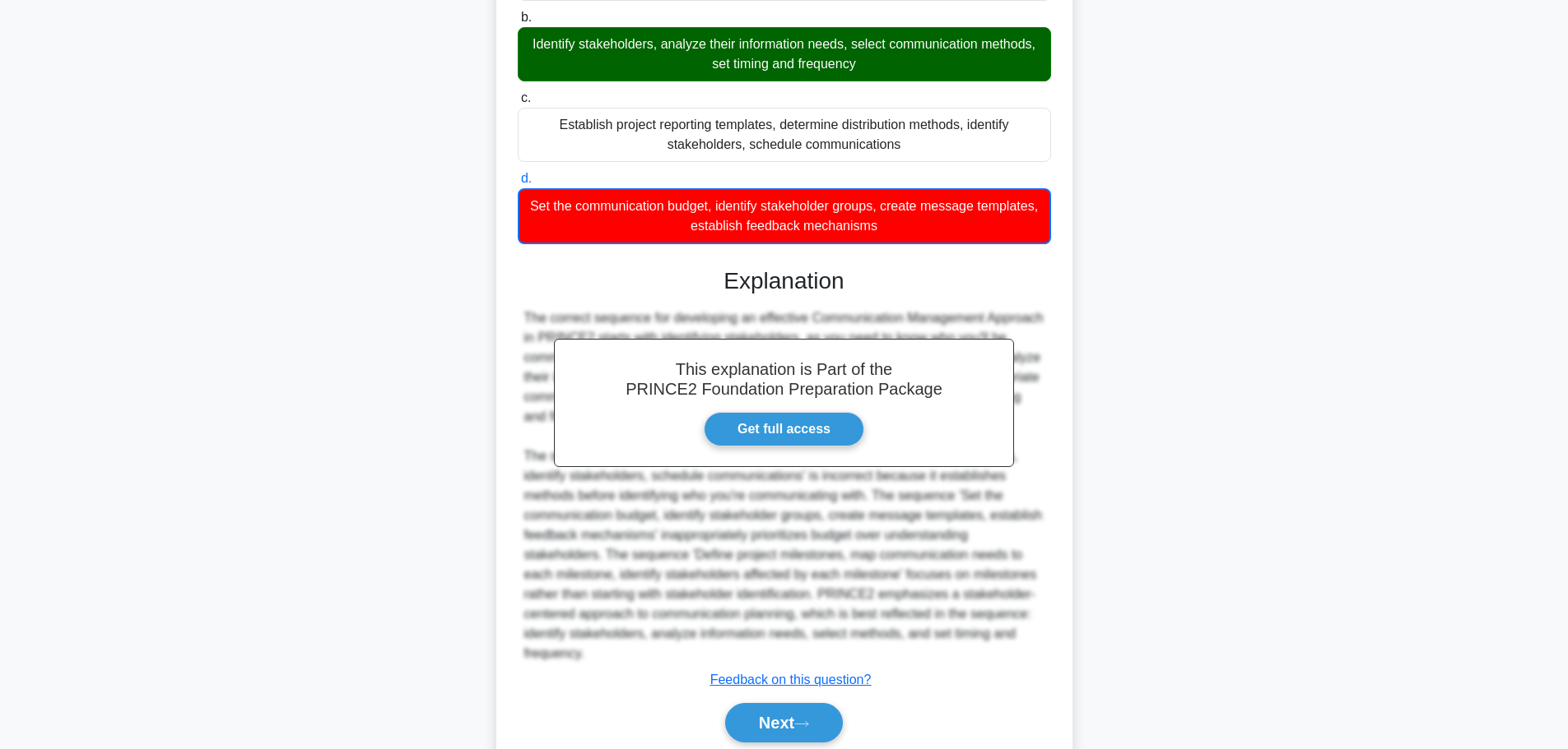
scroll to position [307, 0]
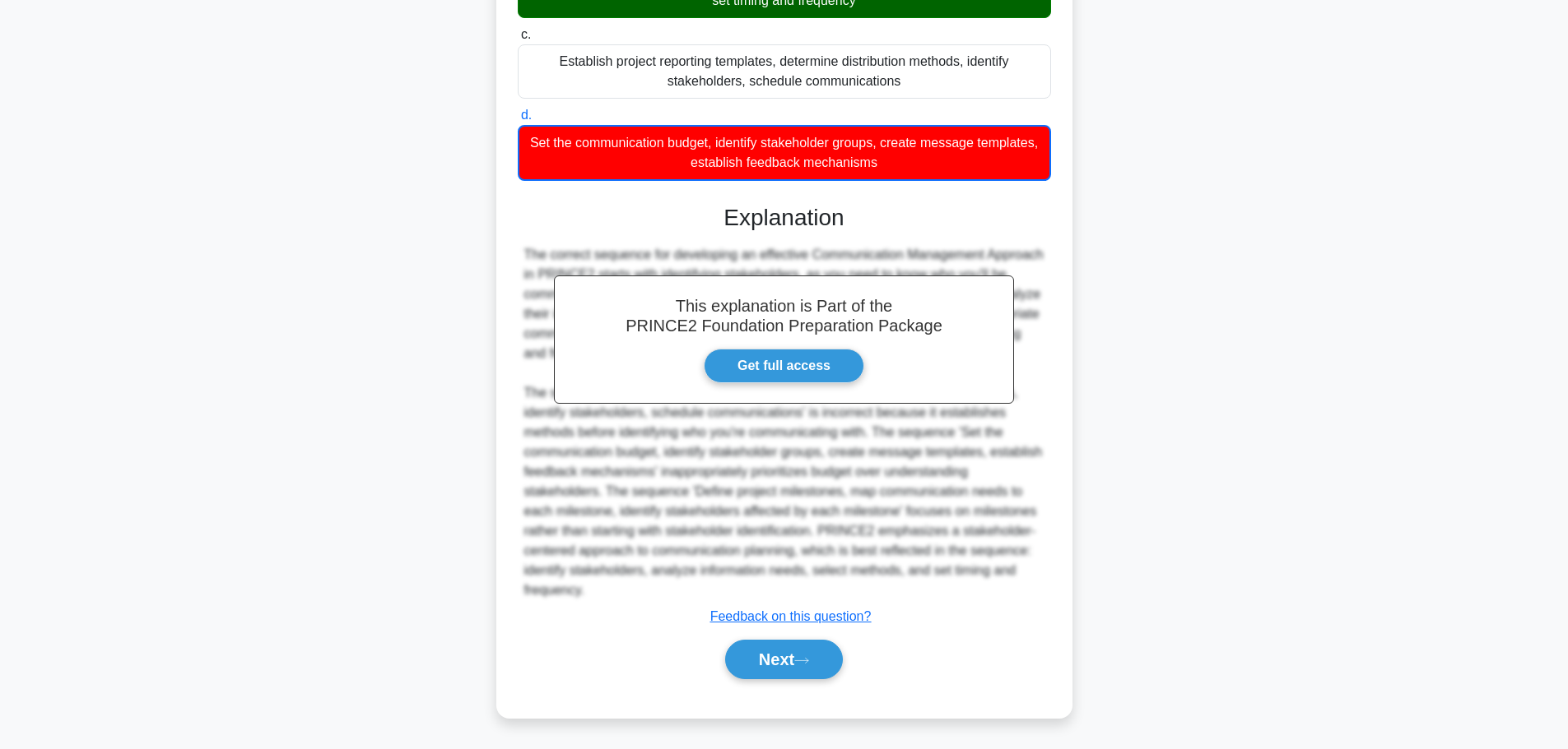
click at [762, 679] on button "Next" at bounding box center [784, 659] width 118 height 39
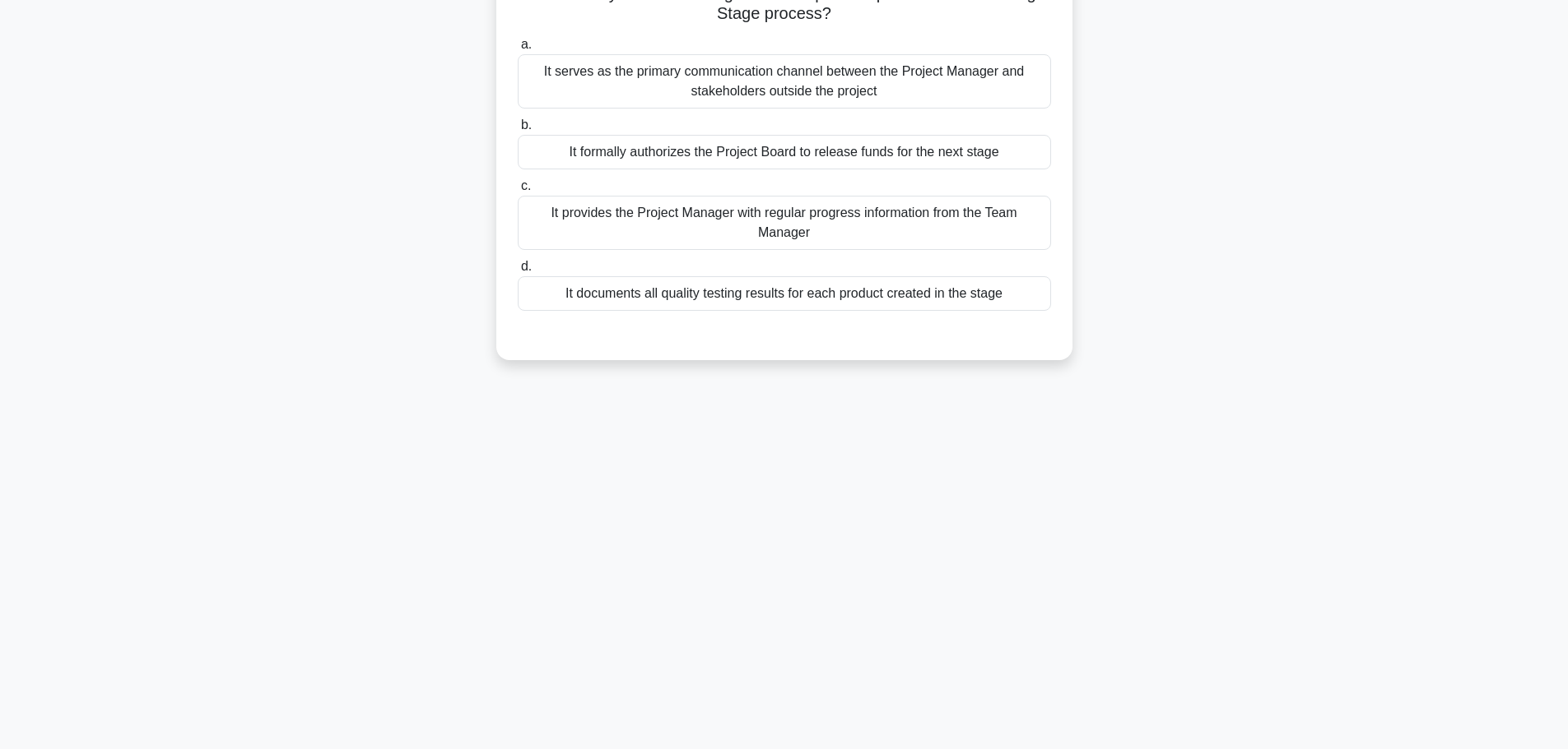
scroll to position [0, 0]
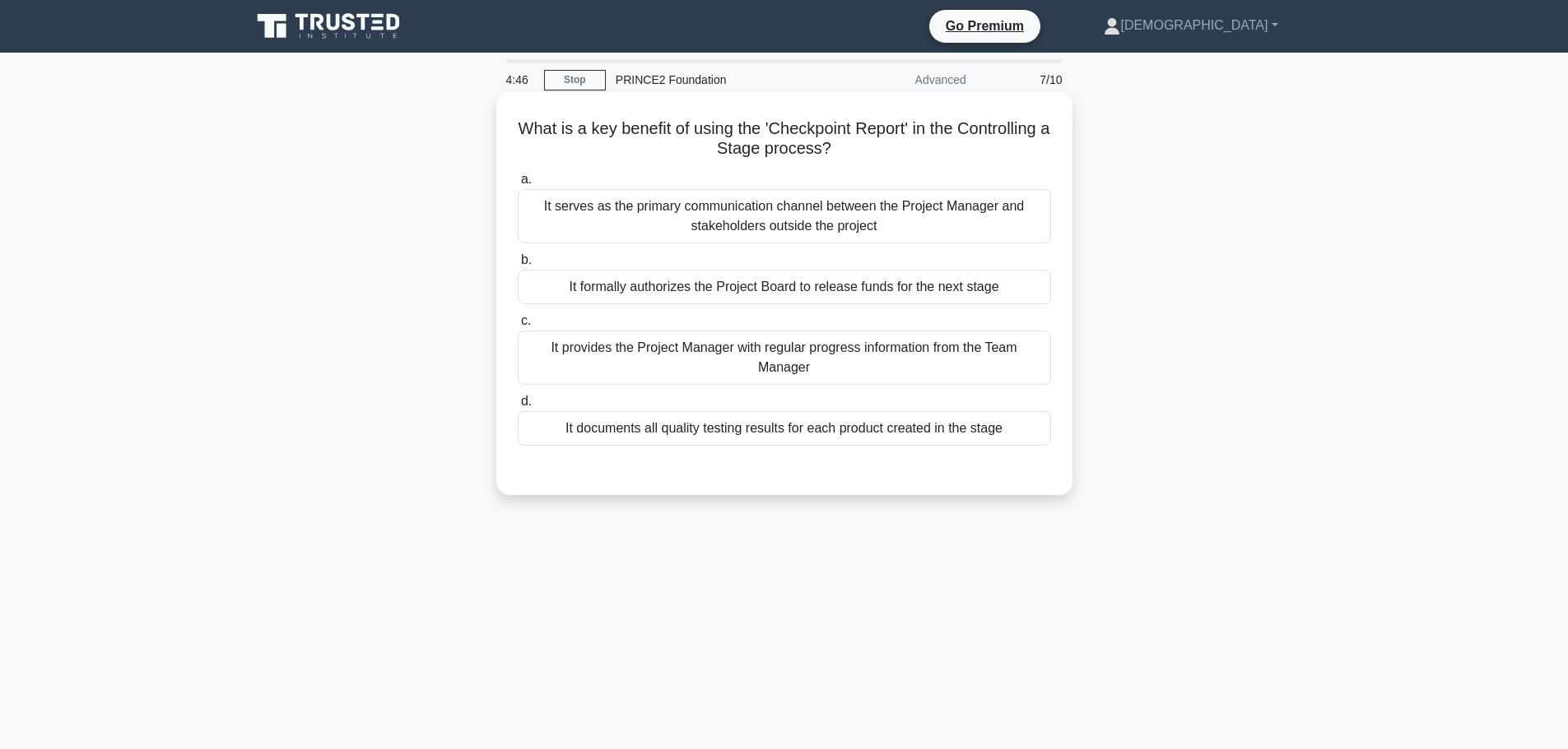
click at [849, 364] on div "It provides the Project Manager with regular progress information from the Team…" at bounding box center [784, 358] width 534 height 55
click at [517, 326] on input "c. It provides the Project Manager with regular progress information from the T…" at bounding box center [517, 320] width 0 height 11
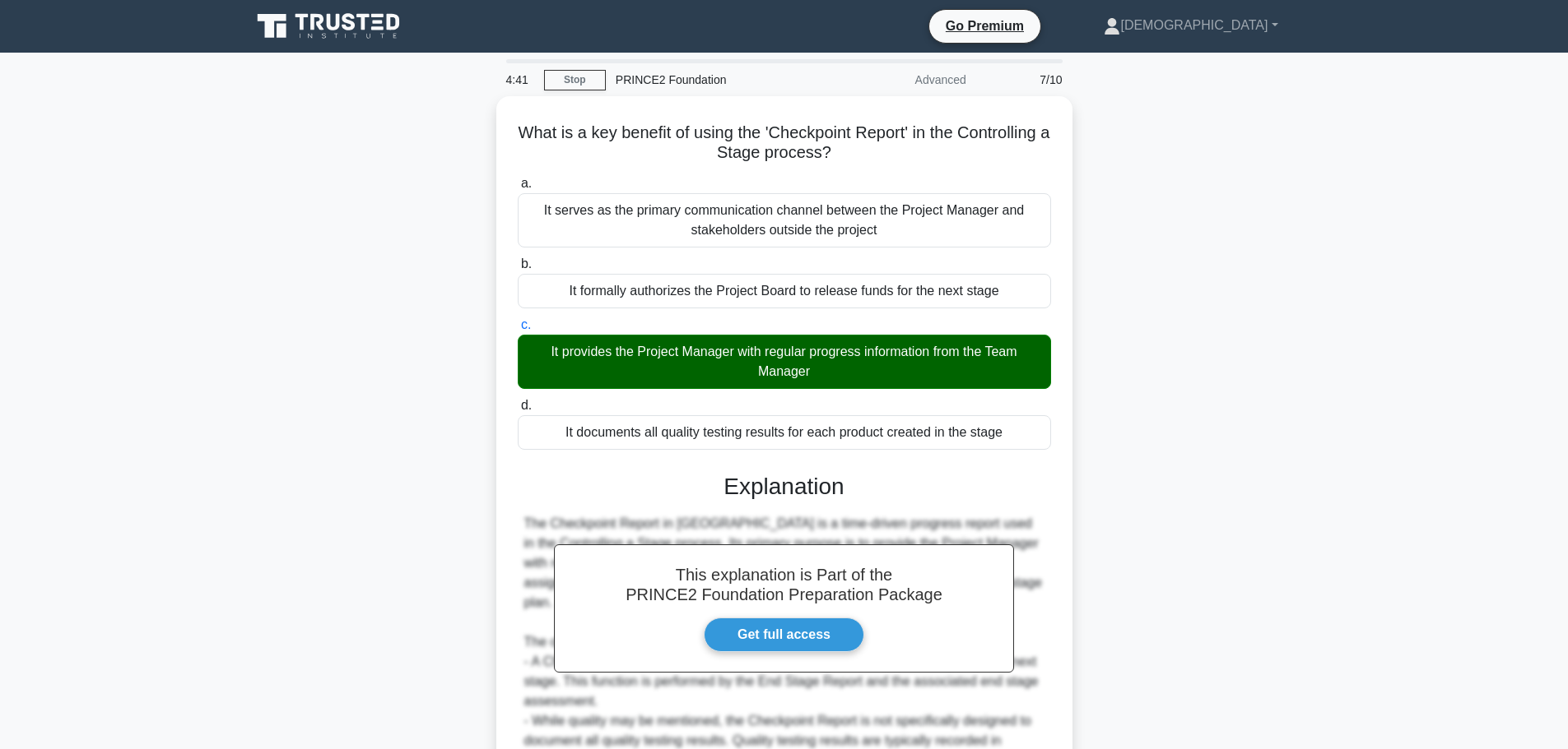
scroll to position [226, 0]
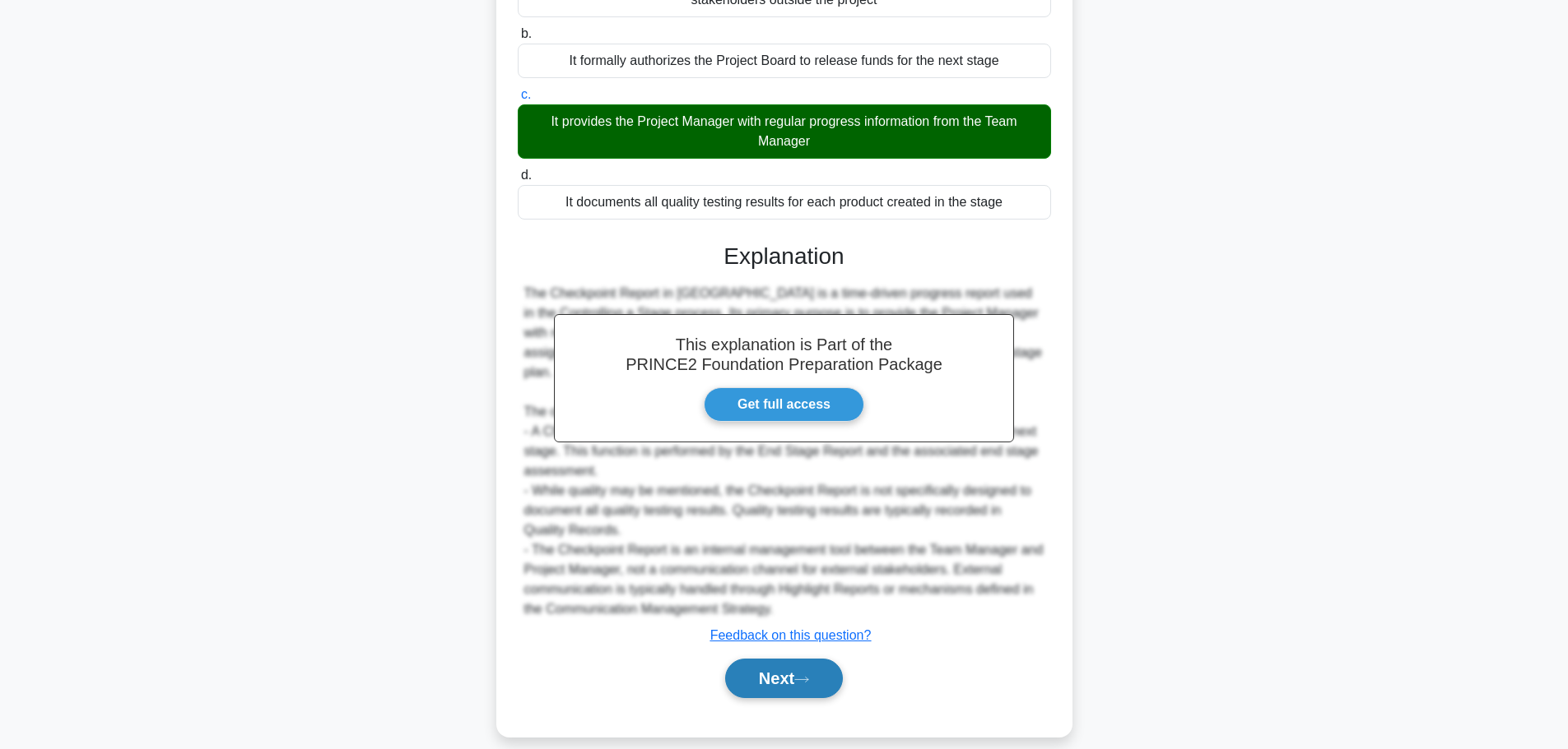
click at [783, 659] on button "Next" at bounding box center [784, 678] width 118 height 39
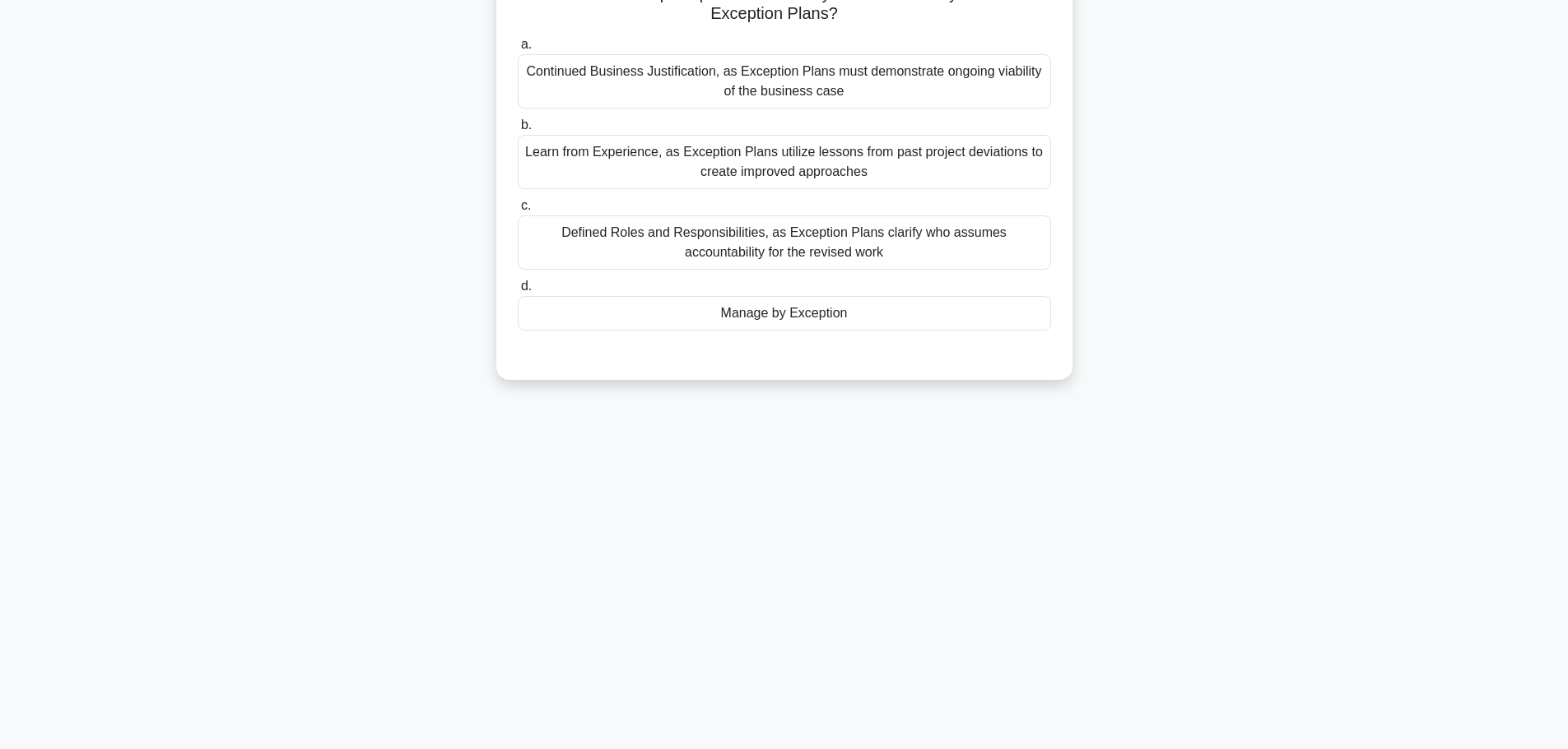
scroll to position [0, 0]
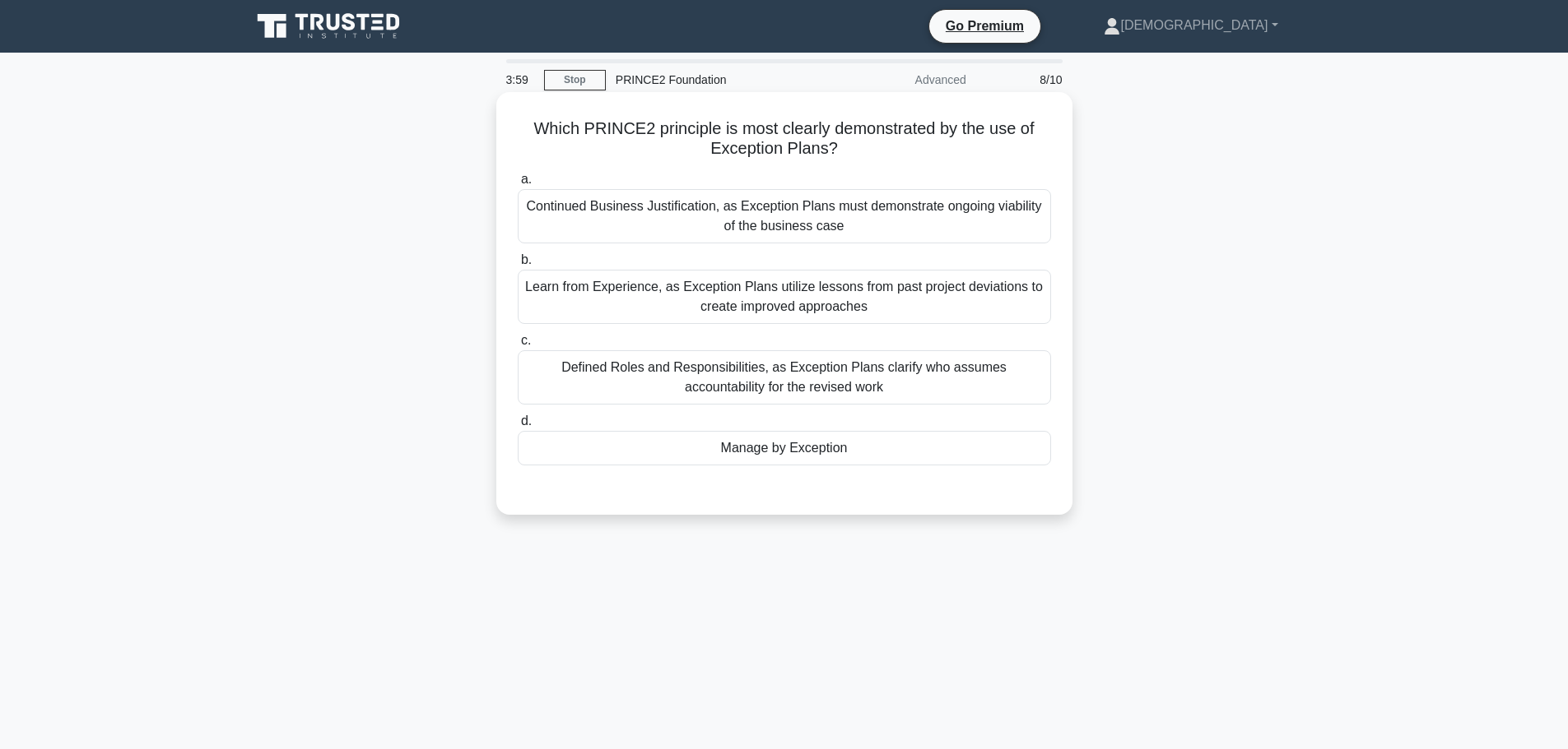
click at [684, 448] on div "Manage by Exception" at bounding box center [784, 448] width 534 height 35
click at [517, 427] on input "d. Manage by Exception" at bounding box center [517, 421] width 0 height 11
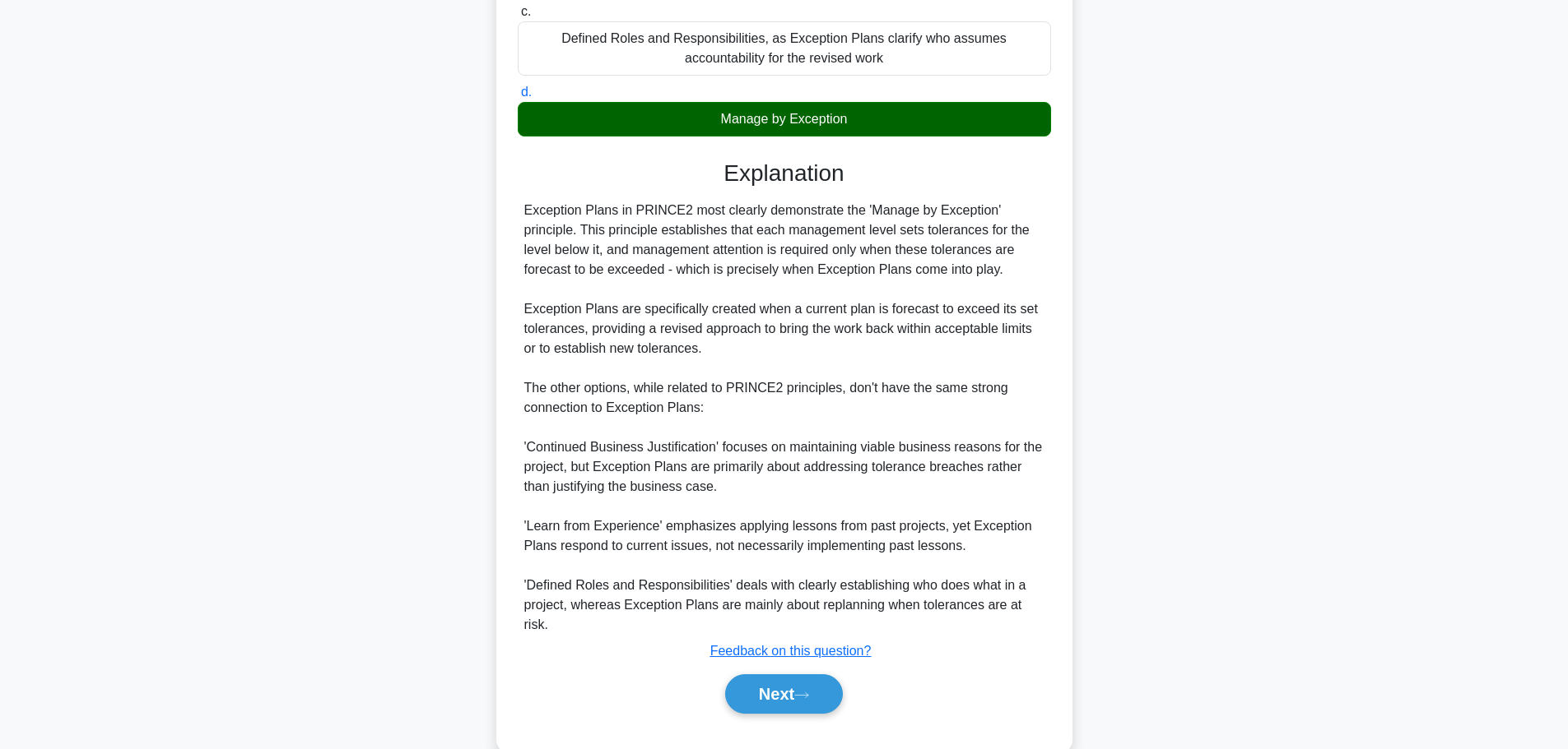
scroll to position [344, 0]
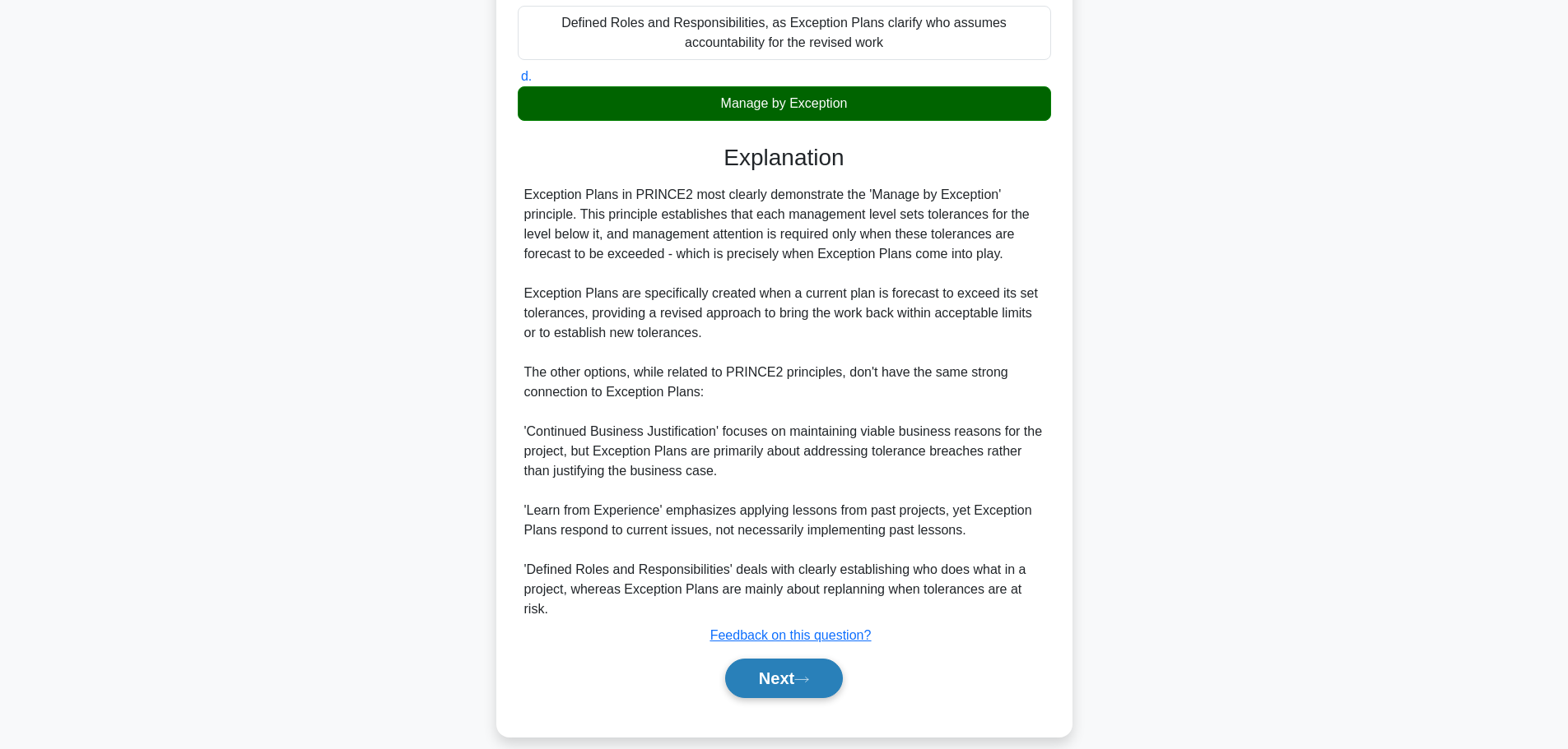
click at [756, 659] on button "Next" at bounding box center [784, 678] width 118 height 39
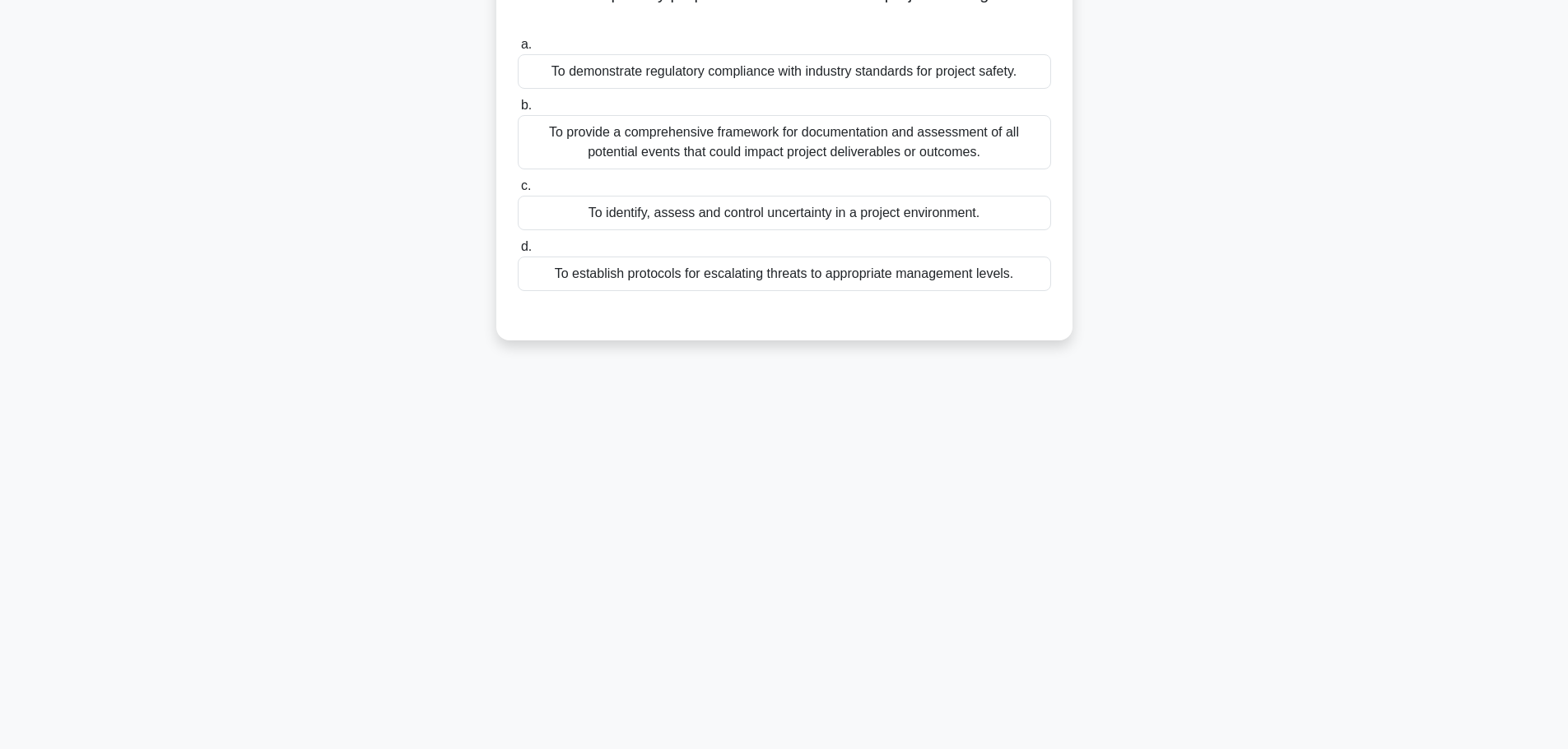
scroll to position [0, 0]
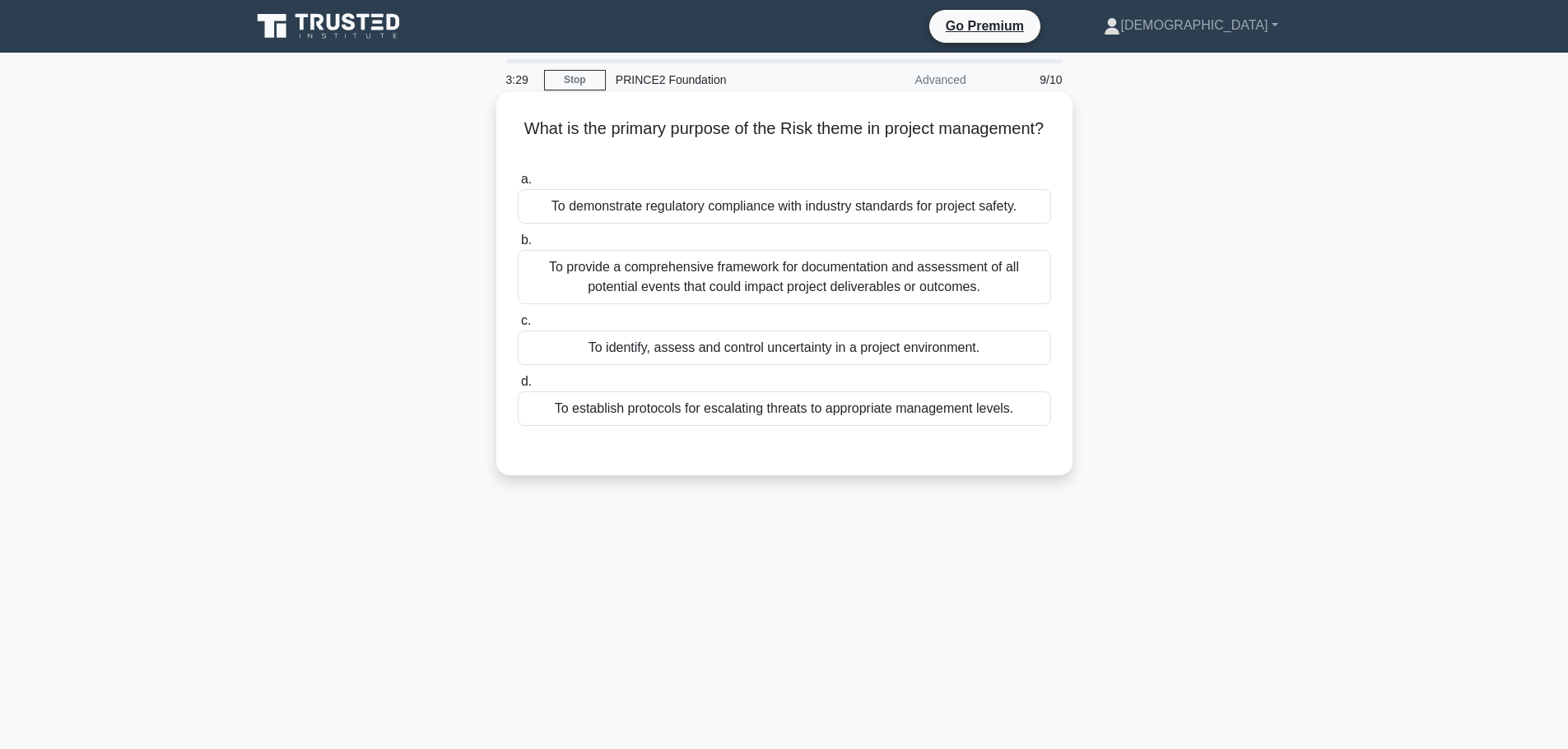
click at [825, 348] on div "To identify, assess and control uncertainty in a project environment." at bounding box center [784, 348] width 534 height 35
click at [517, 326] on input "c. To identify, assess and control uncertainty in a project environment." at bounding box center [517, 320] width 0 height 11
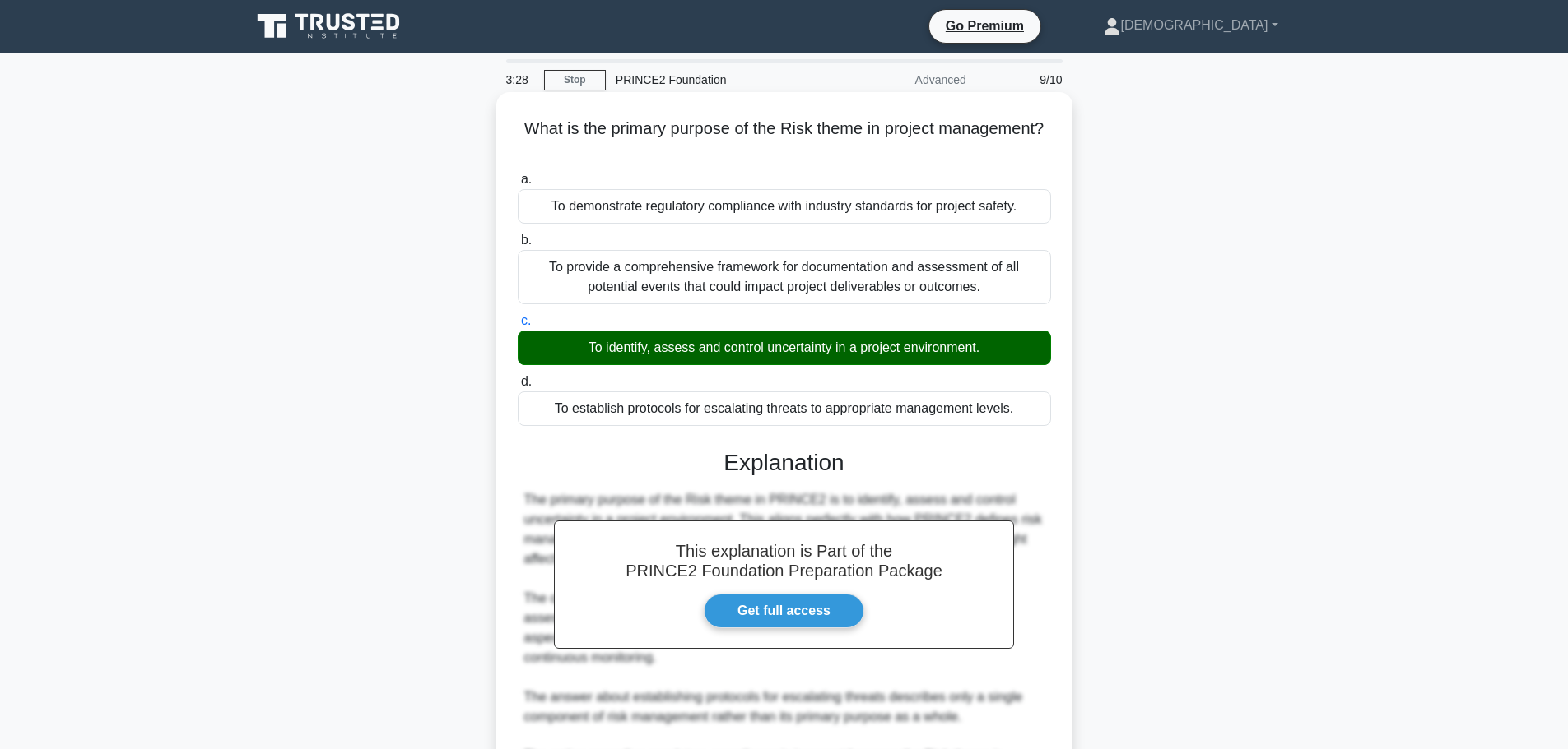
scroll to position [206, 0]
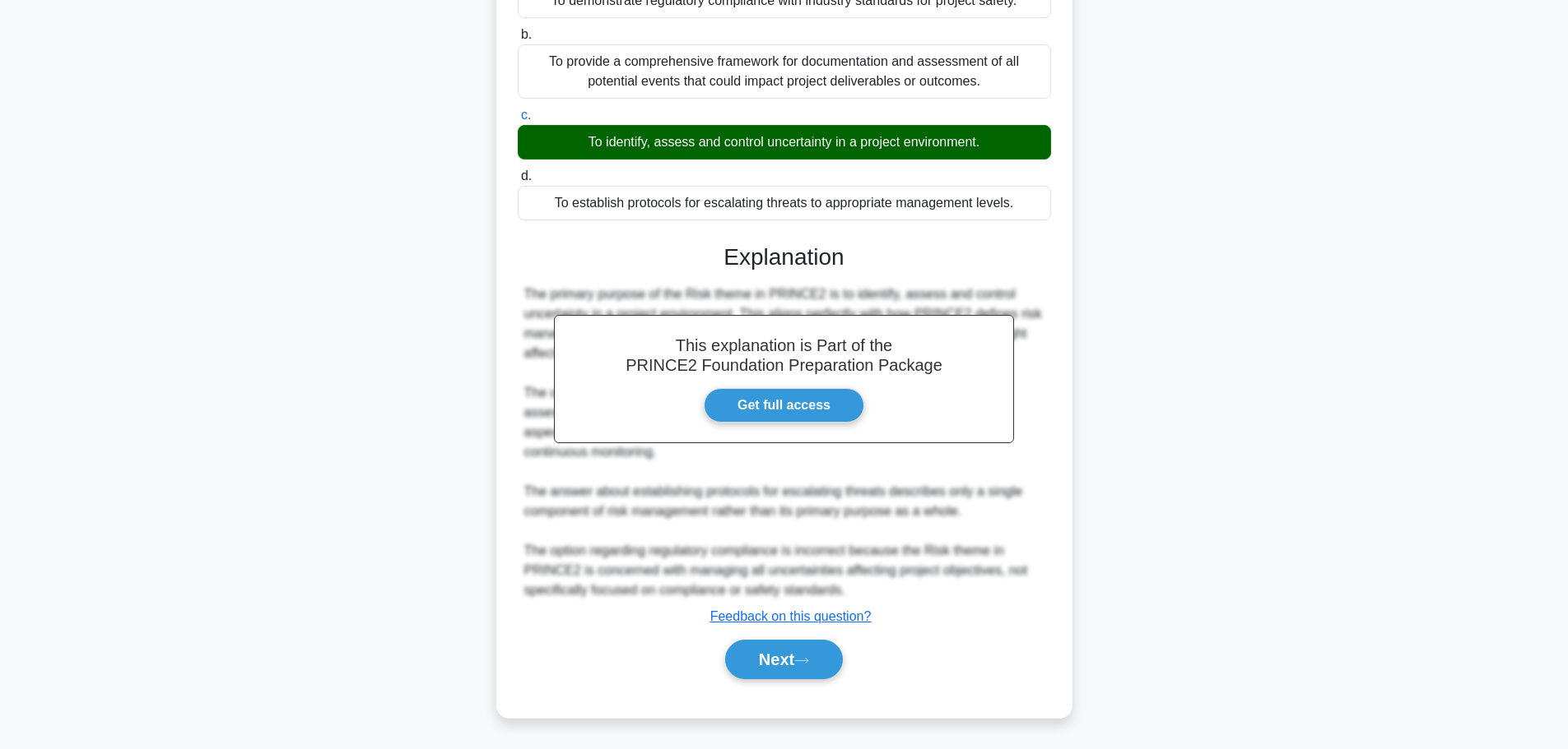
click at [809, 620] on u "Feedback on this question?" at bounding box center [791, 616] width 161 height 14
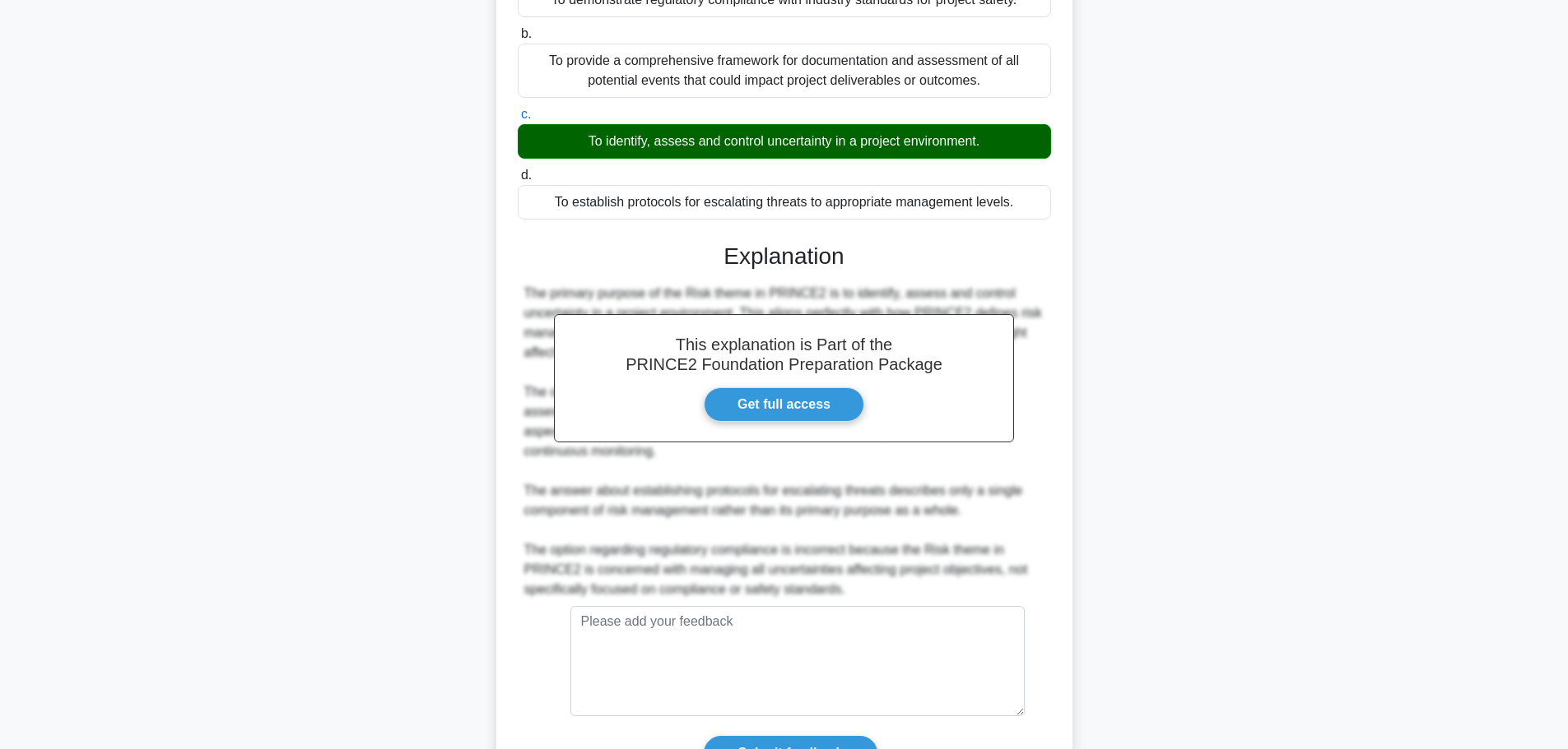
scroll to position [351, 0]
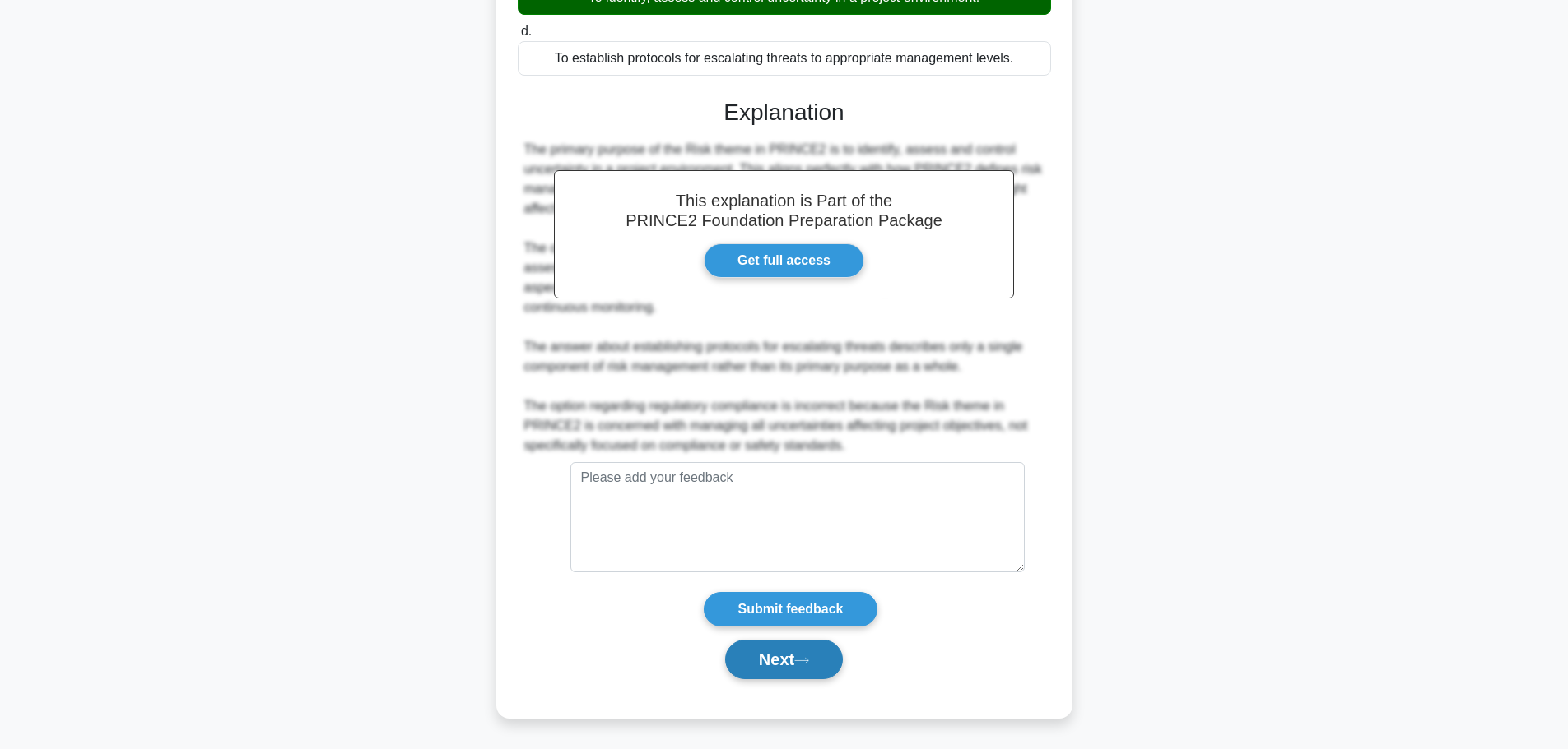
click at [802, 646] on button "Next" at bounding box center [784, 659] width 118 height 39
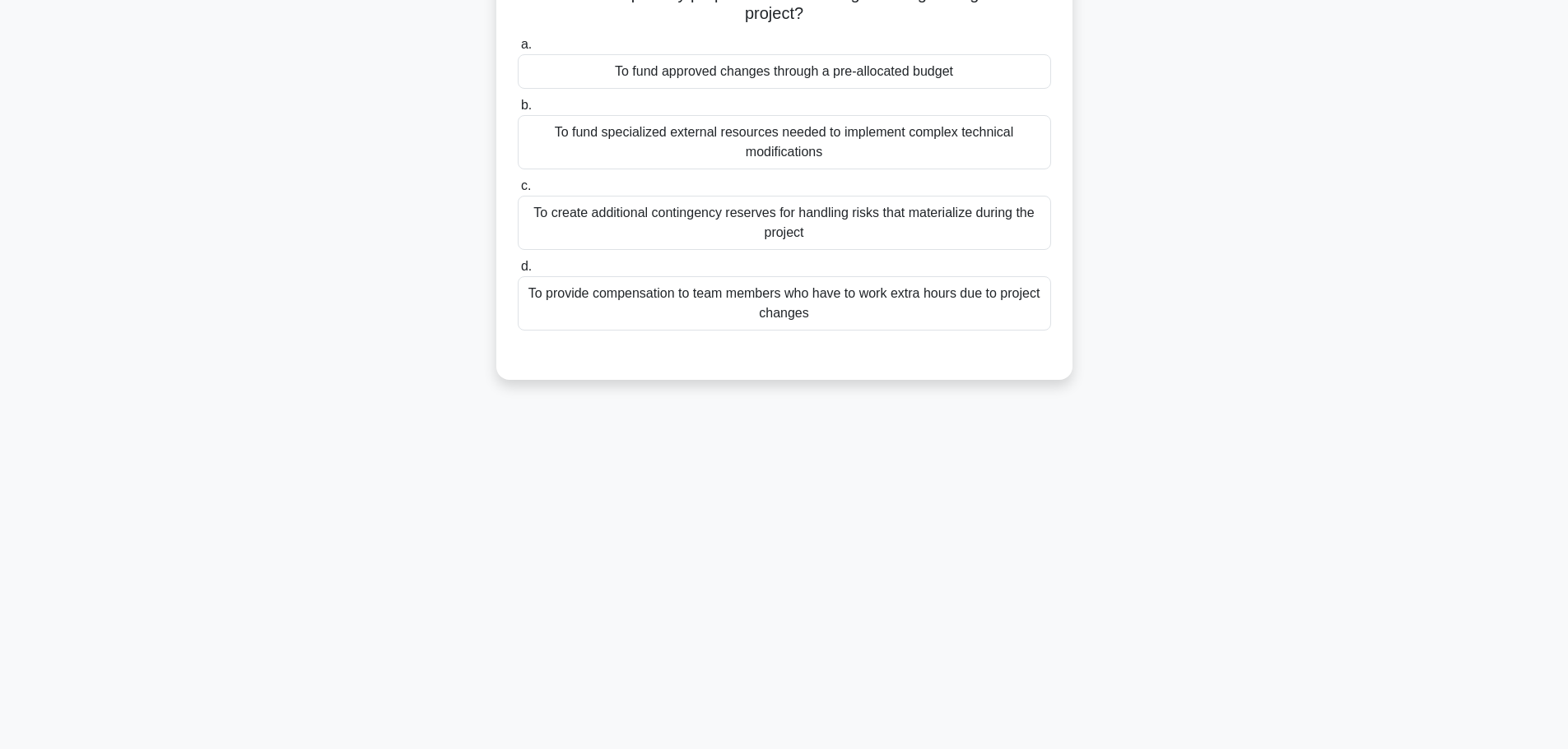
scroll to position [0, 0]
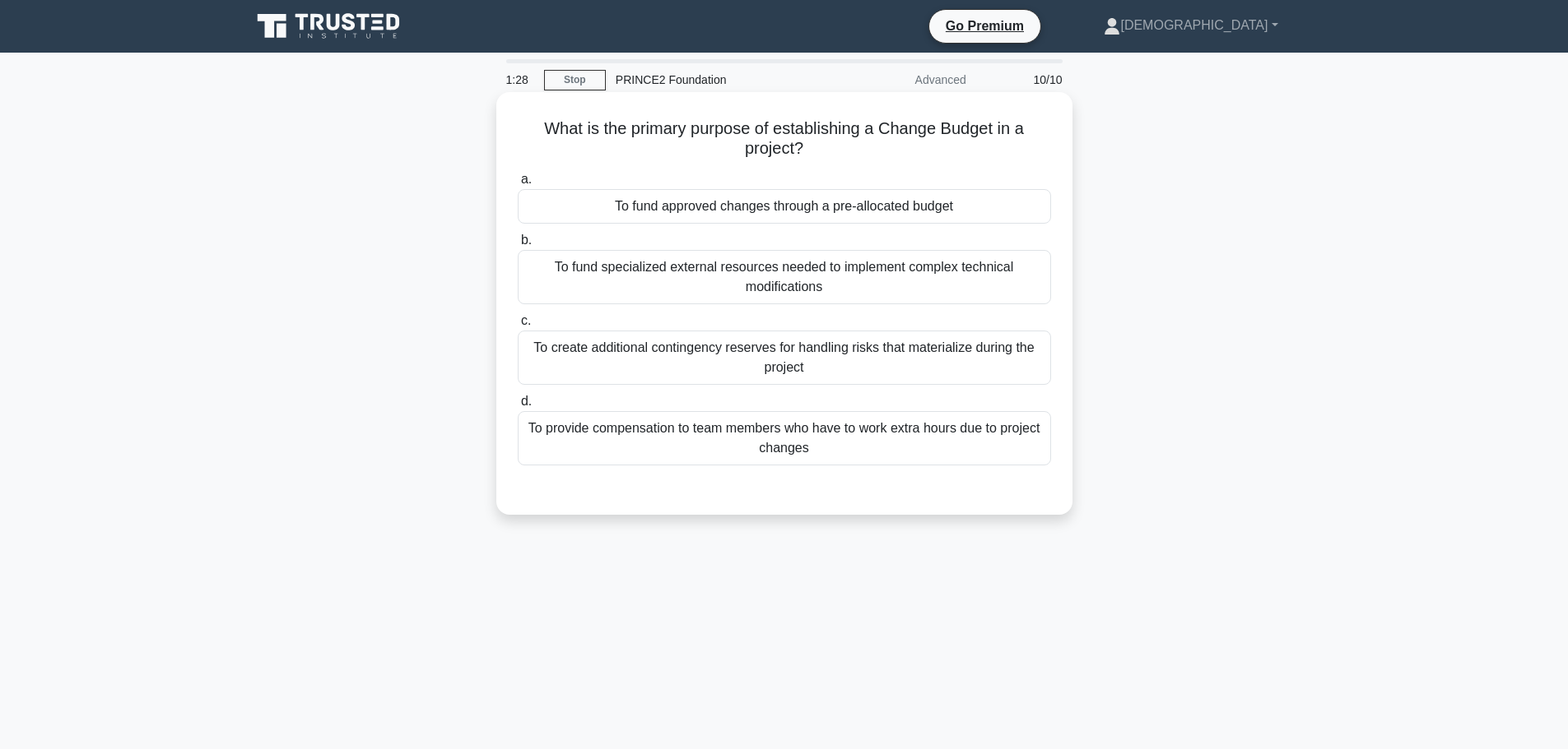
click at [904, 354] on div "To create additional contingency reserves for handling risks that materialize d…" at bounding box center [784, 358] width 534 height 55
click at [517, 326] on input "c. To create additional contingency reserves for handling risks that materializ…" at bounding box center [517, 320] width 0 height 11
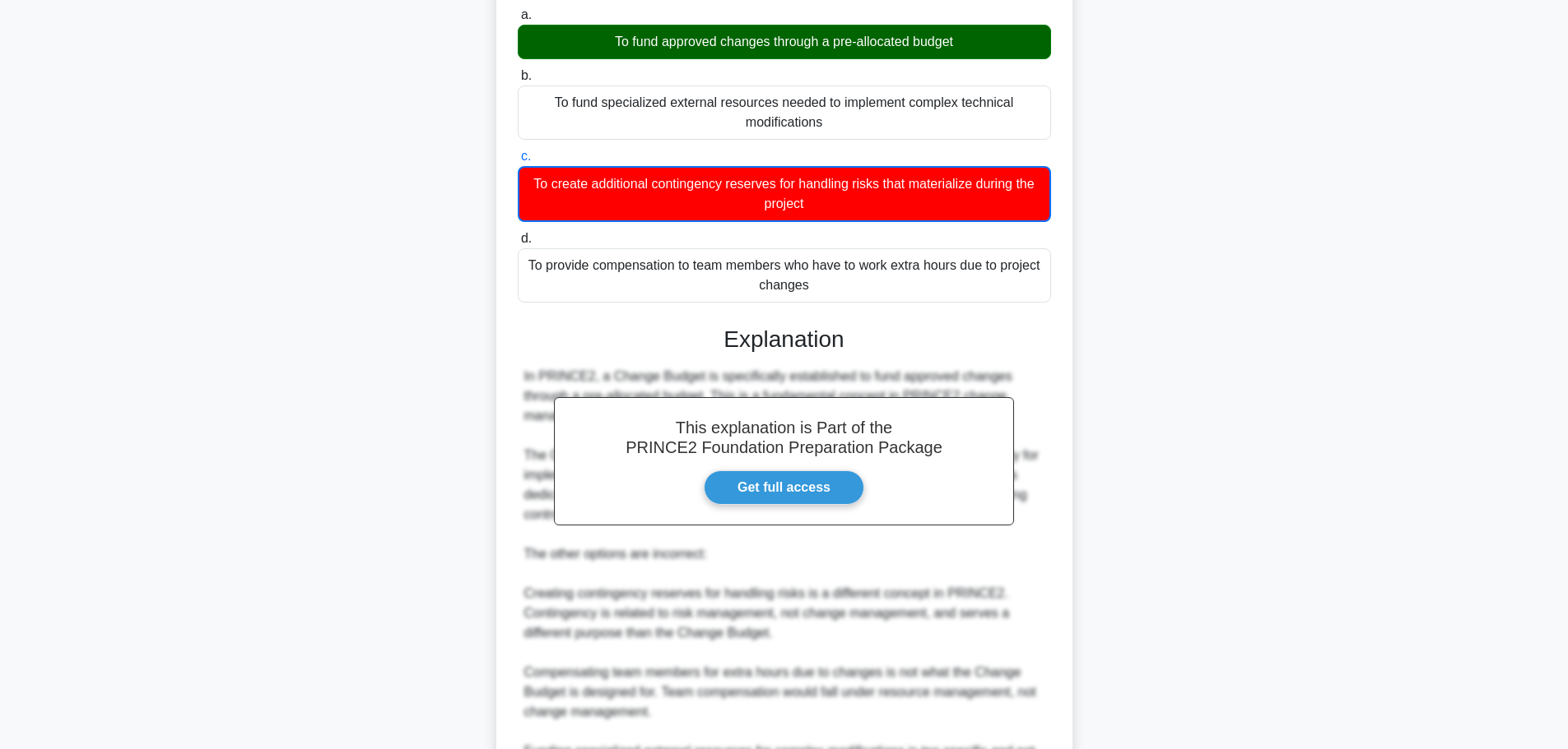
scroll to position [386, 0]
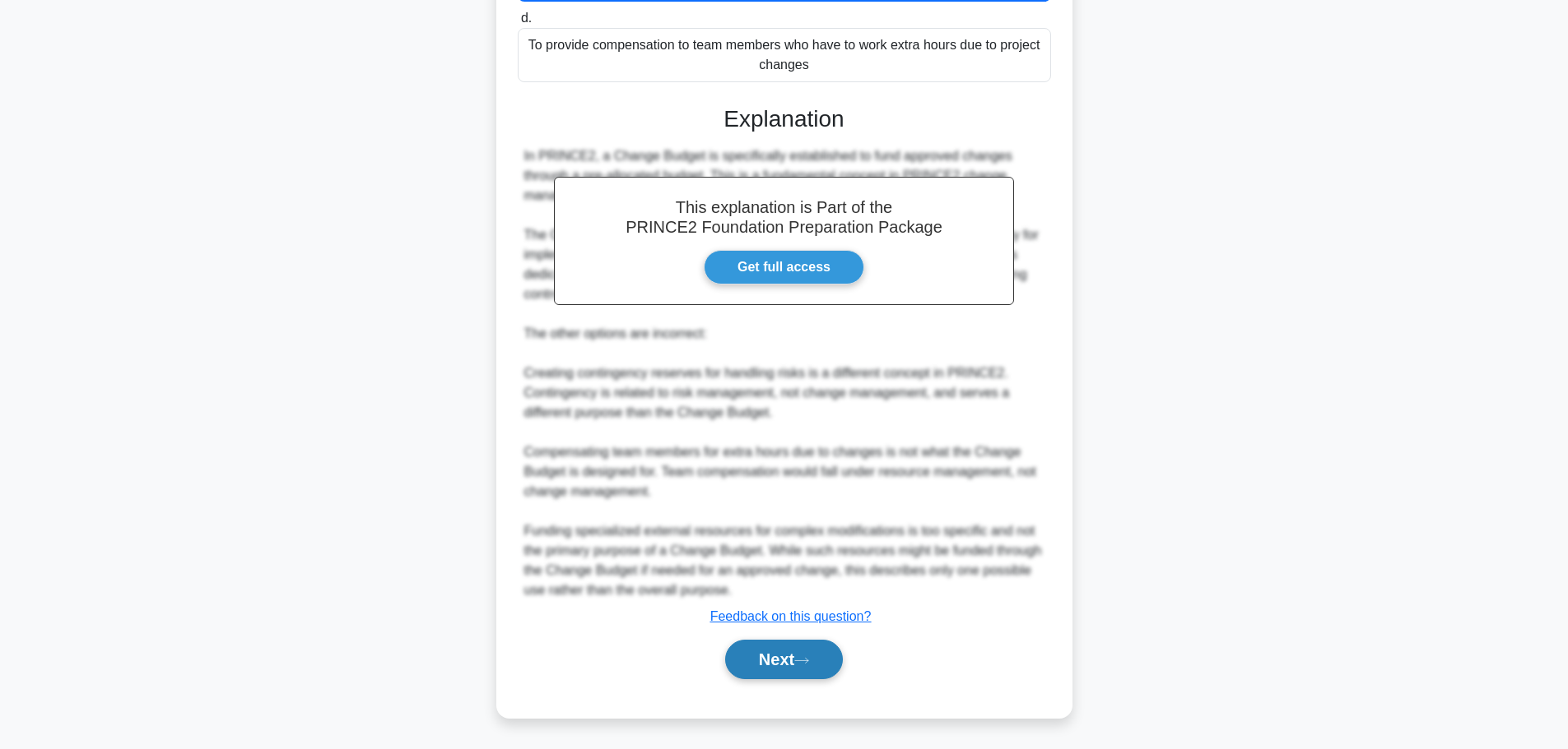
click at [816, 656] on button "Next" at bounding box center [784, 659] width 118 height 39
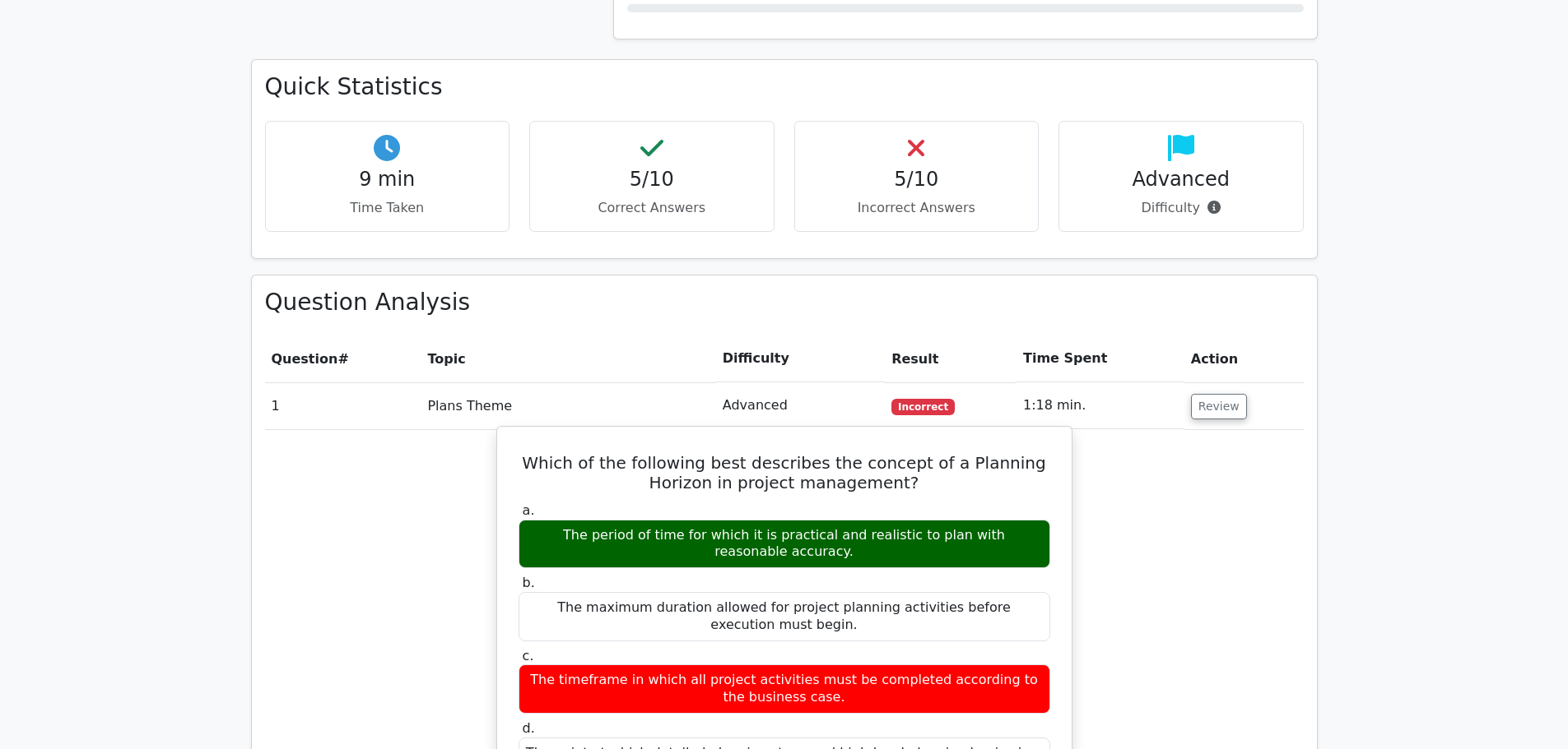
scroll to position [1069, 0]
